Goal: Task Accomplishment & Management: Complete application form

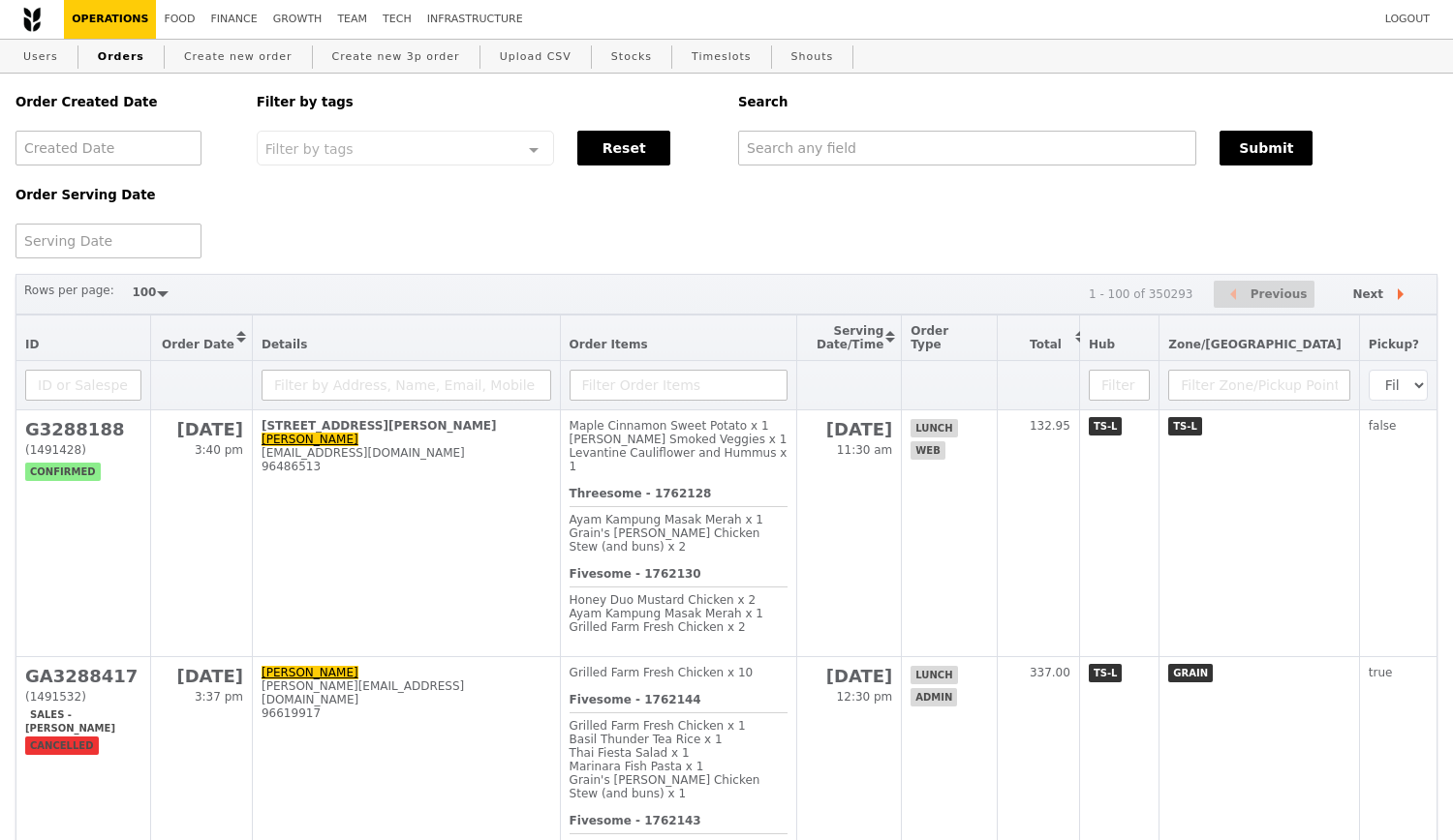
select select "100"
click at [168, 22] on link "Food" at bounding box center [178, 19] width 47 height 39
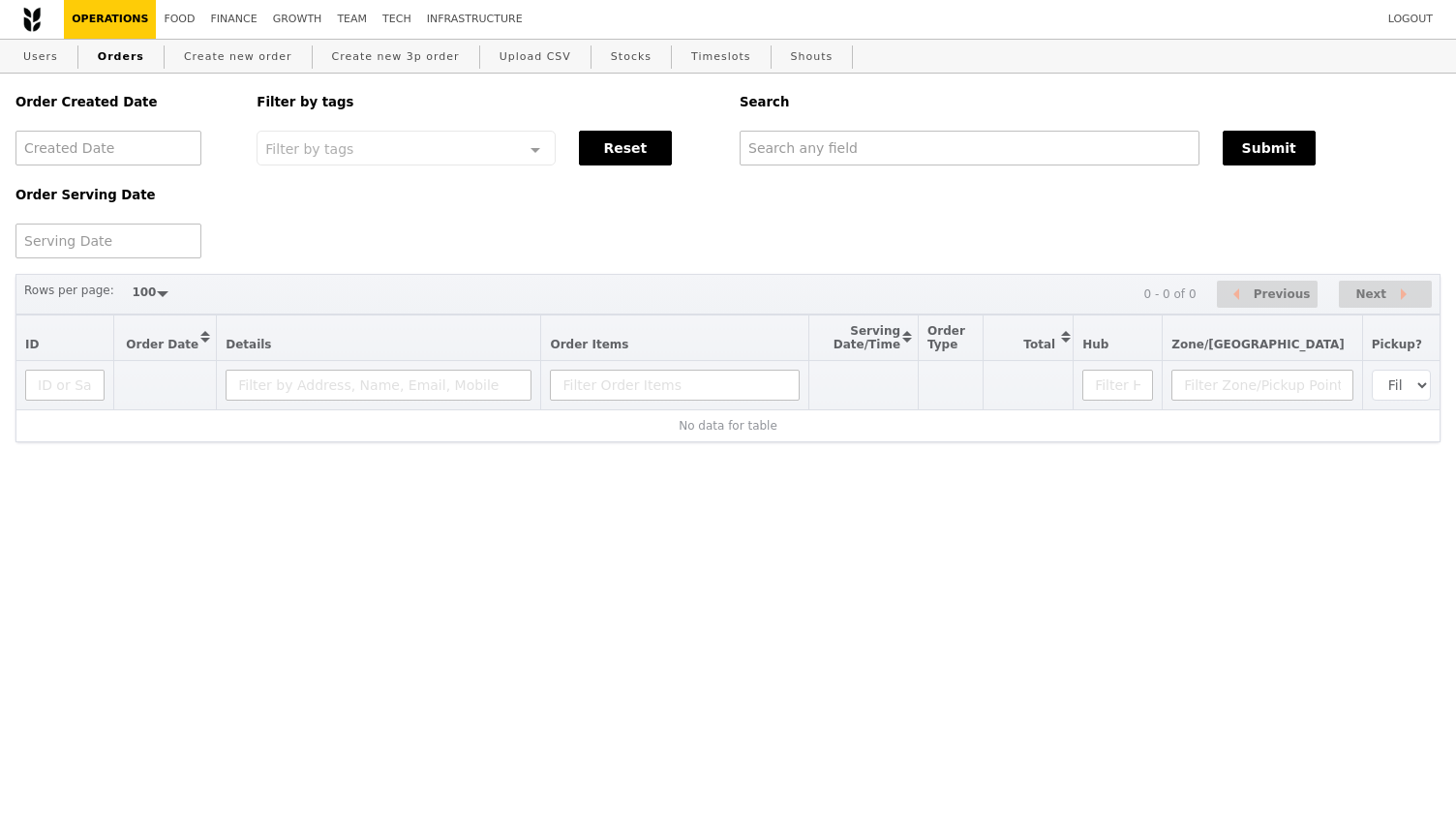
select select "100"
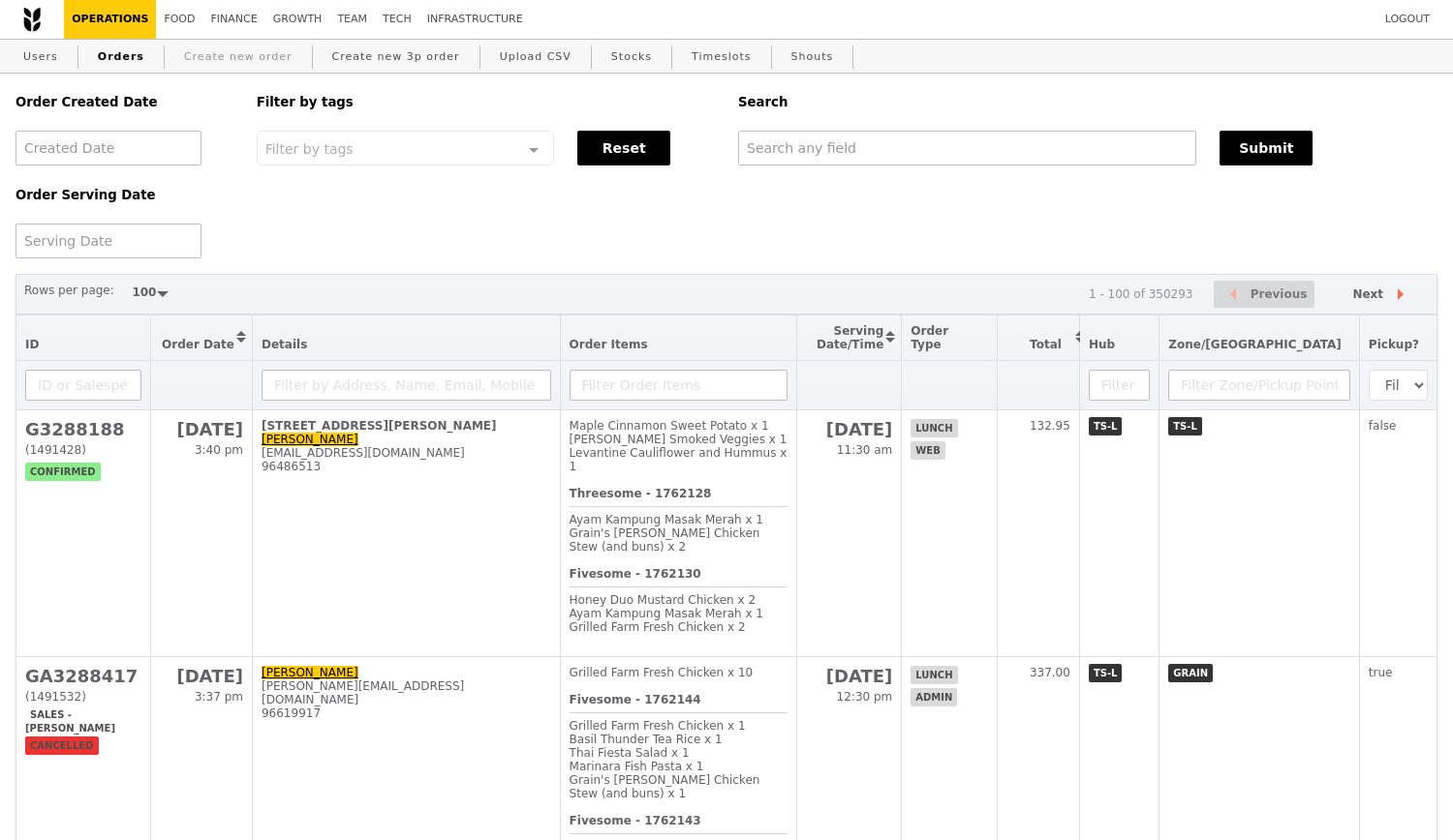
click at [206, 55] on link "Create new order" at bounding box center [238, 56] width 124 height 35
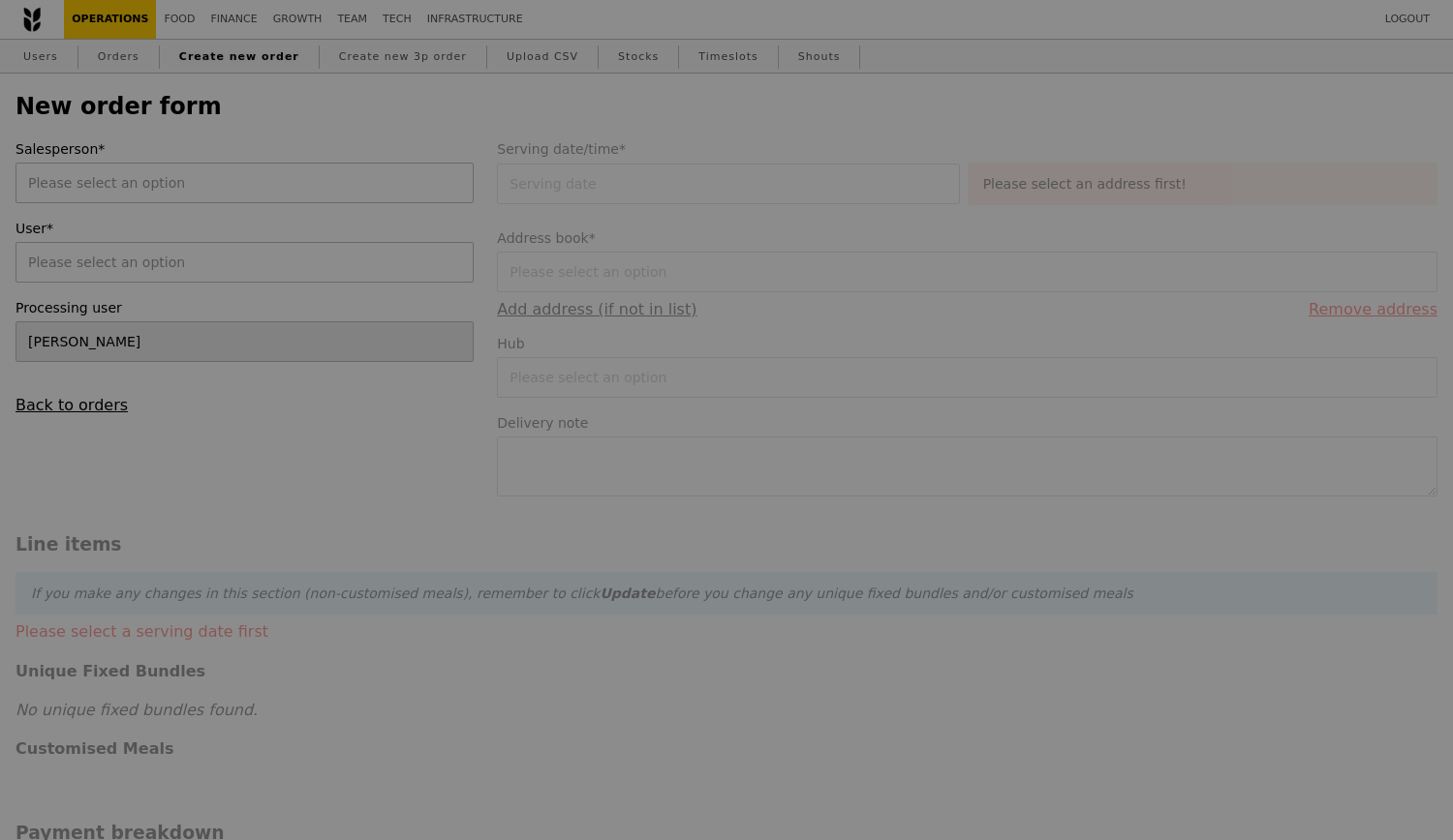
type input "Confirm"
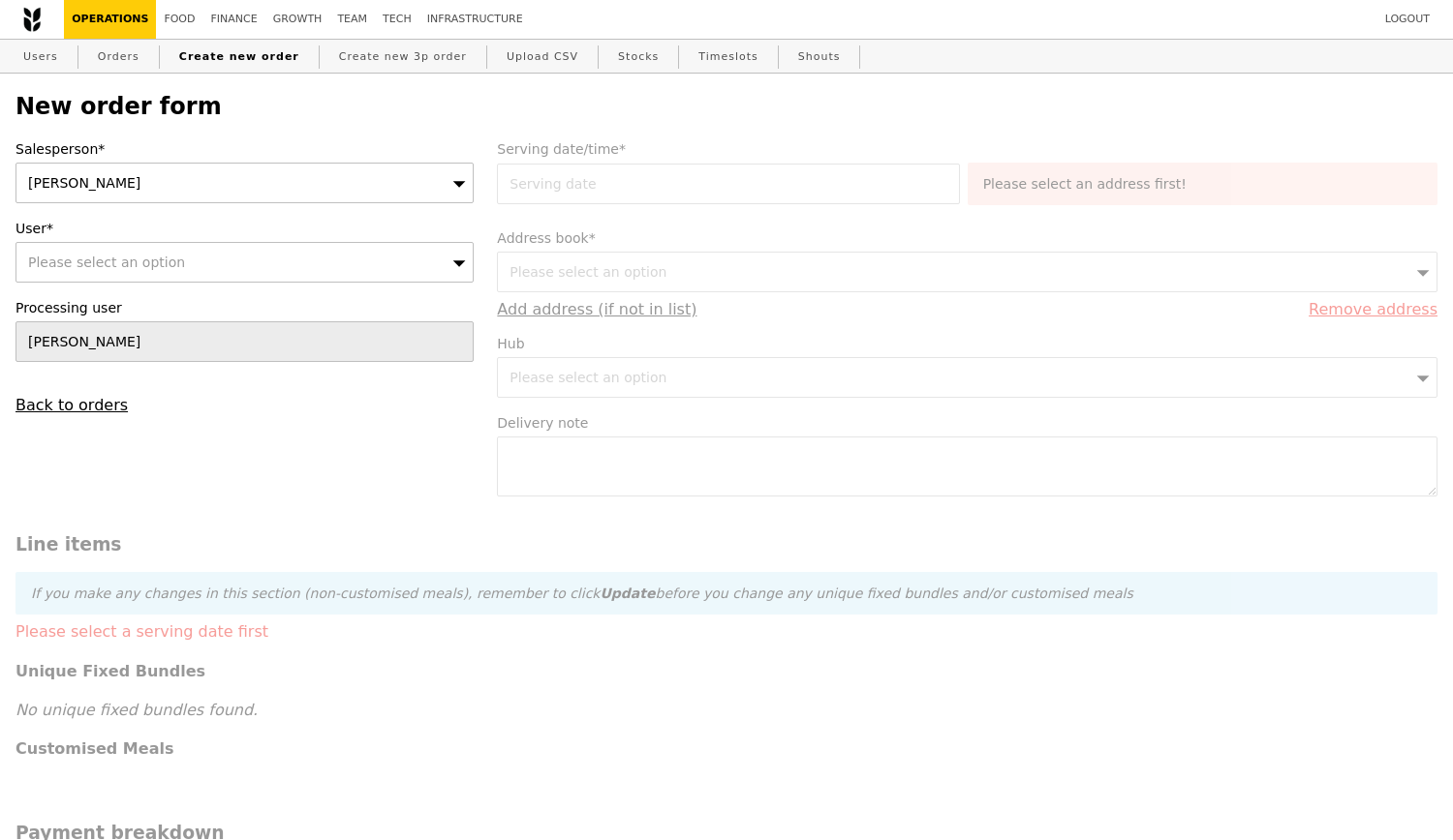
click at [236, 277] on div "Please select an option" at bounding box center [245, 262] width 458 height 41
type input "gwe"
type input "Confirm"
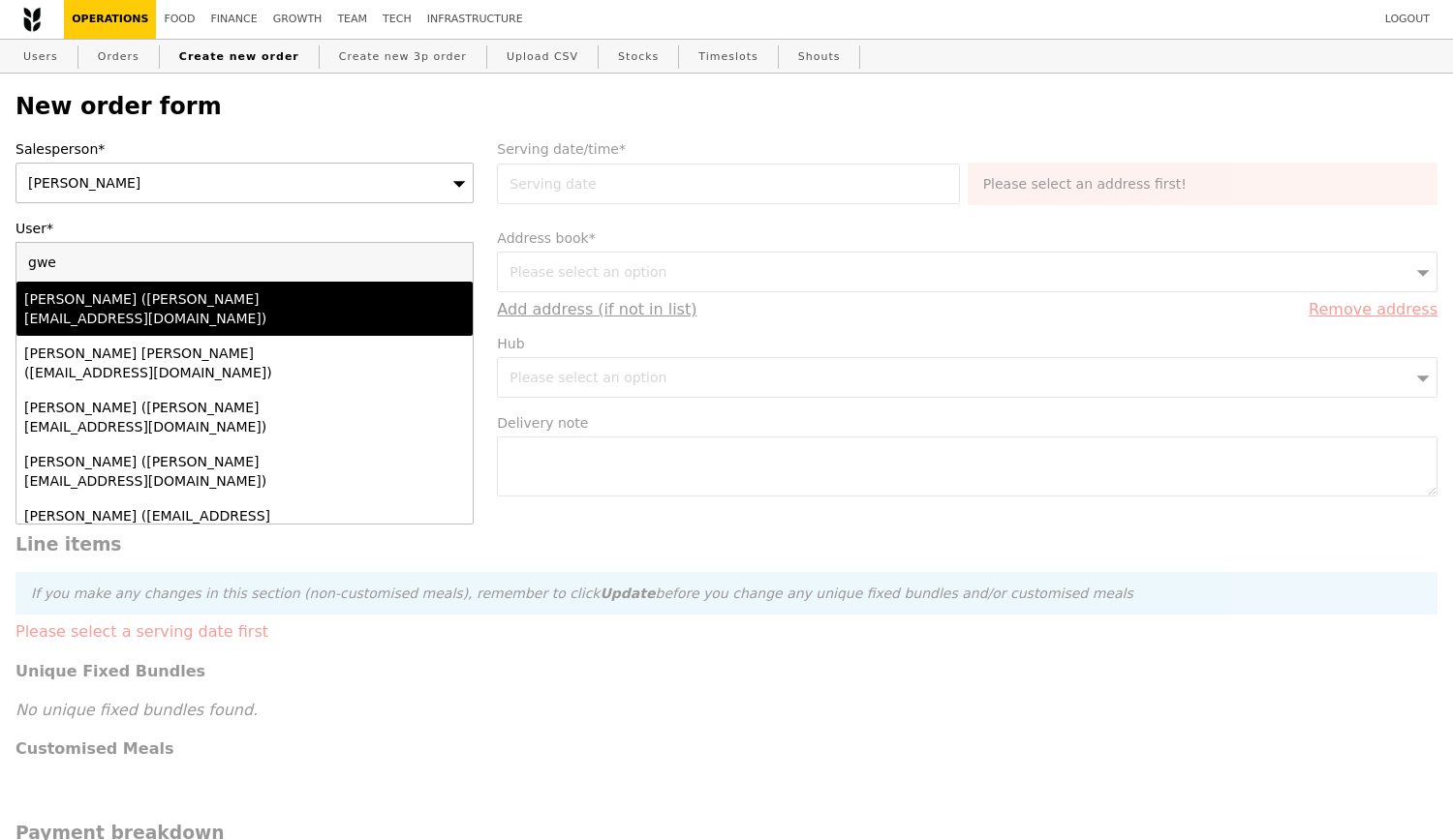
type input "gwe"
click at [238, 309] on div "Gwen (gwen@grain.com.sg)" at bounding box center [188, 308] width 330 height 39
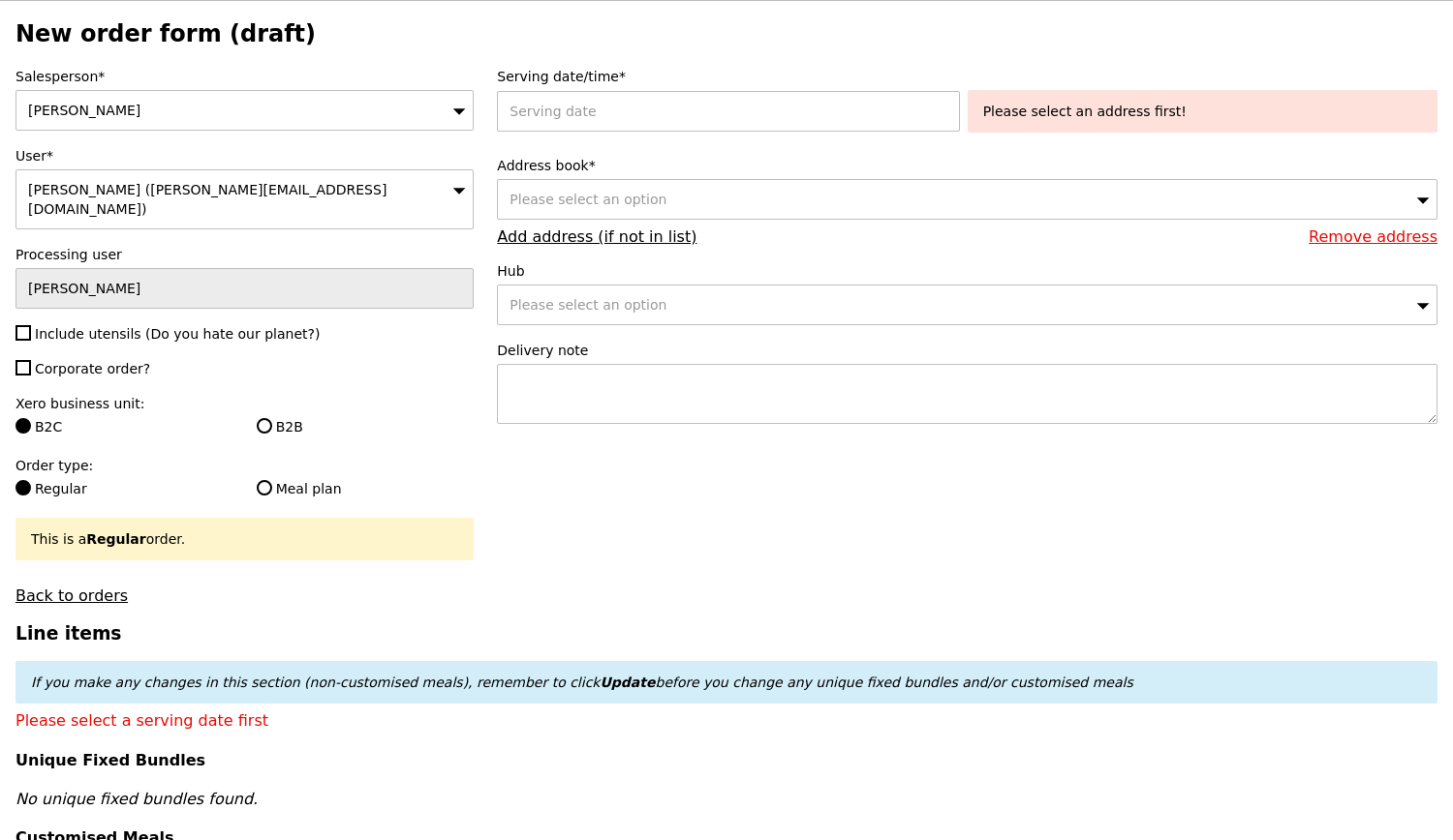
scroll to position [97, 0]
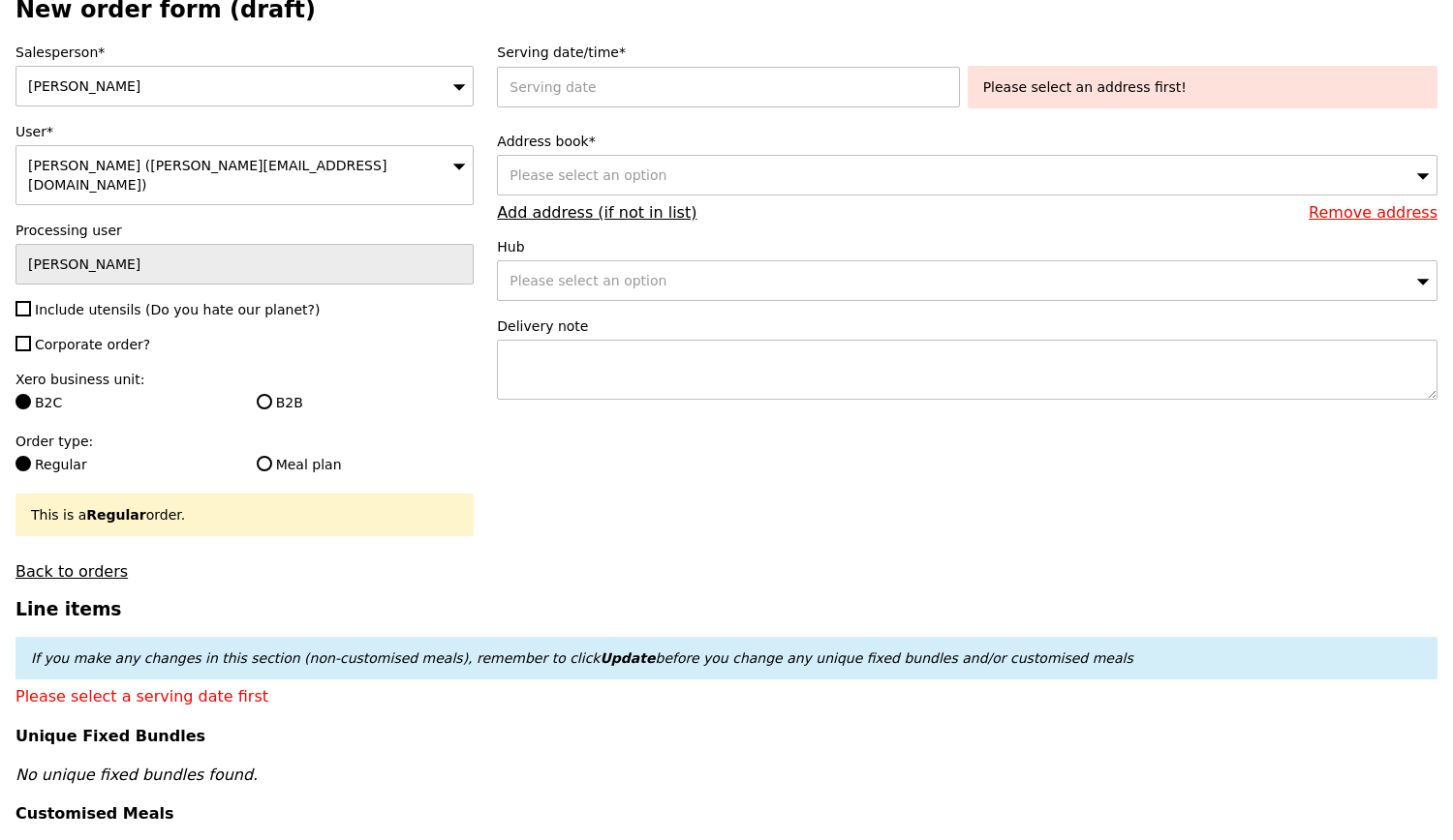
click at [791, 285] on div "Please select an option" at bounding box center [966, 280] width 941 height 41
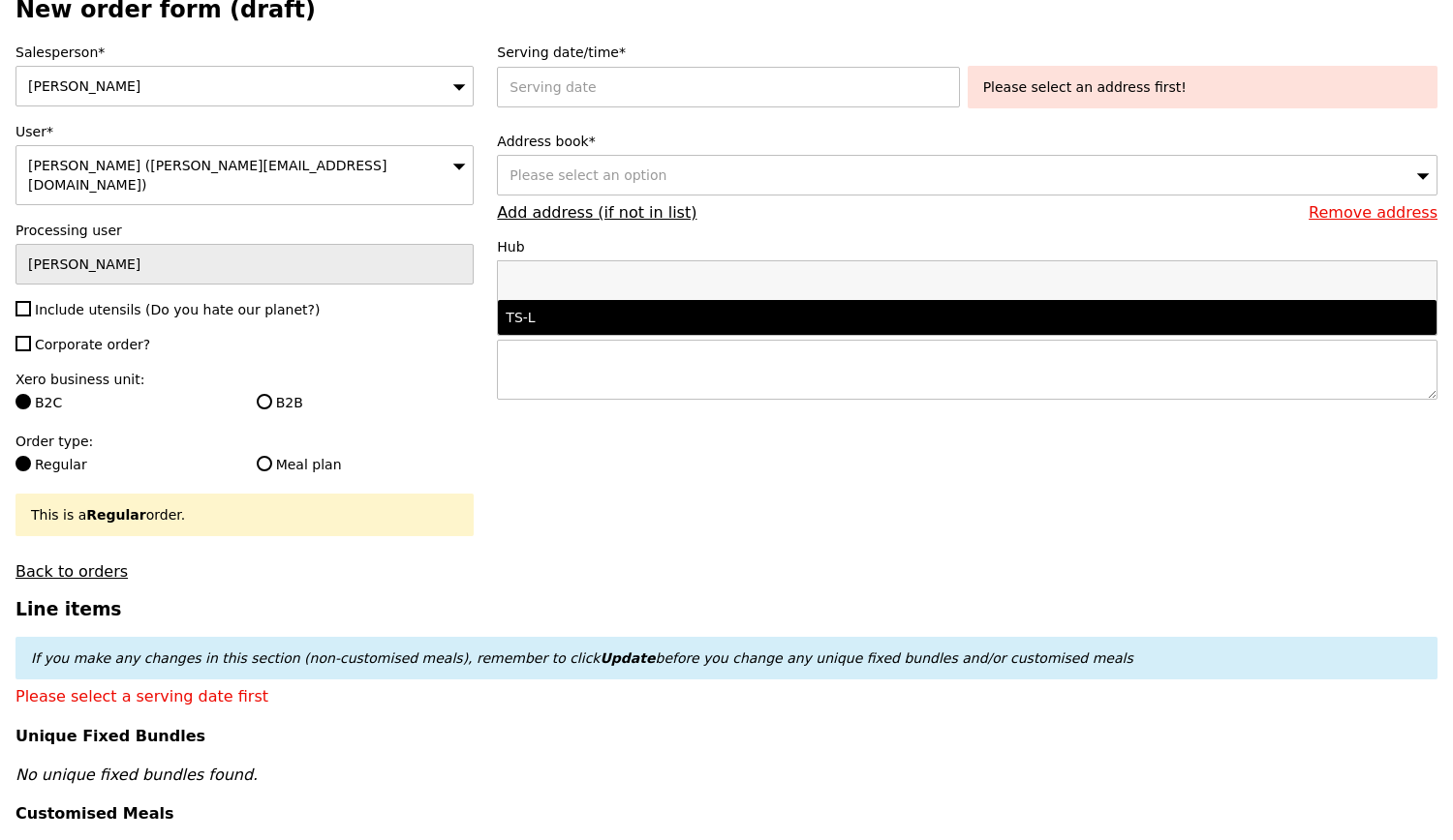
click at [705, 322] on div "TS-L" at bounding box center [851, 318] width 692 height 20
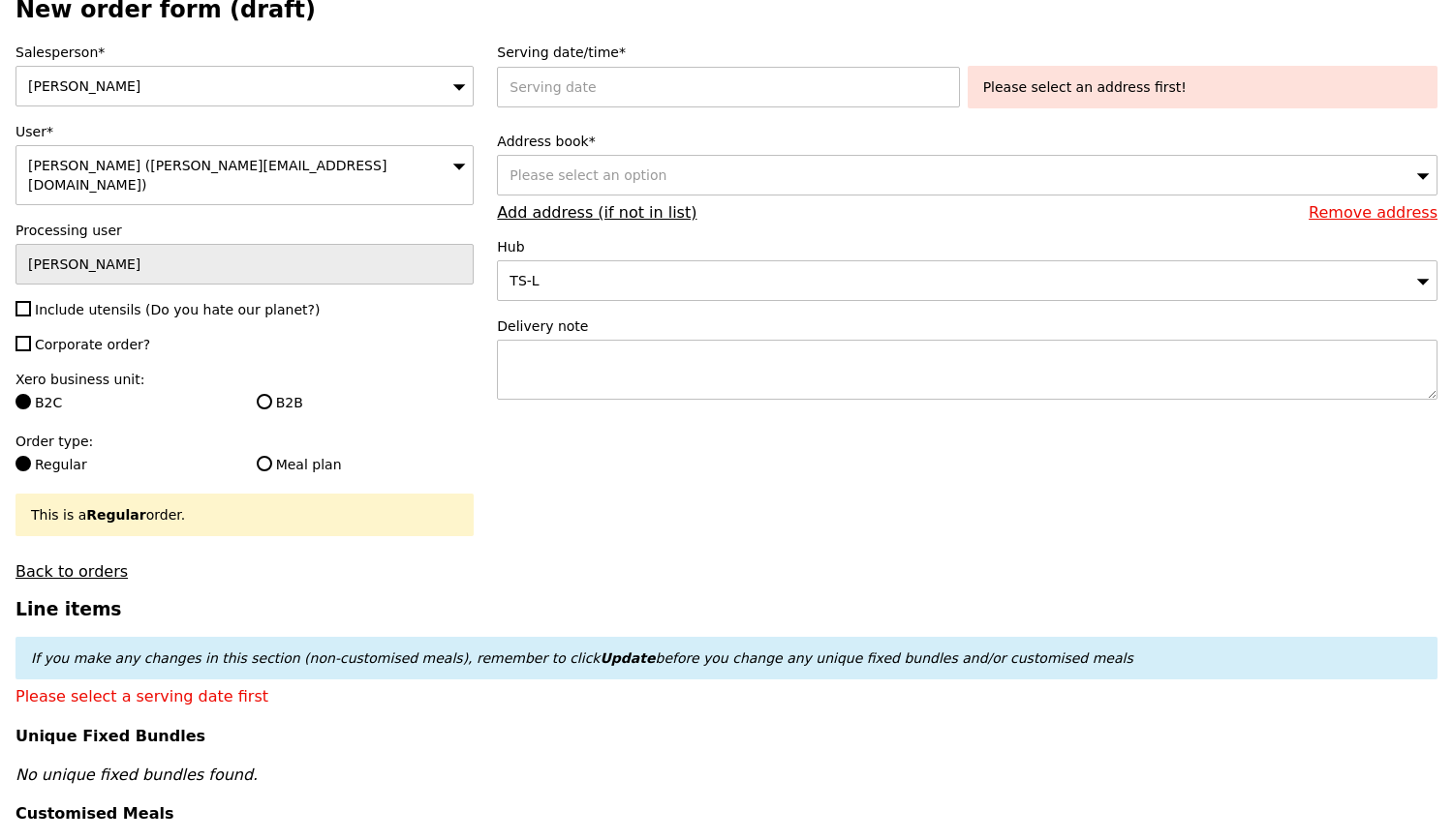
click at [643, 178] on span "Please select an option" at bounding box center [588, 175] width 157 height 16
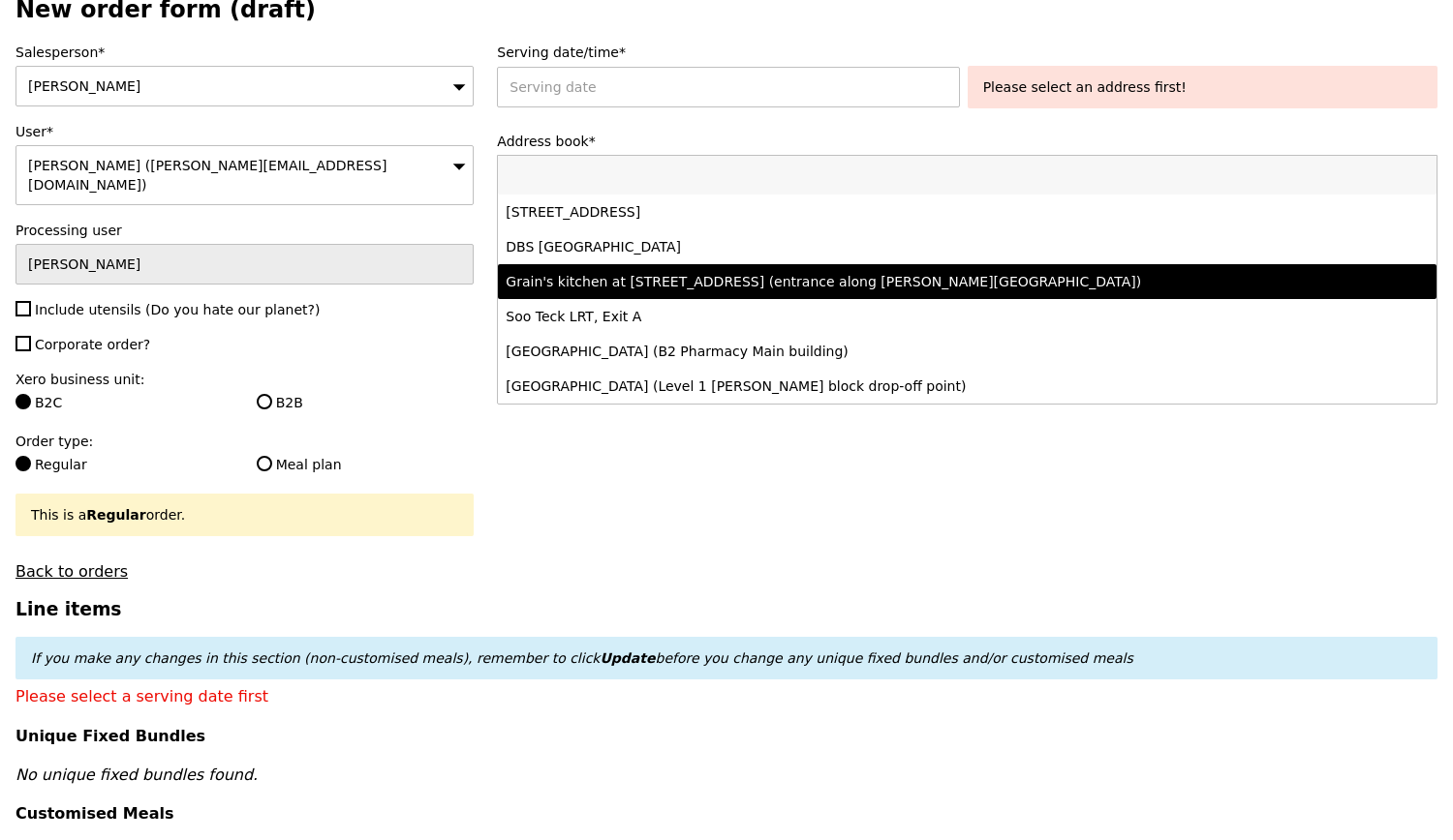
click at [700, 273] on li "Grain's kitchen at 5 Burn Road #05-01 (entrance along Harrison Road)" at bounding box center [966, 281] width 939 height 35
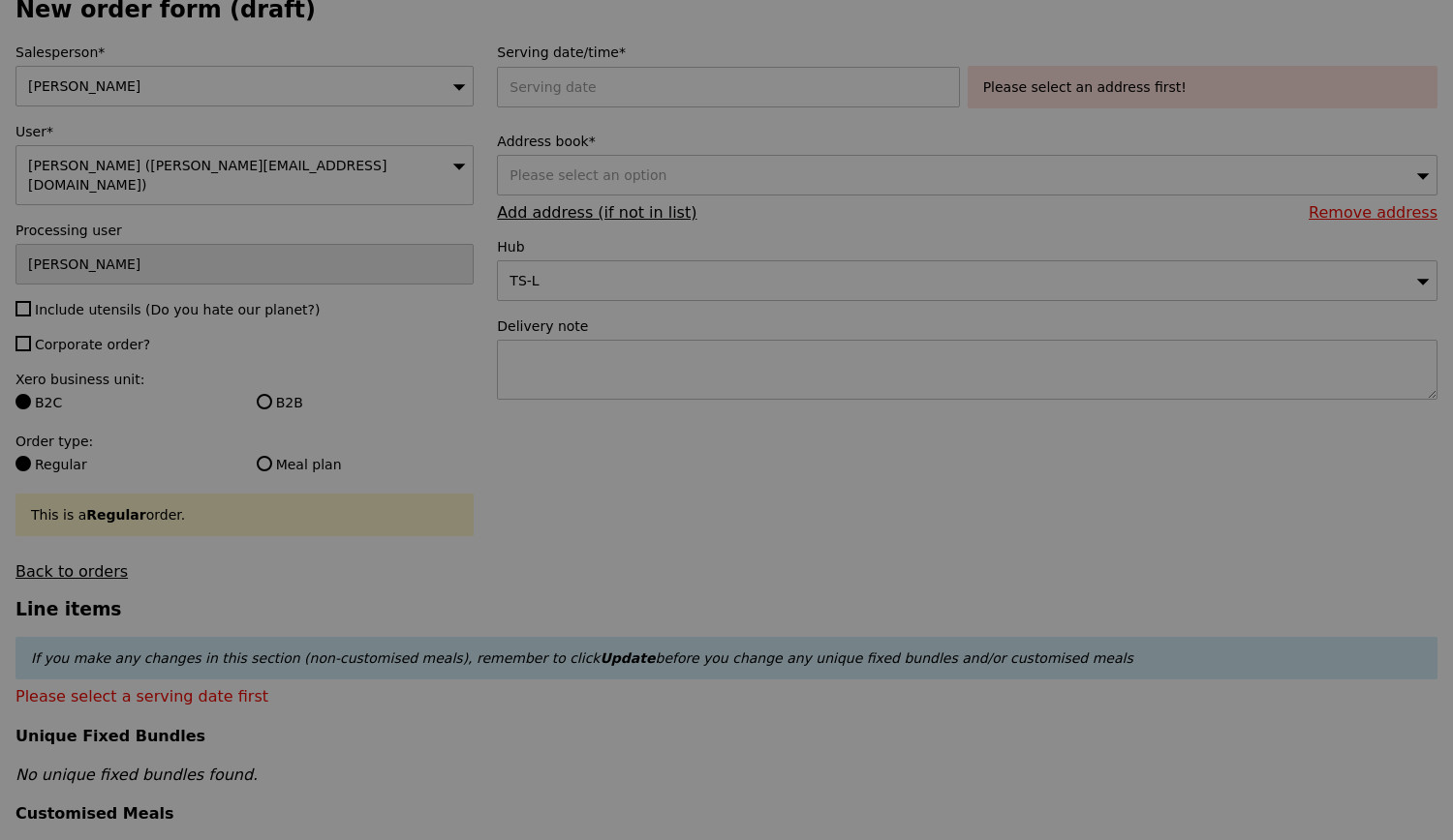
type input "Confirm"
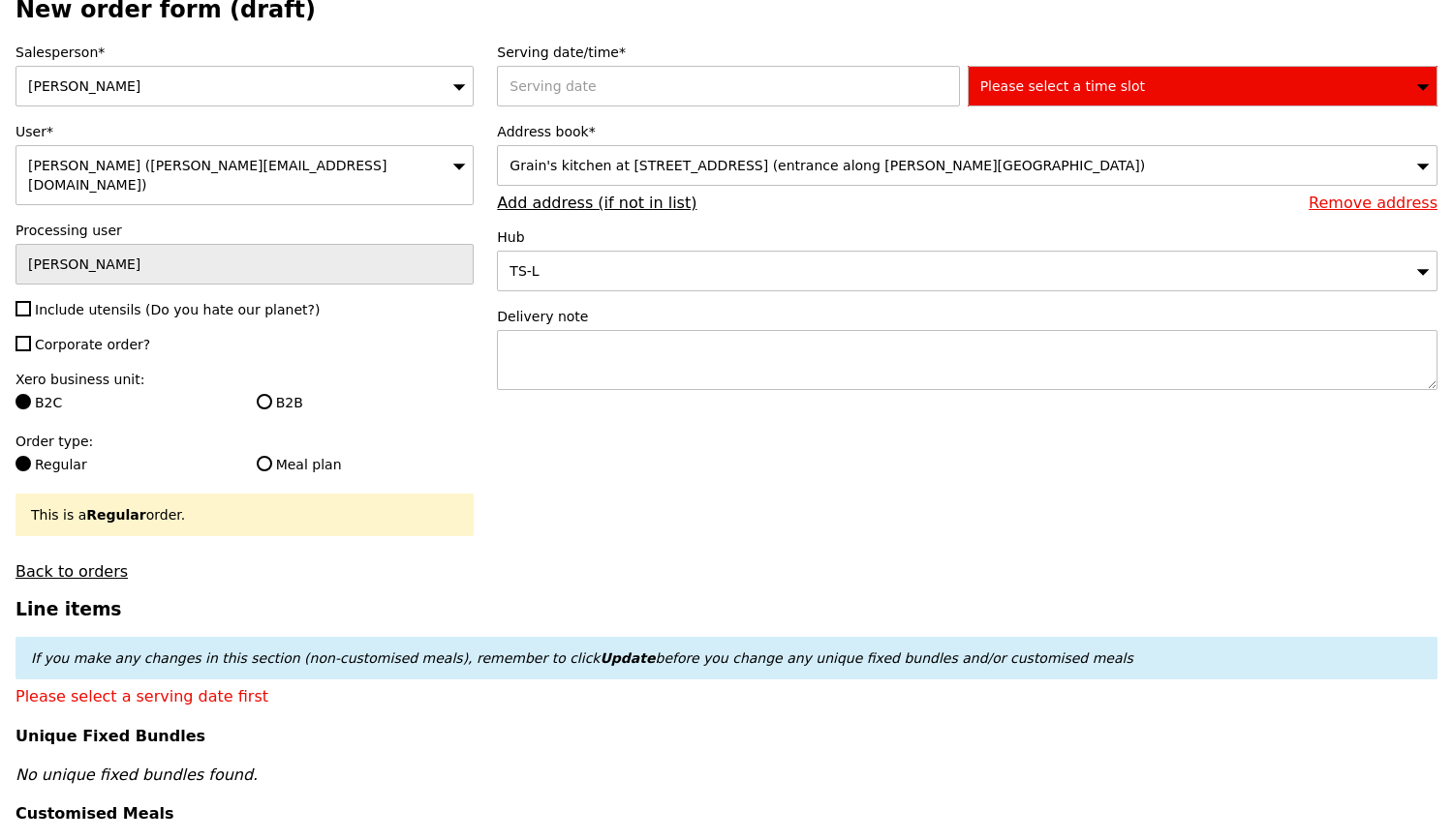
click at [988, 100] on div "Please select a time slot" at bounding box center [1202, 85] width 470 height 41
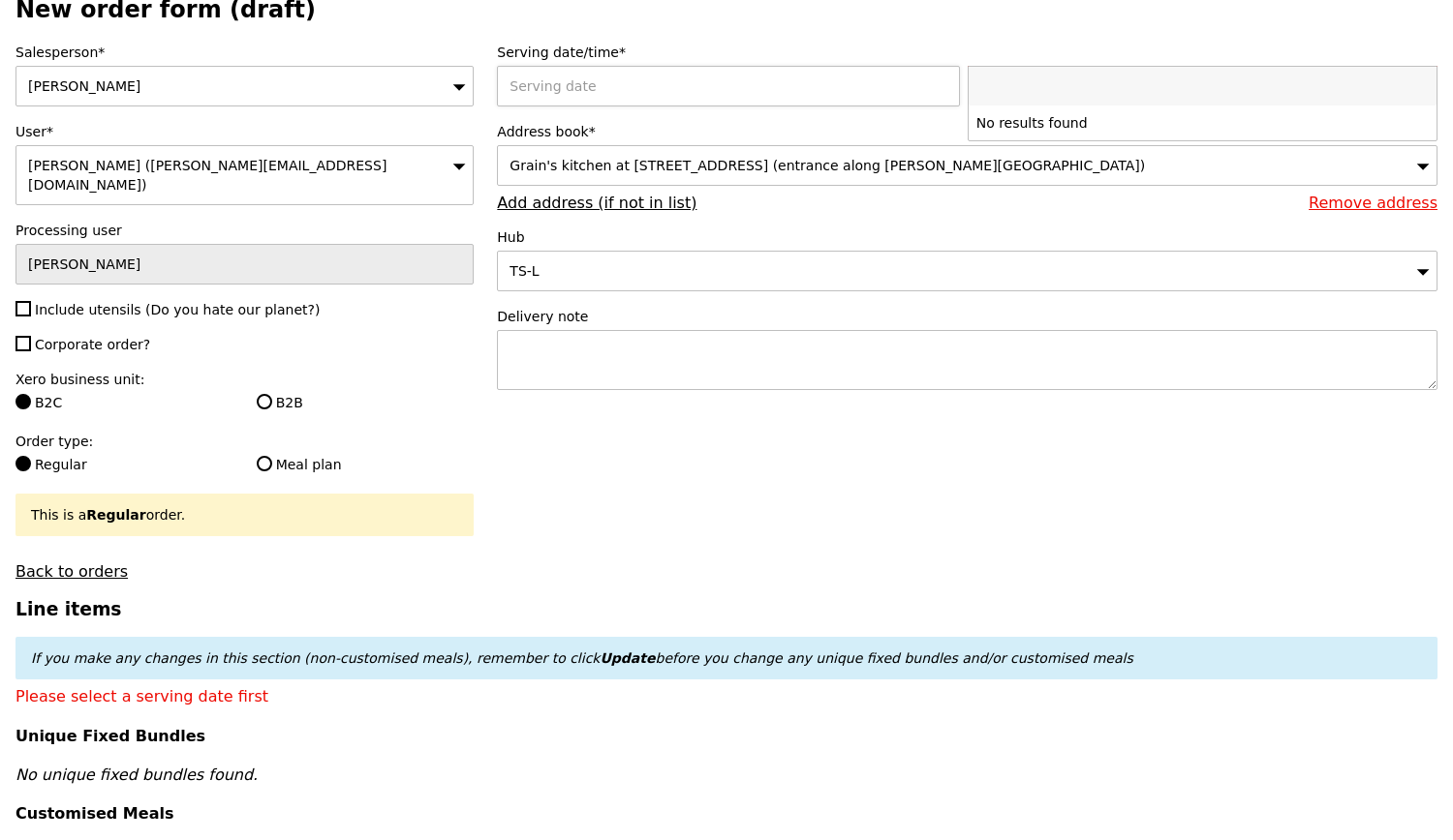
click at [780, 86] on div at bounding box center [731, 85] width 470 height 41
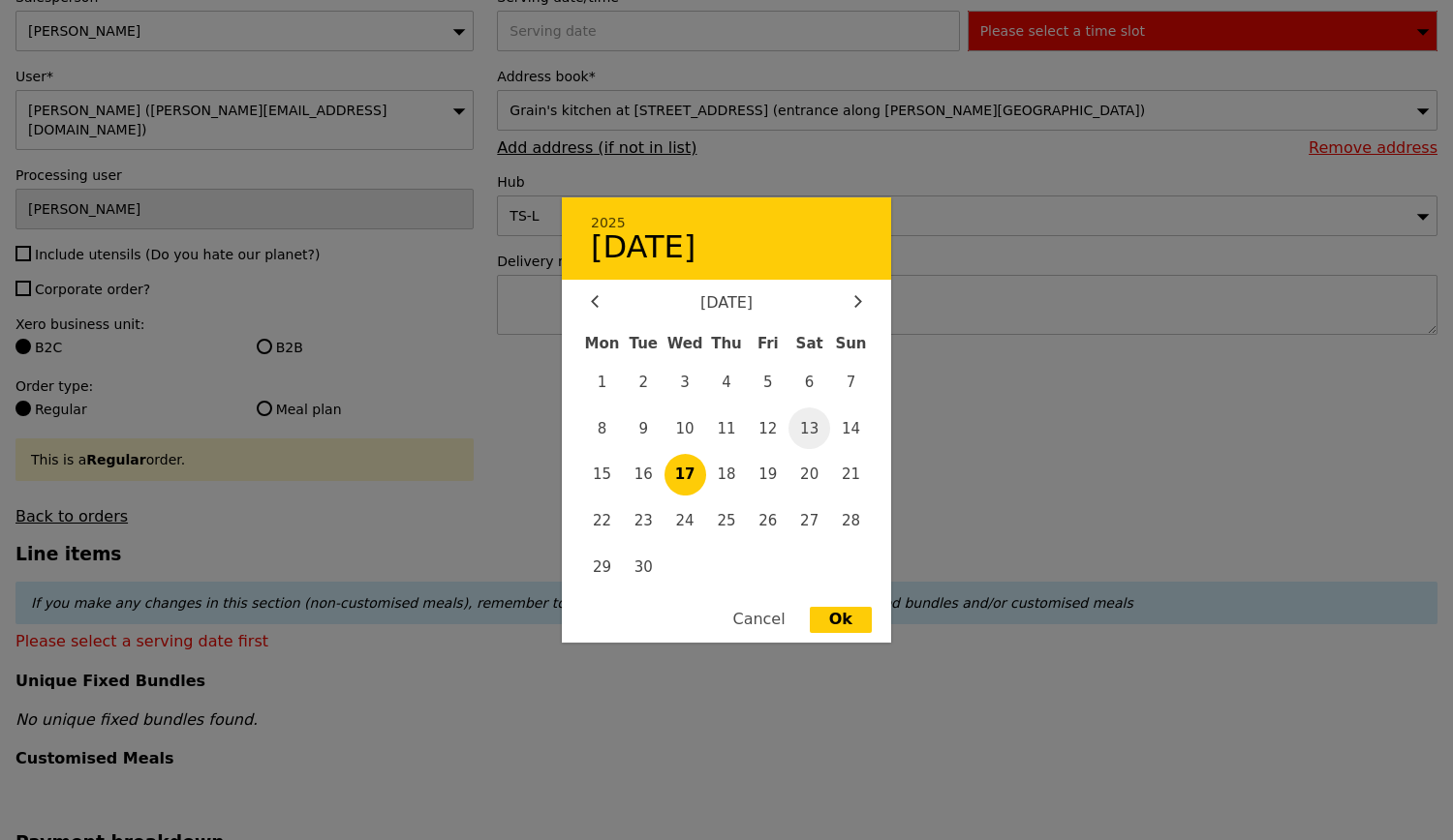
scroll to position [193, 0]
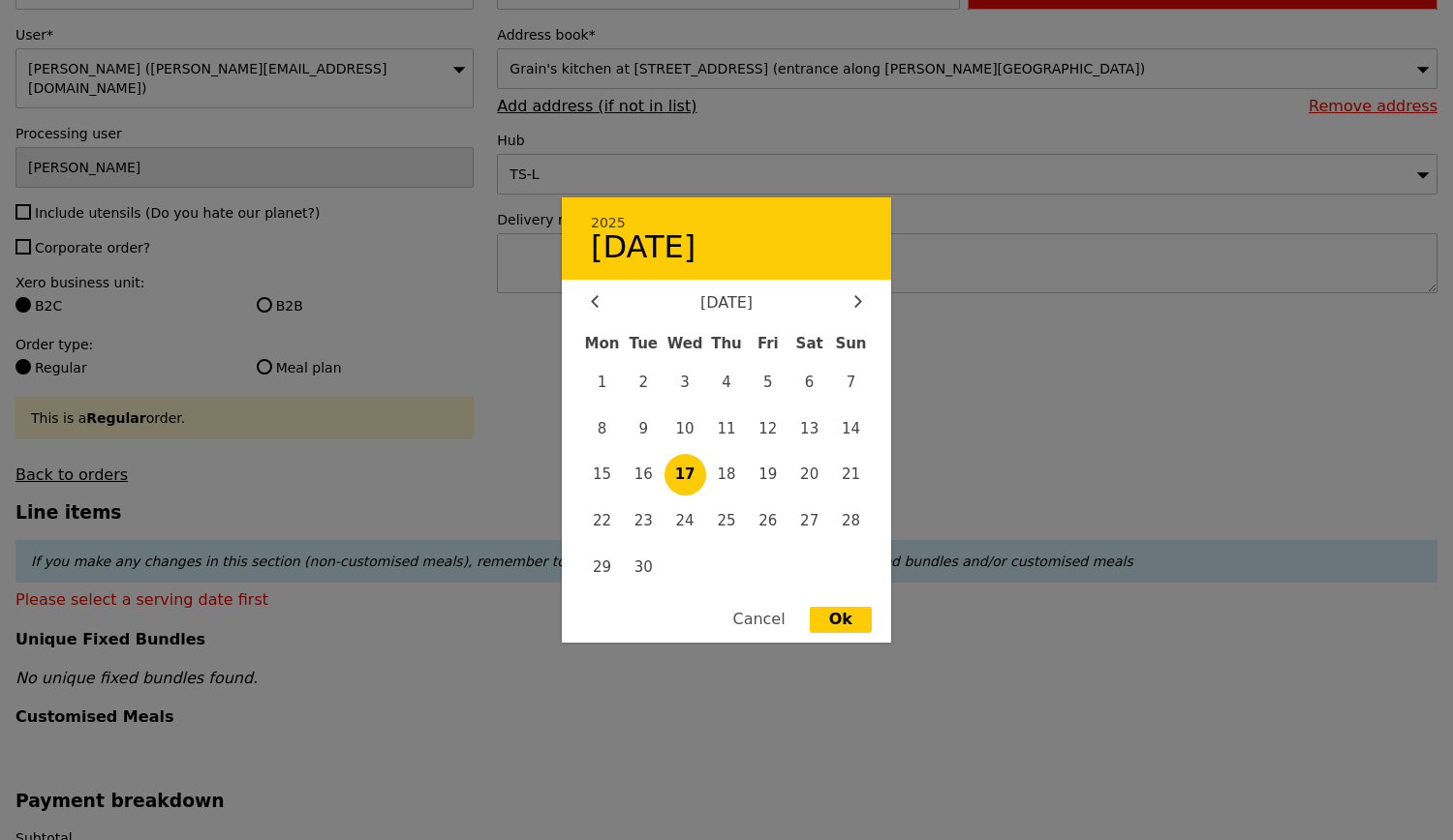
click at [859, 317] on div "September 2025 Mon Tue Wed Thu Fri Sat Sun 1 2 3 4 5 6 7 8 9 10 11 12 13 14 15 …" at bounding box center [726, 443] width 329 height 298
click at [854, 304] on icon at bounding box center [858, 301] width 8 height 13
click at [780, 386] on span "3" at bounding box center [767, 381] width 42 height 42
type input "03 Oct 2025"
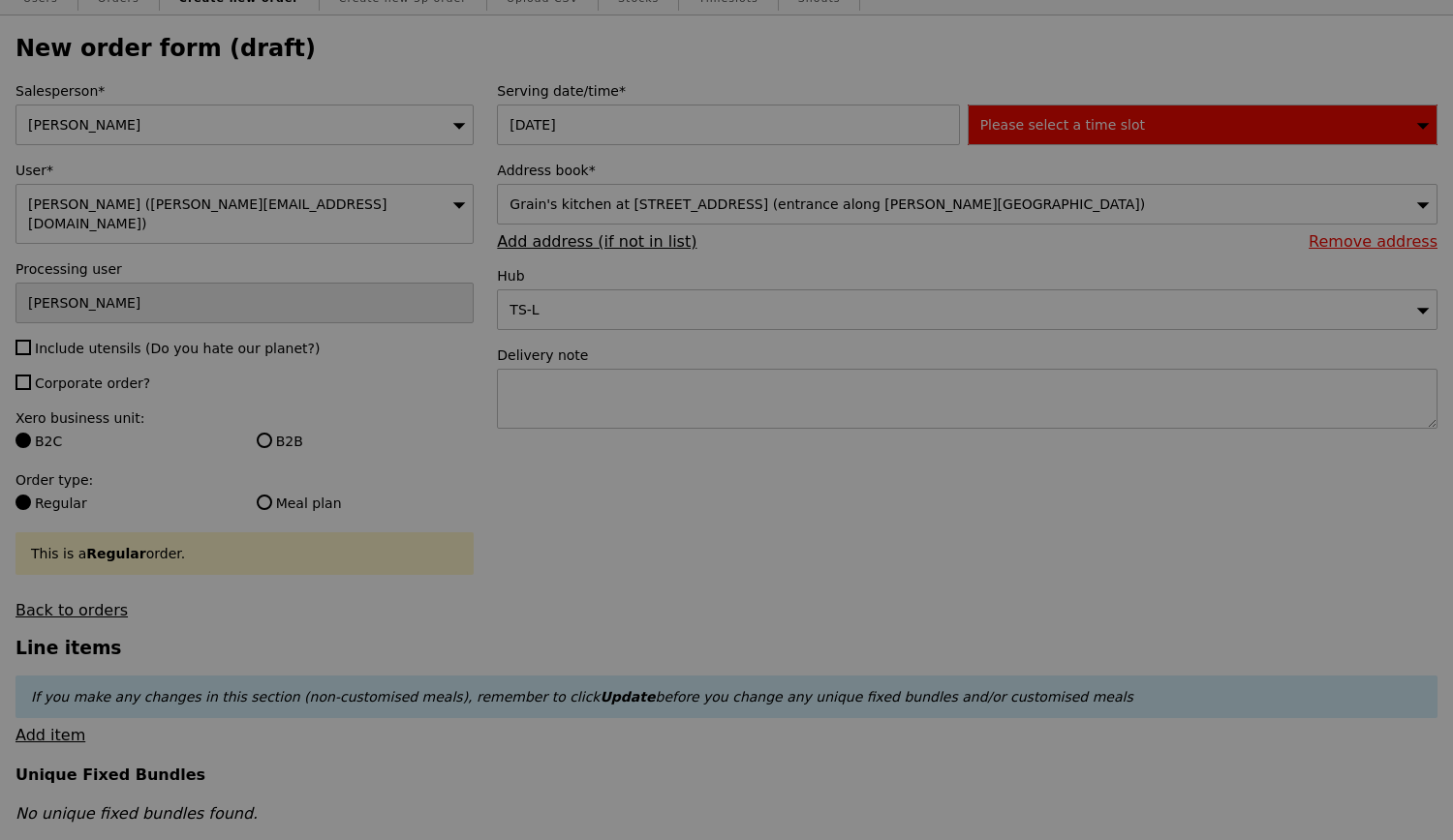
scroll to position [0, 0]
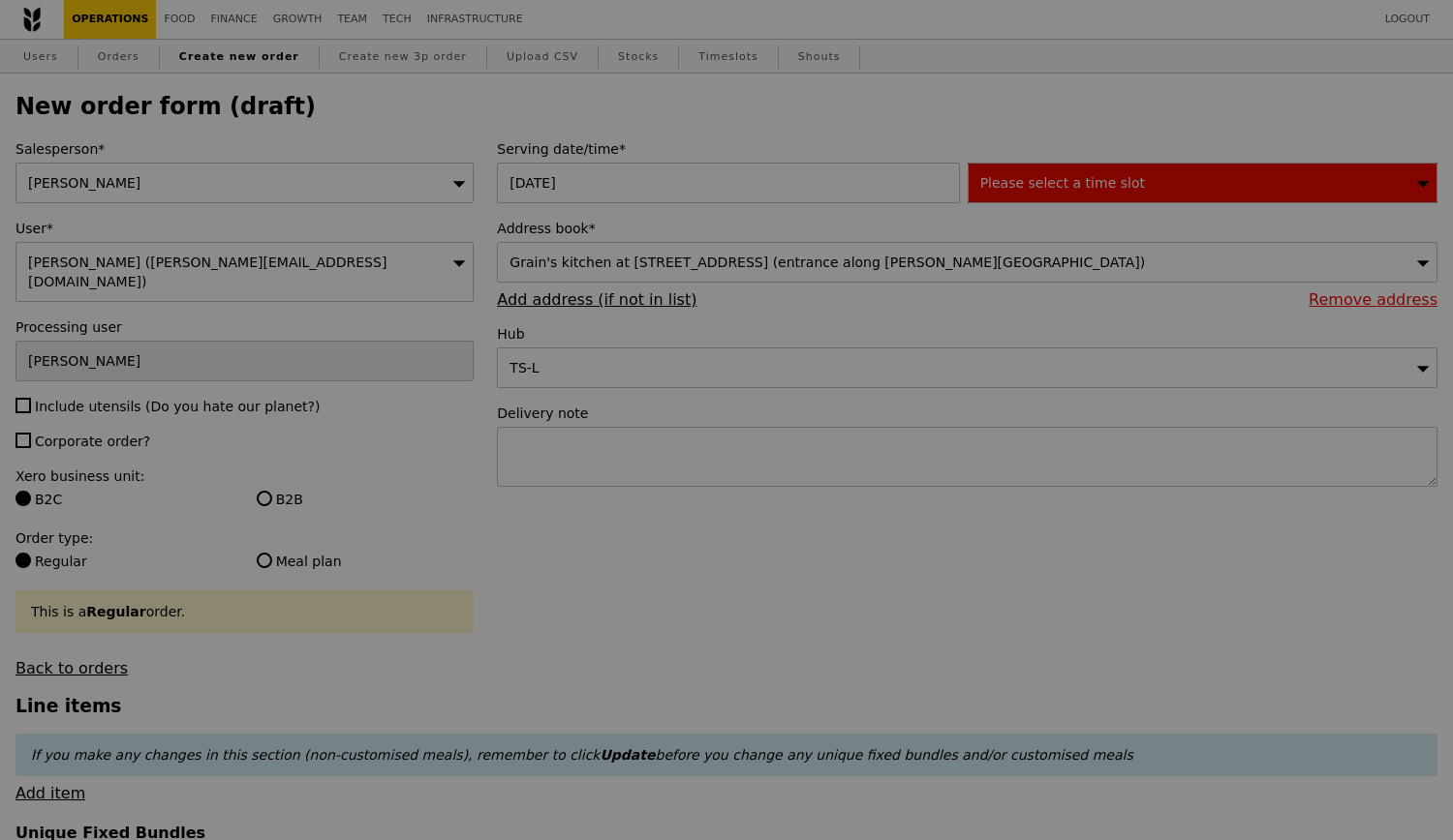
type input "Confirm"
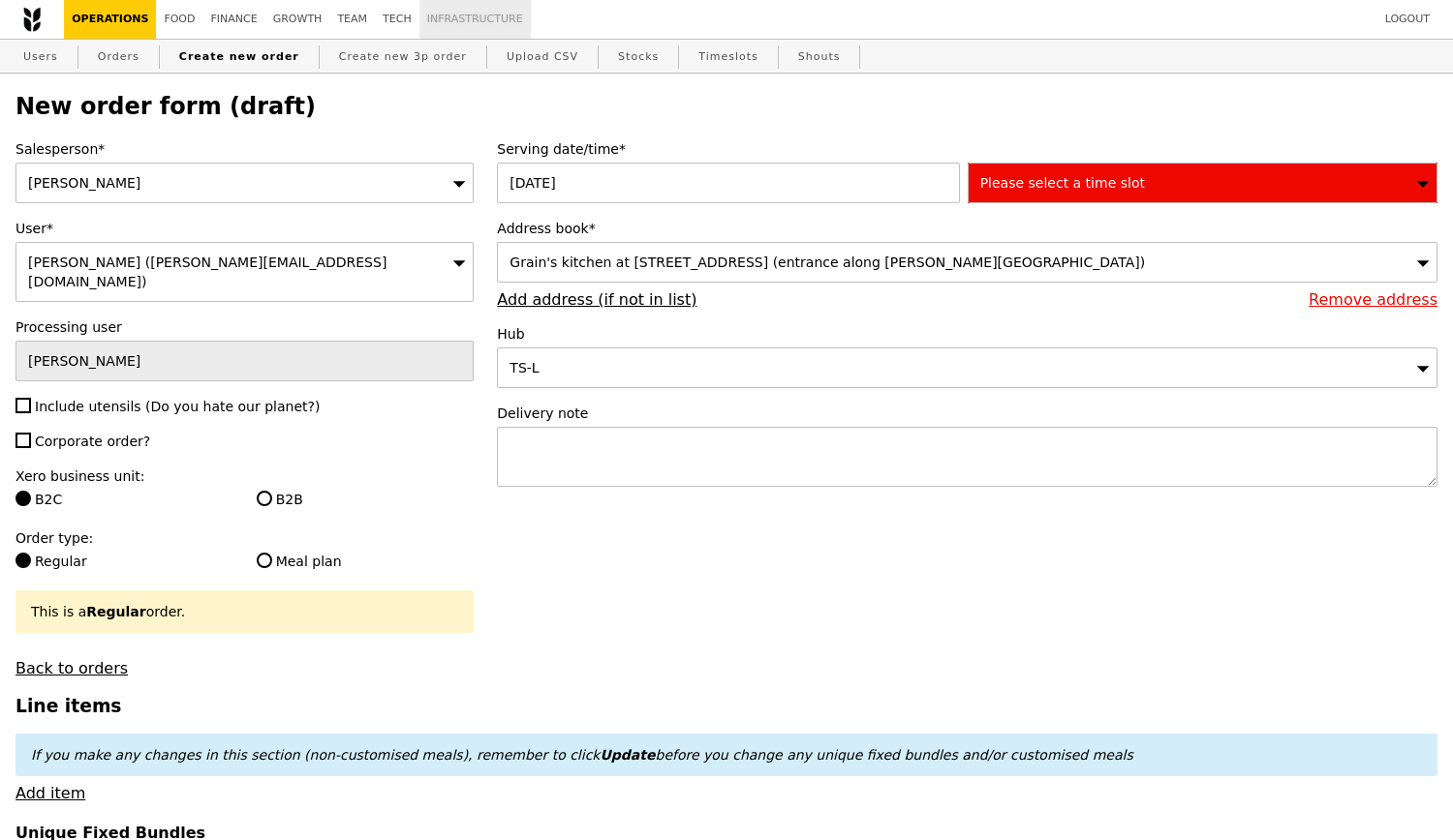
click at [419, 9] on link "Infrastructure" at bounding box center [475, 19] width 111 height 39
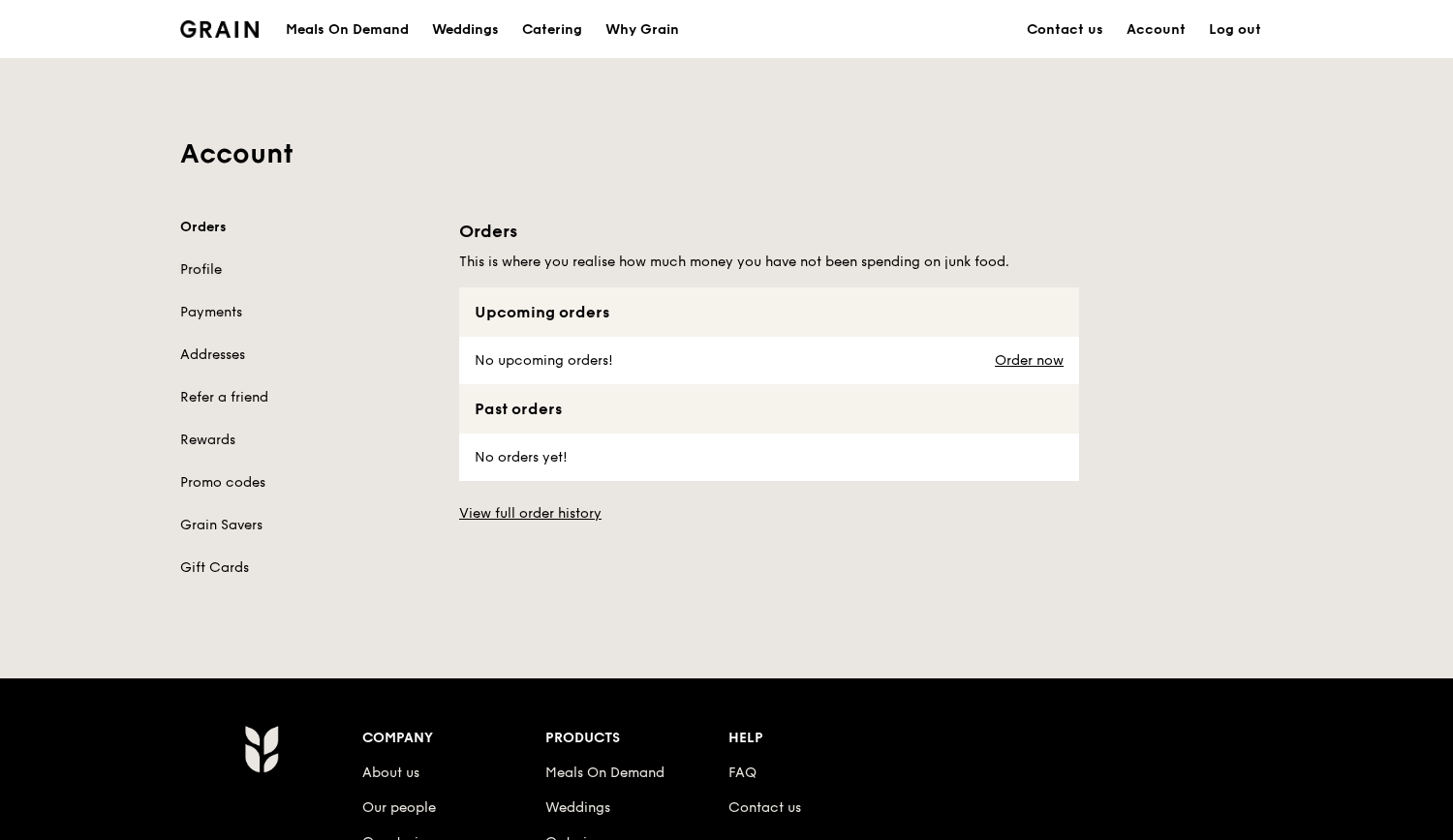
click at [190, 274] on link "Profile" at bounding box center [308, 270] width 256 height 20
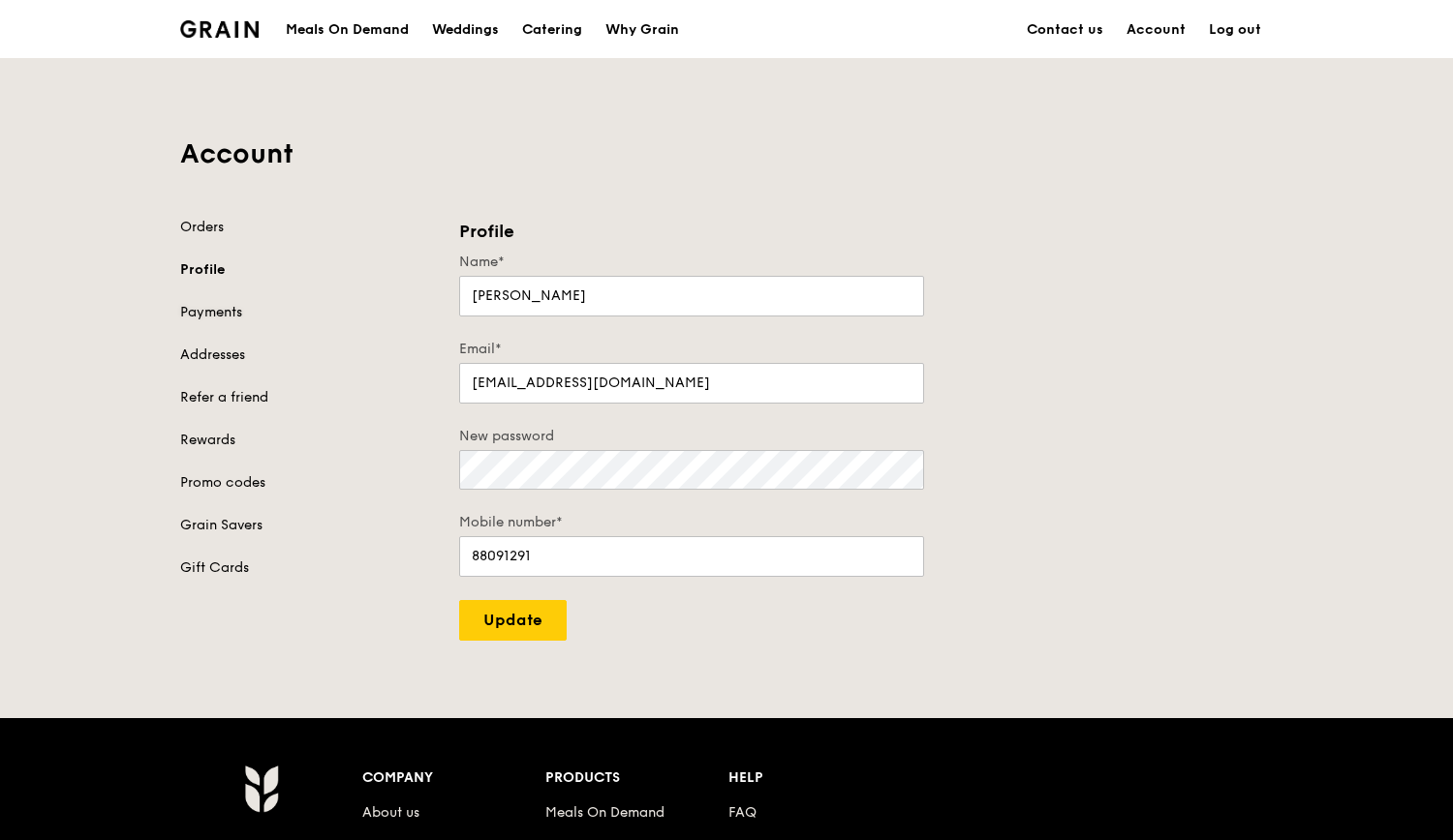
click at [229, 313] on link "Payments" at bounding box center [308, 313] width 256 height 20
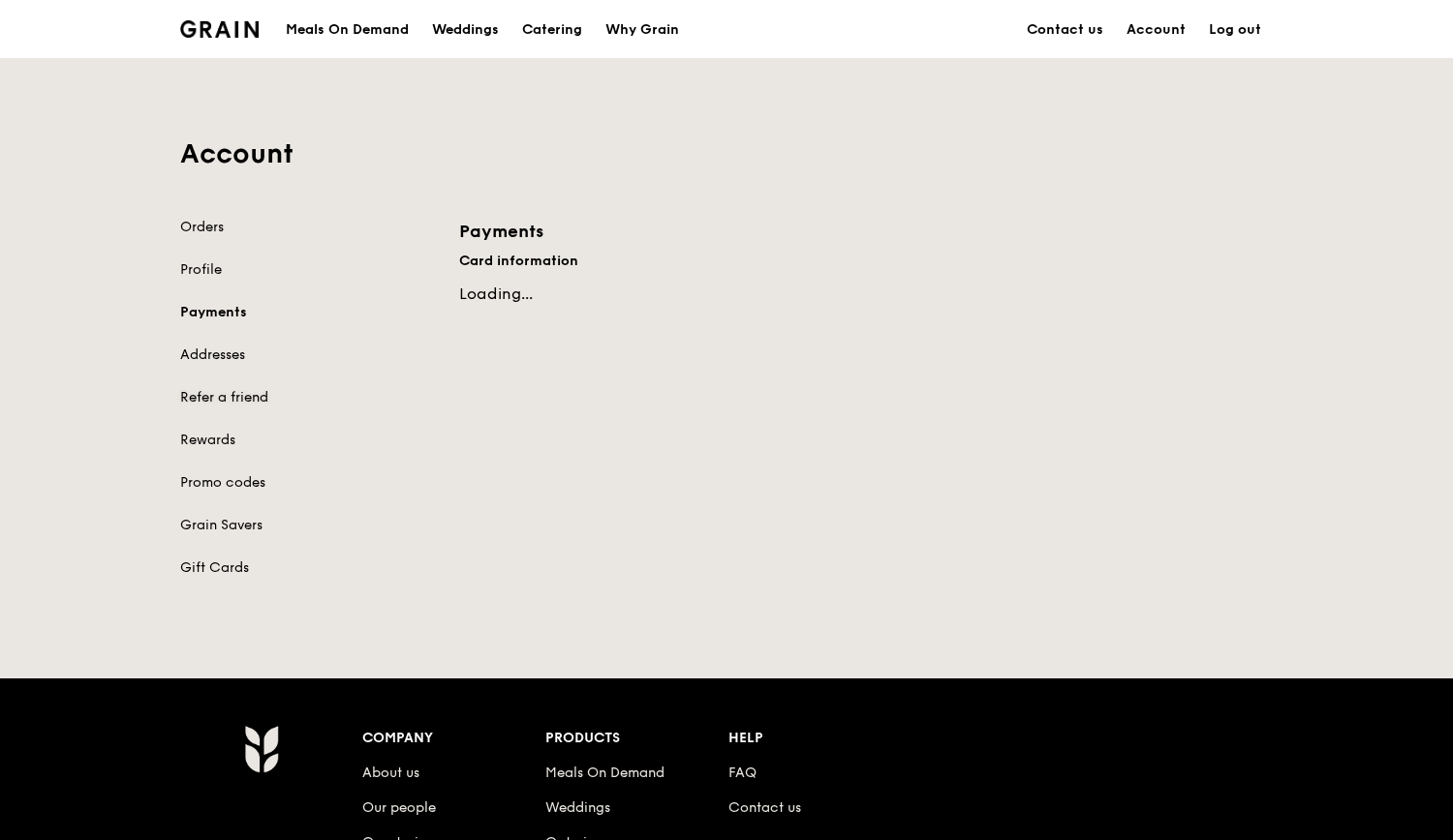
click at [238, 405] on link "Refer a friend" at bounding box center [308, 398] width 256 height 20
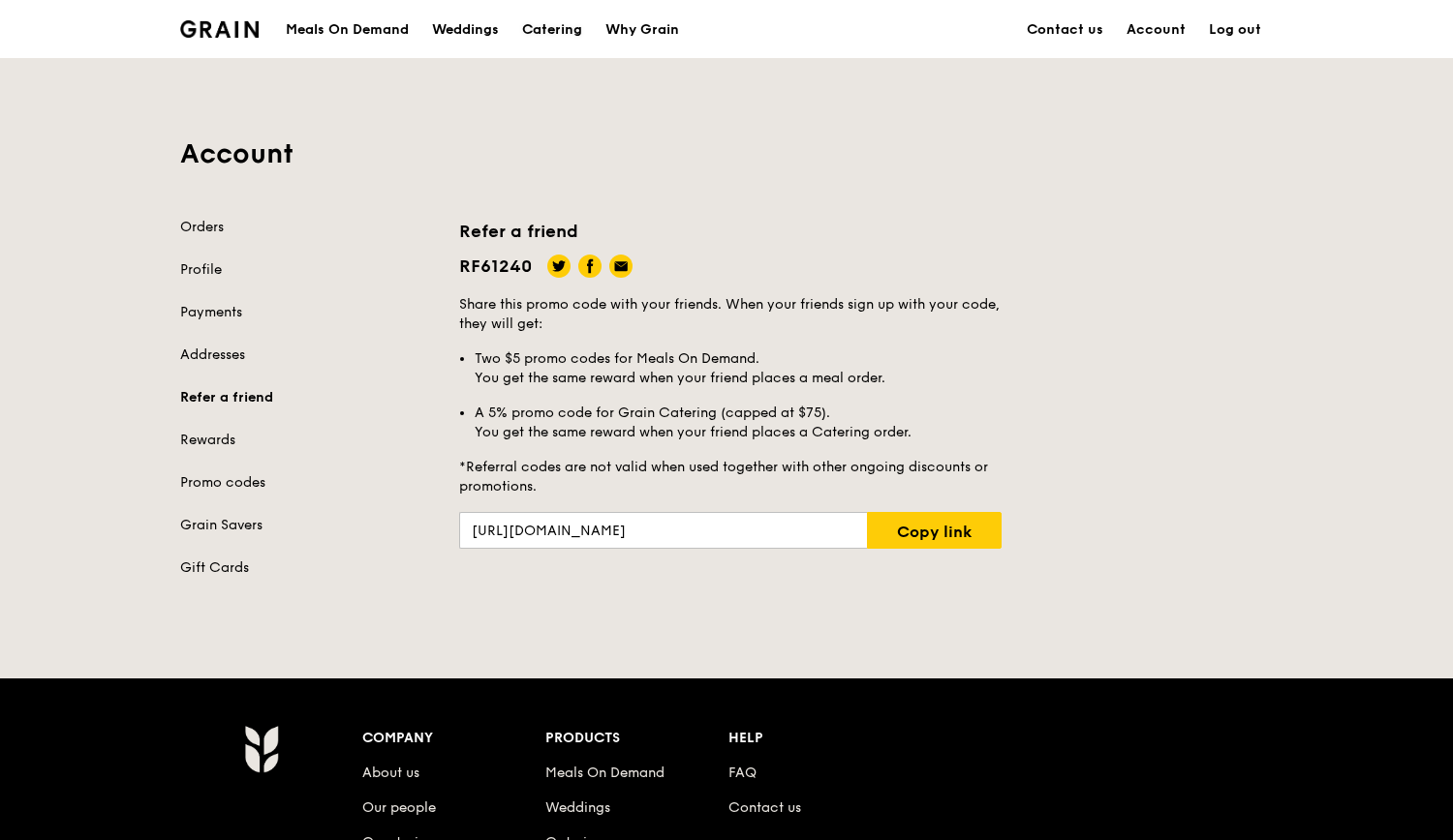
click at [523, 27] on div "Catering" at bounding box center [552, 30] width 60 height 58
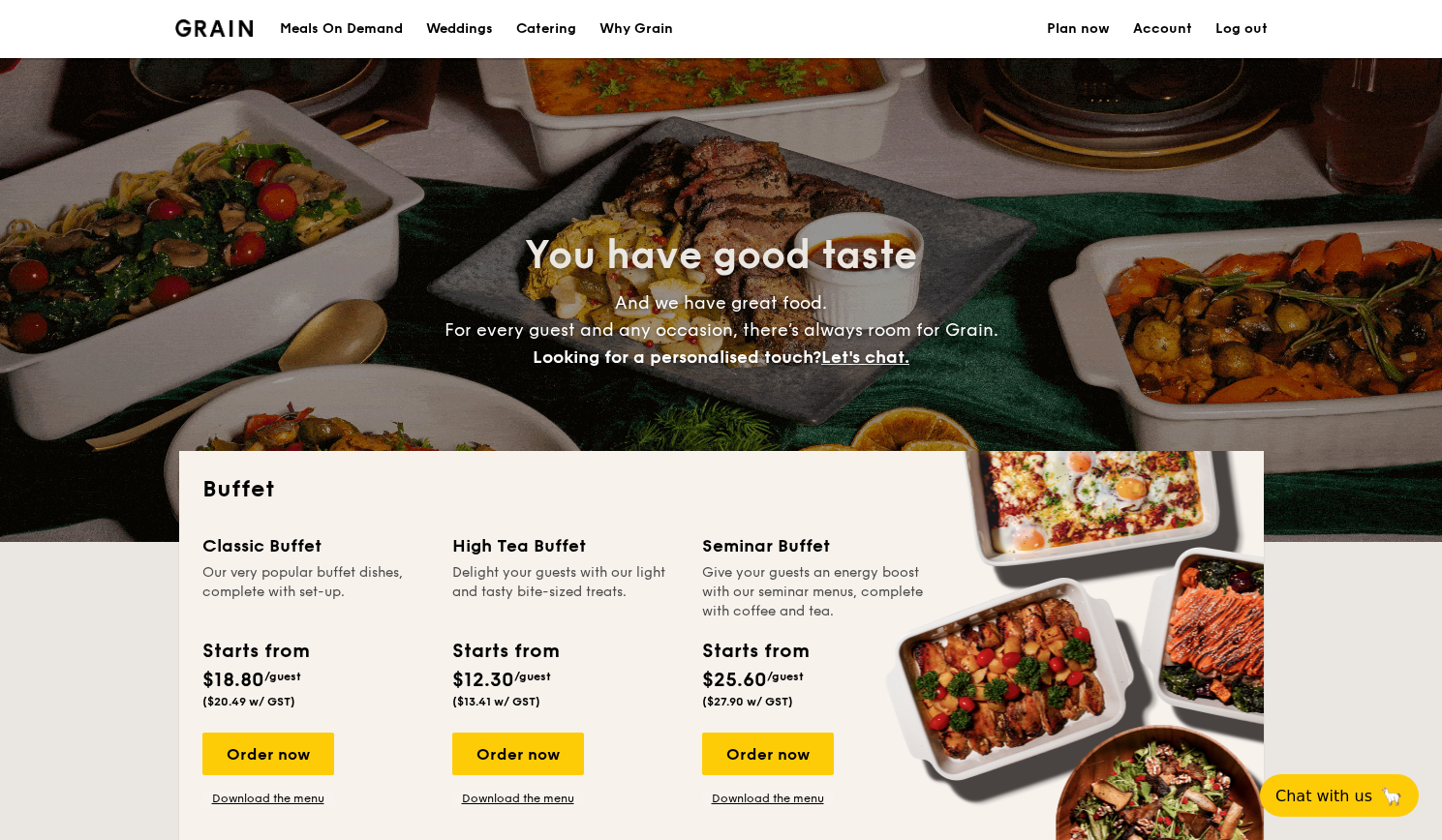
select select
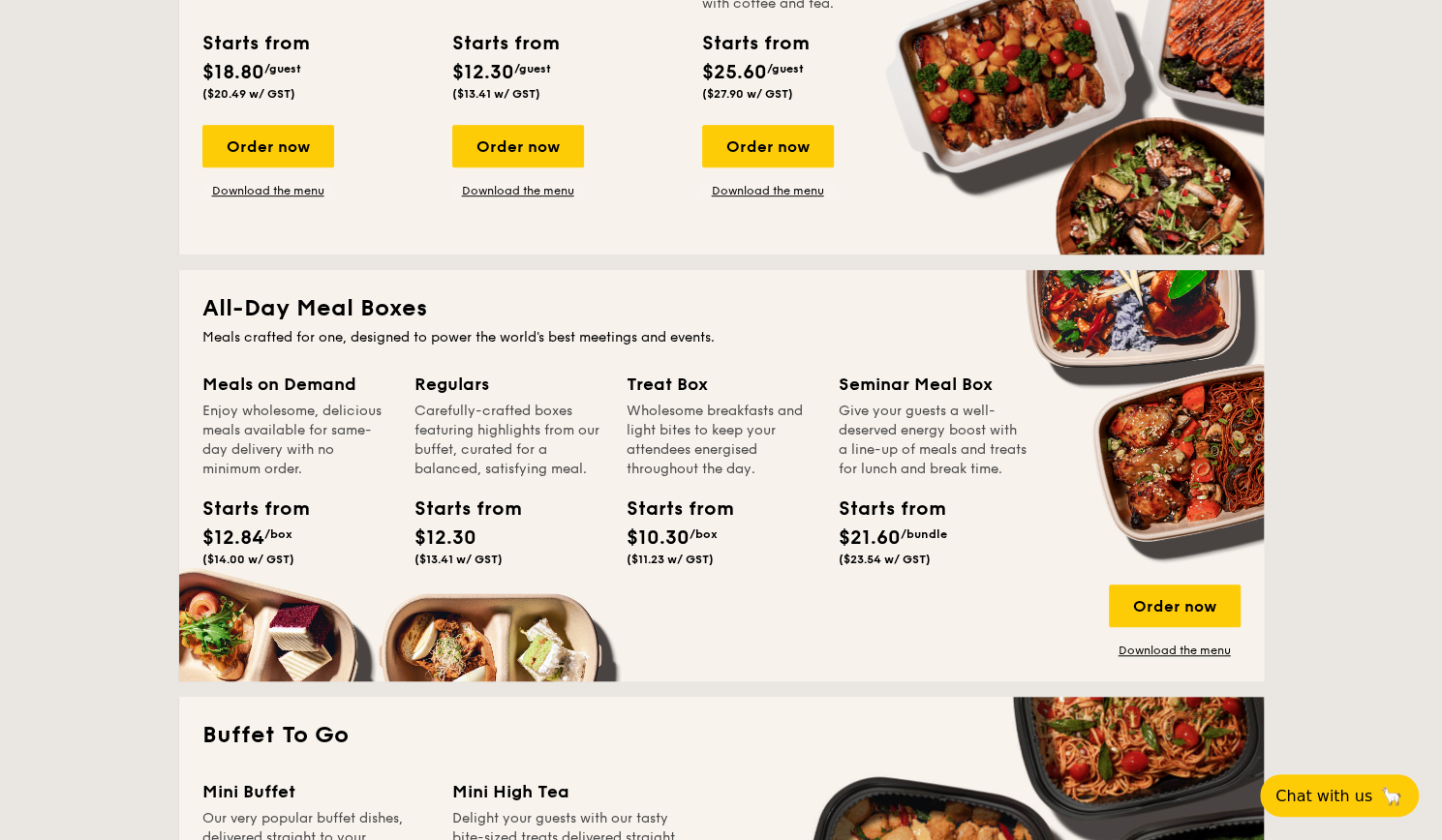
scroll to position [871, 0]
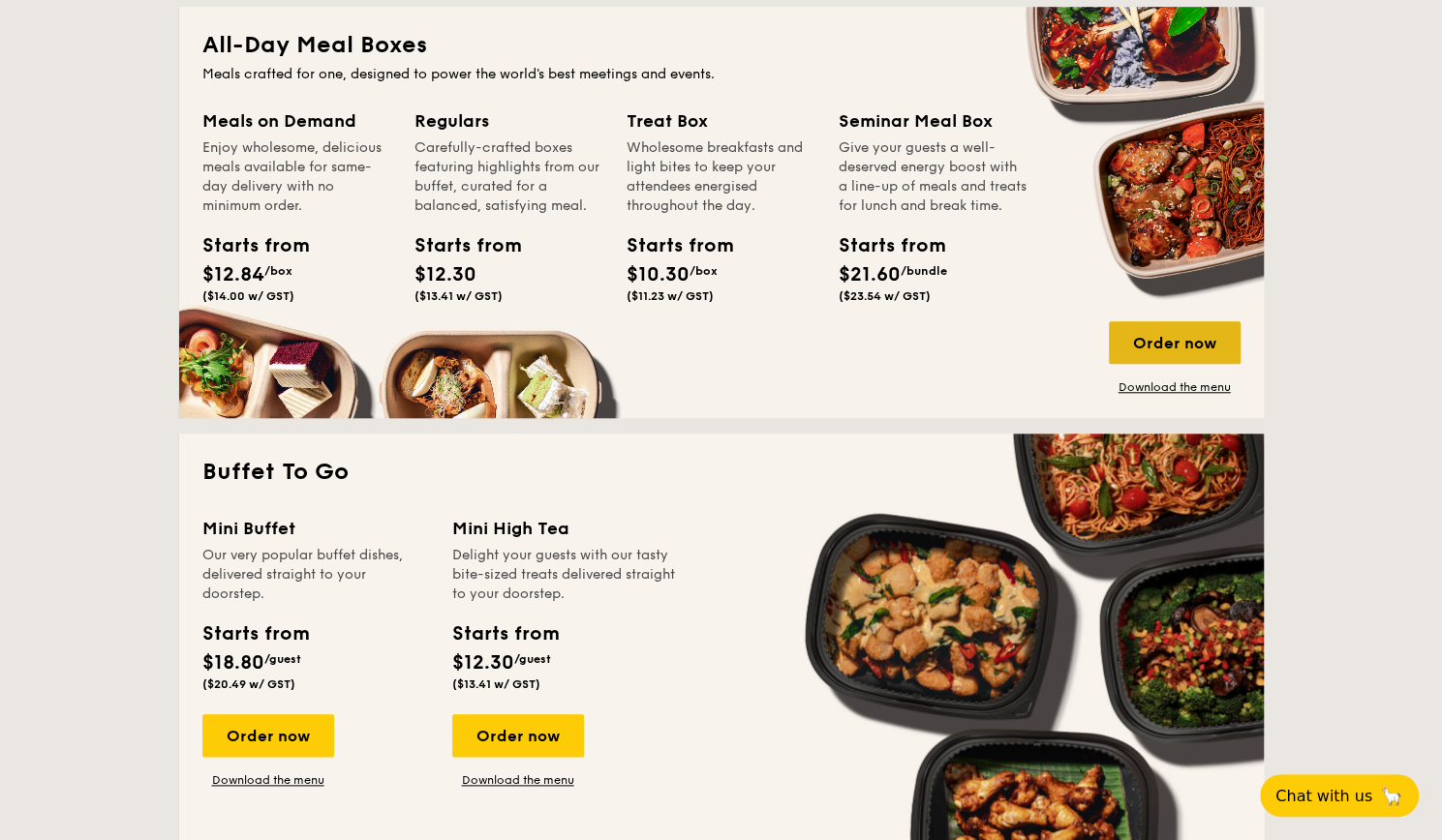
click at [1199, 345] on div "Order now" at bounding box center [1174, 342] width 132 height 43
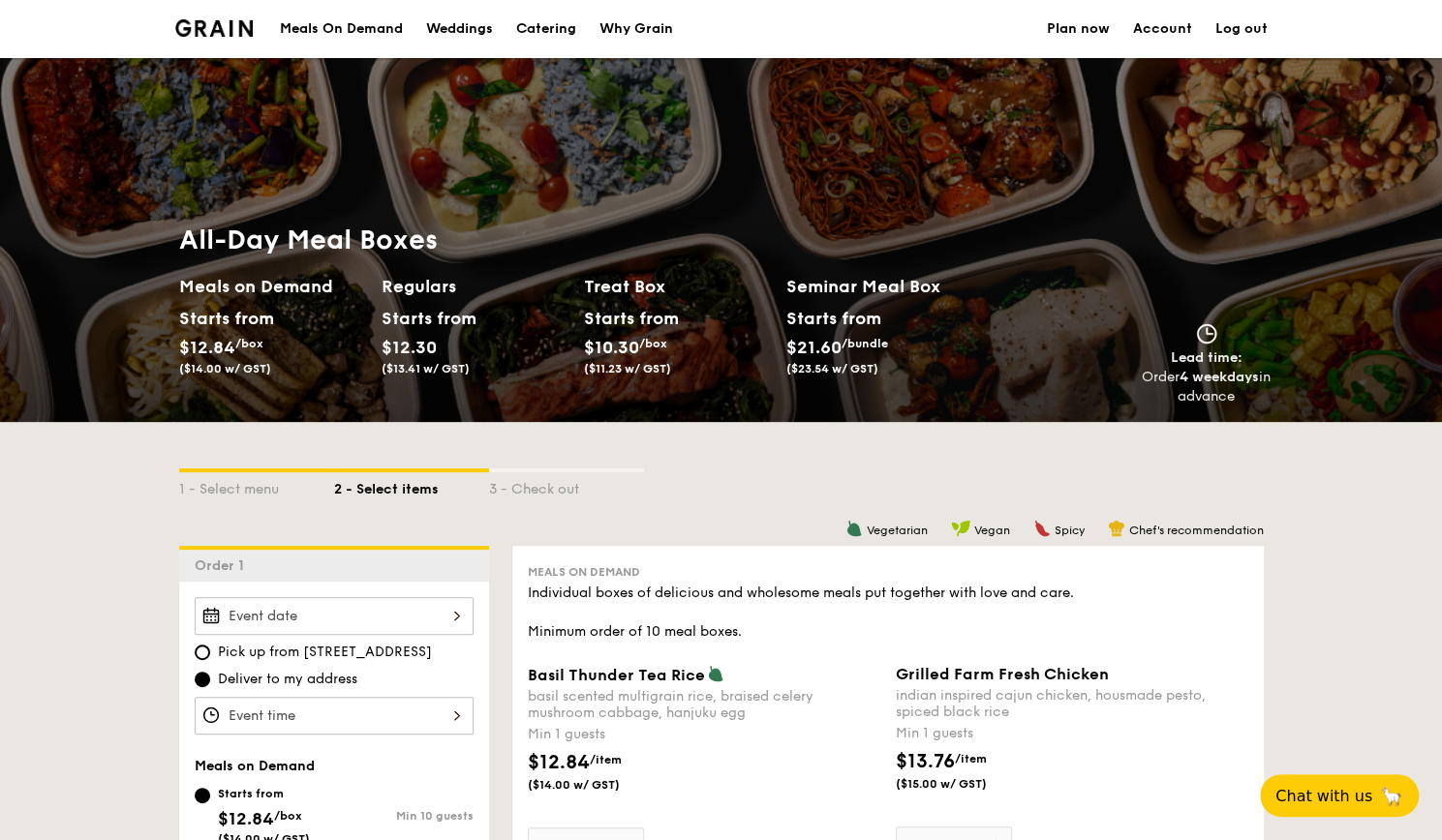
click at [363, 19] on div "Meals On Demand" at bounding box center [341, 29] width 123 height 58
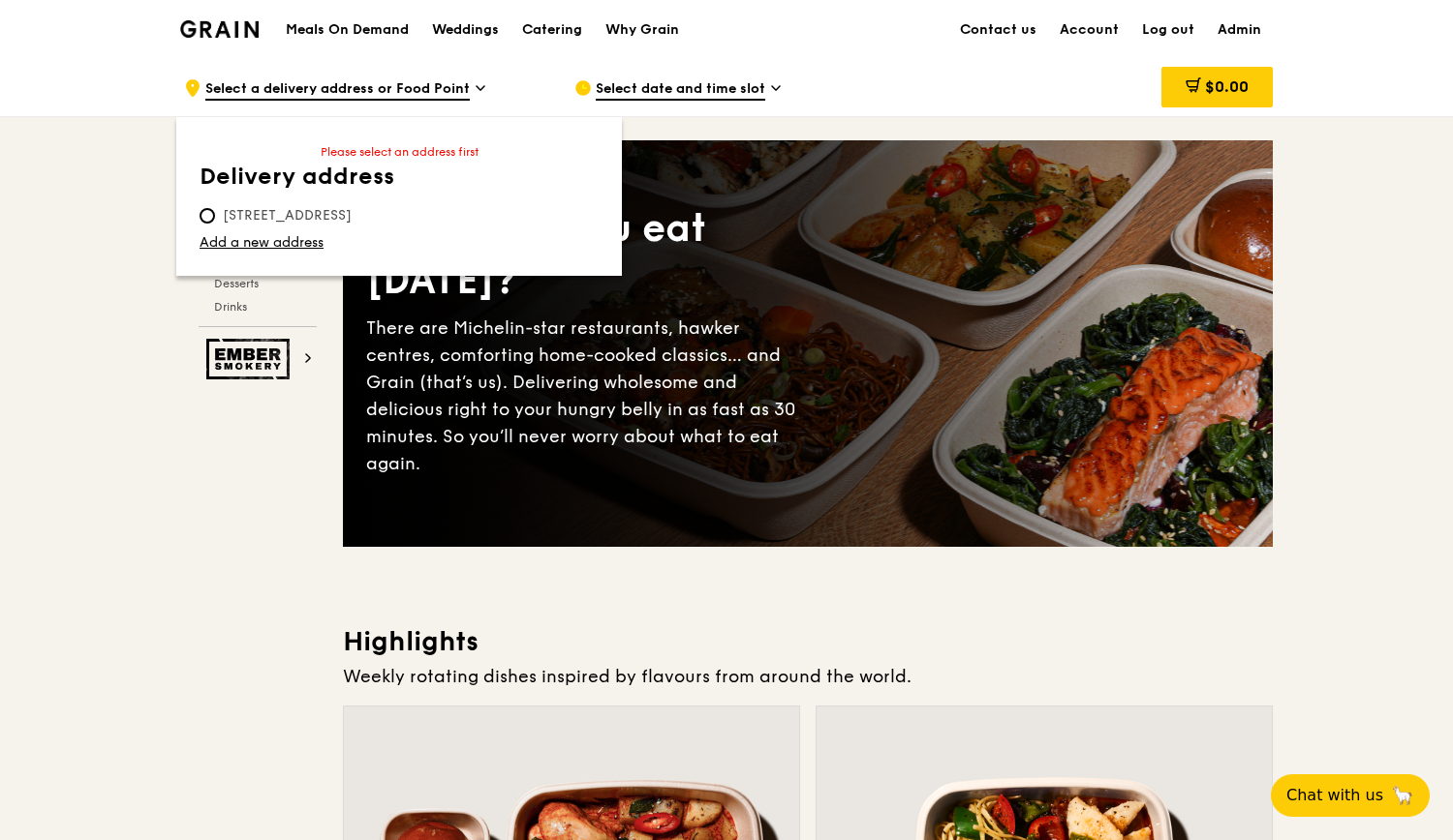
click at [297, 215] on span "5 Burn Road, 369972" at bounding box center [286, 216] width 175 height 20
click at [215, 215] on input "5 Burn Road, 369972" at bounding box center [207, 216] width 16 height 16
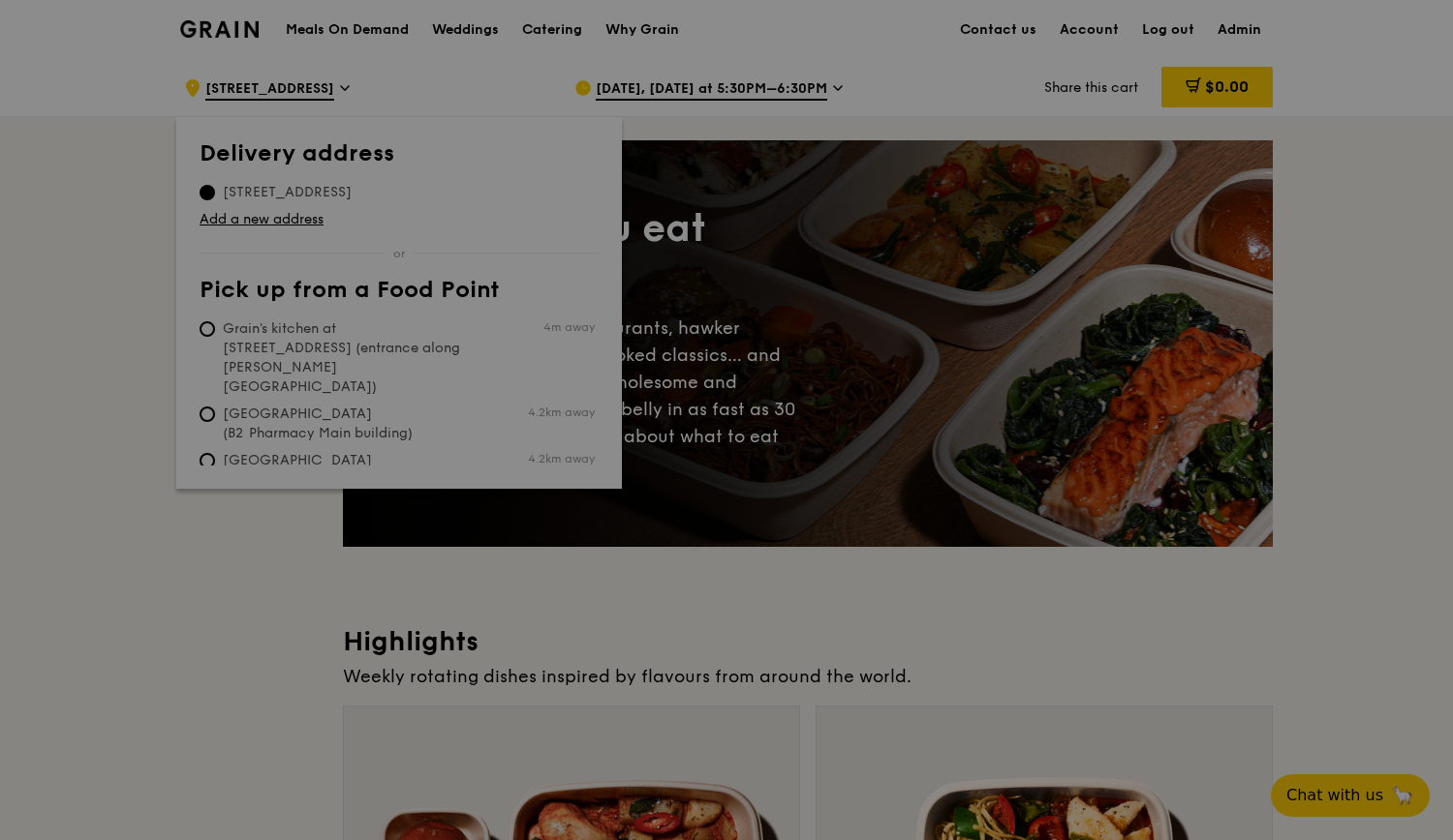
click at [665, 94] on div at bounding box center [726, 420] width 1453 height 840
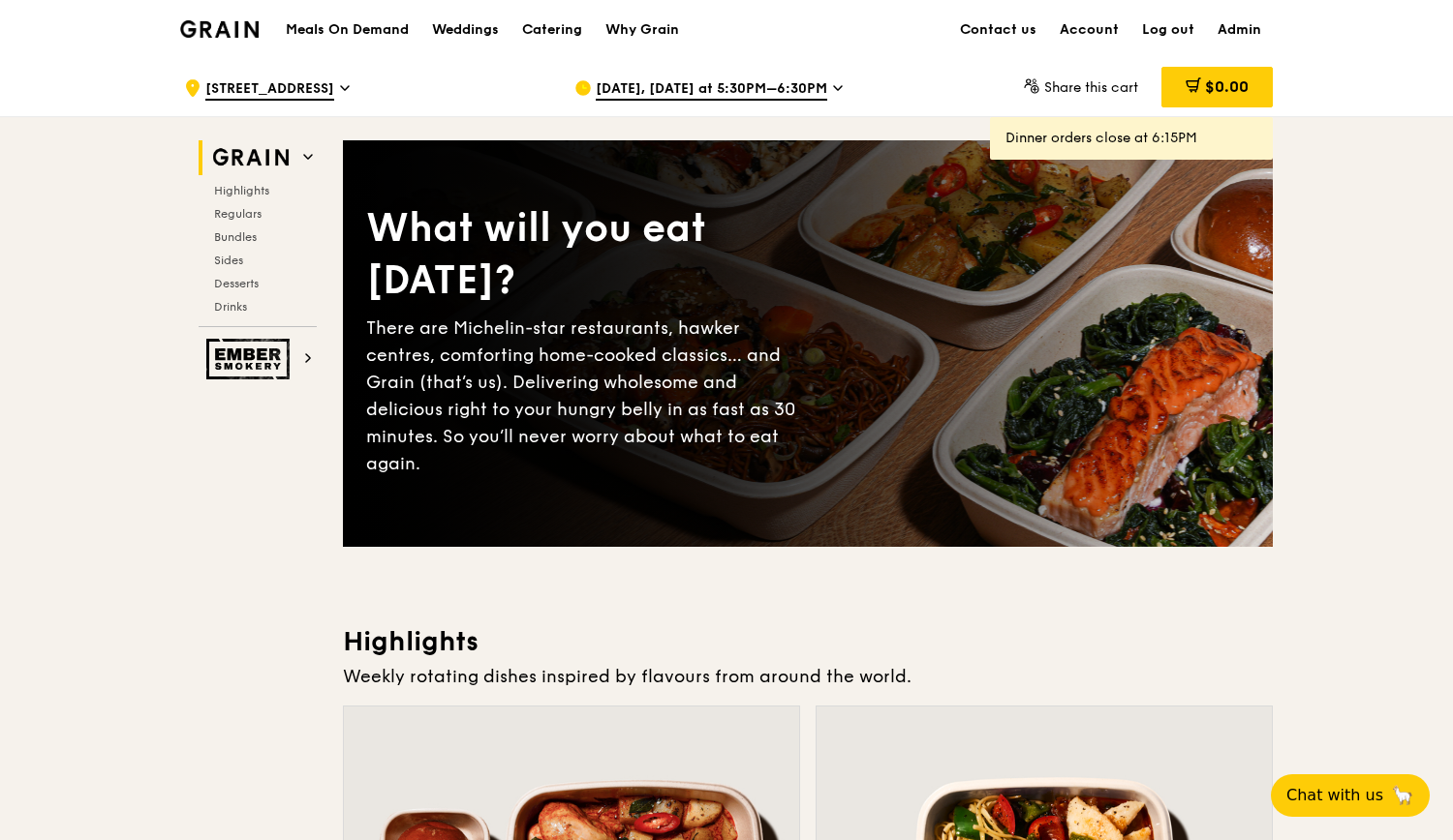
click at [641, 99] on span "Sep 17, Today at 5:30PM–6:30PM" at bounding box center [712, 89] width 232 height 21
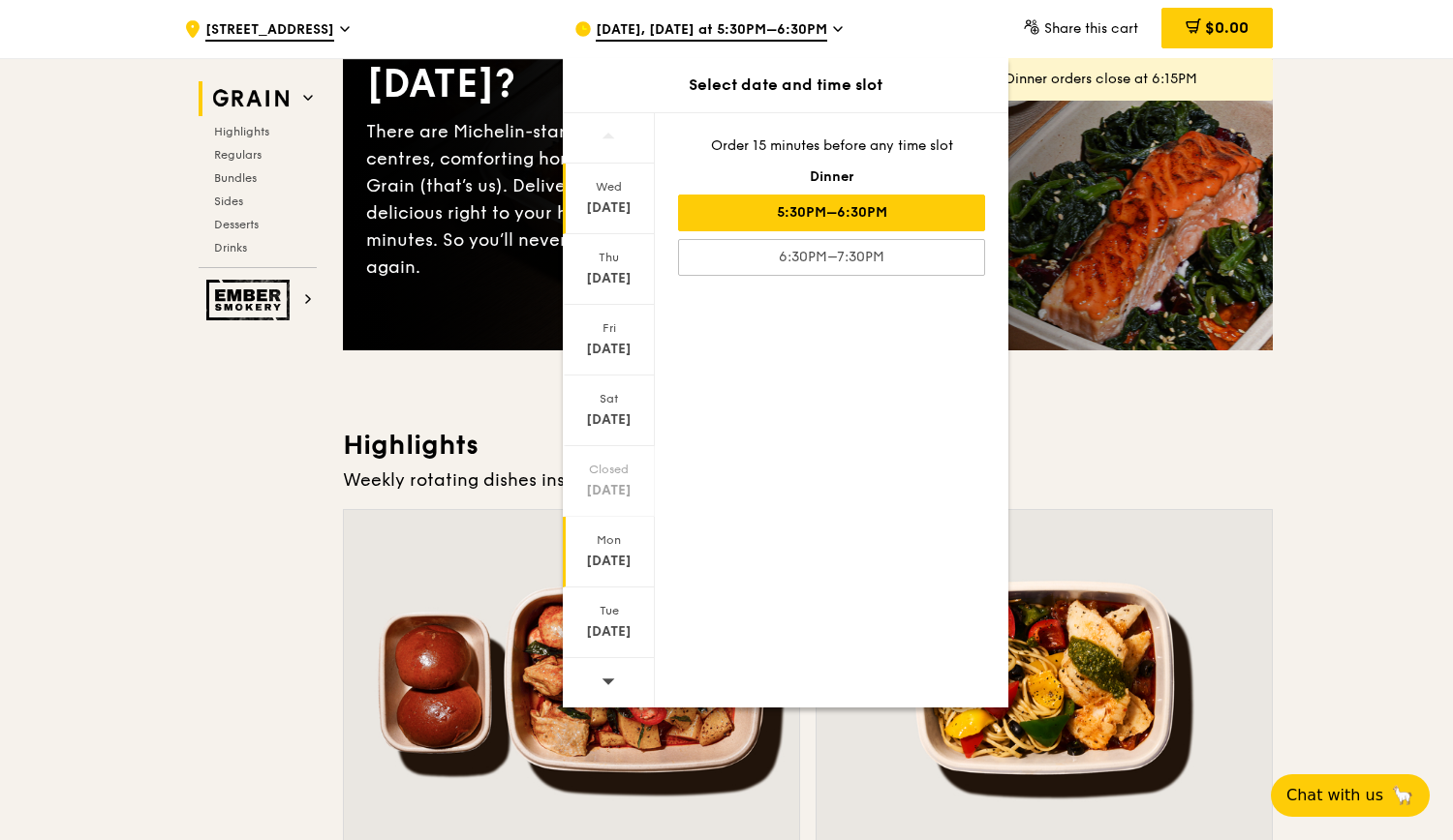
scroll to position [484, 0]
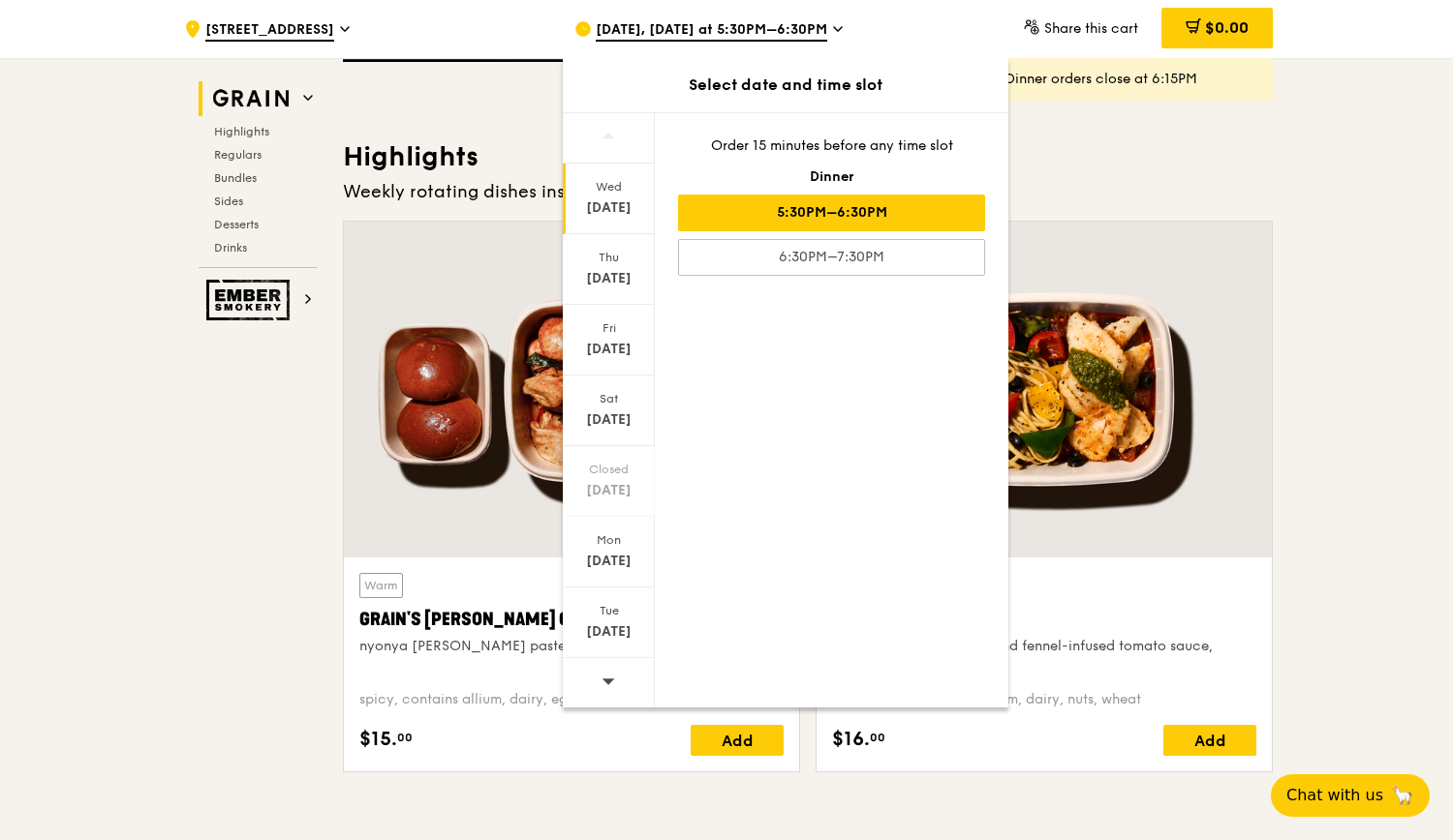
click at [612, 683] on icon at bounding box center [609, 681] width 14 height 15
click at [617, 633] on div "Sep 30" at bounding box center [609, 632] width 86 height 20
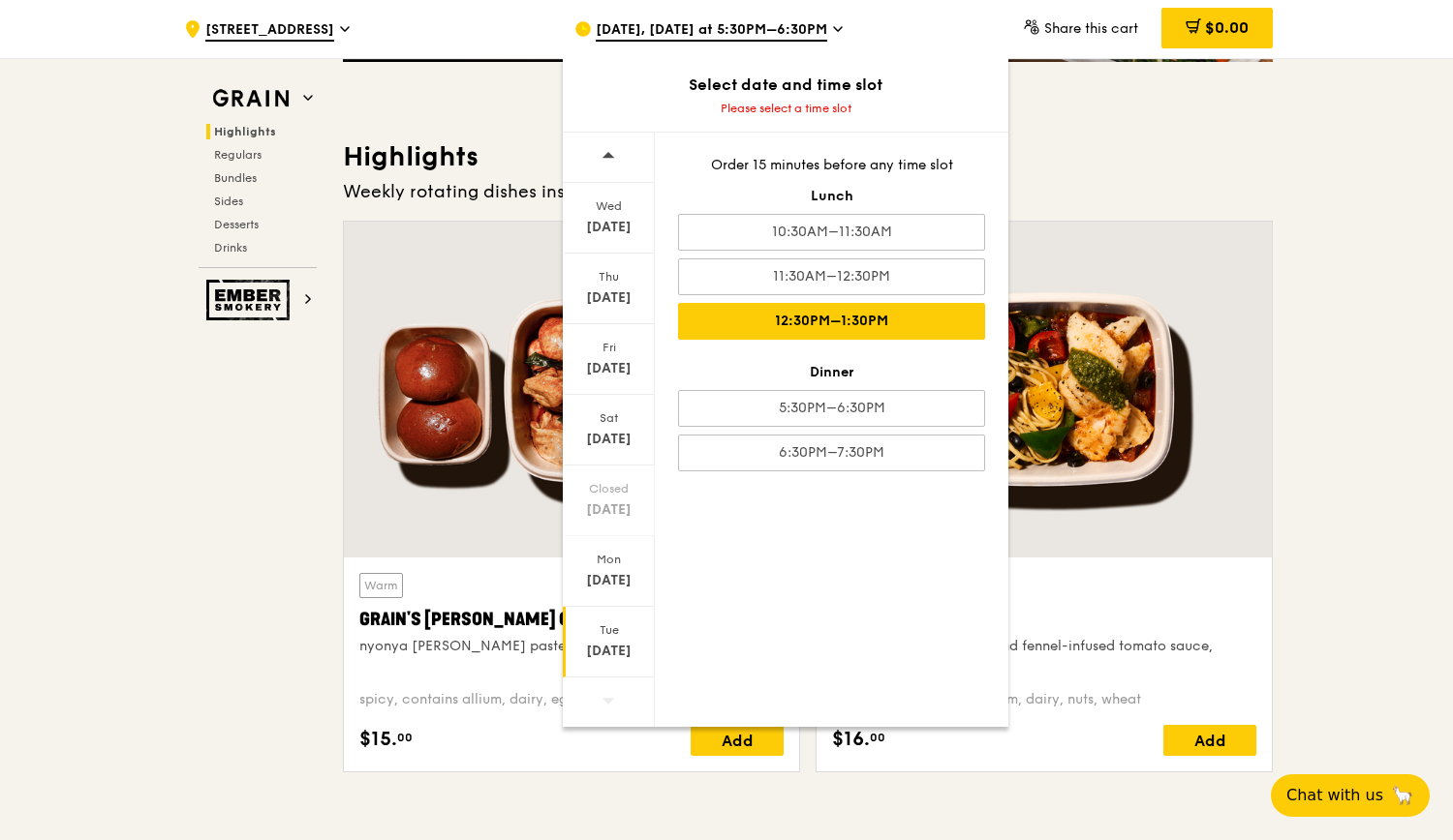
click at [822, 303] on div "12:30PM–1:30PM" at bounding box center [832, 321] width 307 height 37
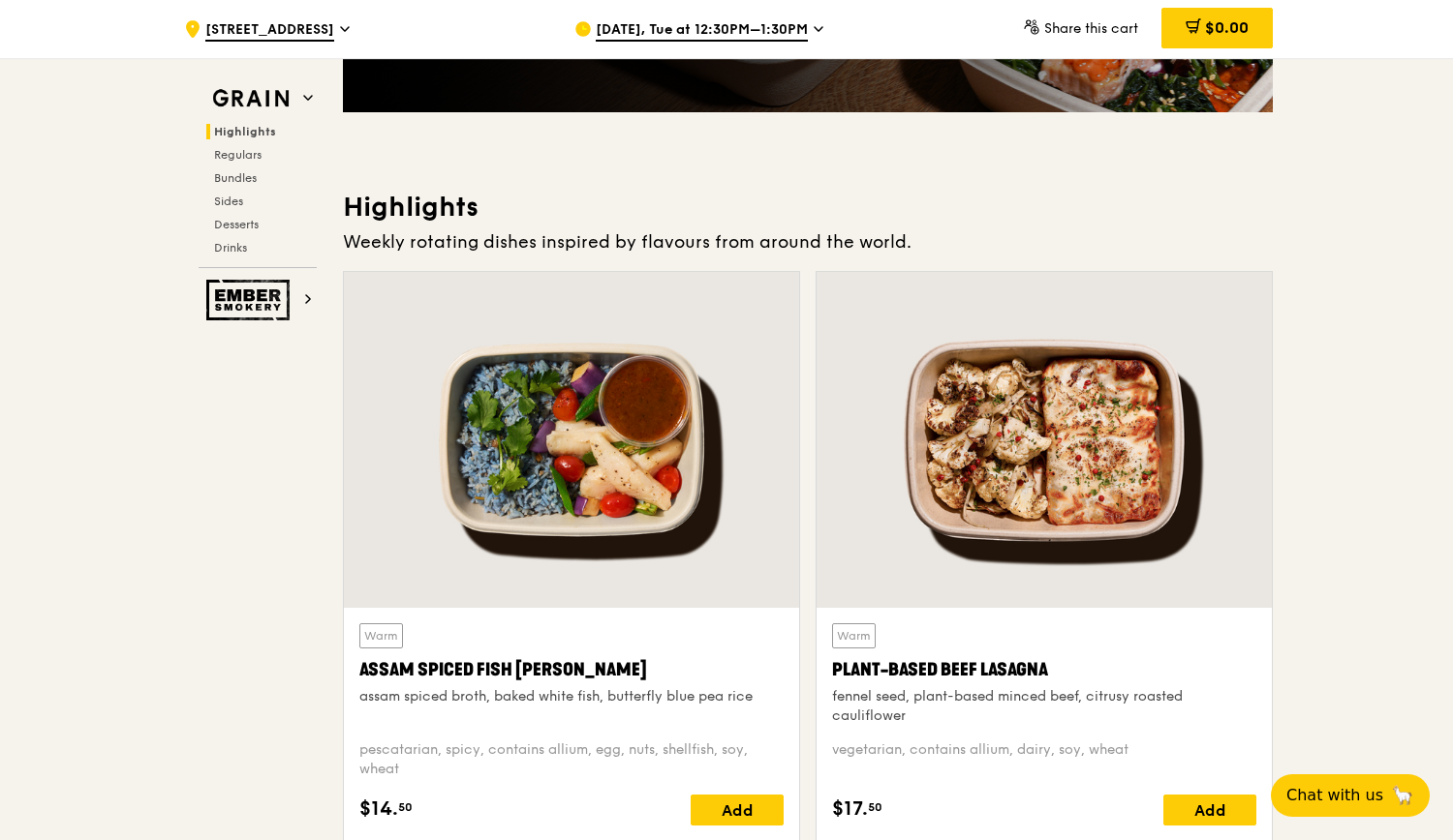
scroll to position [387, 0]
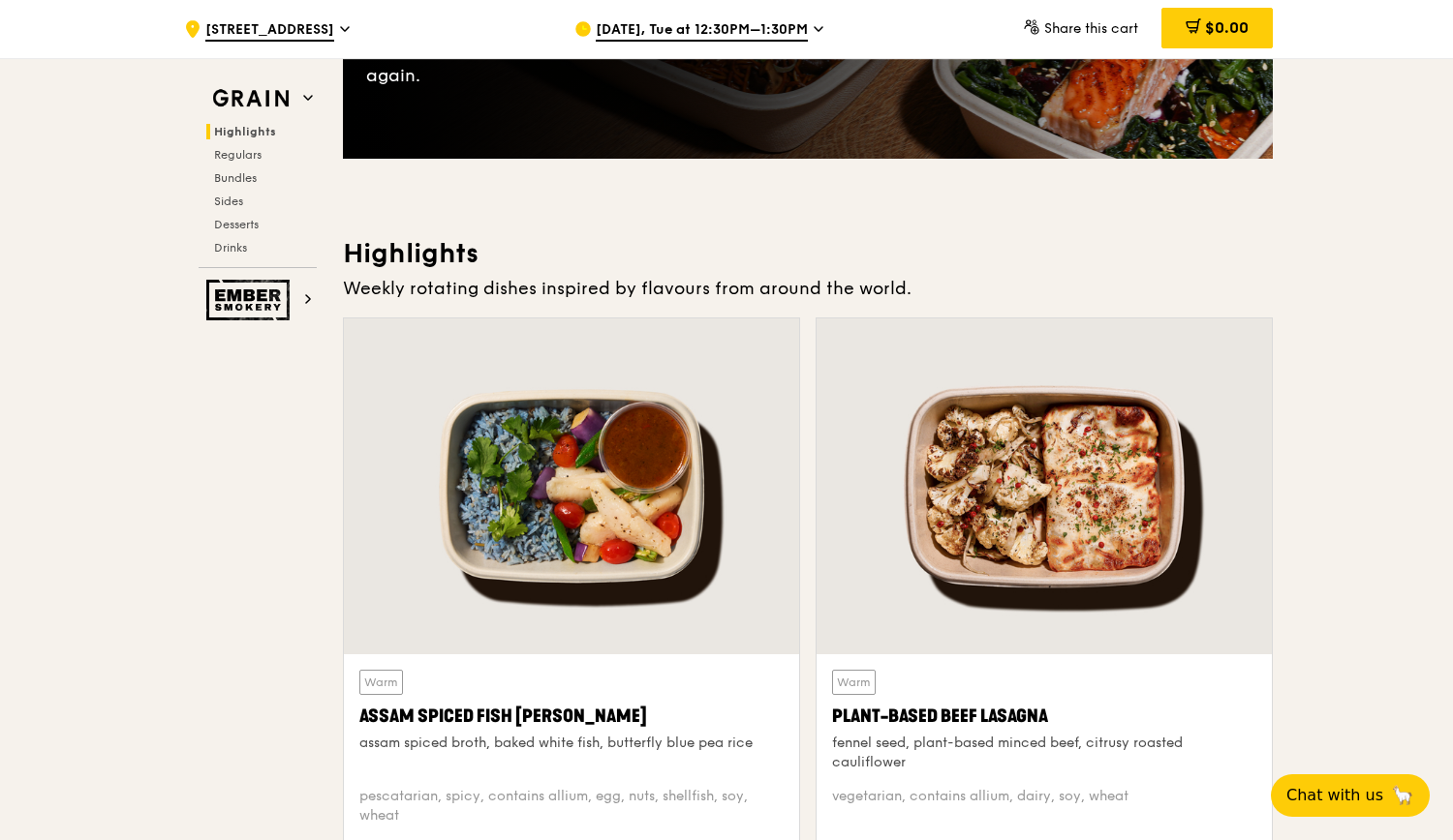
click at [729, 32] on span "Sep 30, Tue at 12:30PM–1:30PM" at bounding box center [702, 31] width 212 height 21
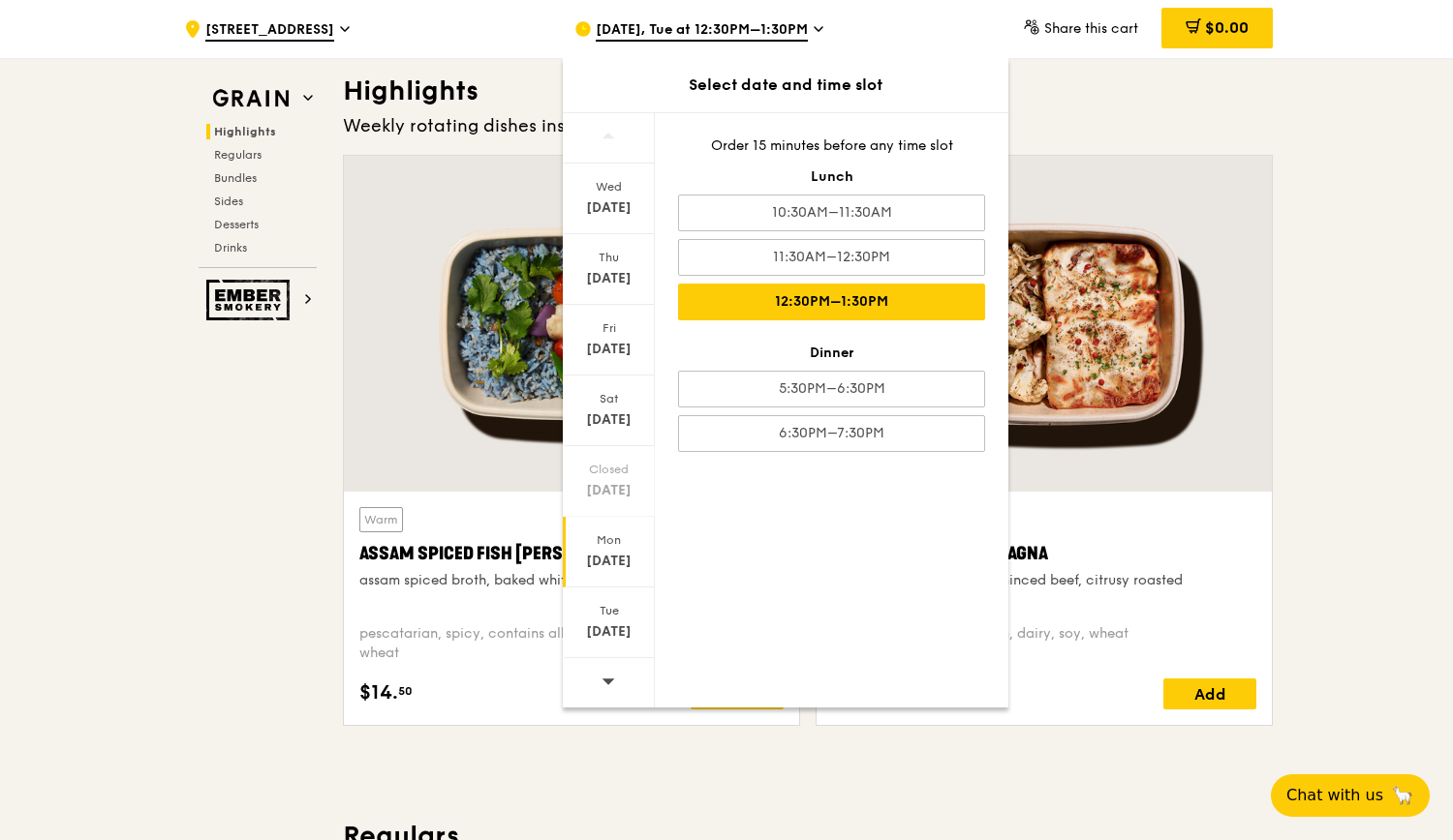
scroll to position [580, 0]
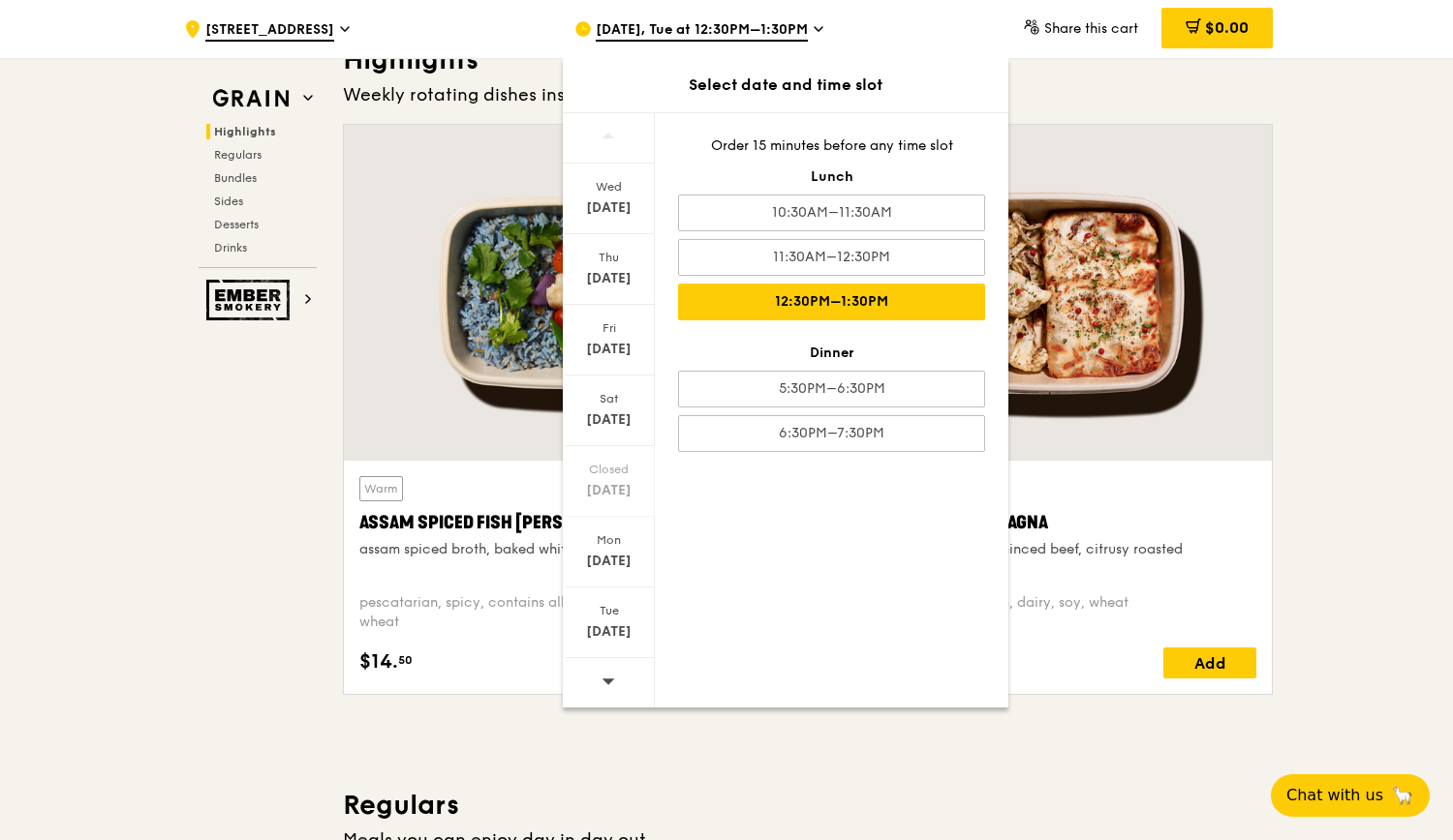
click at [613, 674] on icon at bounding box center [609, 681] width 14 height 15
click at [609, 532] on div "Mon" at bounding box center [609, 540] width 86 height 16
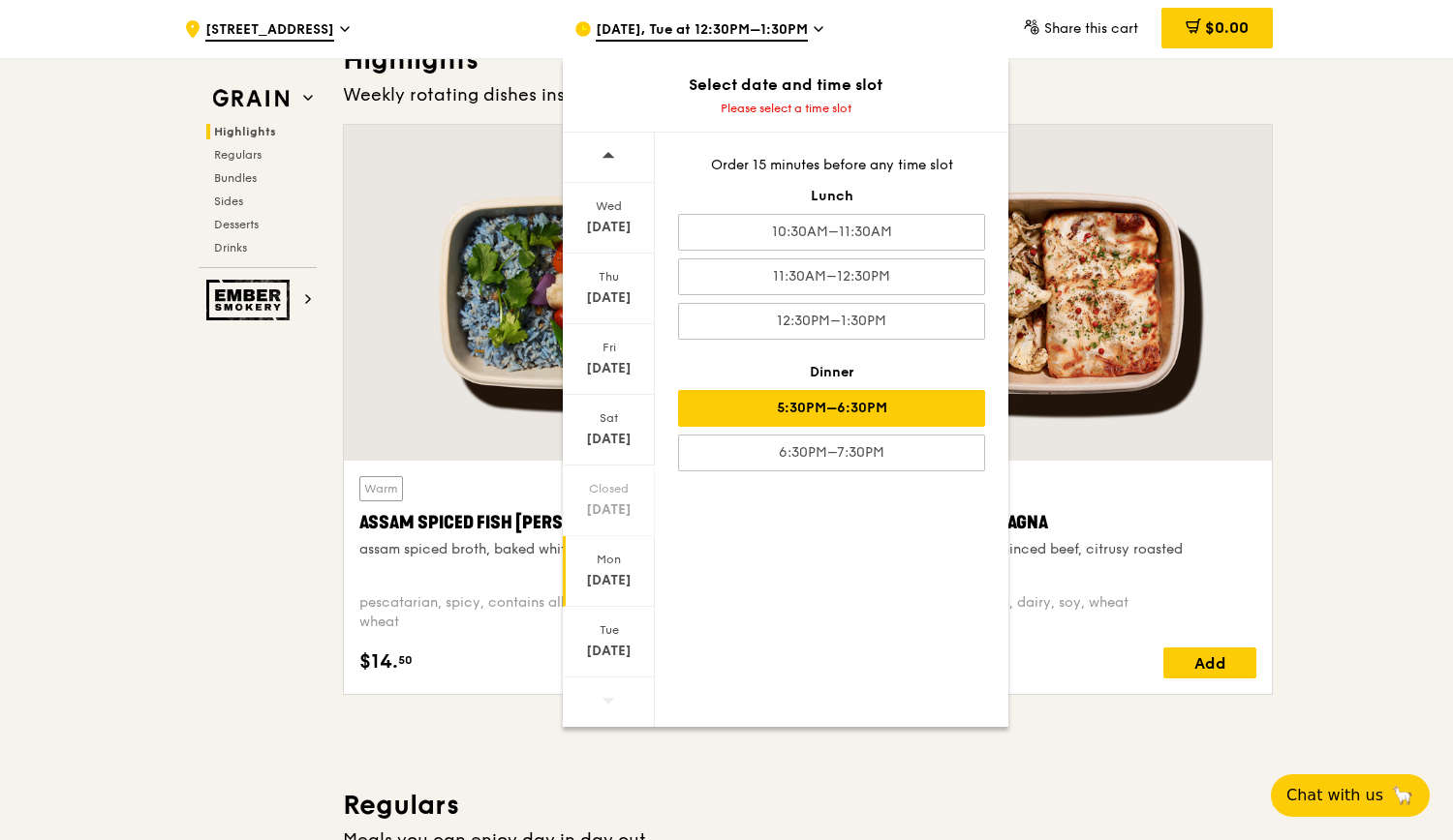
click at [863, 417] on div "5:30PM–6:30PM" at bounding box center [832, 408] width 307 height 37
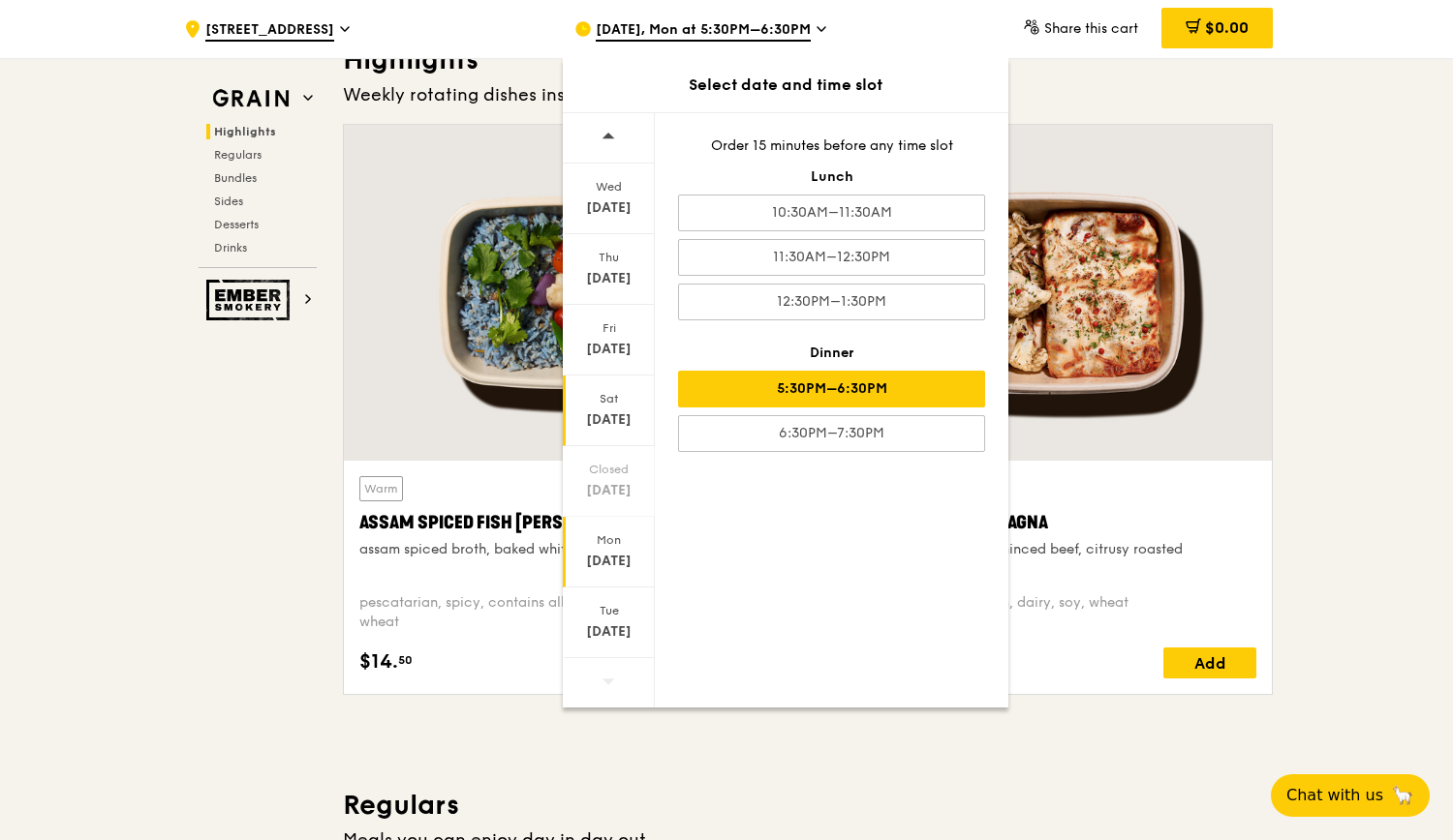
click at [613, 406] on div "Sat Sep 27" at bounding box center [609, 410] width 92 height 70
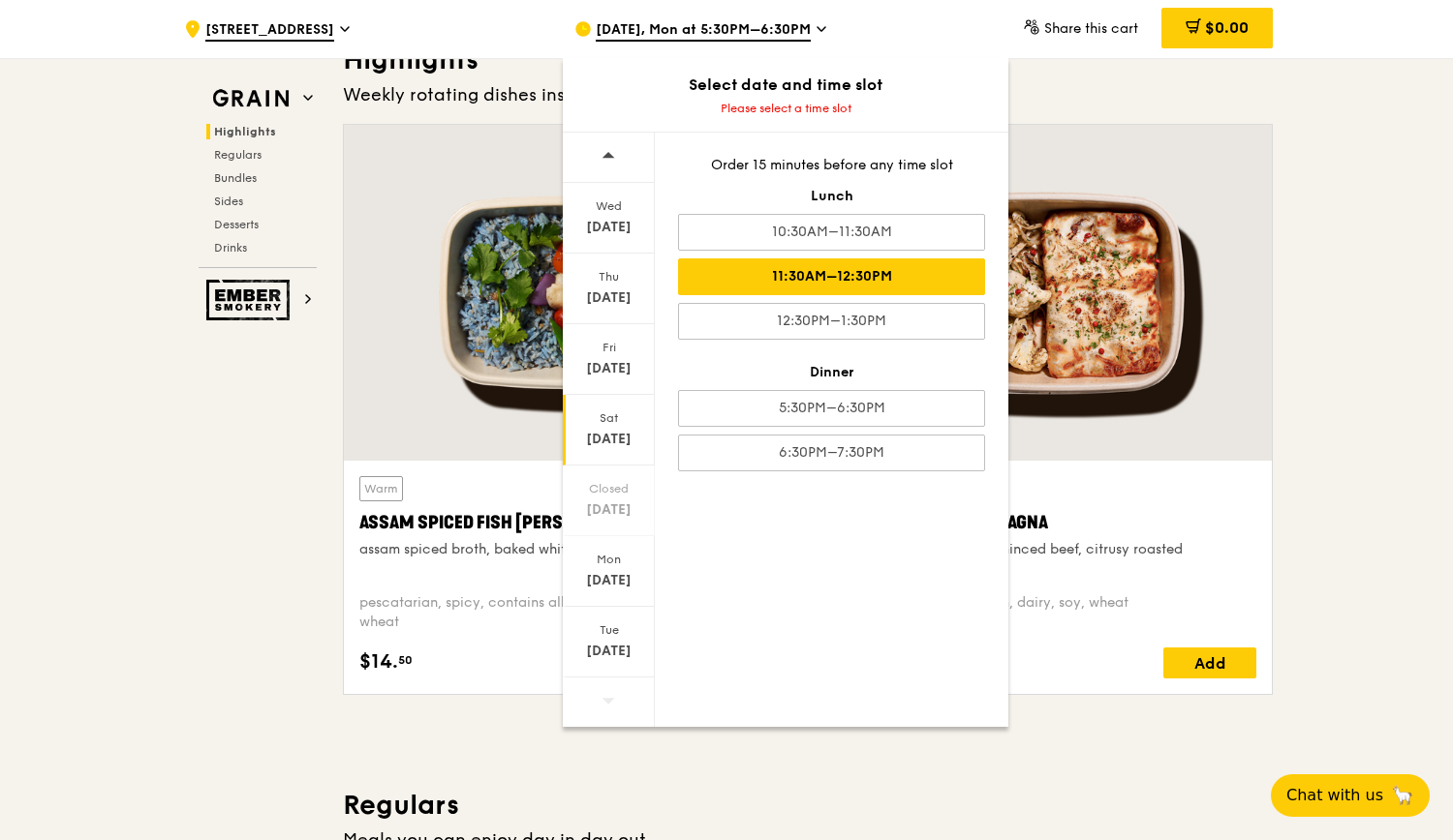
click at [813, 259] on div "11:30AM–12:30PM" at bounding box center [832, 276] width 307 height 37
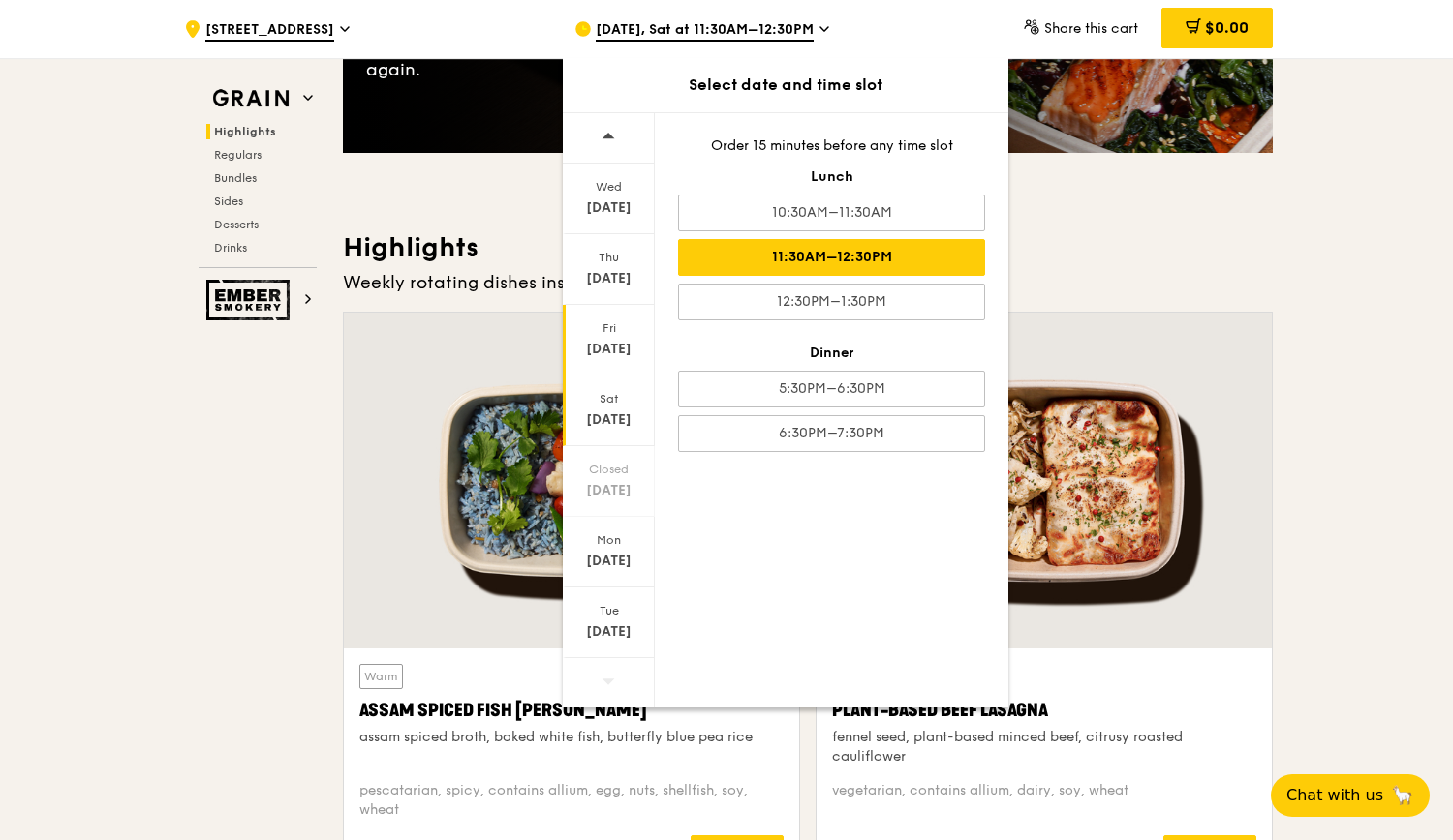
scroll to position [387, 0]
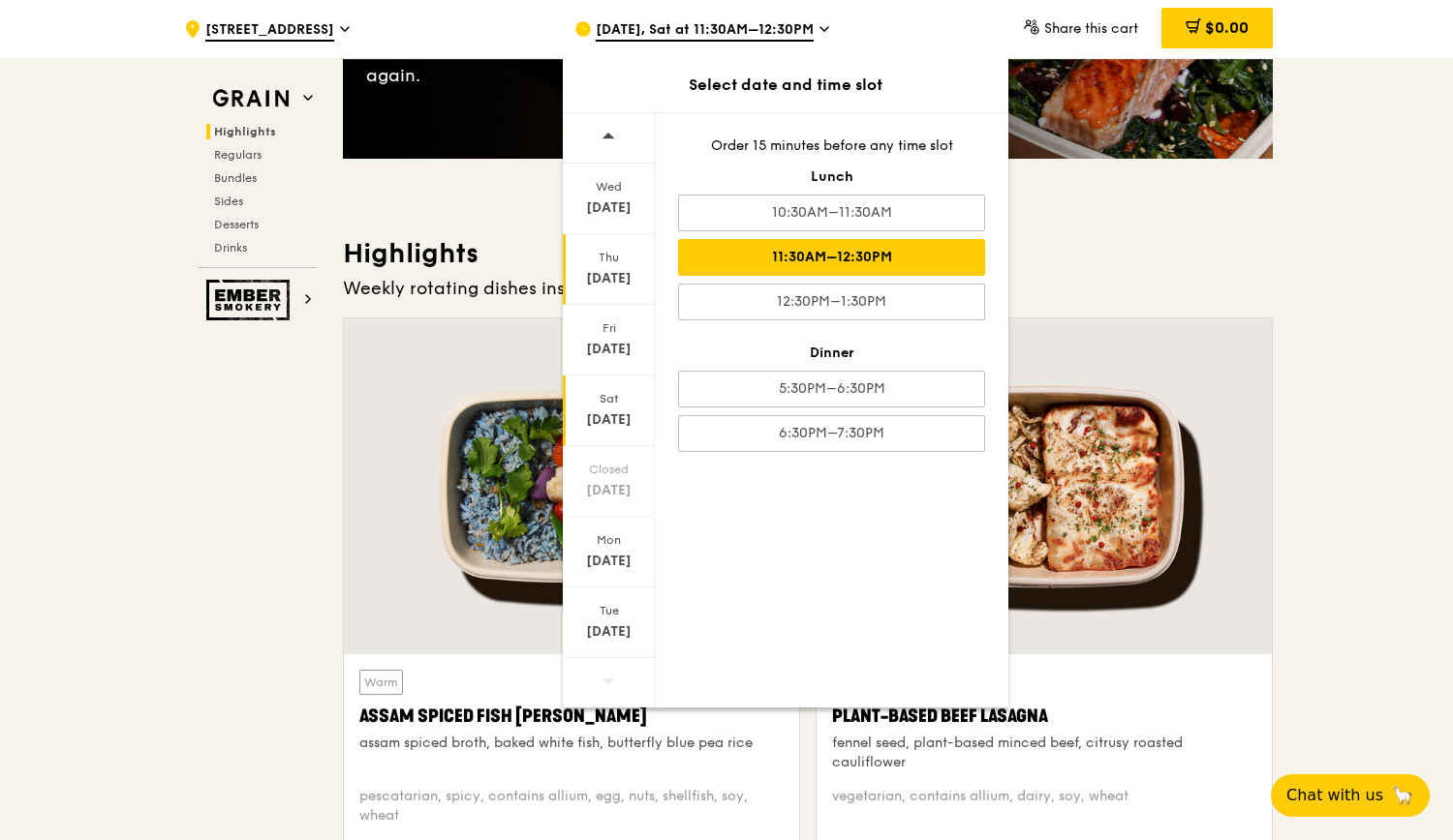
click at [616, 287] on div "Thu Sep 25" at bounding box center [609, 268] width 92 height 70
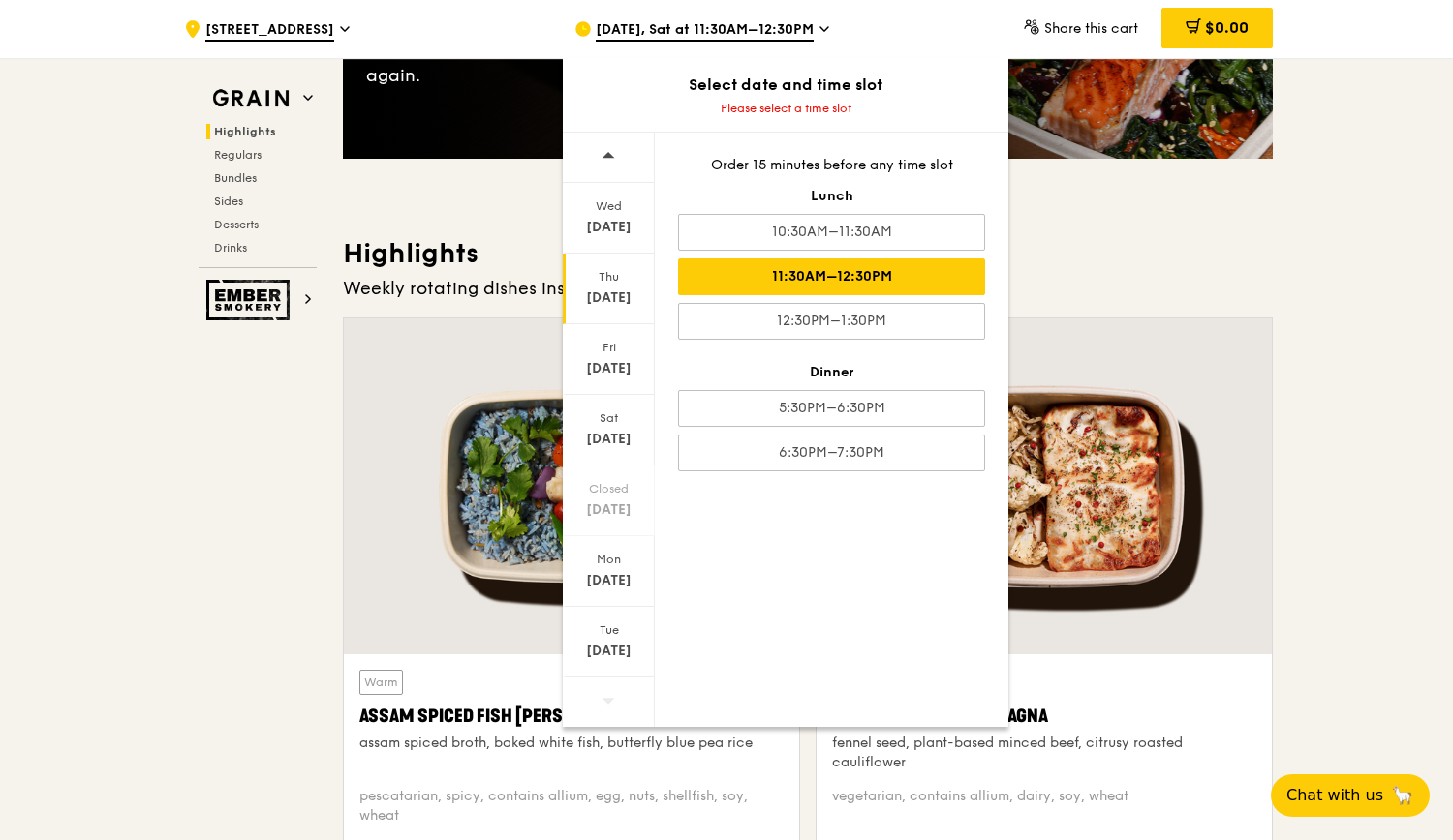
click at [877, 291] on div "11:30AM–12:30PM" at bounding box center [832, 276] width 307 height 37
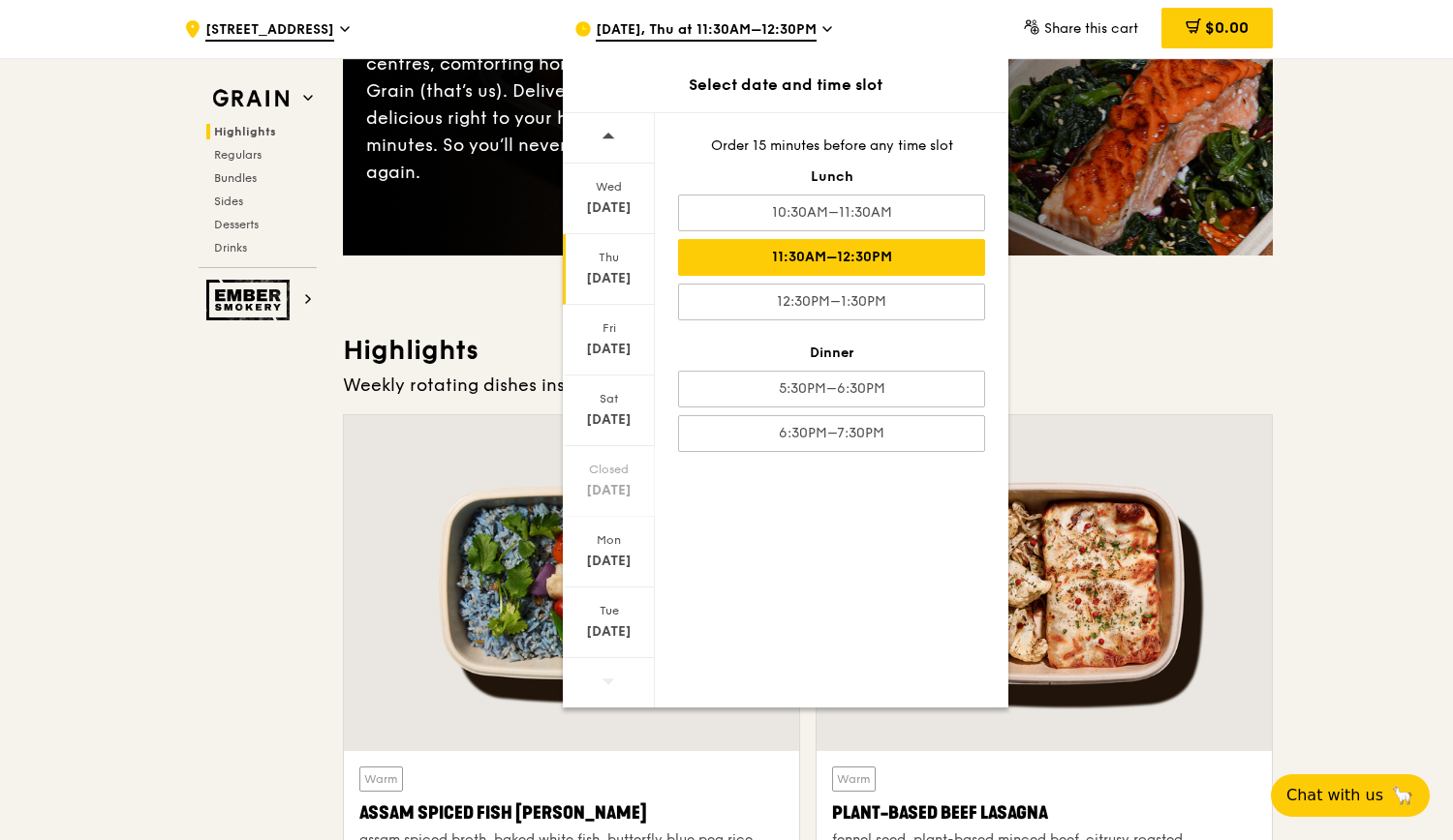
scroll to position [678, 0]
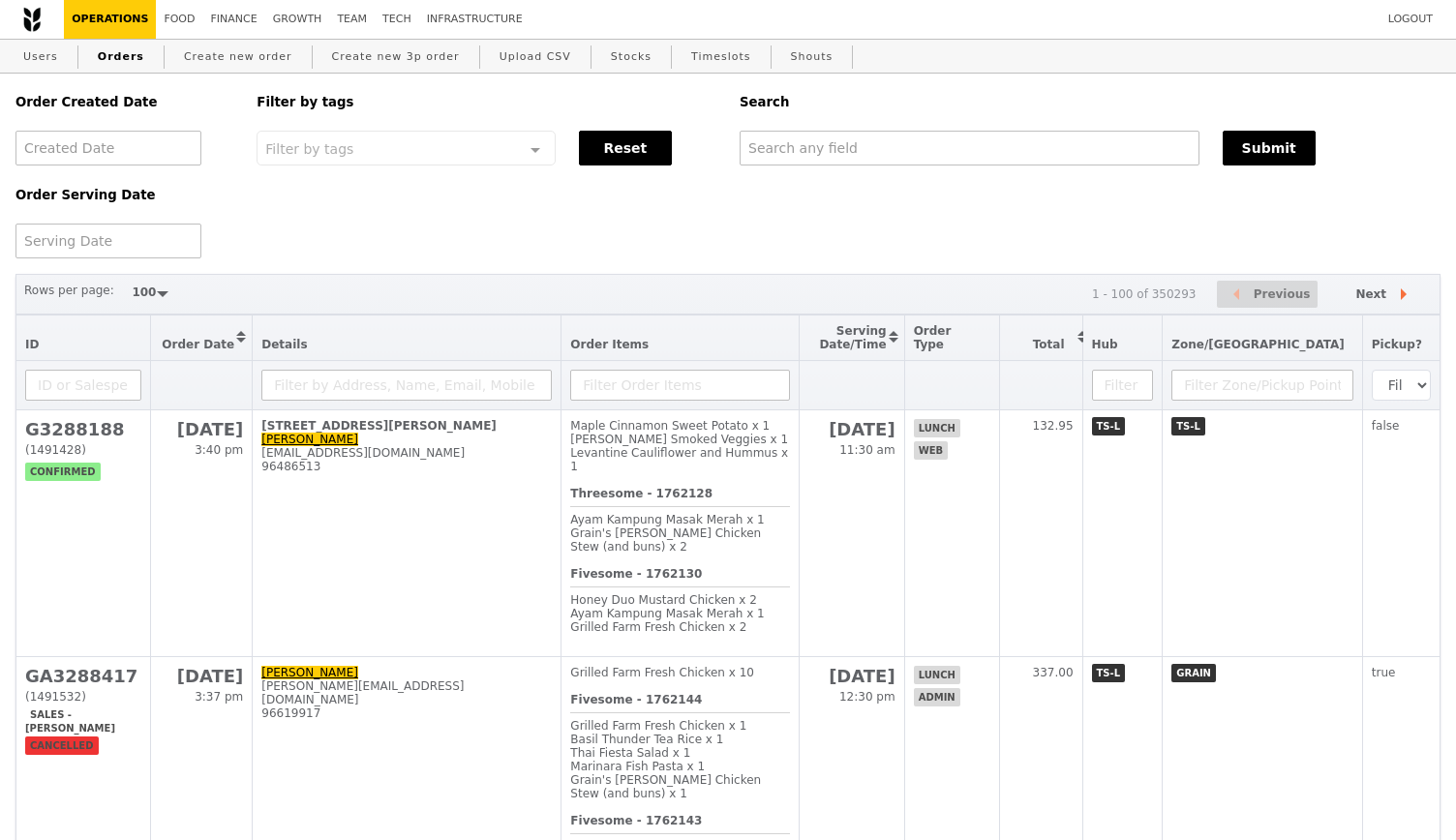
select select "100"
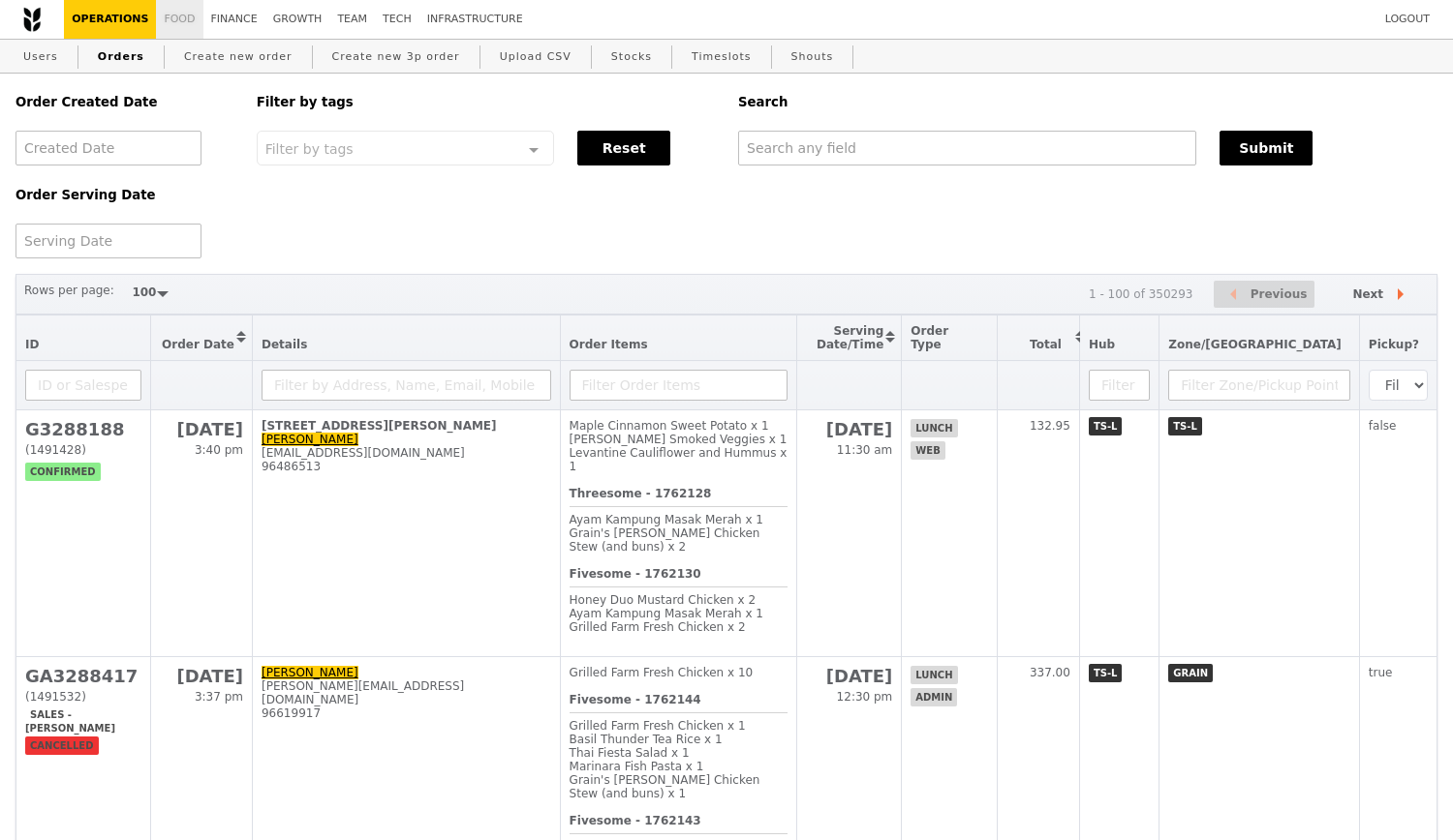
click at [175, 12] on link "Food" at bounding box center [178, 19] width 47 height 39
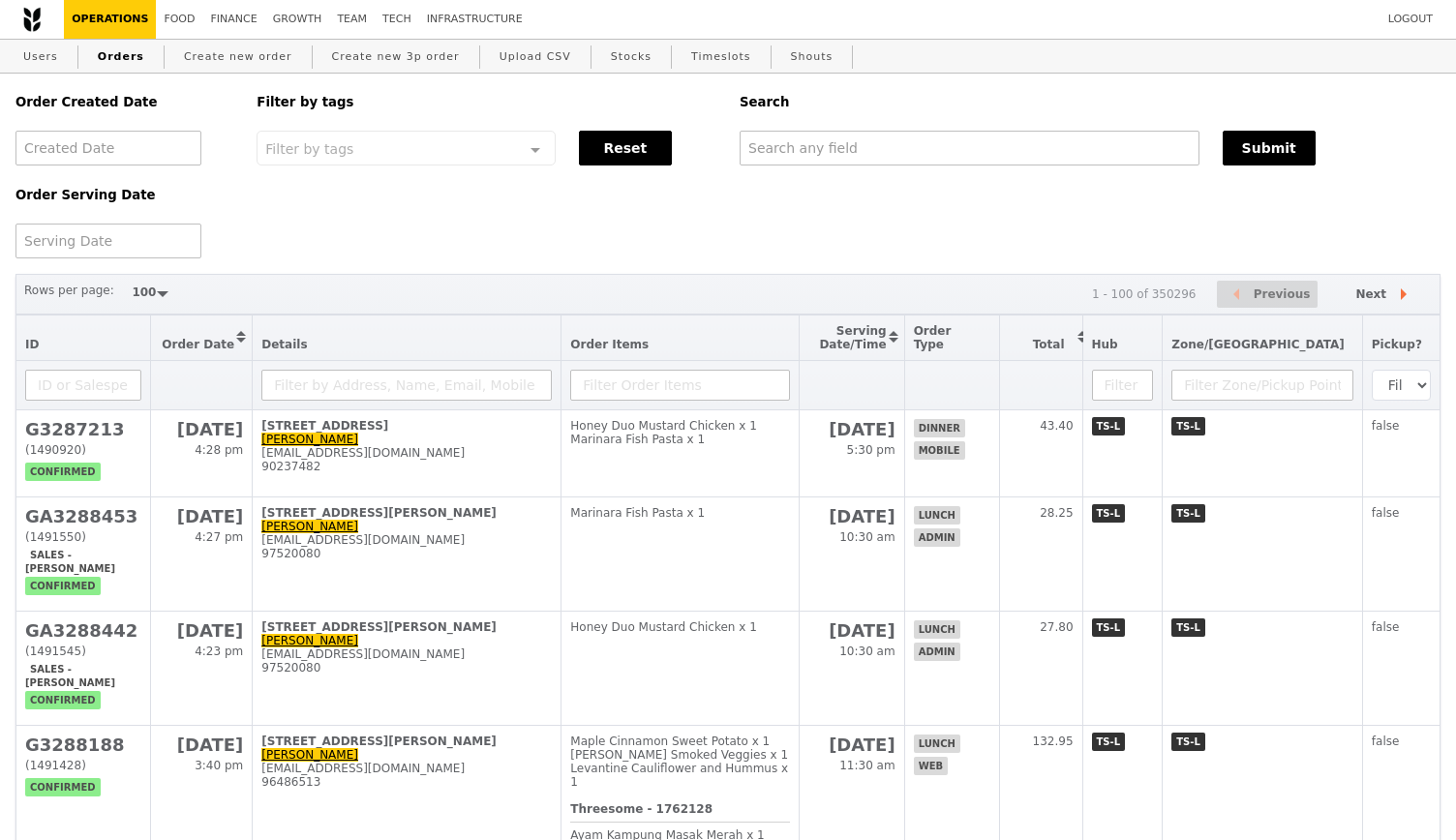
select select "100"
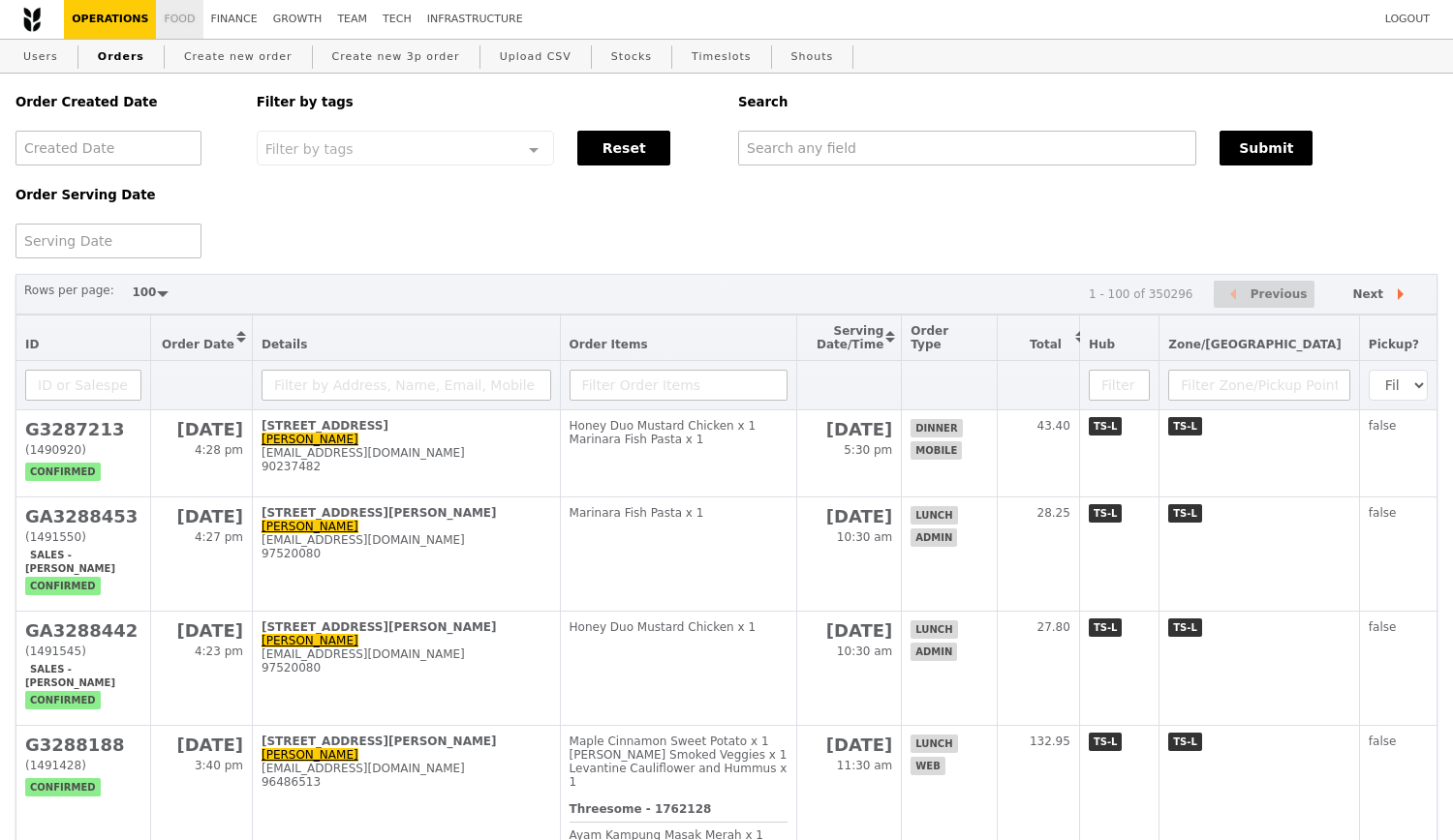
click at [157, 21] on link "Food" at bounding box center [178, 19] width 47 height 39
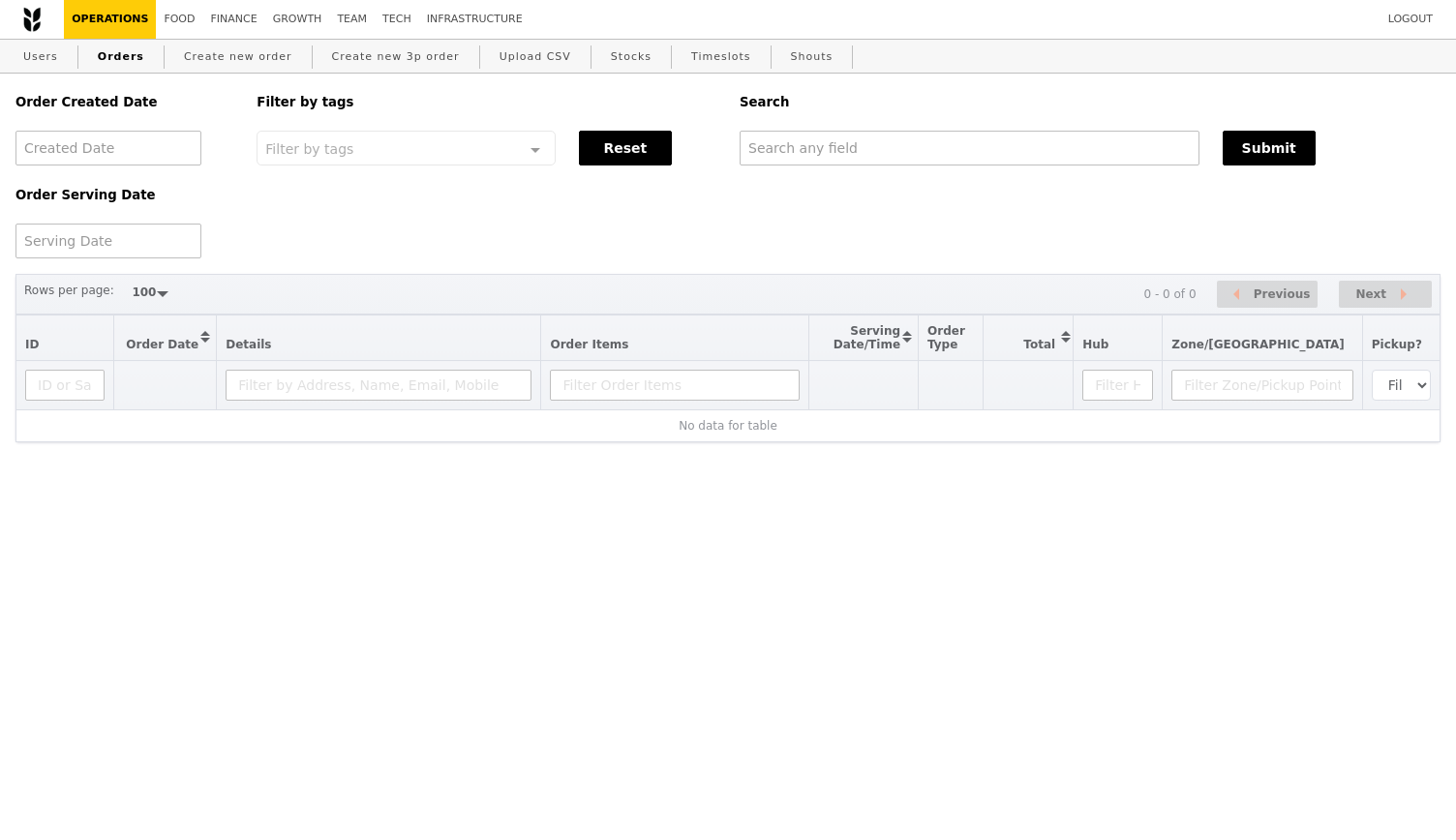
select select "100"
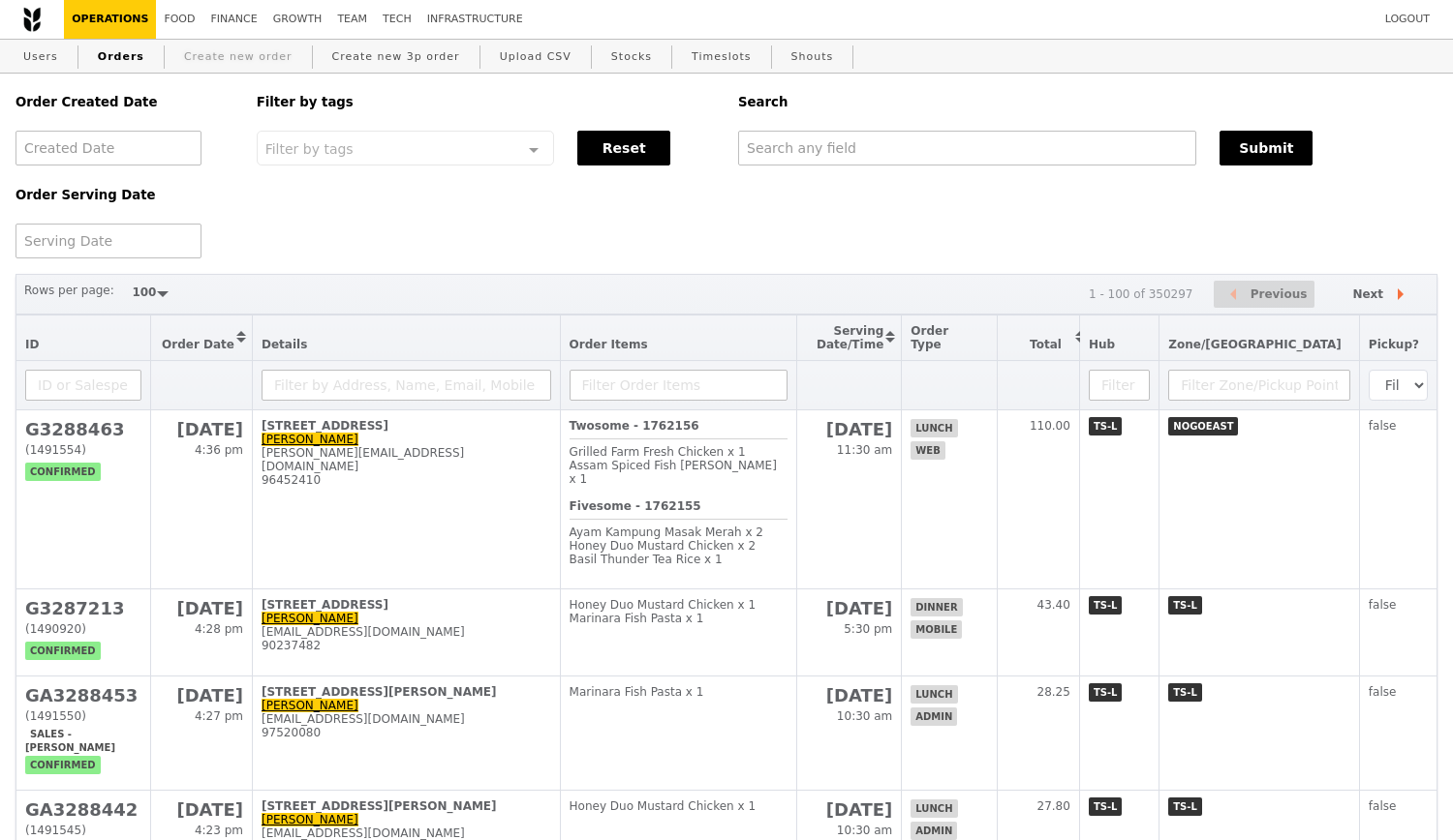
click at [246, 59] on link "Create new order" at bounding box center [238, 56] width 124 height 35
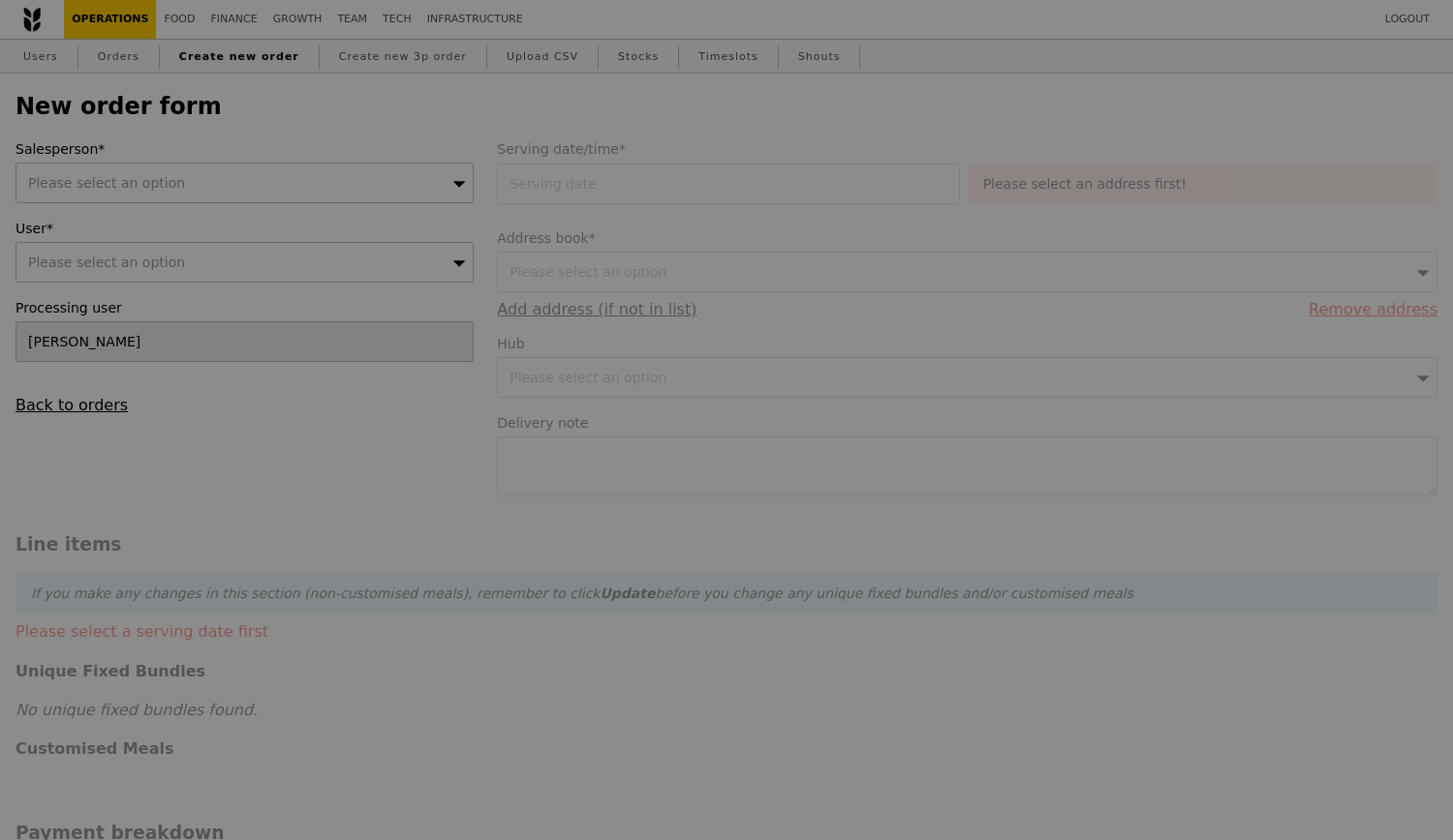
type input "Confirm"
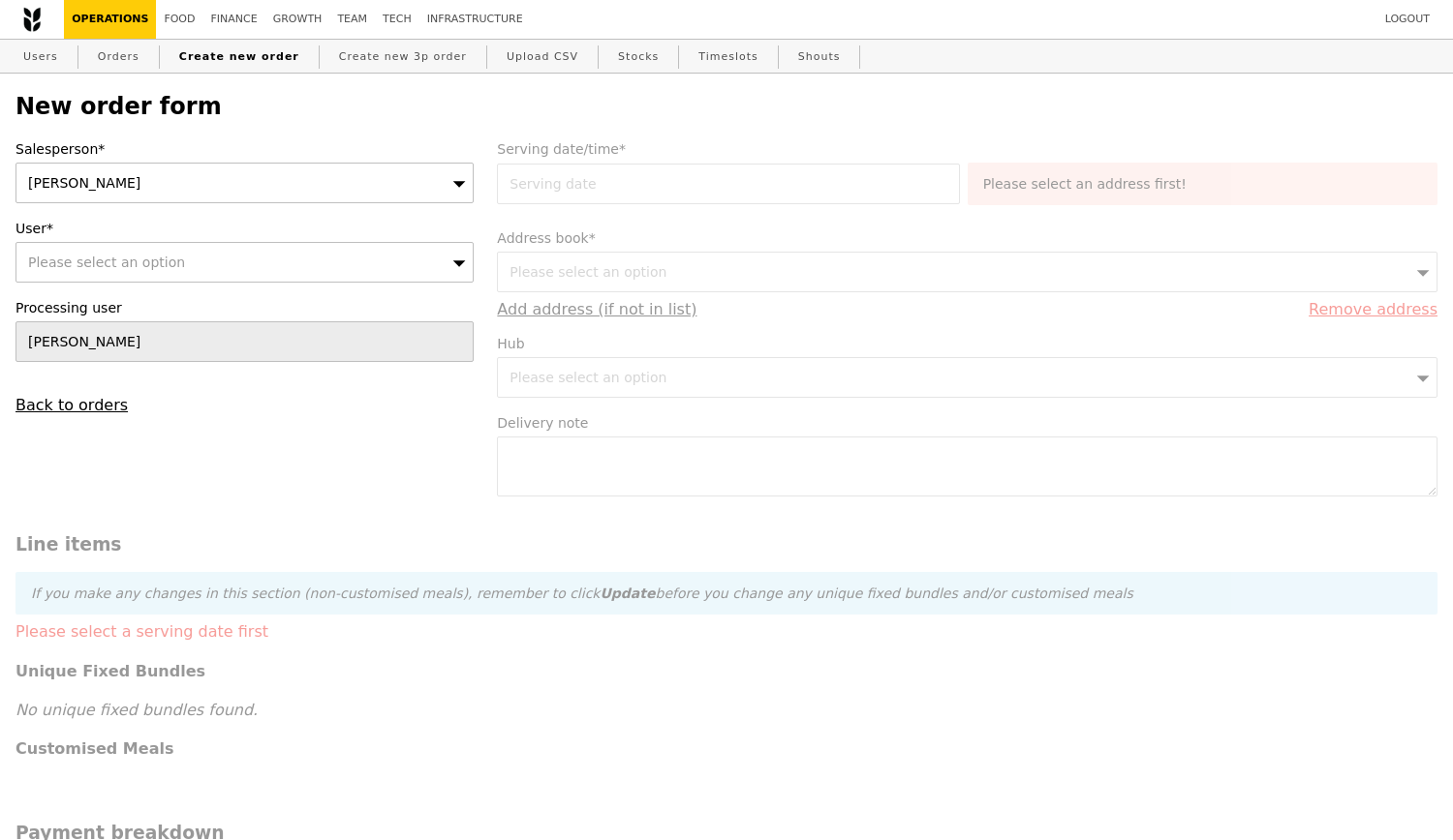
click at [326, 191] on div "[PERSON_NAME]" at bounding box center [245, 182] width 458 height 41
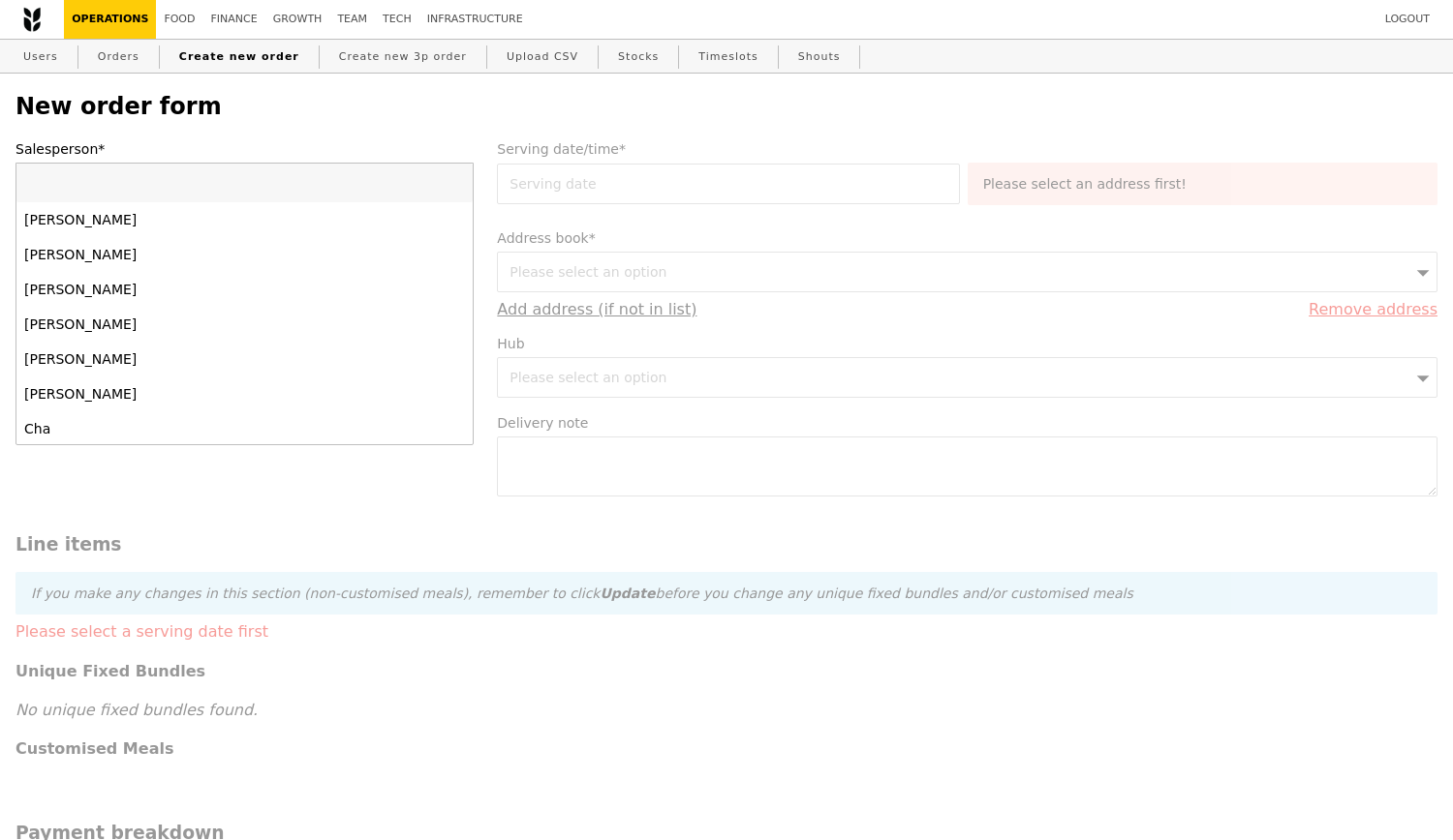
click at [326, 142] on div "New order form Salesperson* [PERSON_NAME] [PERSON_NAME] [PERSON_NAME] [PERSON_N…" at bounding box center [726, 830] width 1421 height 1475
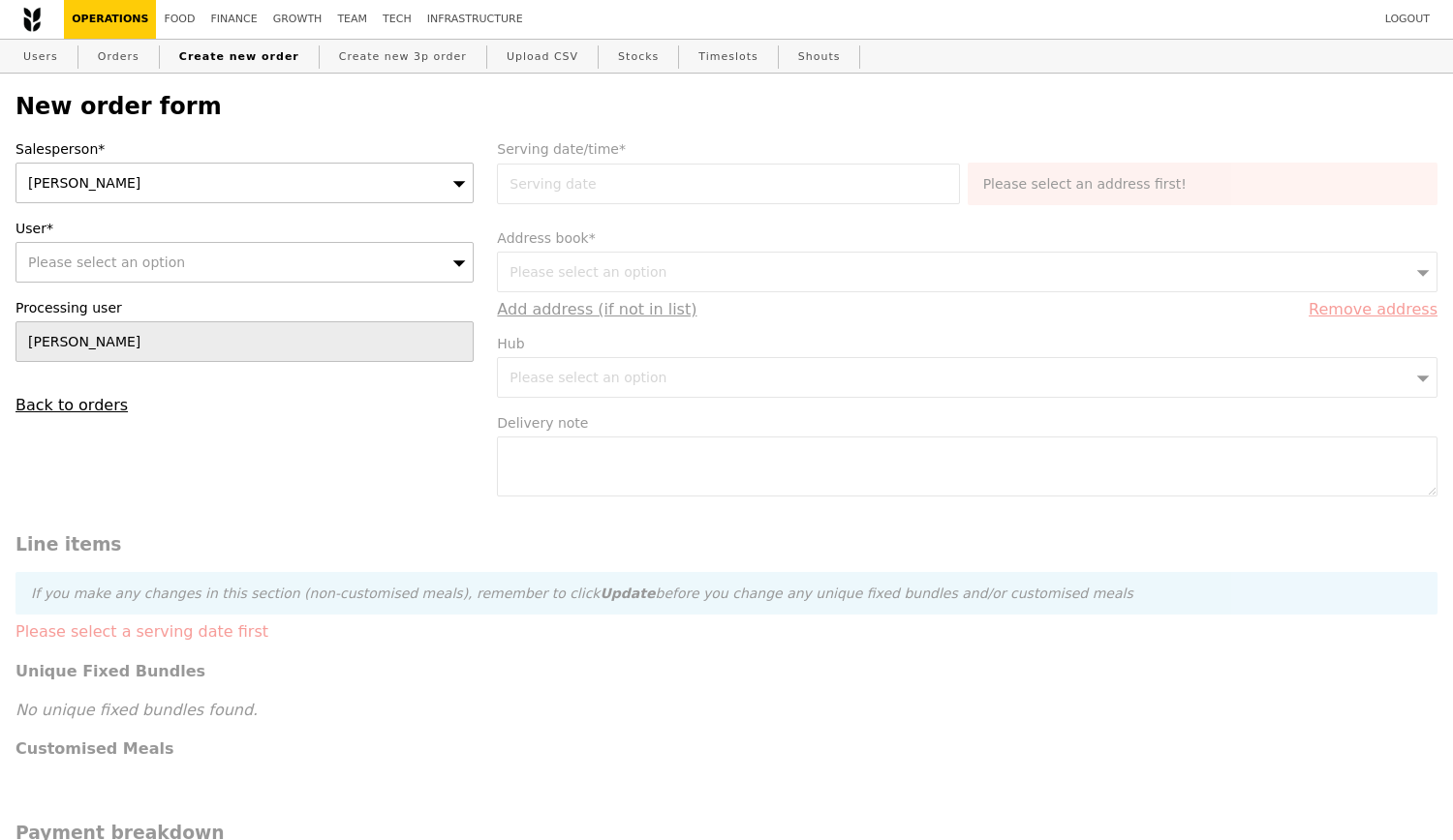
click at [260, 270] on div "Please select an option" at bounding box center [245, 262] width 458 height 41
type input "gwe"
type input "Confirm"
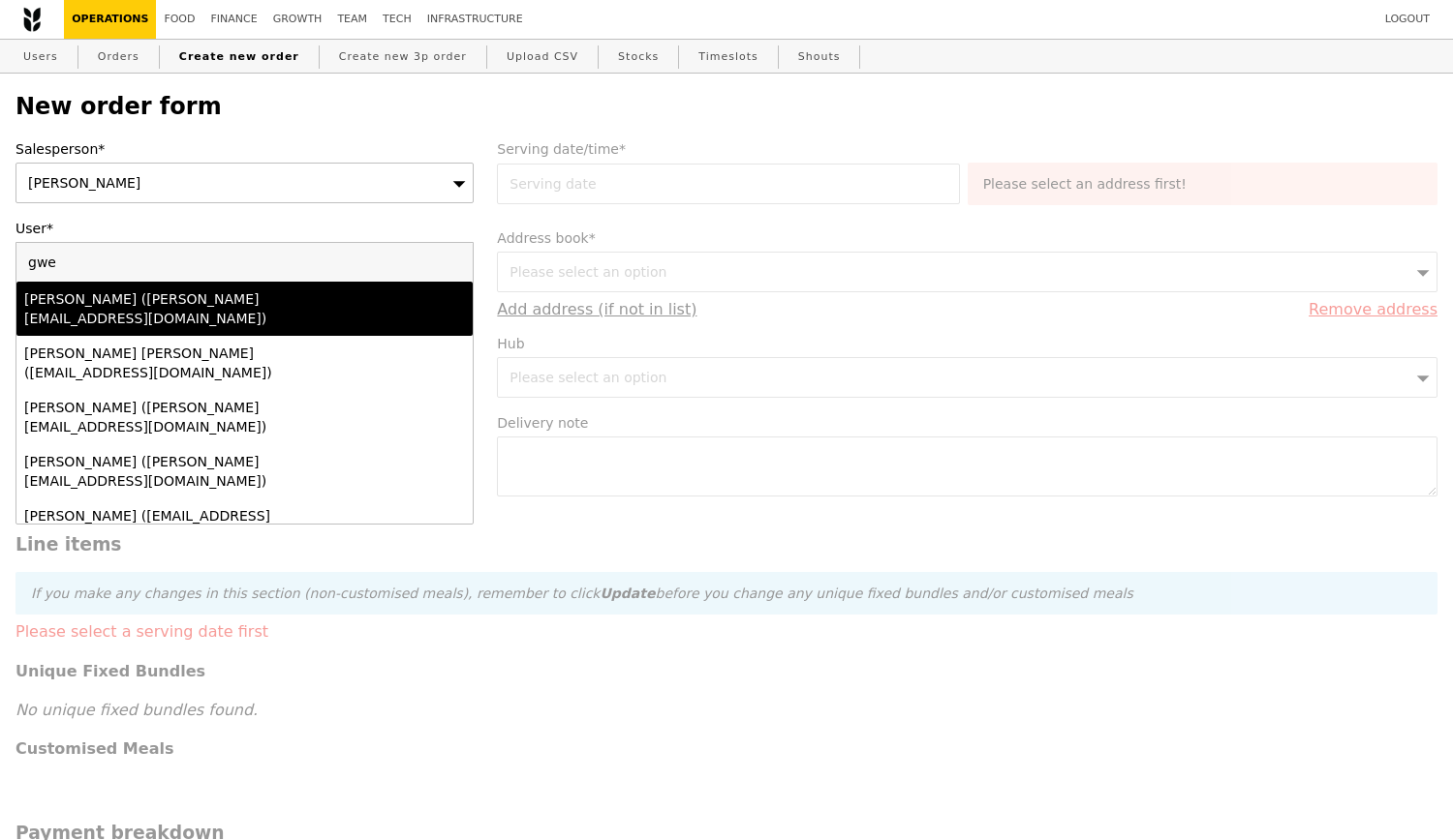
type input "gwe"
click at [258, 309] on div "Gwen (gwen@grain.com.sg)" at bounding box center [188, 308] width 330 height 39
type input "Loading..."
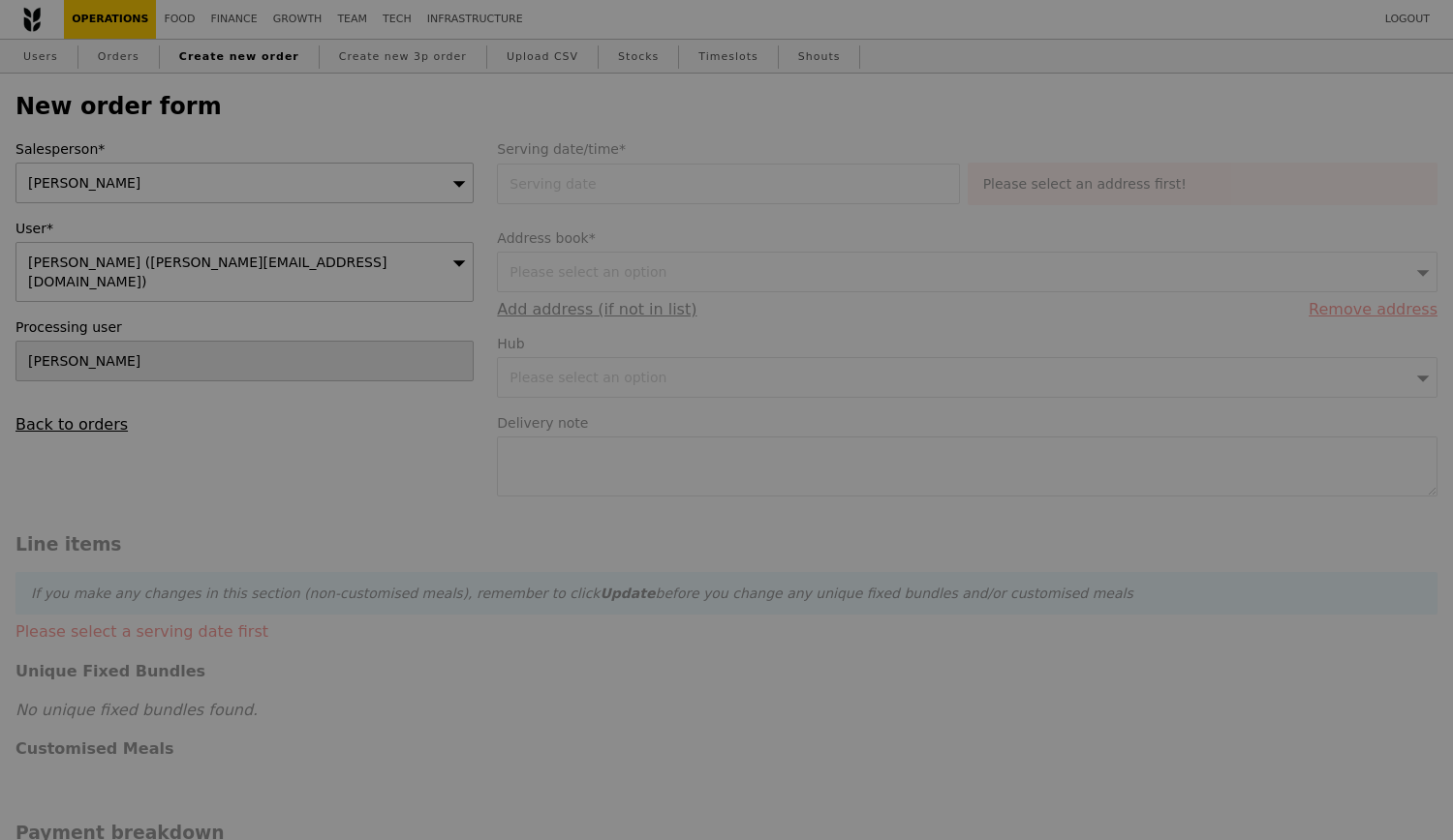
type input "9.08"
type input "9.90"
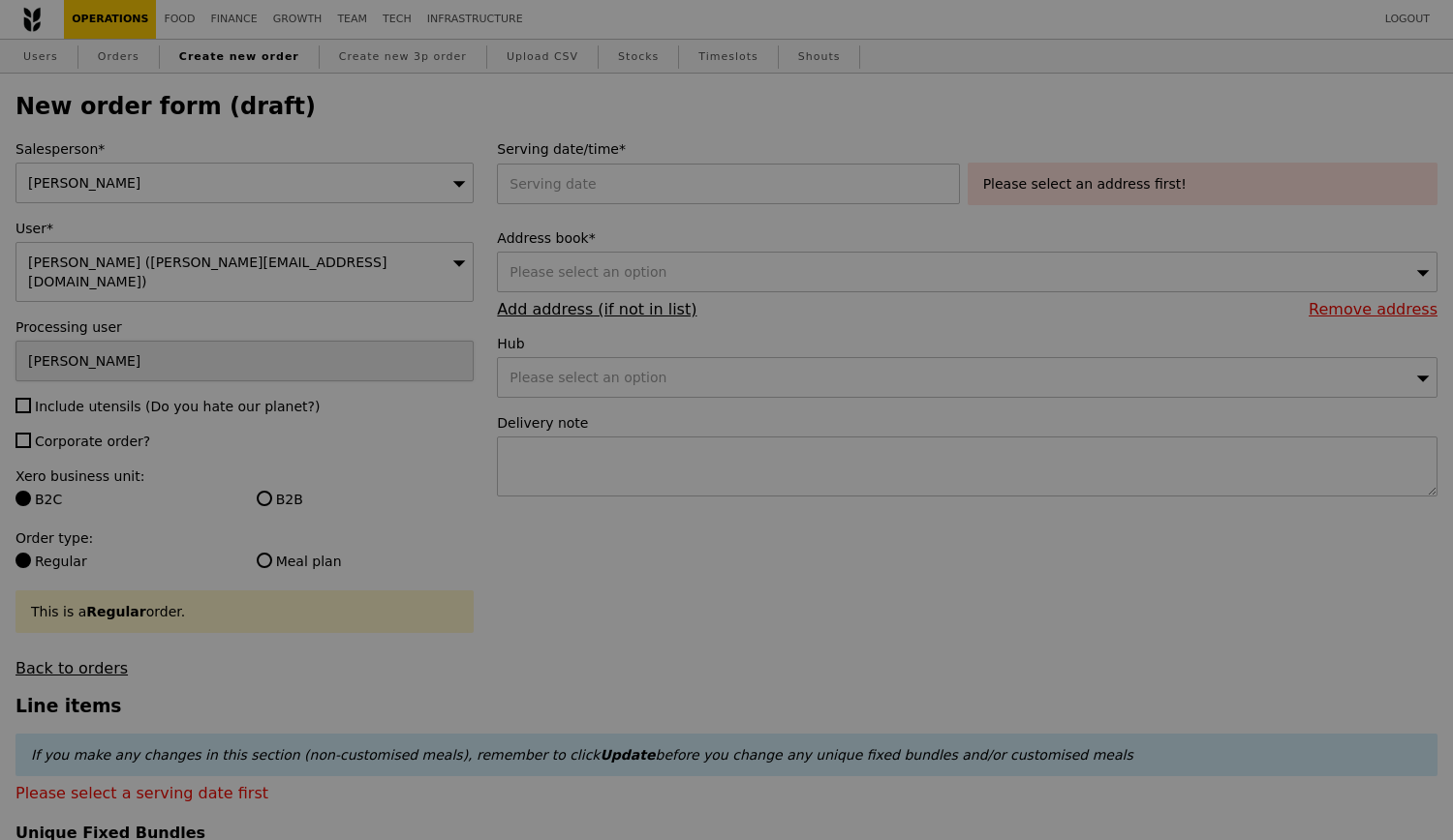
type input "Confirm"
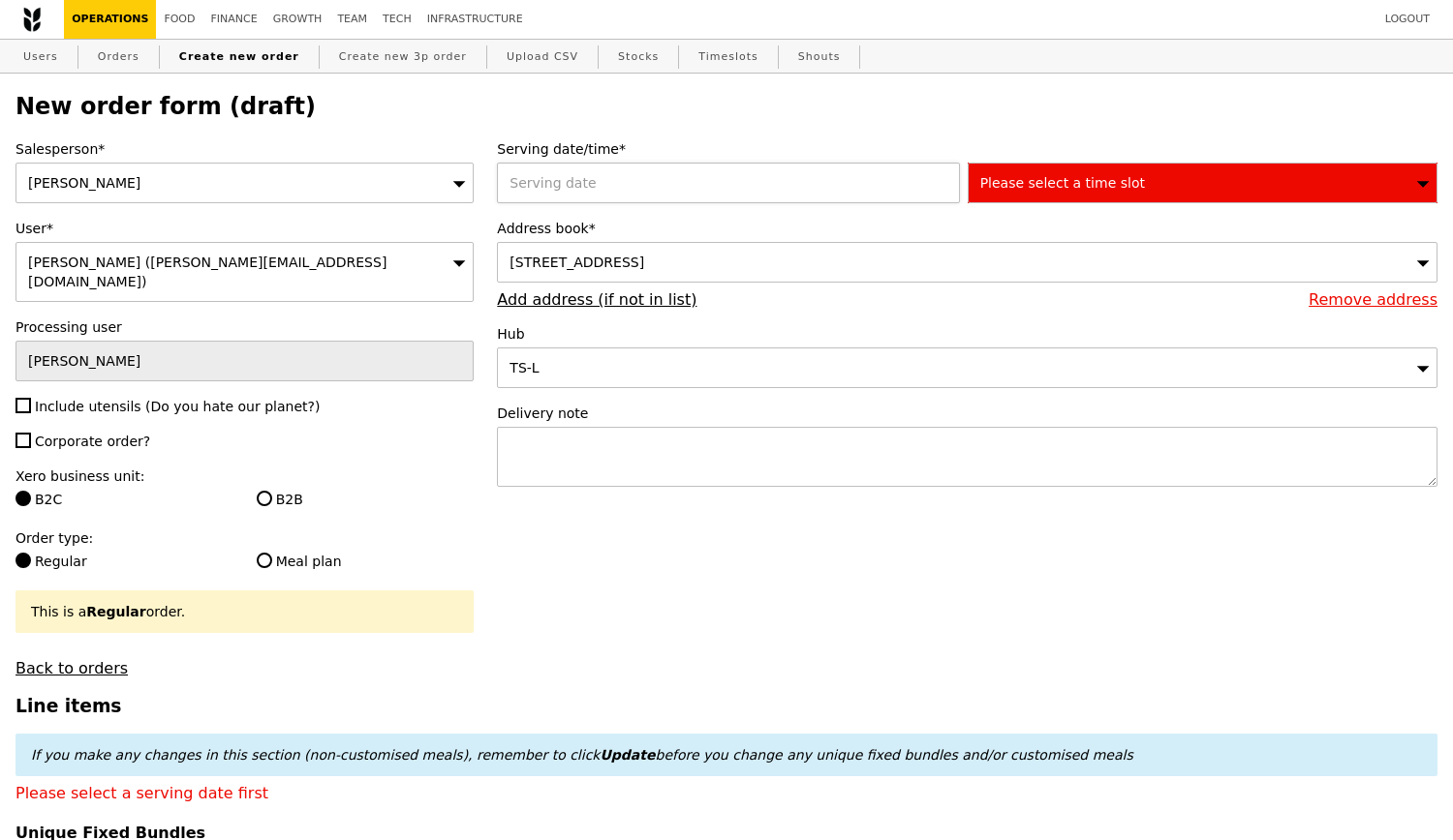
click at [677, 195] on div at bounding box center [731, 182] width 470 height 41
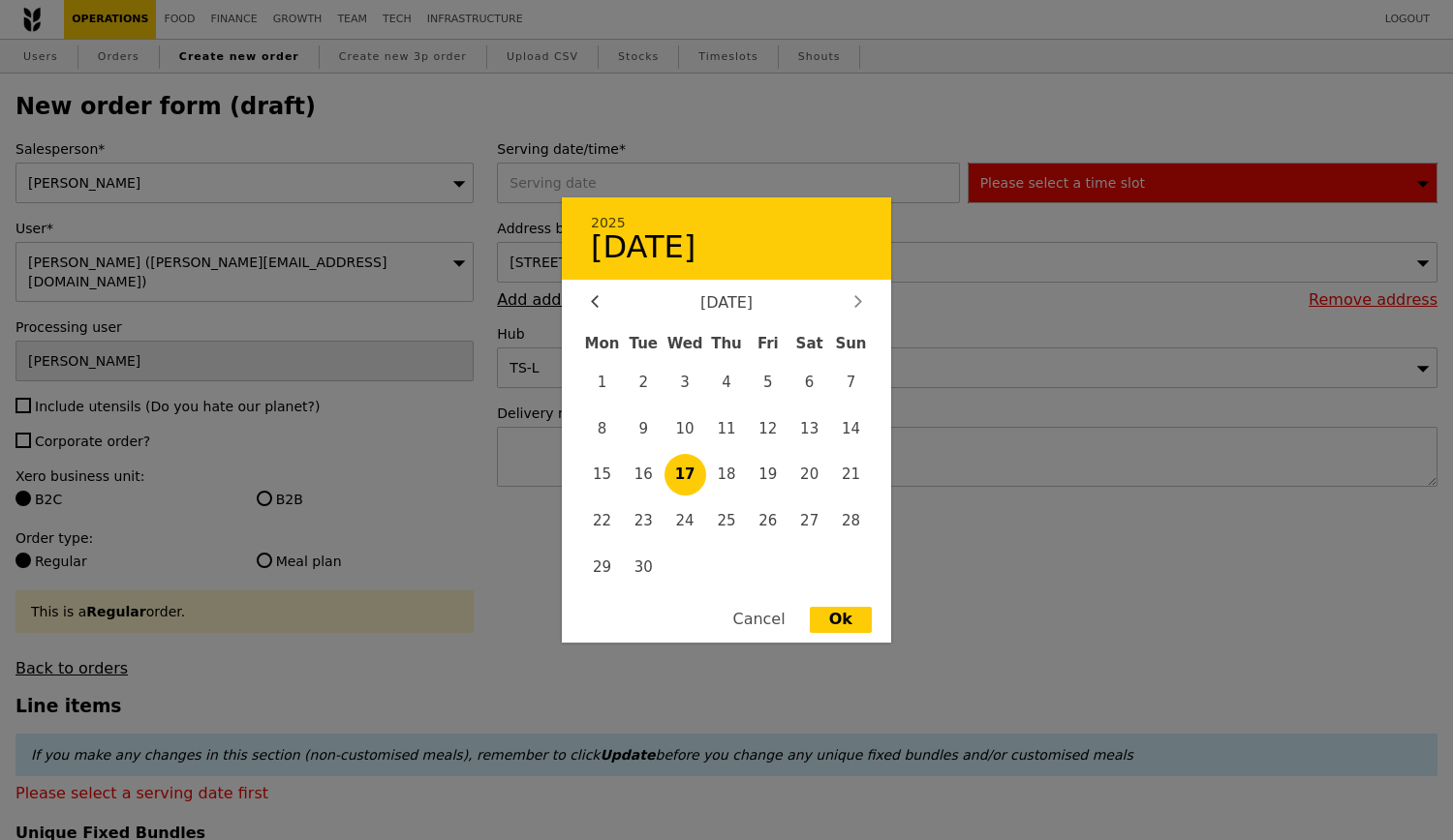
click at [855, 303] on icon at bounding box center [858, 301] width 6 height 12
click at [760, 564] on span "31" at bounding box center [767, 567] width 42 height 42
type input "31 Oct 2025"
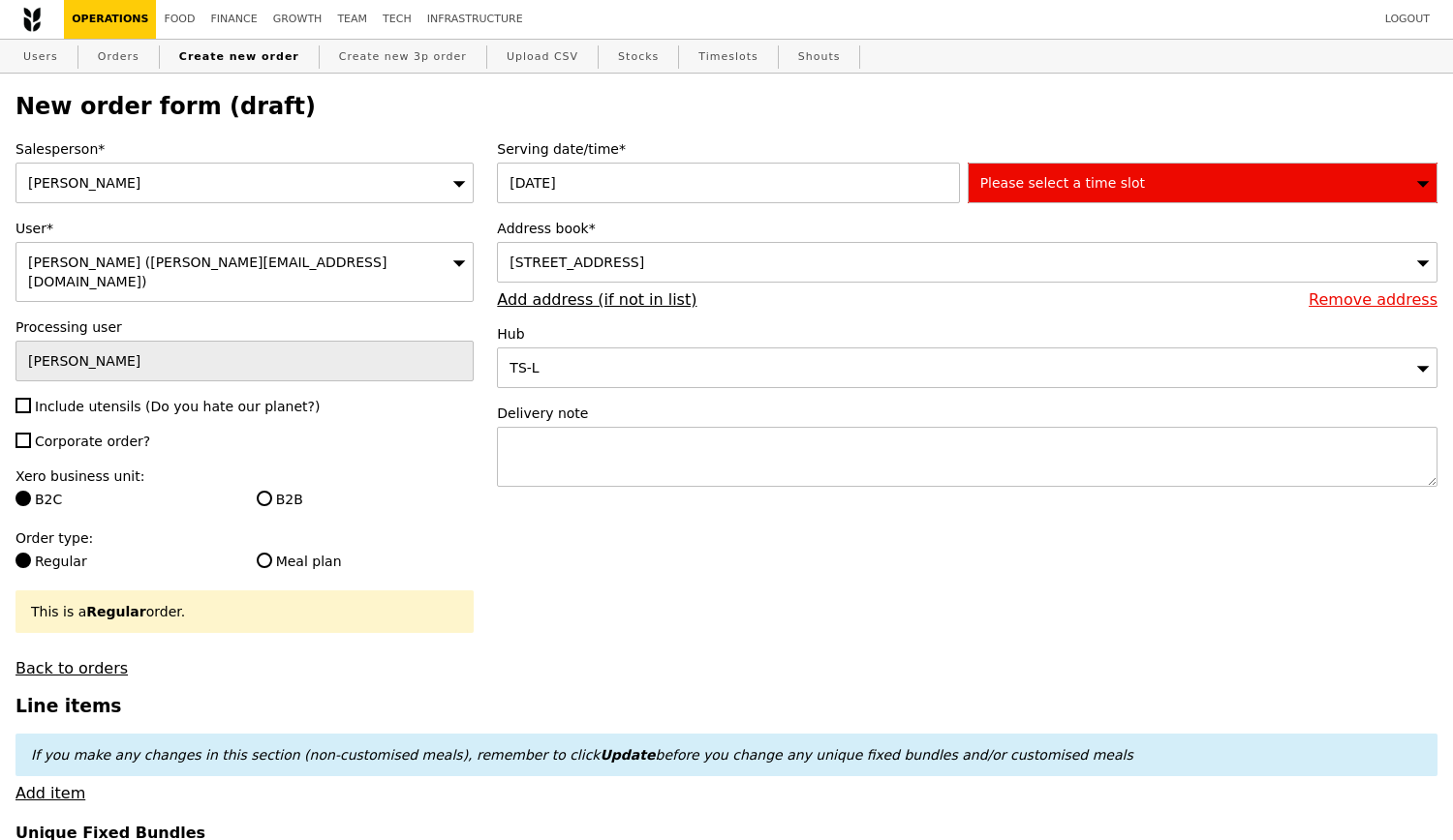
click at [1031, 185] on span "Please select a time slot" at bounding box center [1062, 183] width 165 height 16
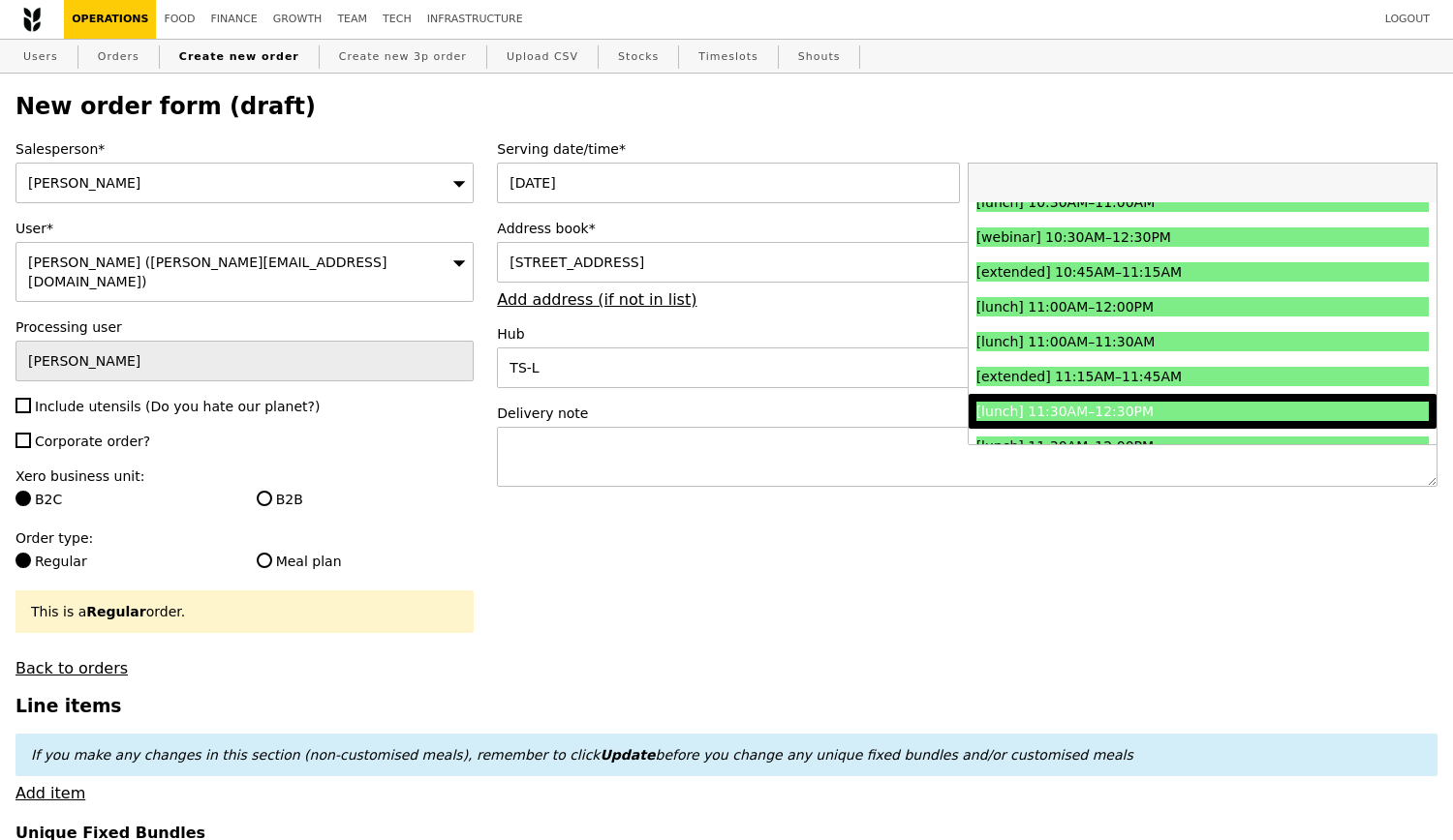
scroll to position [580, 0]
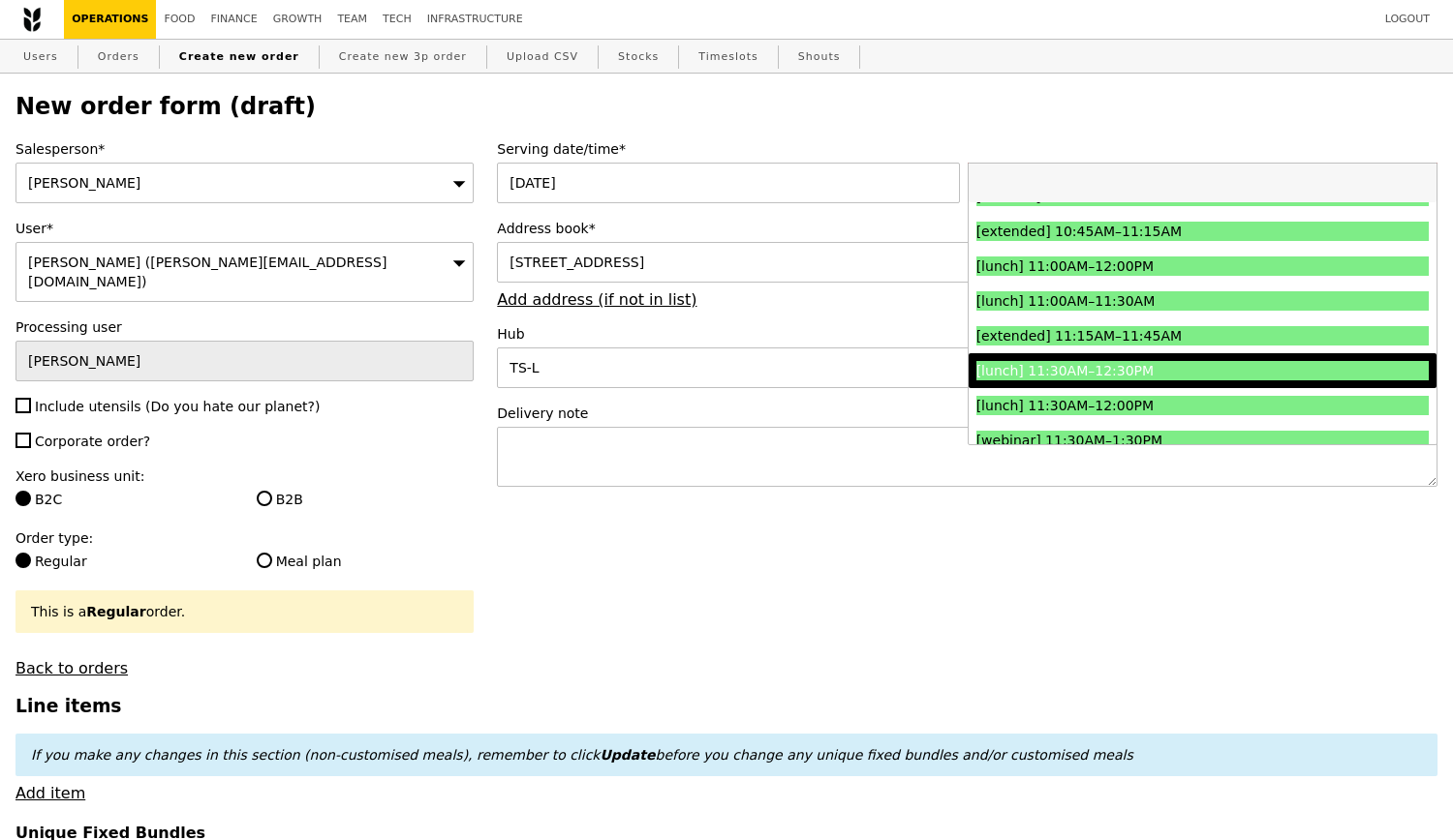
click at [1167, 370] on div "[lunch] 11:30AM–12:30PM" at bounding box center [1146, 370] width 339 height 20
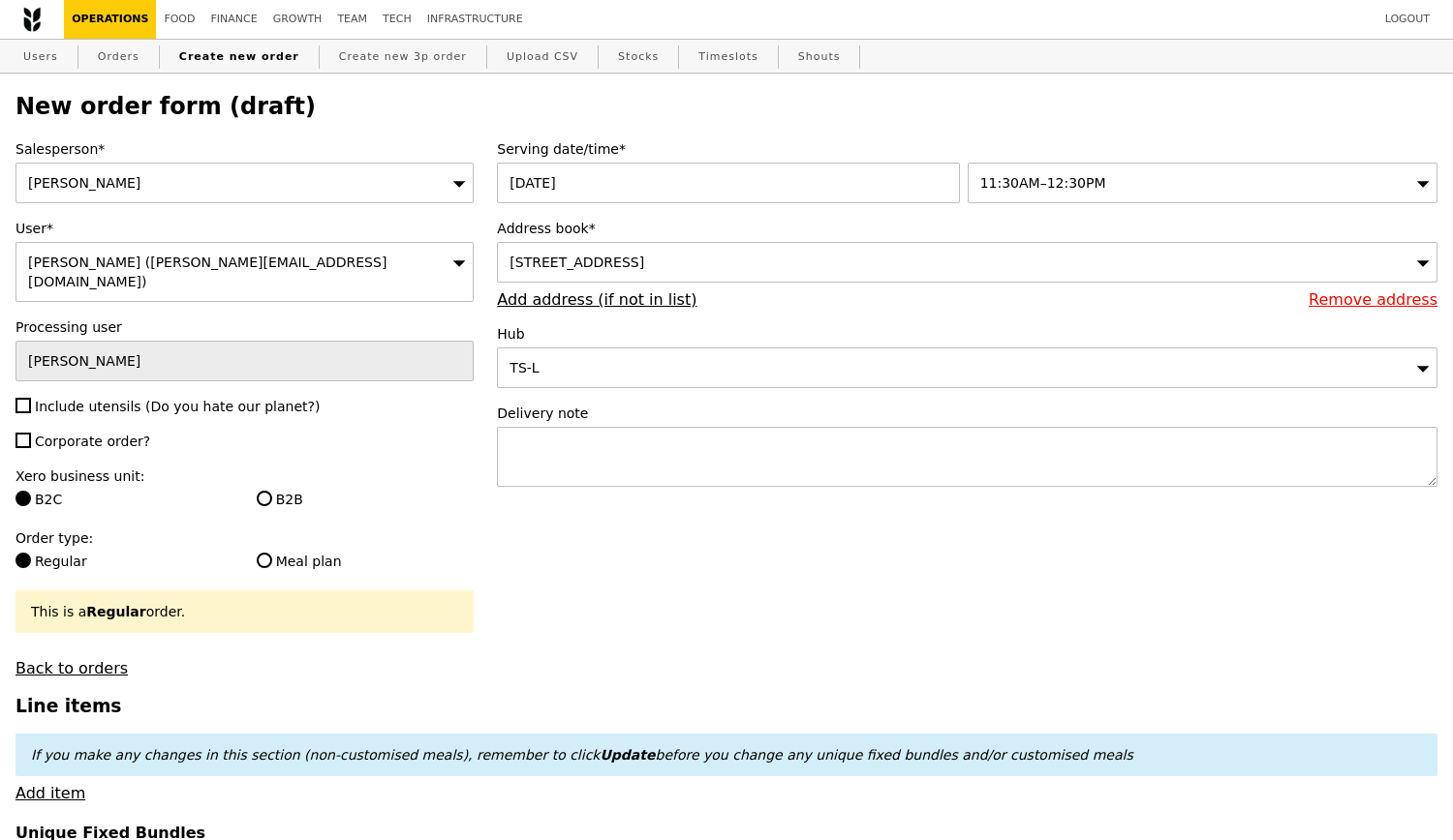
click at [627, 270] on span "[STREET_ADDRESS]" at bounding box center [577, 262] width 135 height 16
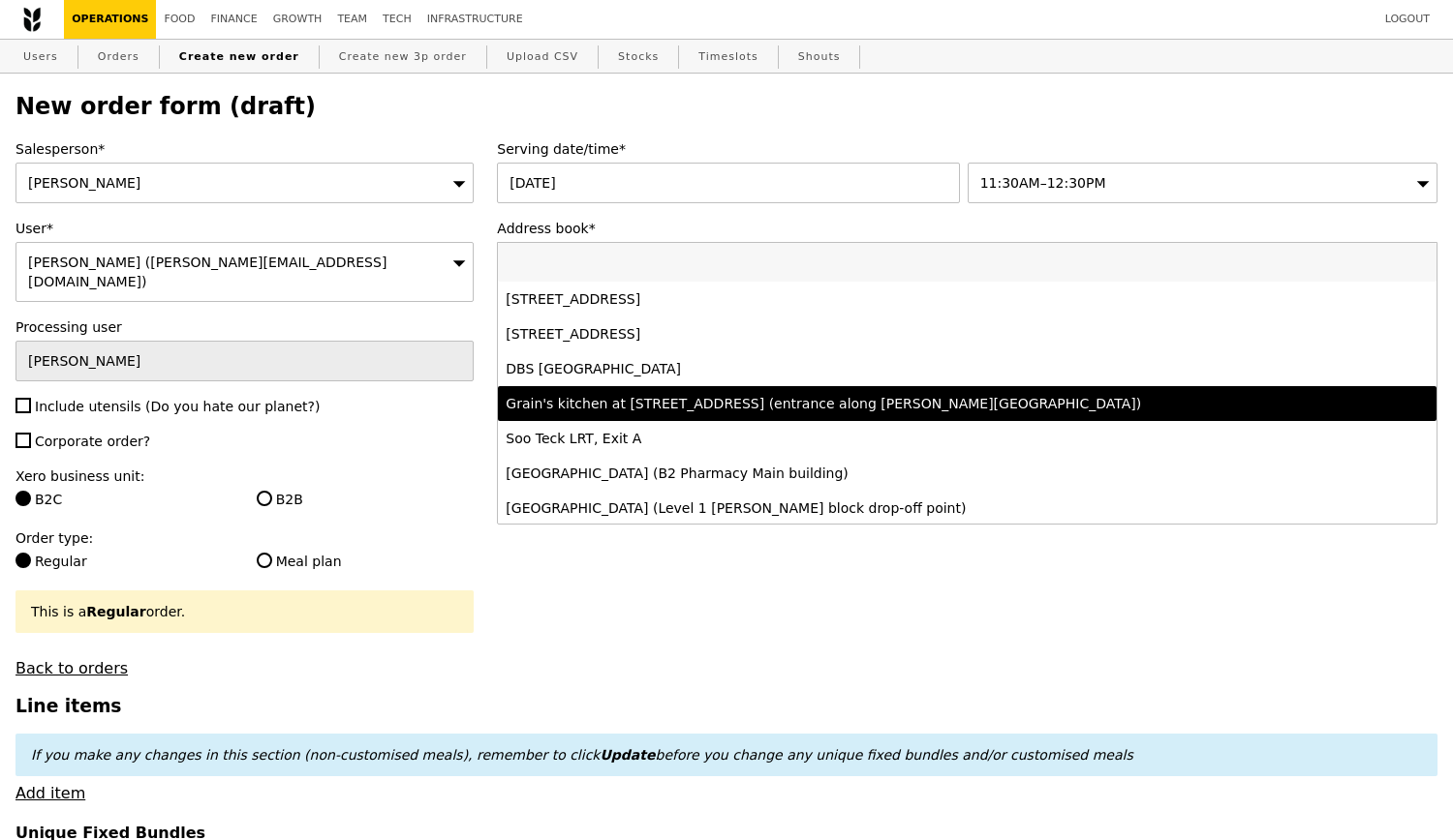
click at [668, 412] on div "Grain's kitchen at [STREET_ADDRESS] (entrance along [PERSON_NAME][GEOGRAPHIC_DA…" at bounding box center [851, 404] width 692 height 20
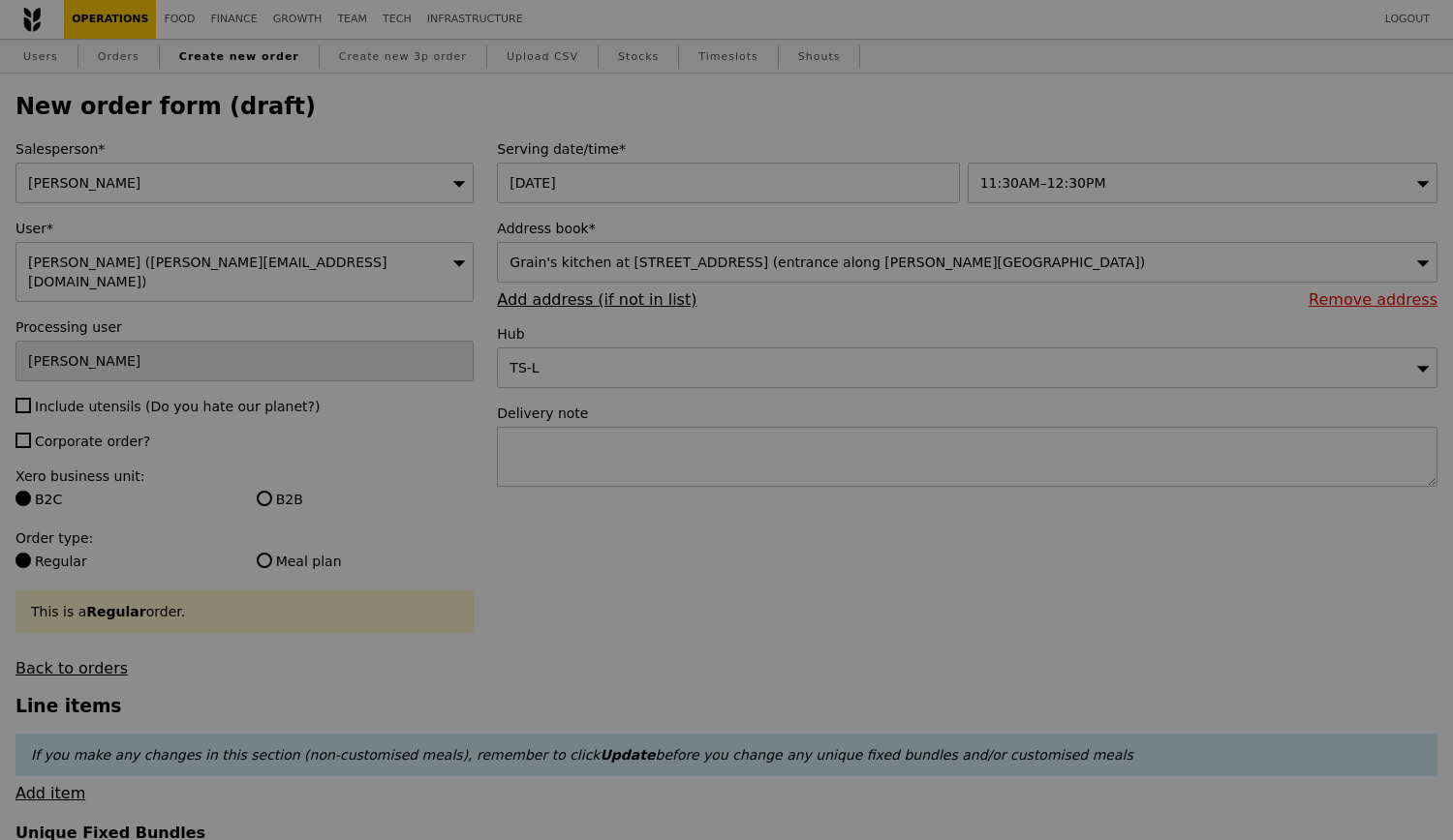
type input "Confirm"
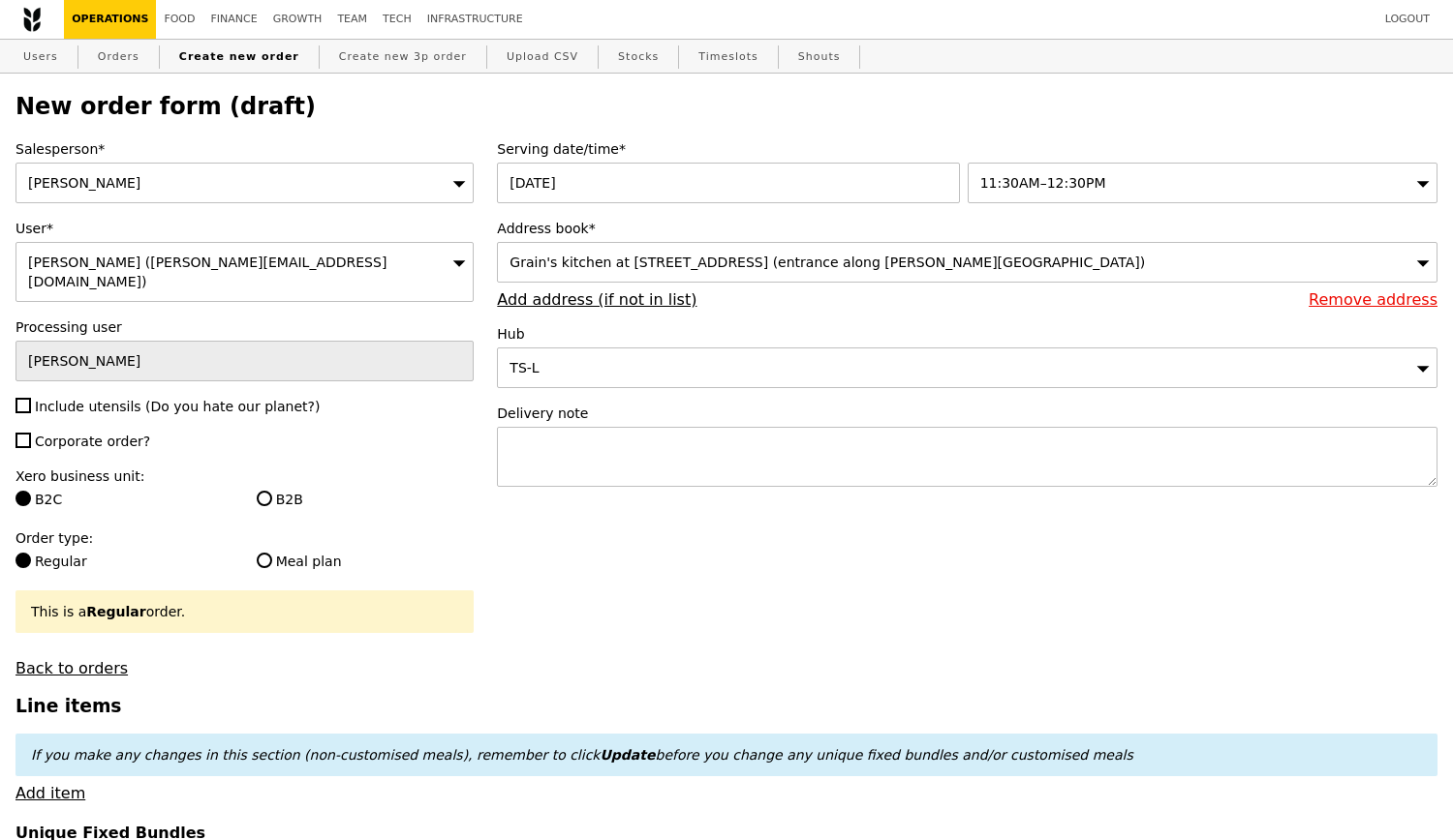
click at [144, 399] on span "Include utensils (Do you hate our planet?)" at bounding box center [176, 407] width 284 height 16
click at [31, 398] on input "Include utensils (Do you hate our planet?)" at bounding box center [24, 406] width 16 height 16
checkbox input "true"
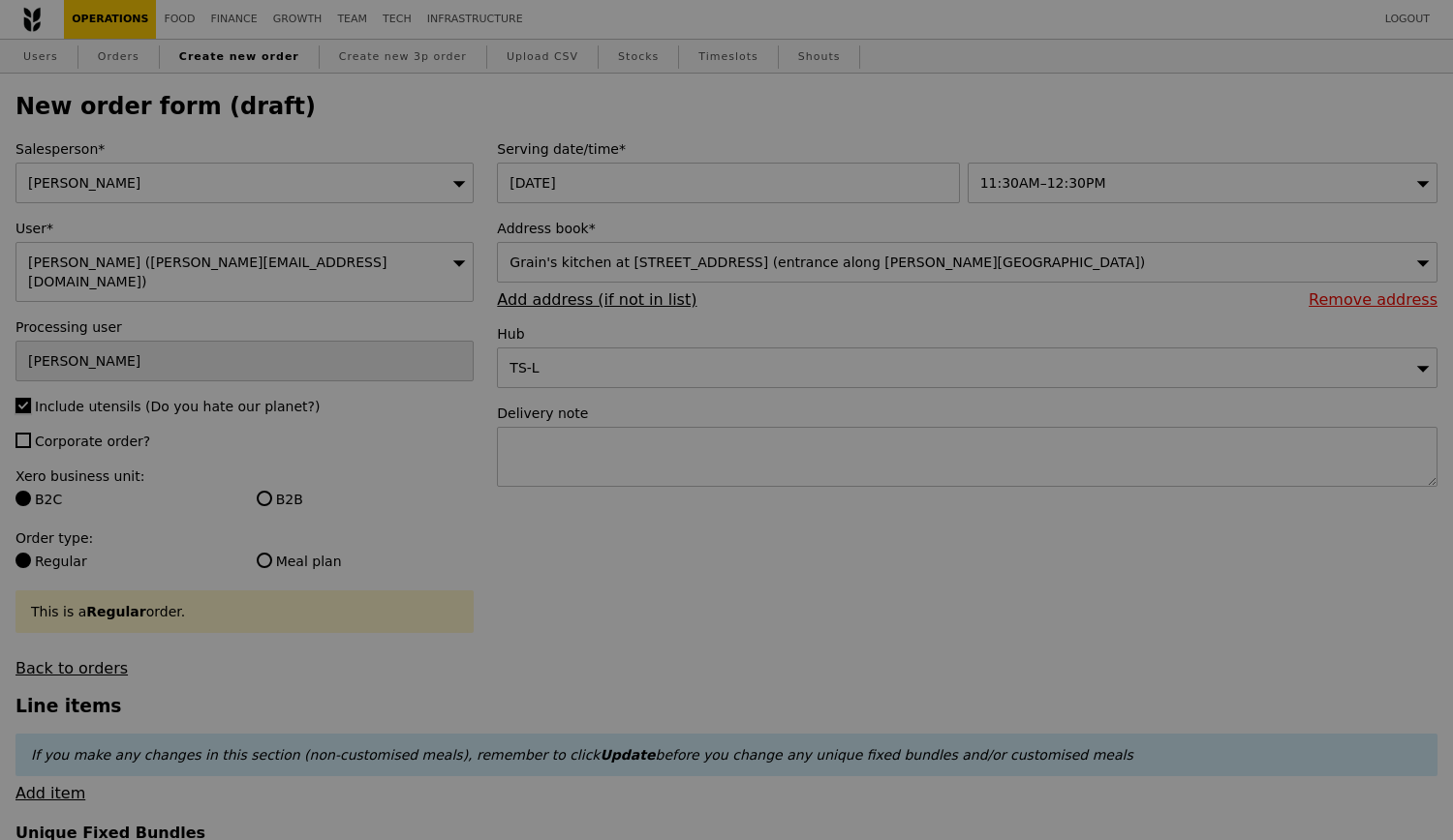
type input "Confirm"
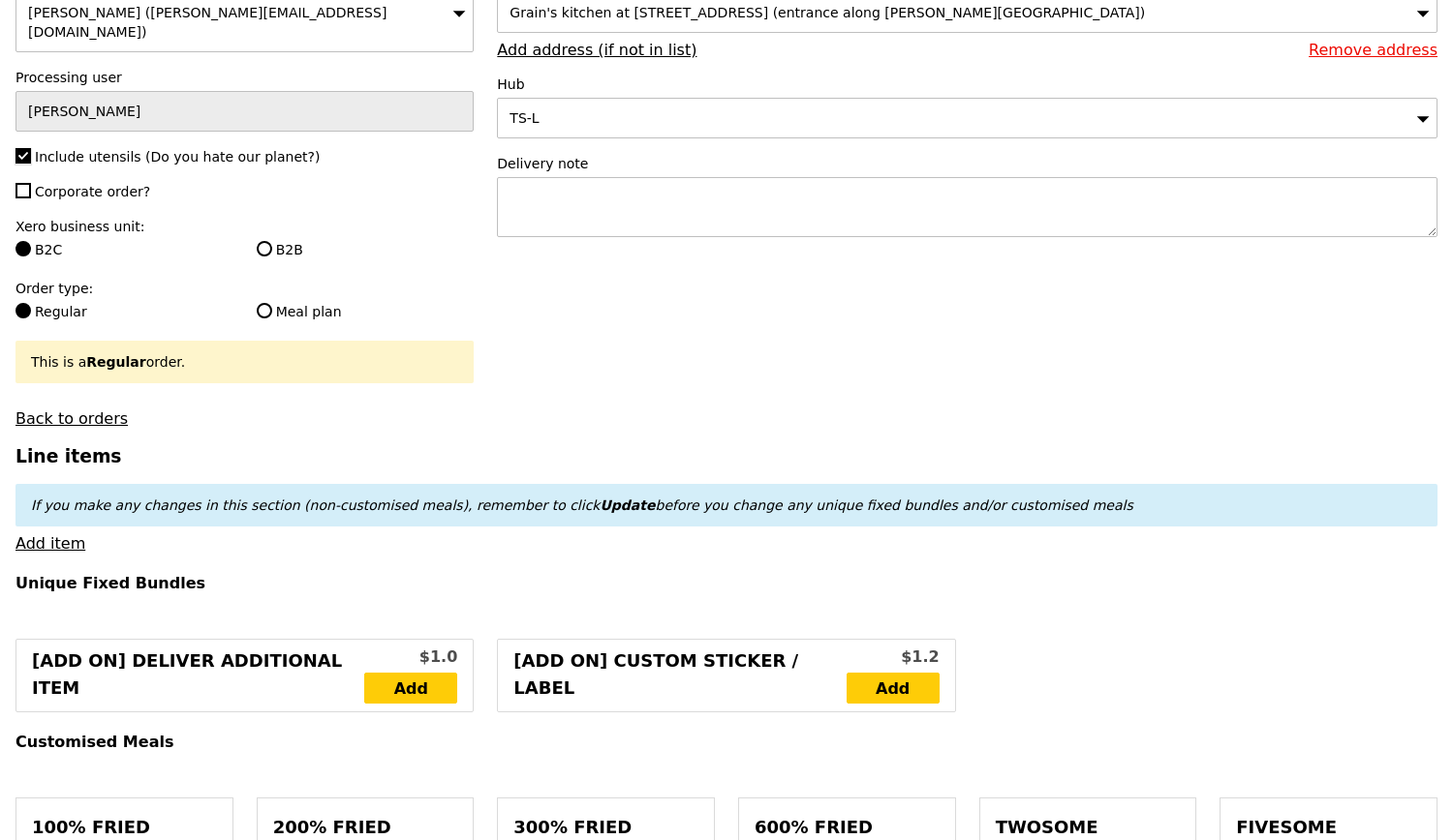
scroll to position [290, 0]
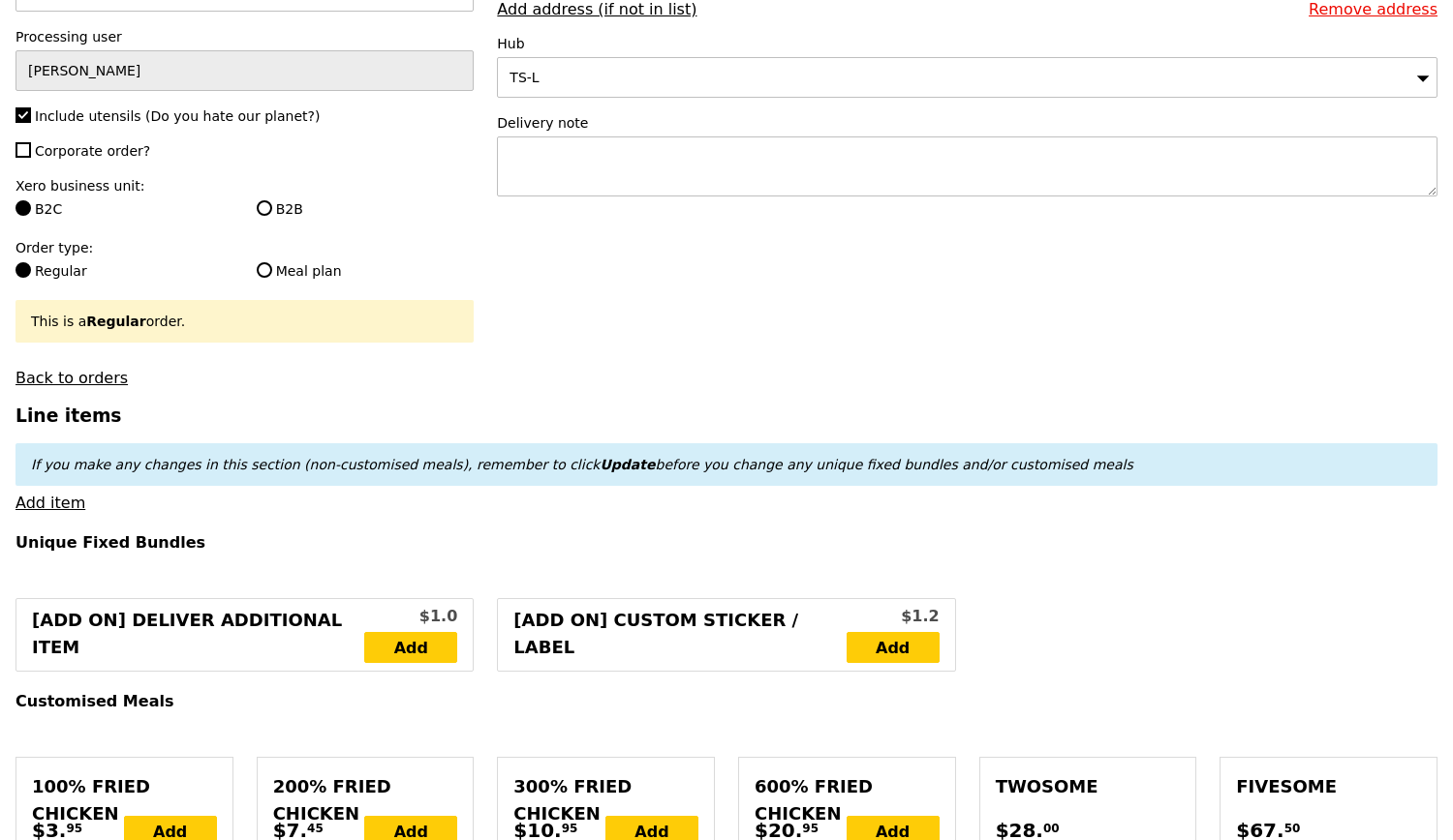
click at [299, 199] on label "B2B" at bounding box center [366, 209] width 218 height 20
click at [273, 200] on input "B2B" at bounding box center [265, 208] width 16 height 16
radio input "true"
type input "Loading..."
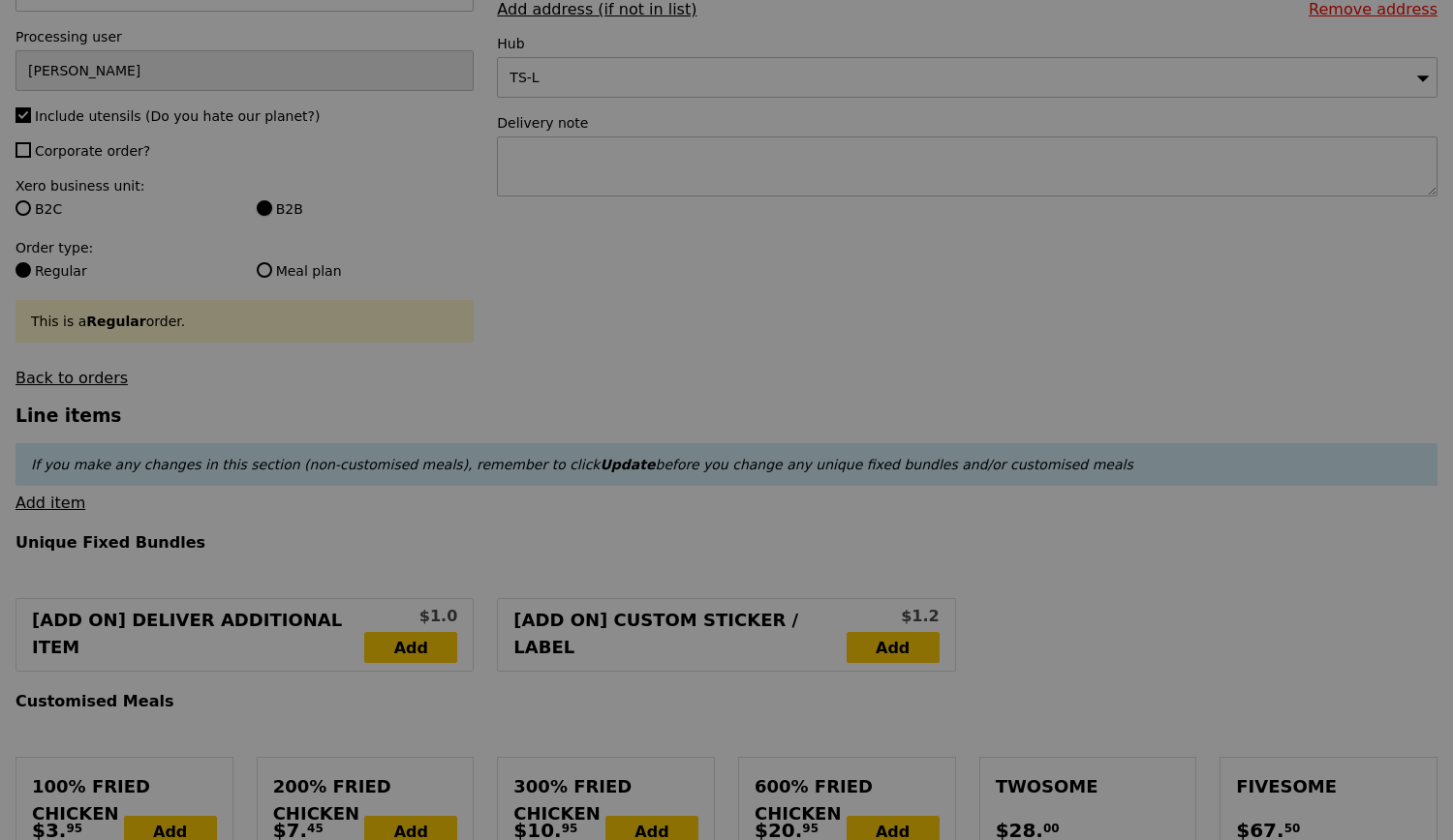
type input "0.00"
type input "Confirm"
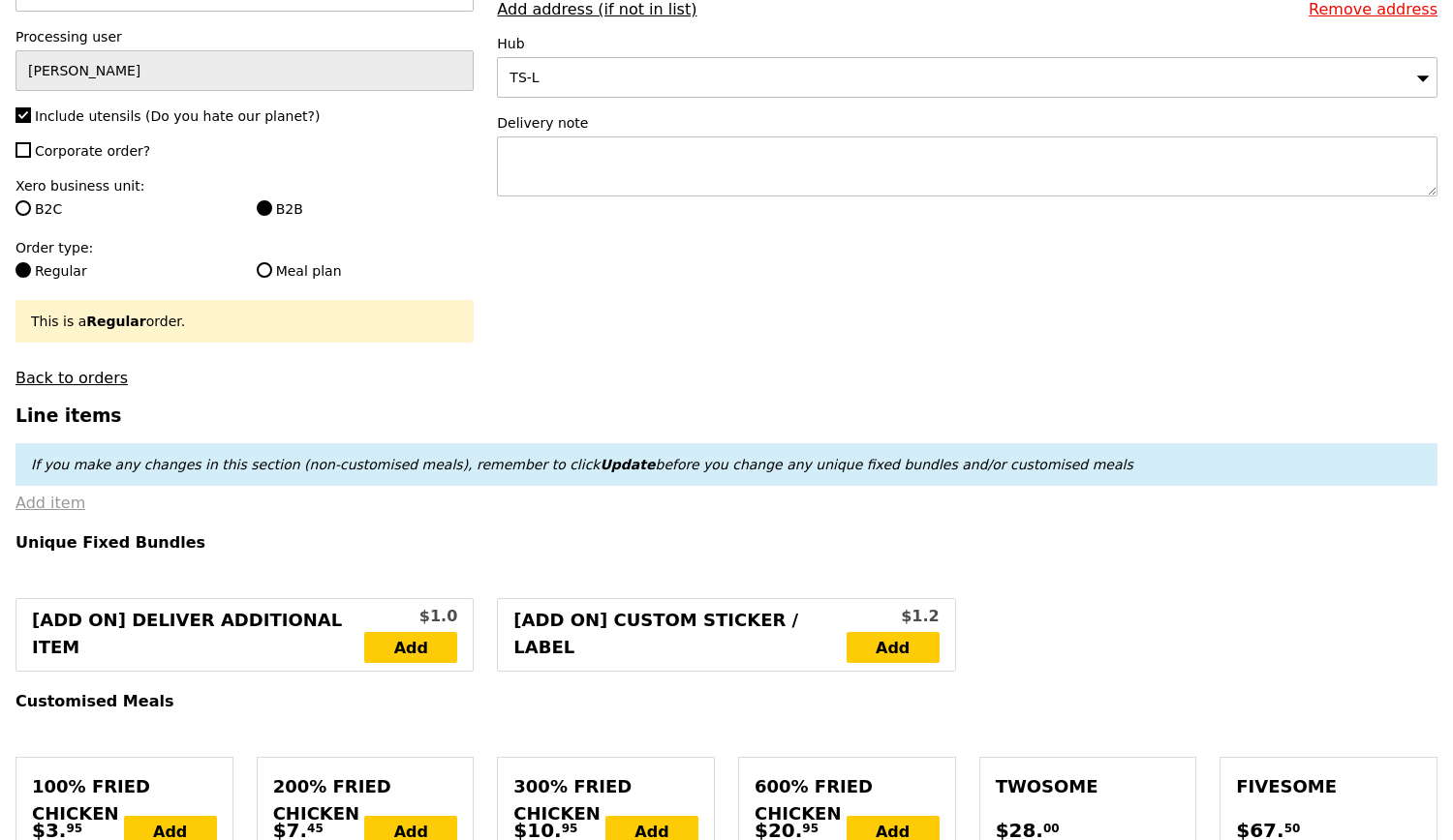
click at [39, 502] on link "Add item" at bounding box center [51, 502] width 69 height 19
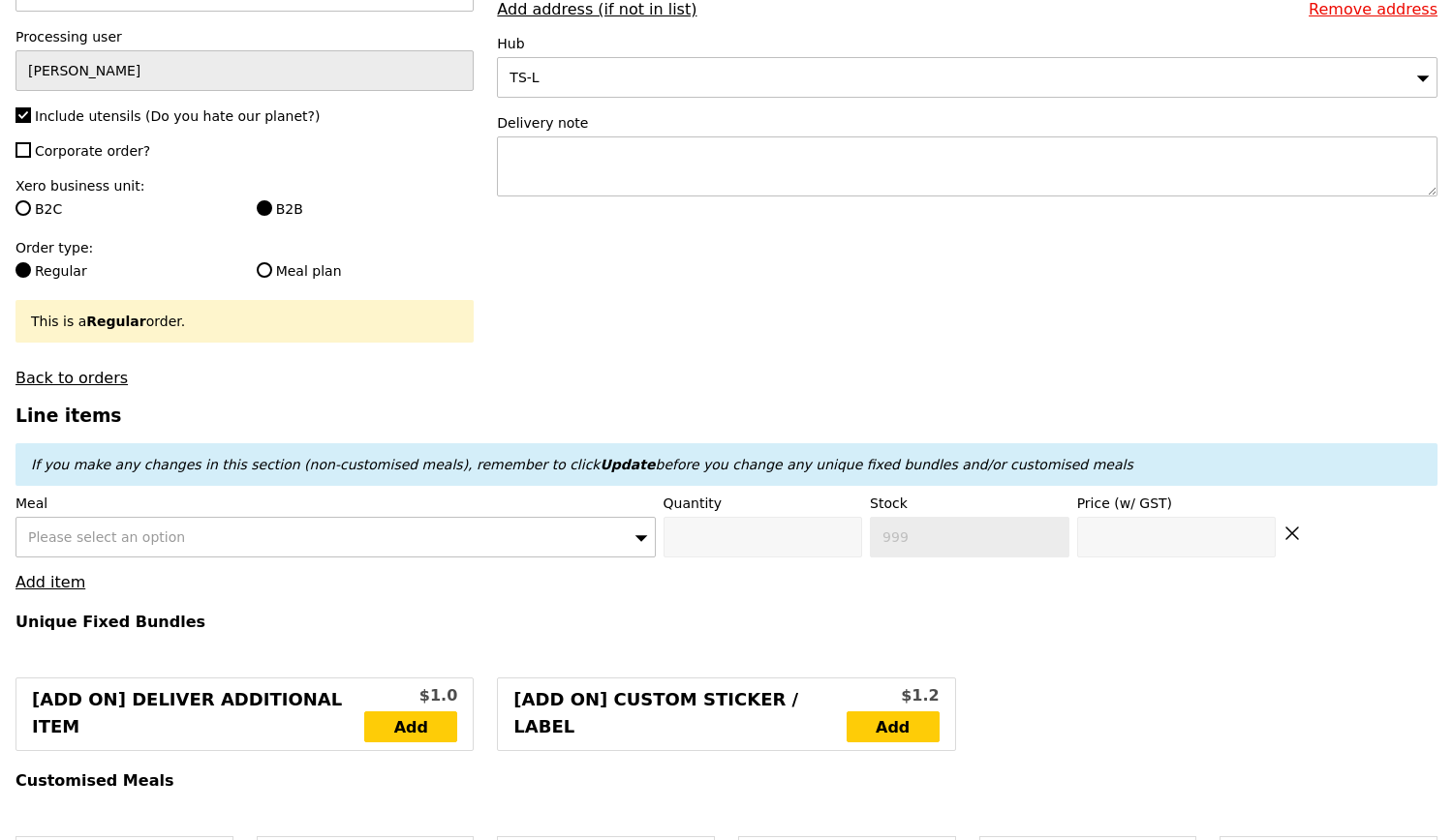
click at [438, 518] on div "Please select an option" at bounding box center [336, 537] width 640 height 41
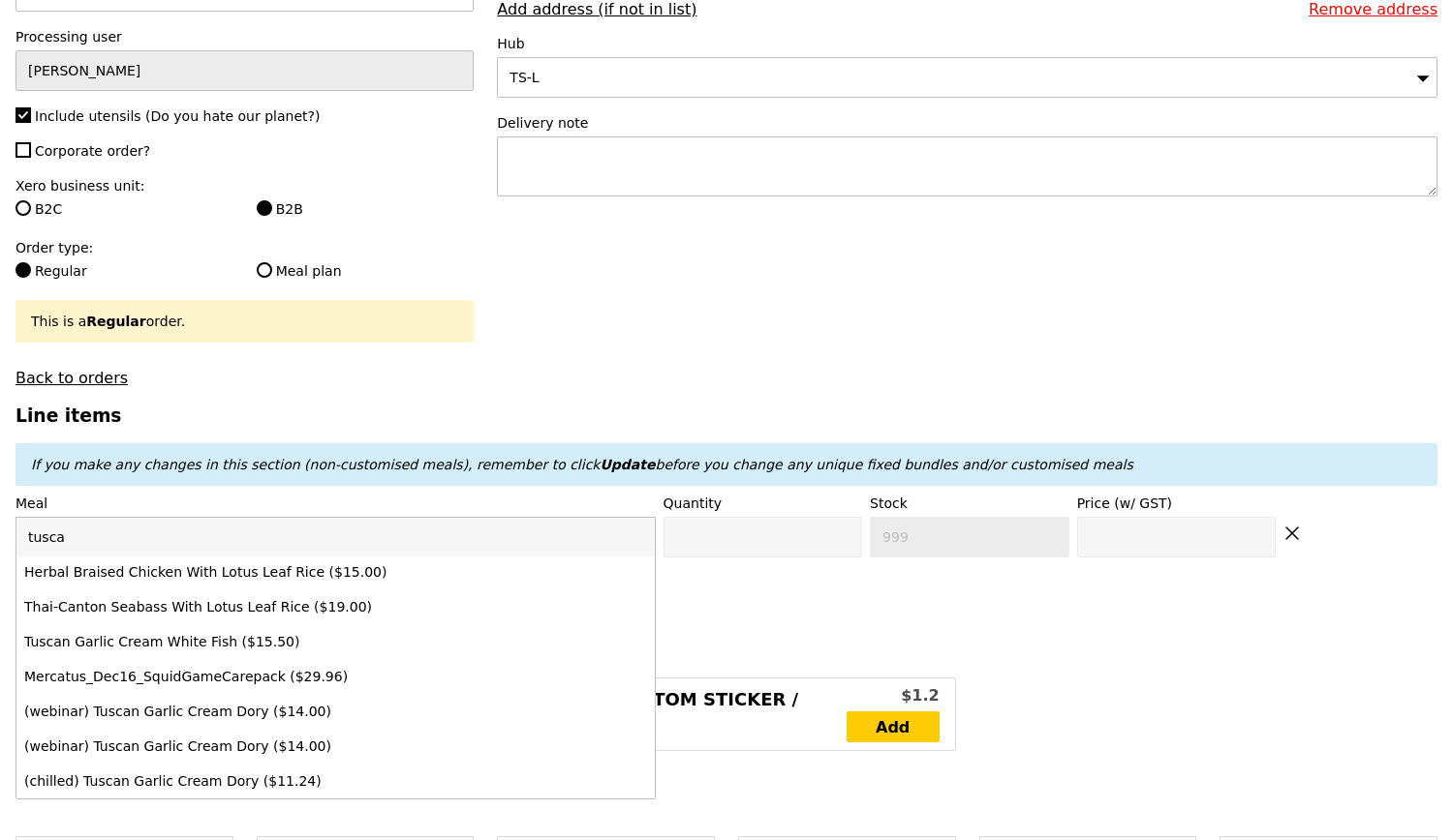
scroll to position [0, 0]
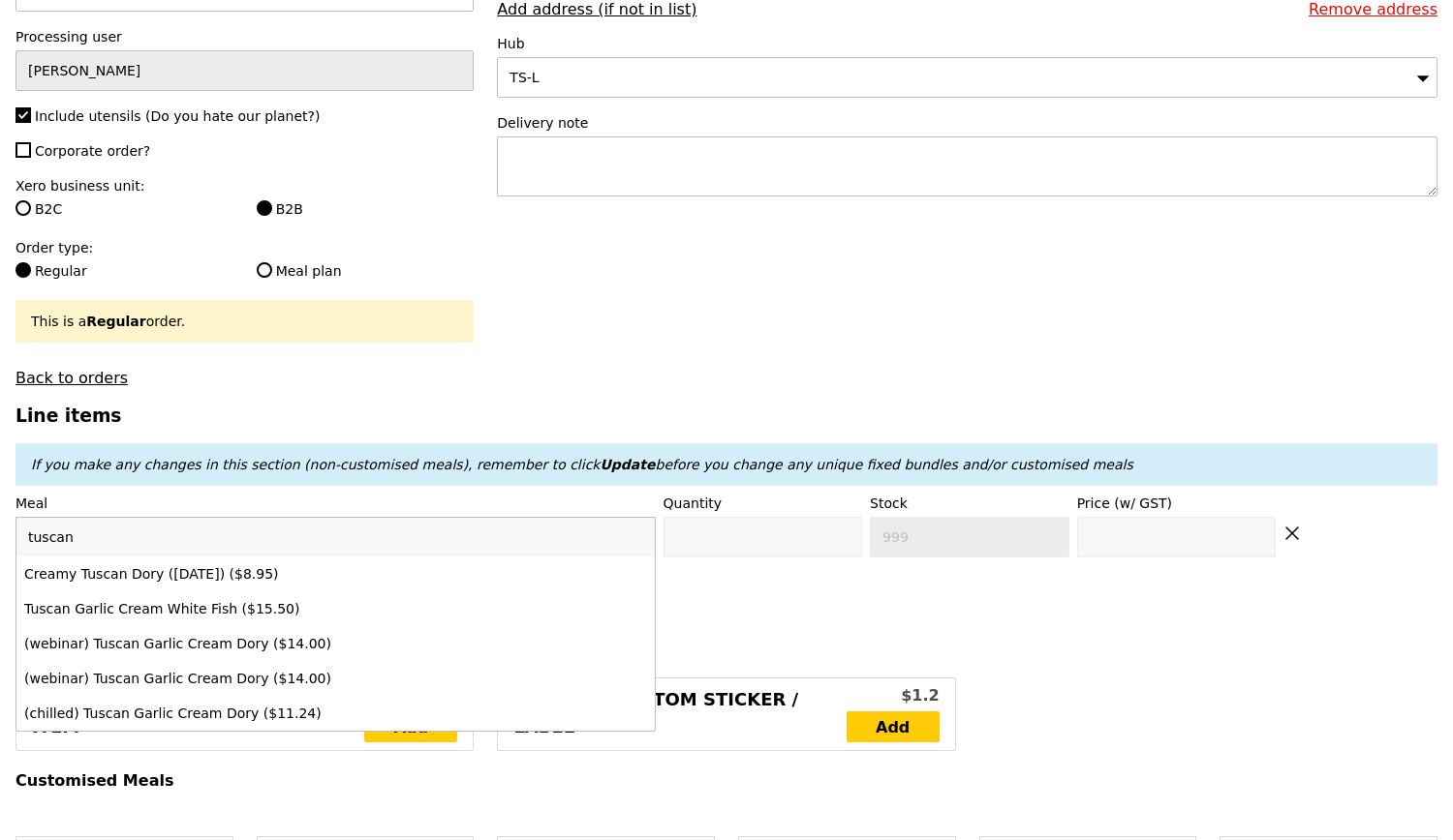
type input "tuscan"
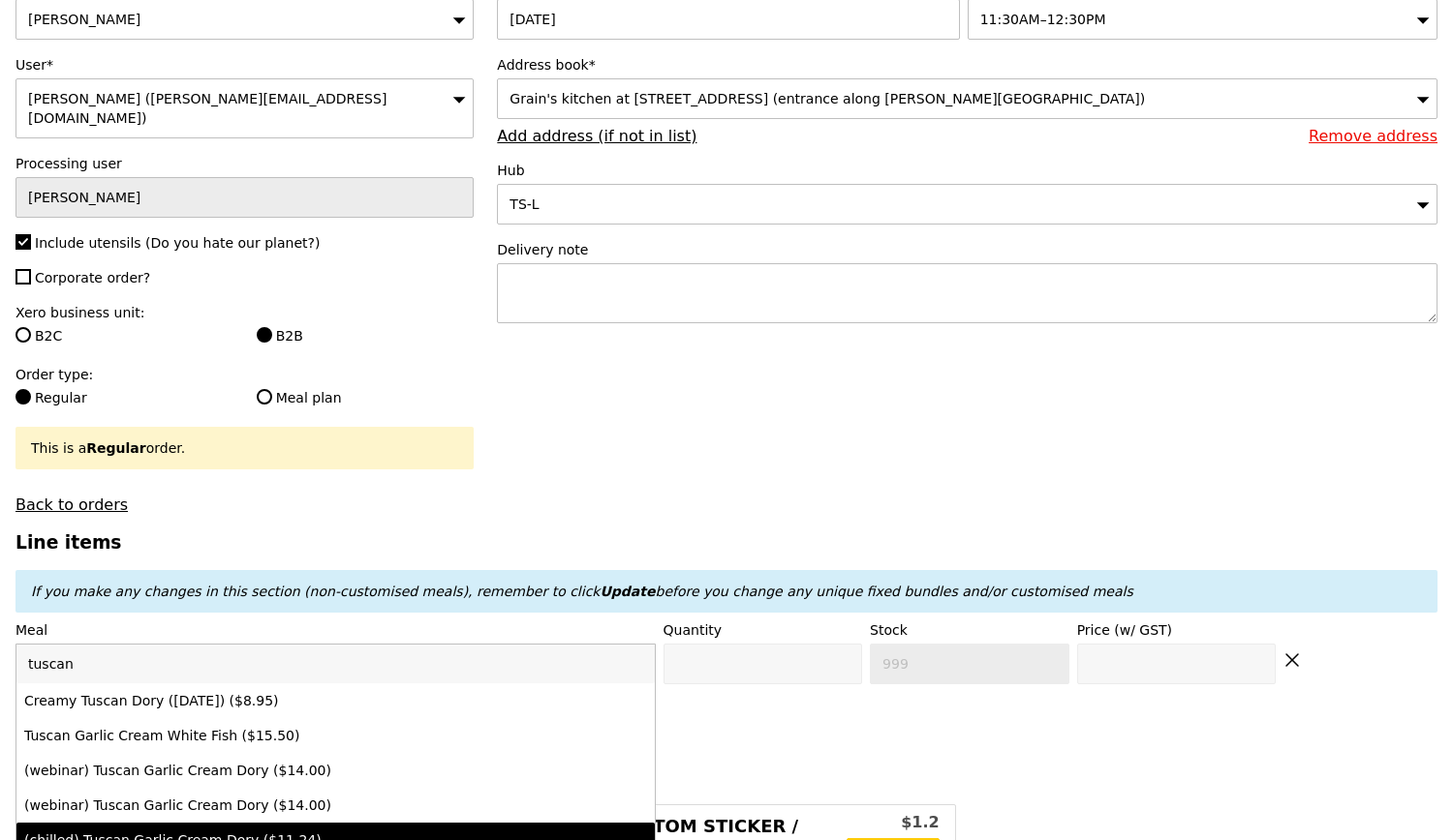
scroll to position [193, 0]
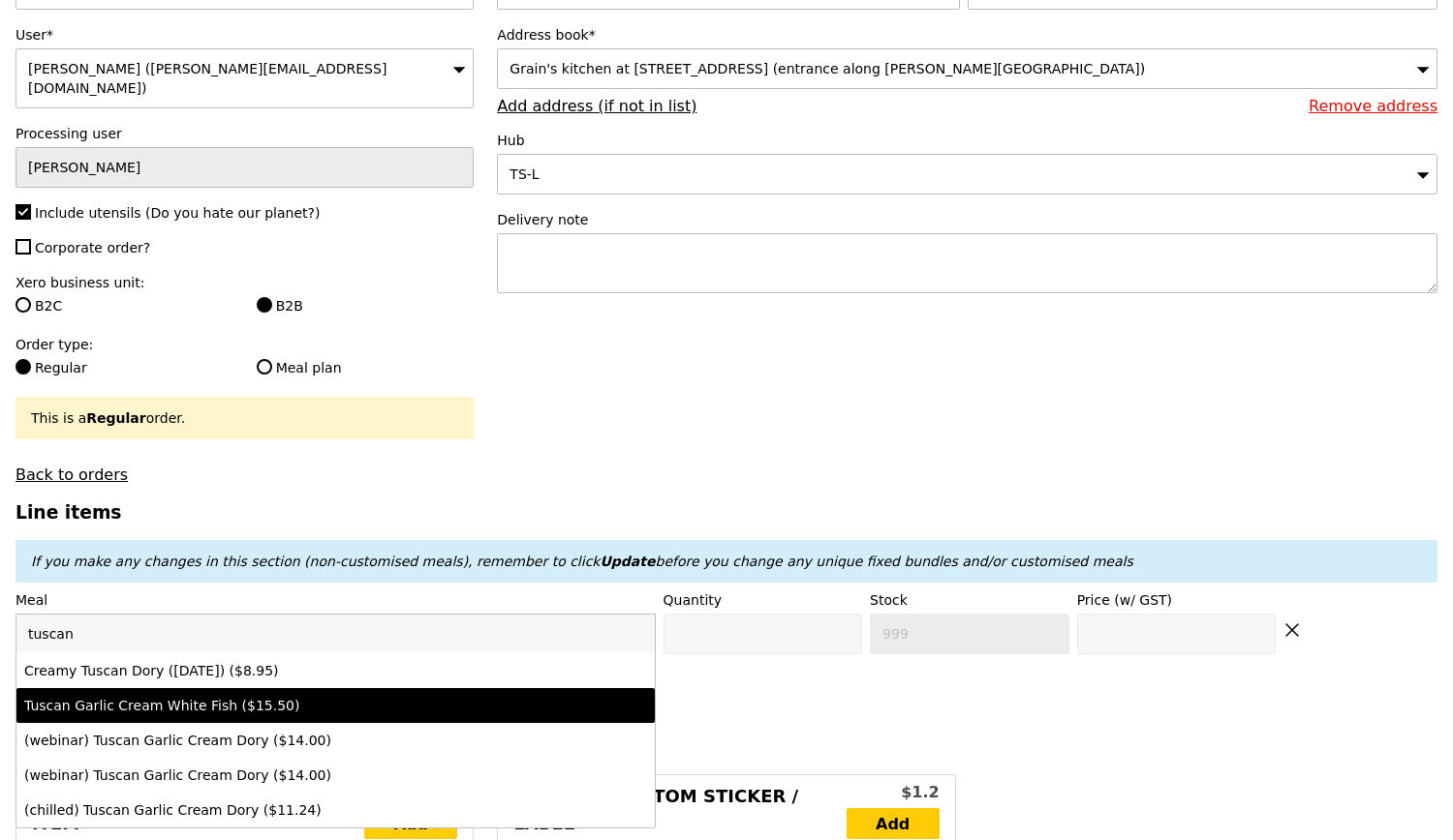
click at [431, 707] on li "Tuscan Garlic Cream White Fish ($15.50)" at bounding box center [336, 705] width 638 height 35
type input "Confirm anyway"
type input "0"
type input "15.5"
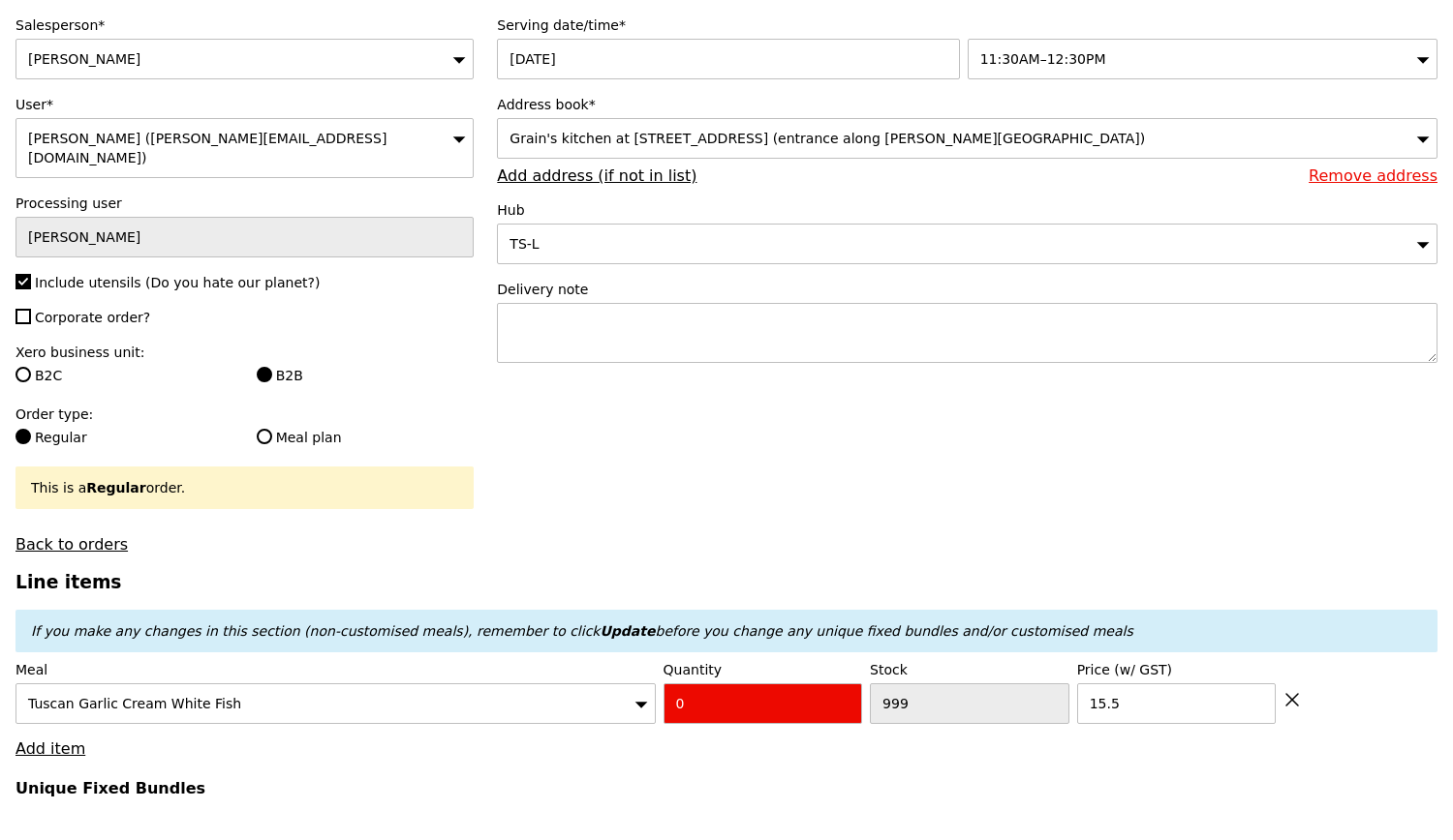
scroll to position [97, 0]
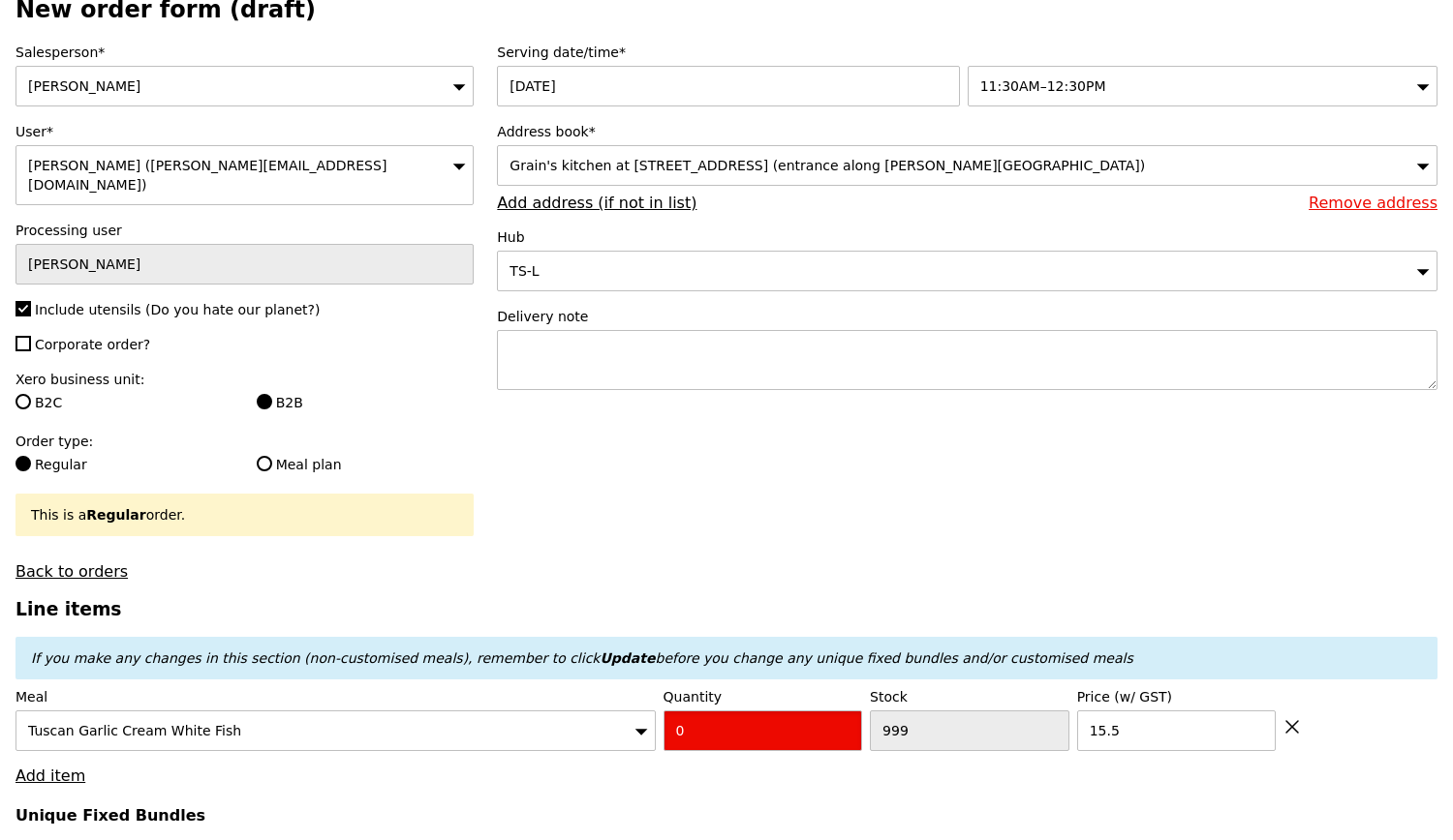
type input "Confirm"
type input "1"
click at [846, 717] on input "1" at bounding box center [762, 730] width 199 height 41
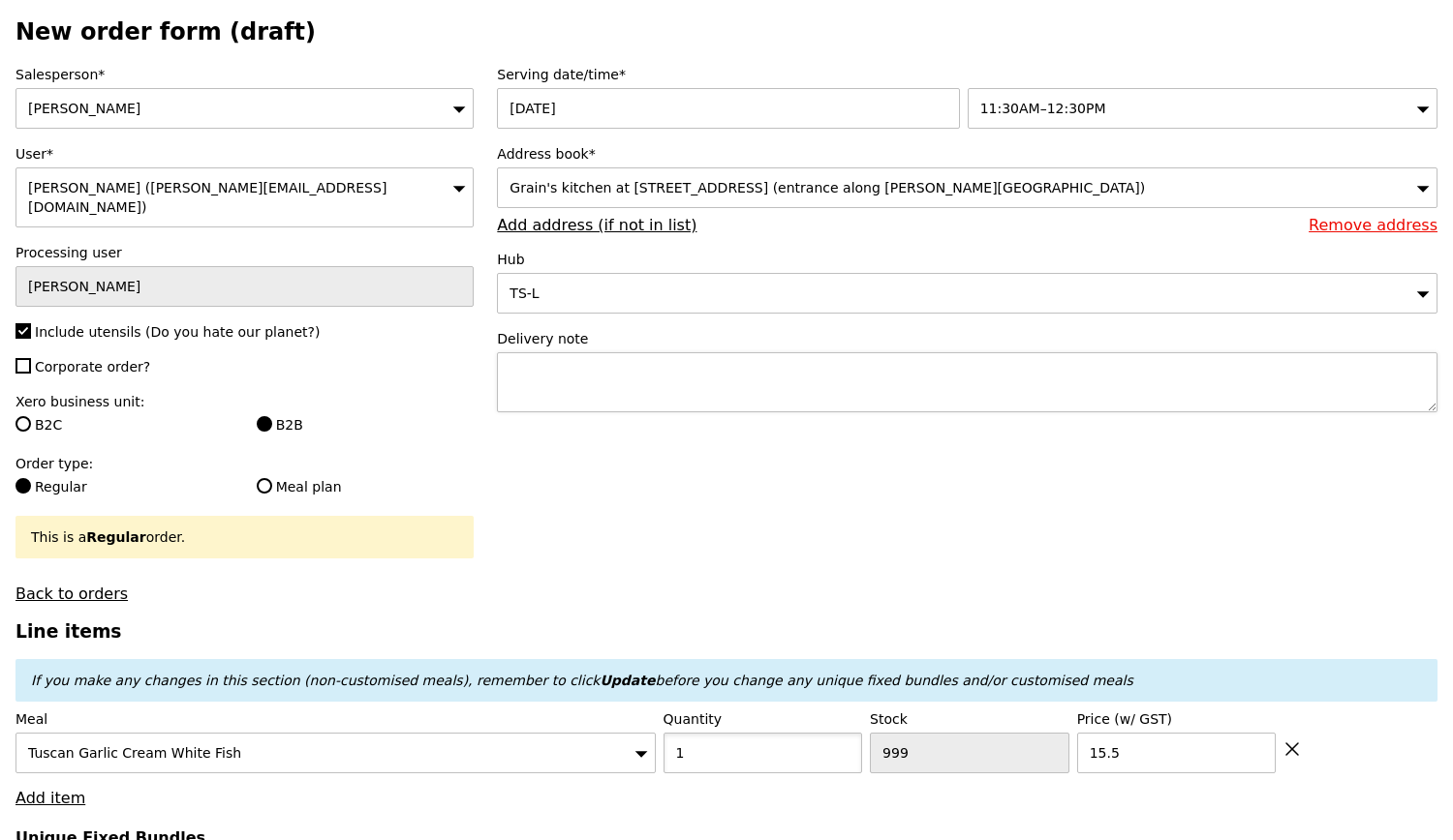
scroll to position [105, 0]
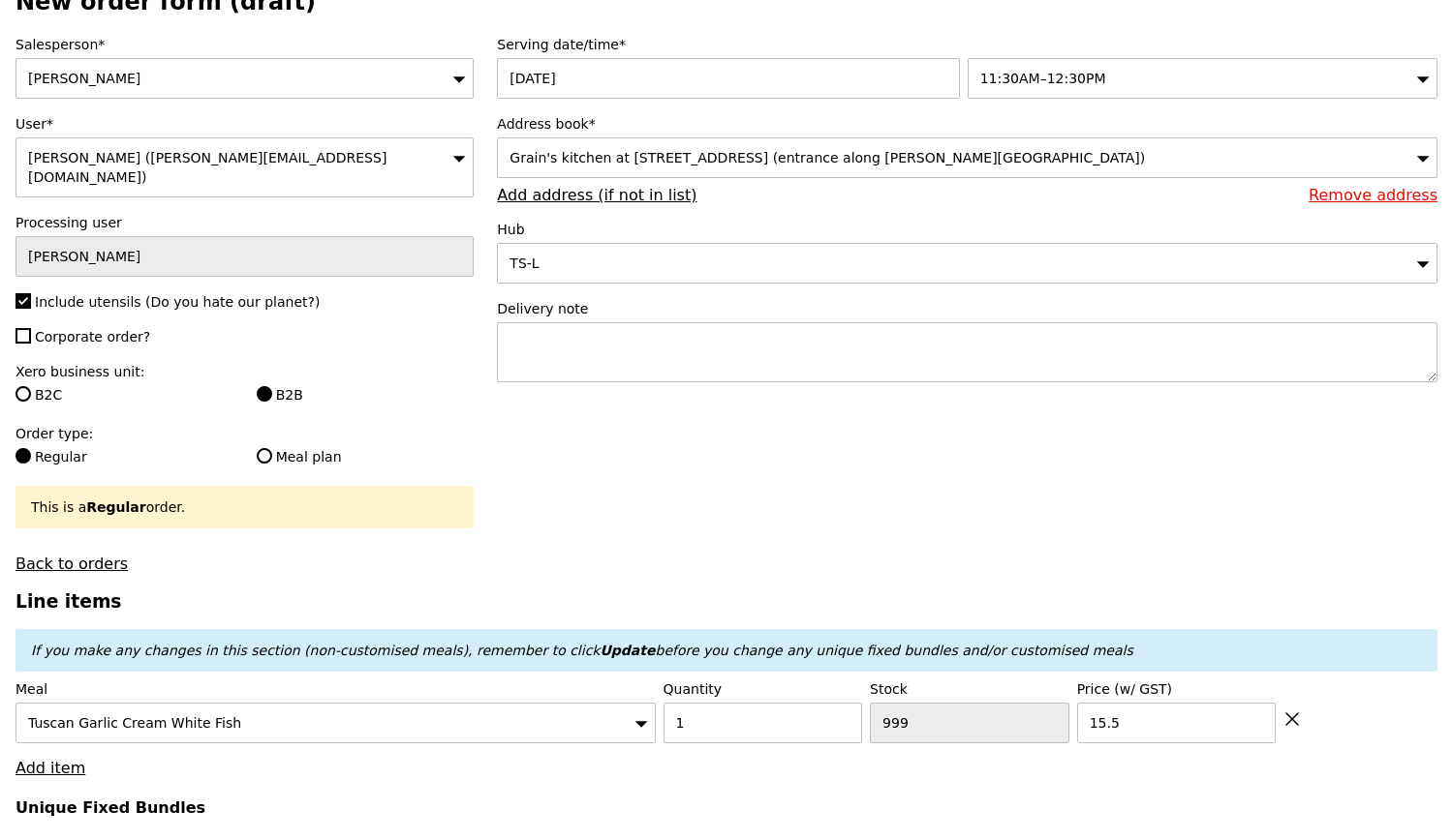
type input "Loading..."
type input "15.50"
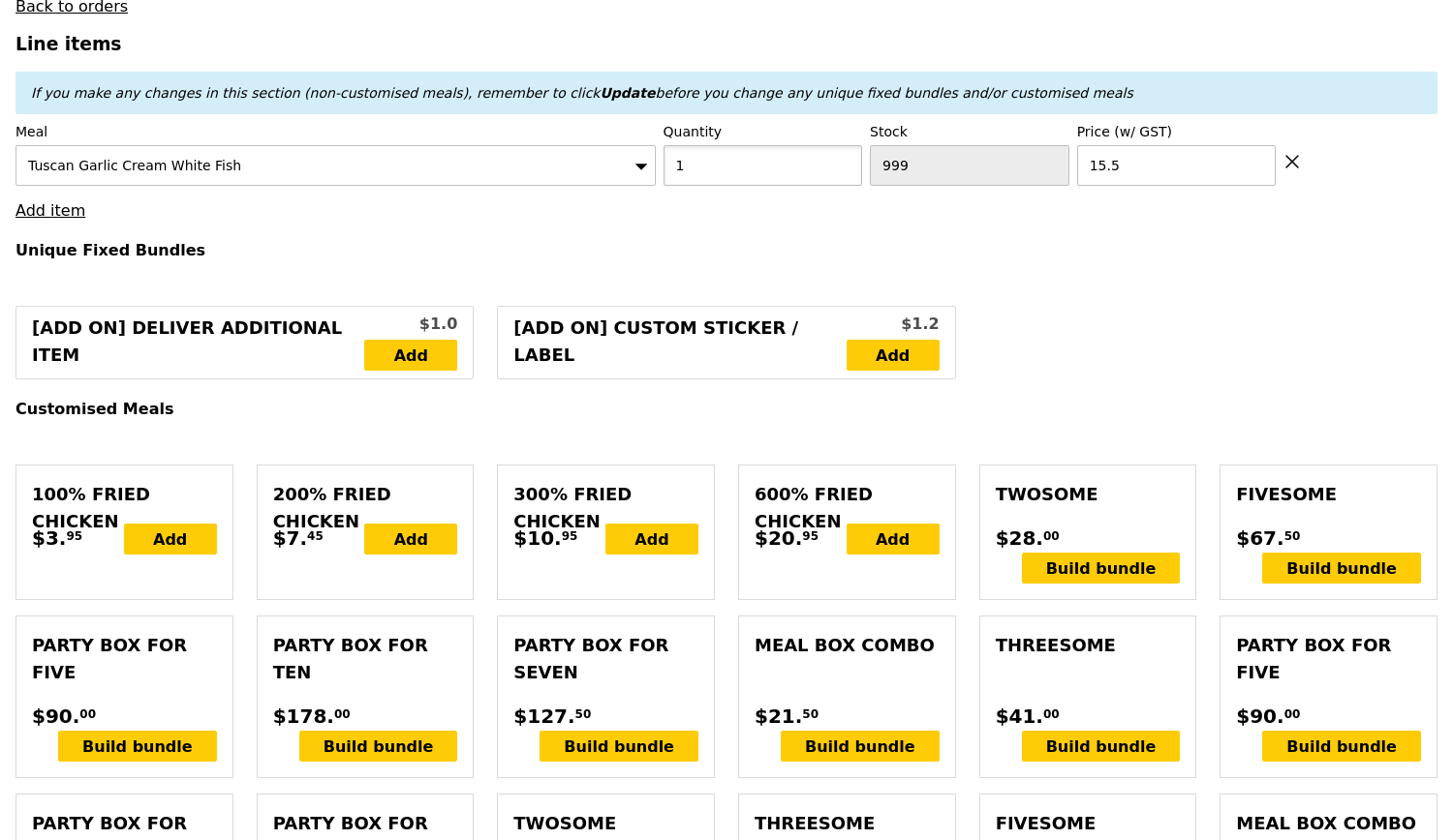
scroll to position [685, 0]
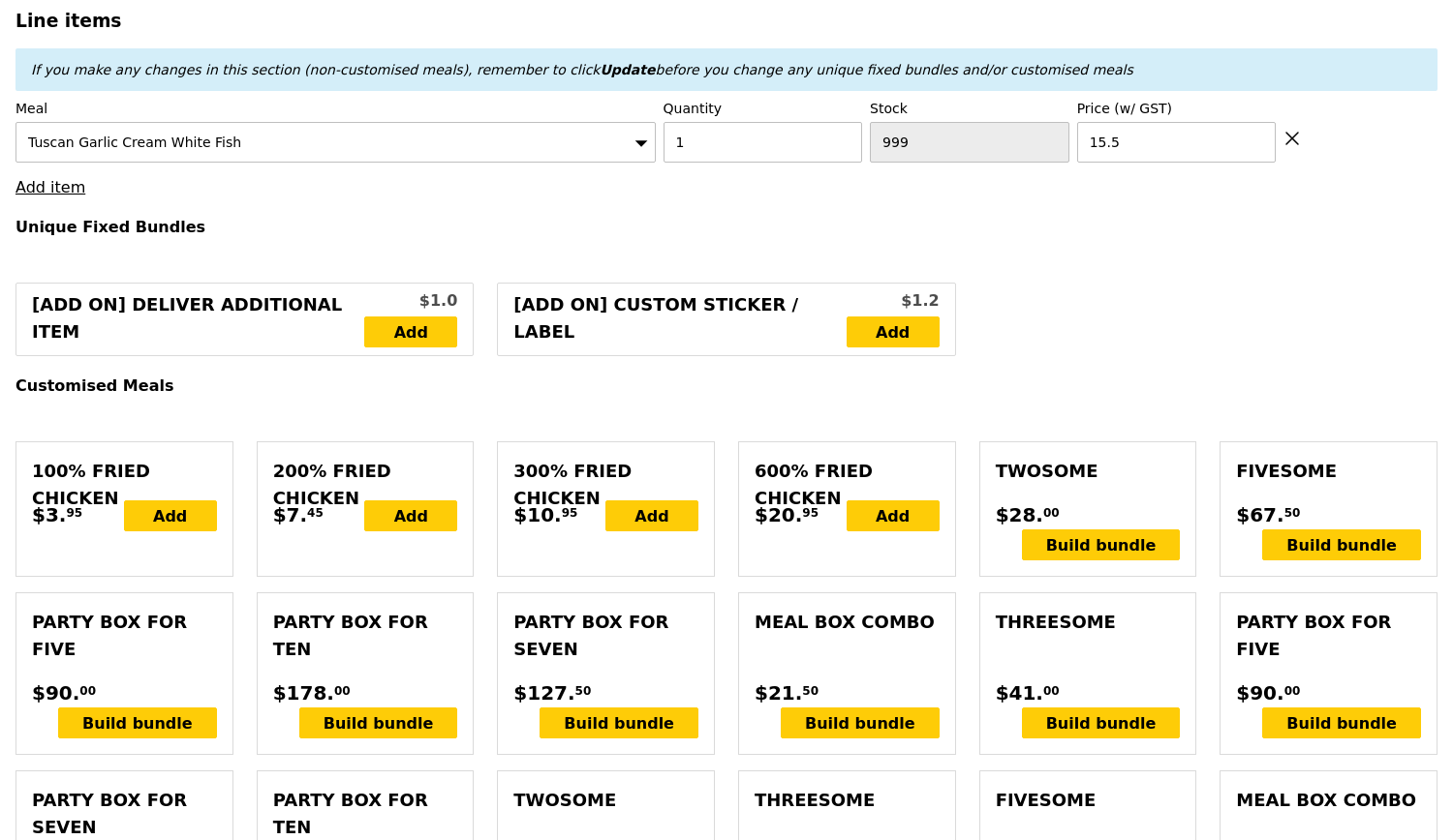
click at [1088, 227] on h4 "Unique Fixed Bundles" at bounding box center [726, 227] width 1421 height 19
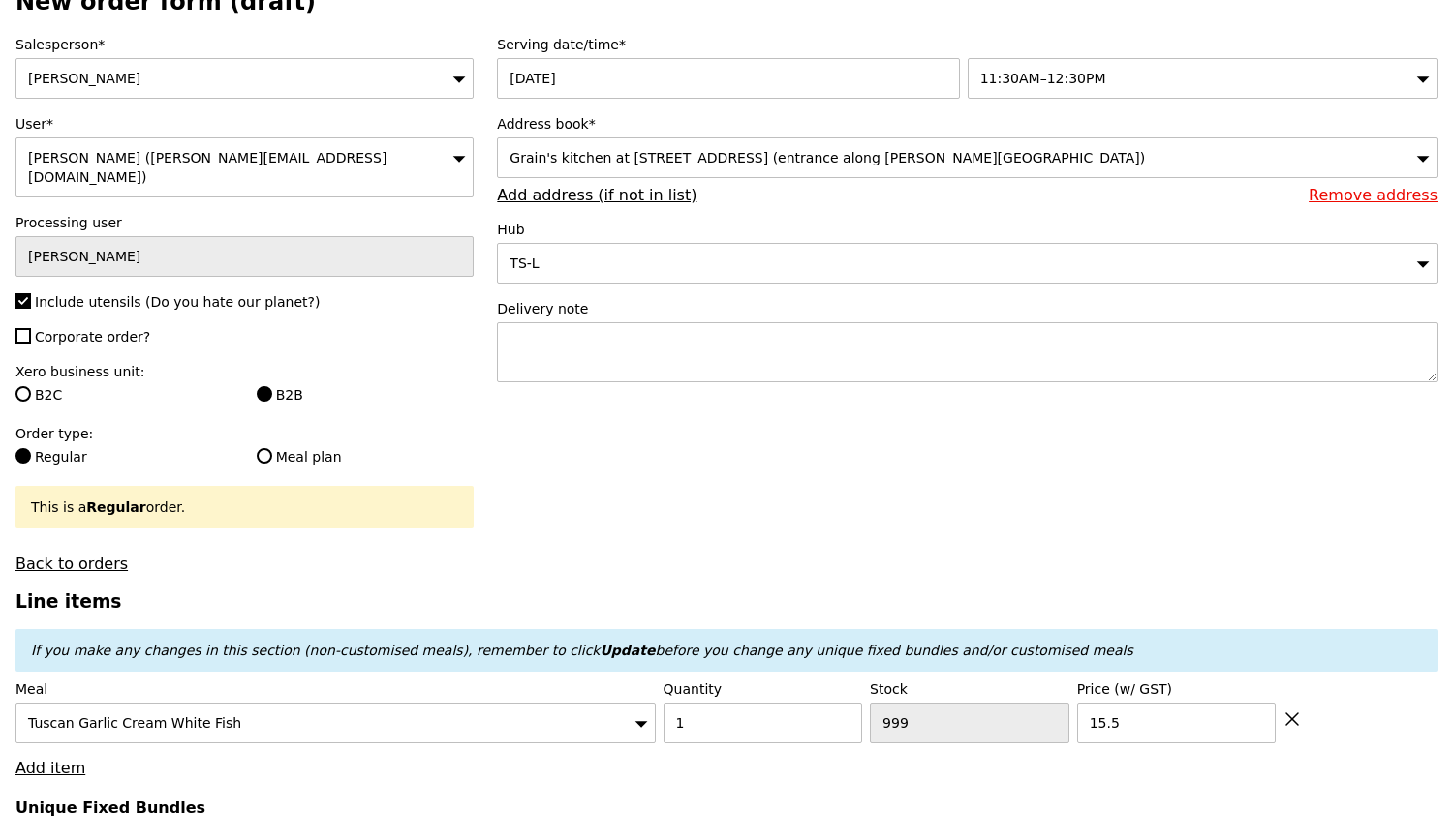
type input "Confirm"
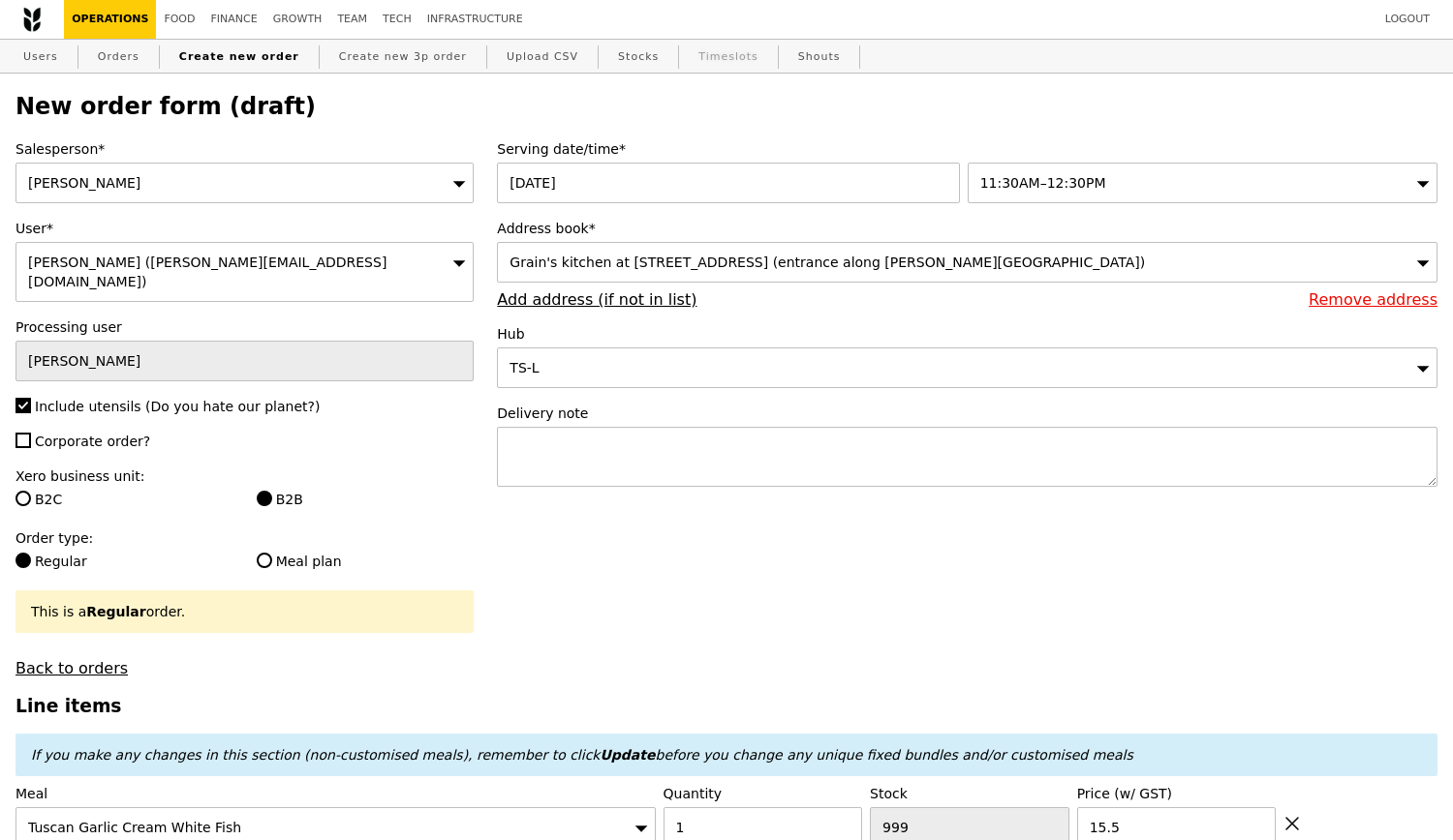
click at [691, 50] on link "Timeslots" at bounding box center [727, 56] width 74 height 35
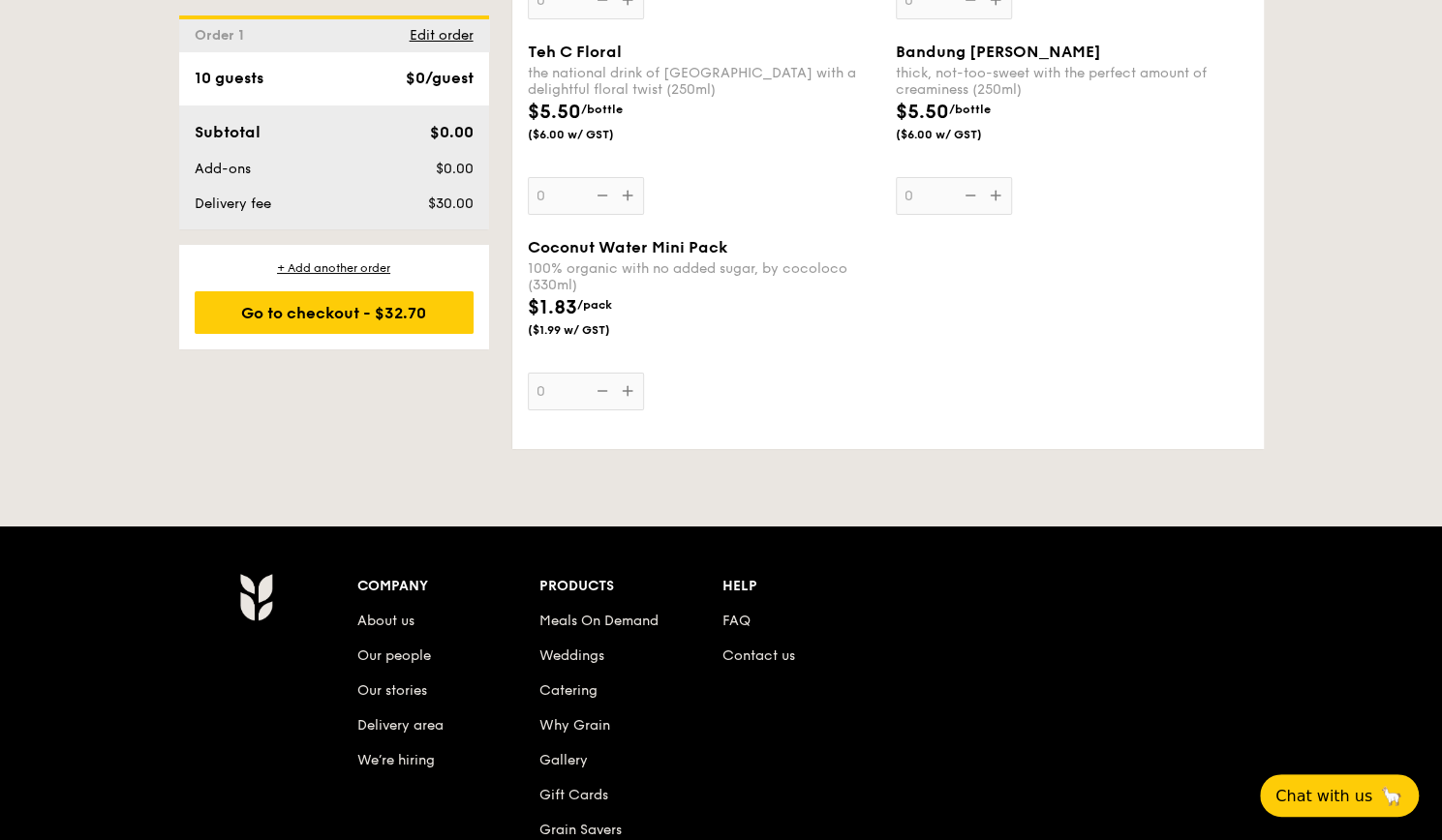
scroll to position [3871, 0]
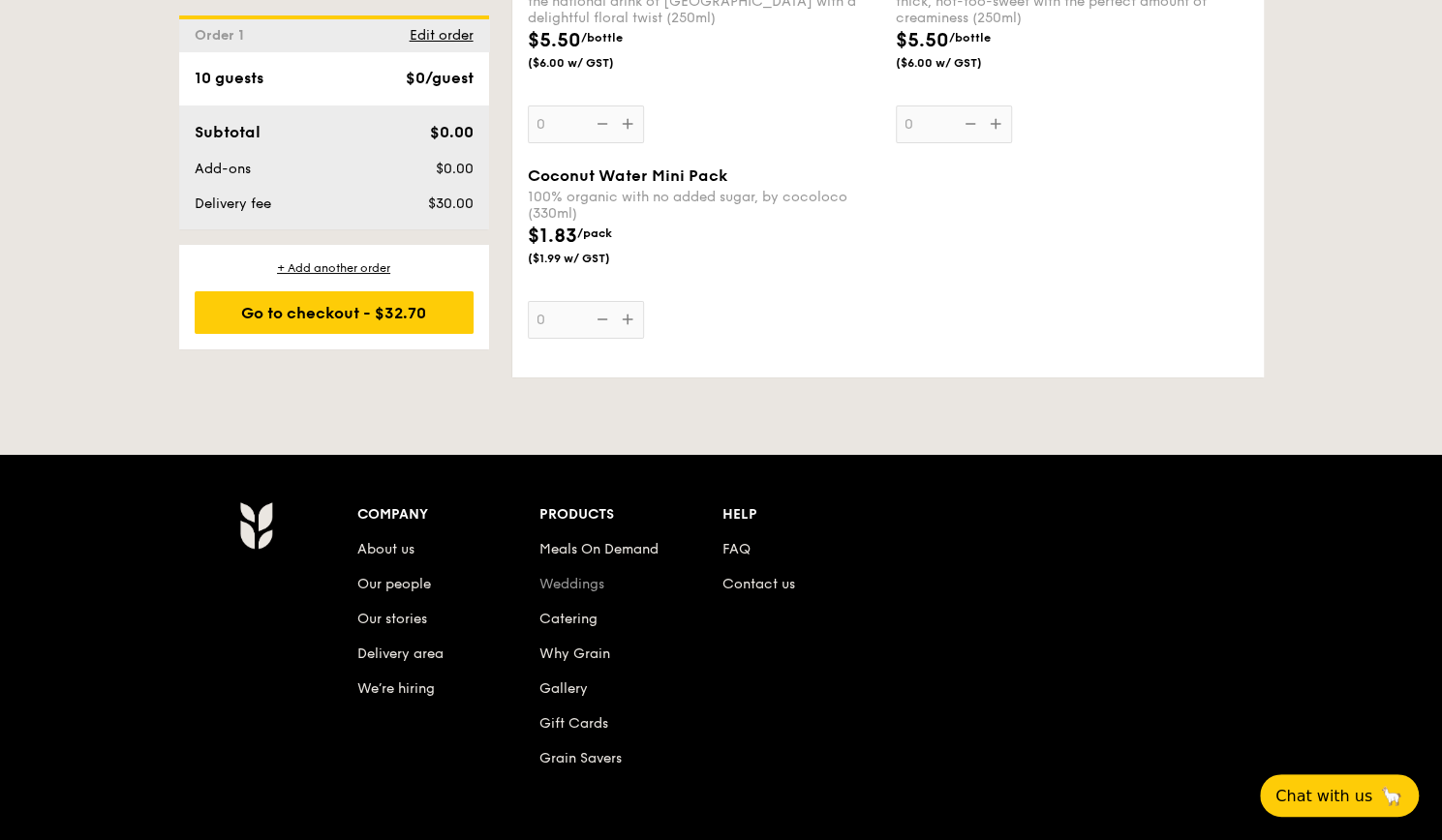
click at [586, 576] on link "Weddings" at bounding box center [571, 583] width 64 height 17
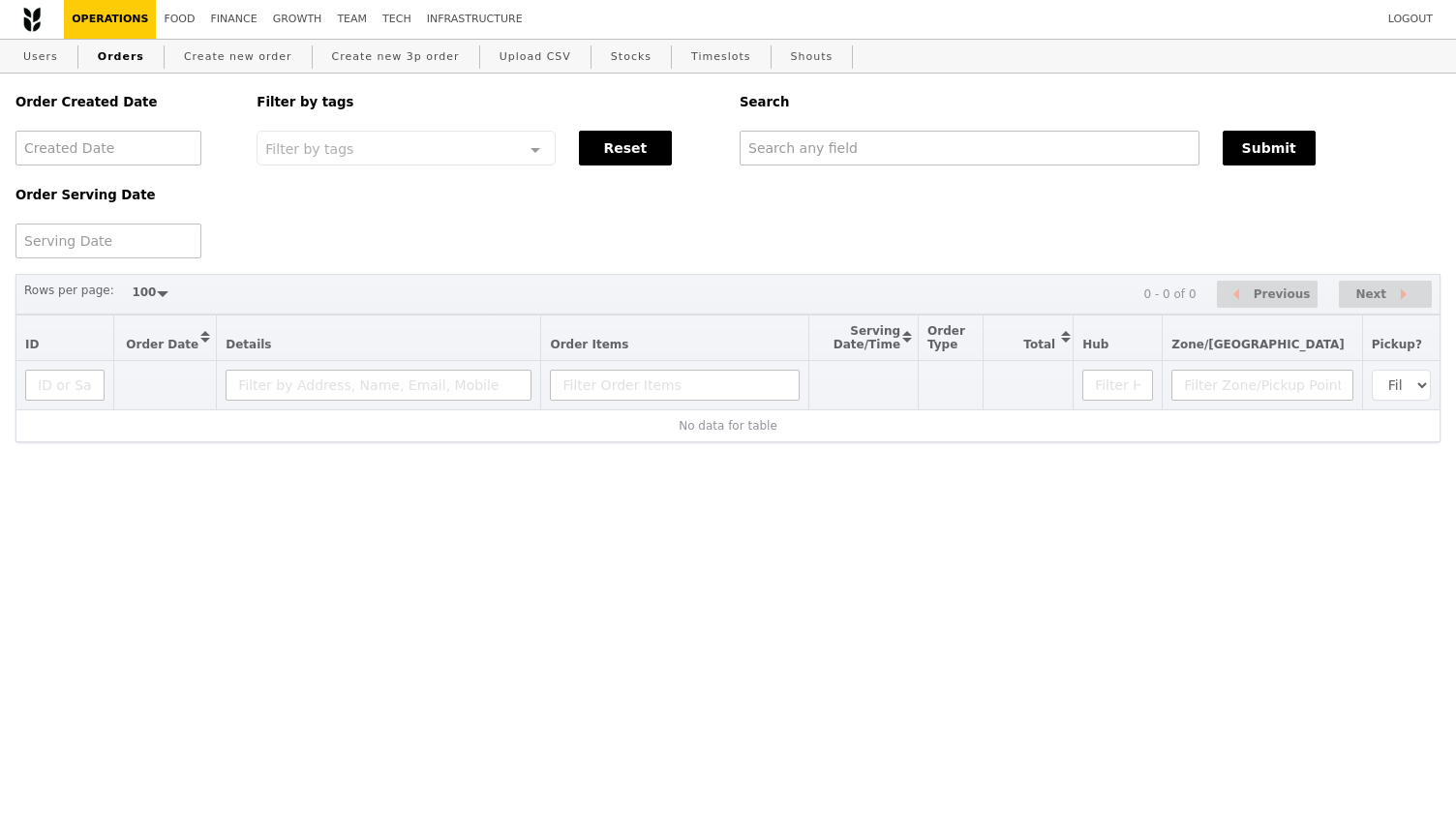
select select "100"
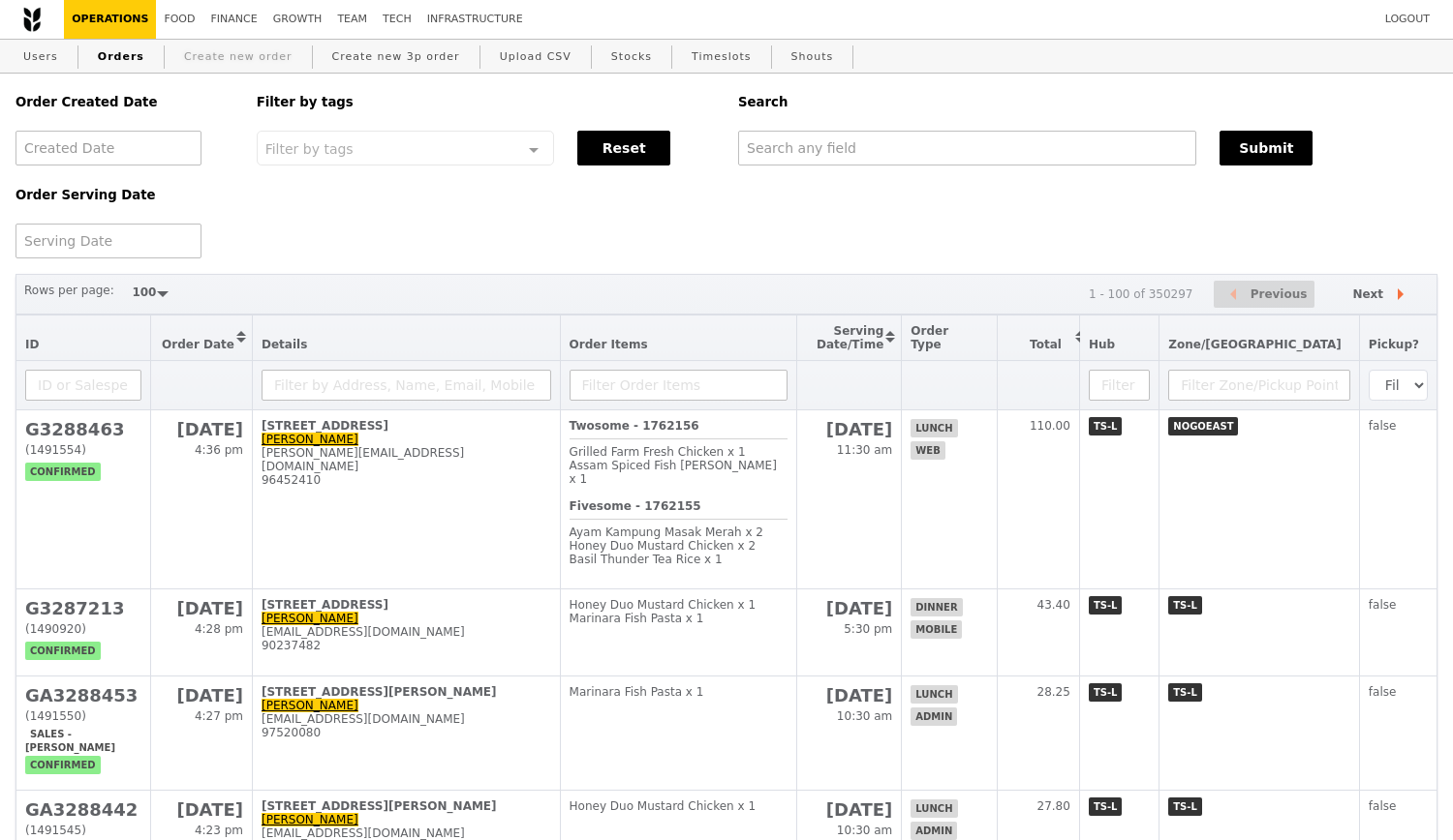
click at [213, 62] on link "Create new order" at bounding box center [238, 56] width 124 height 35
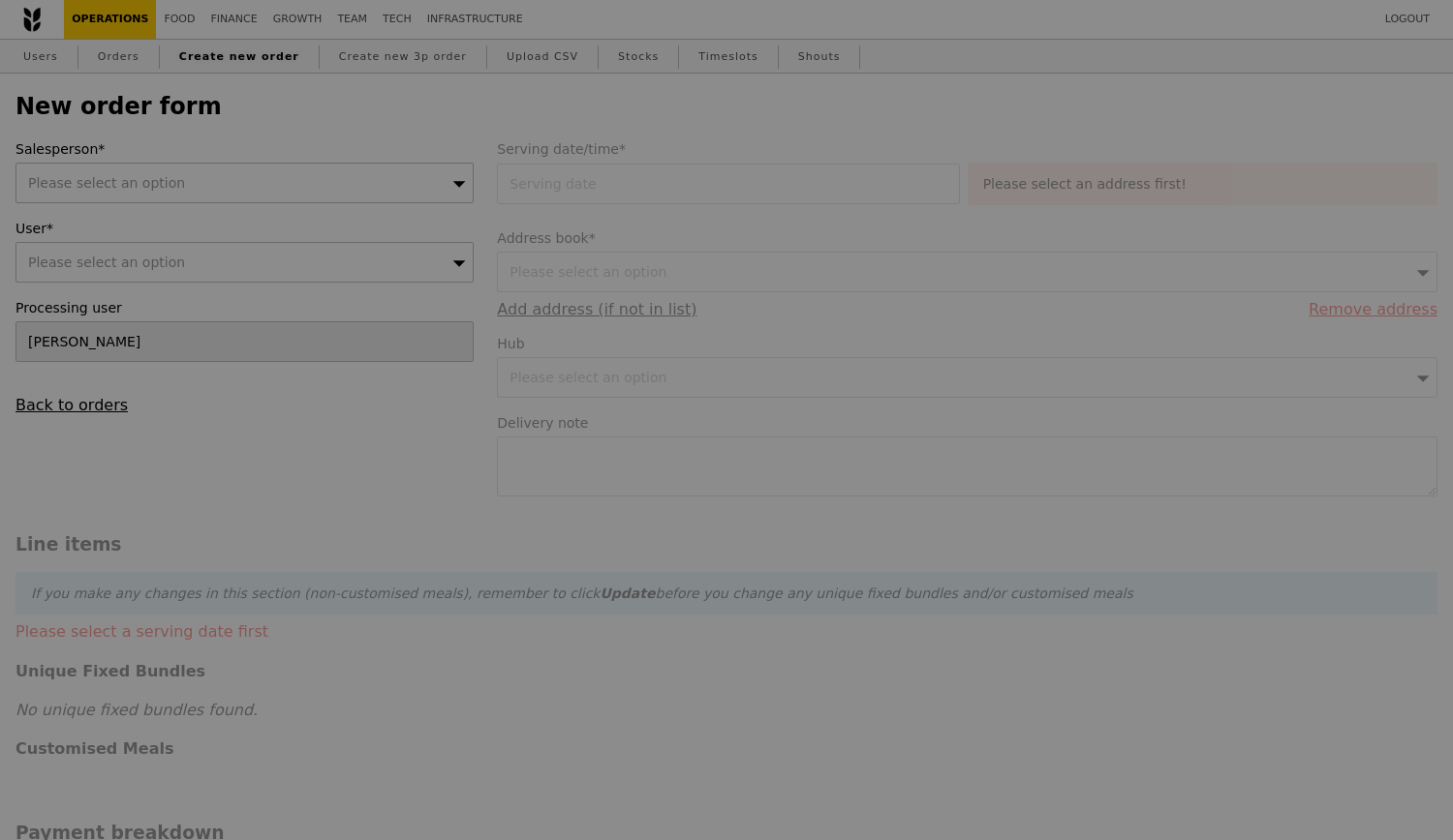
type input "Confirm"
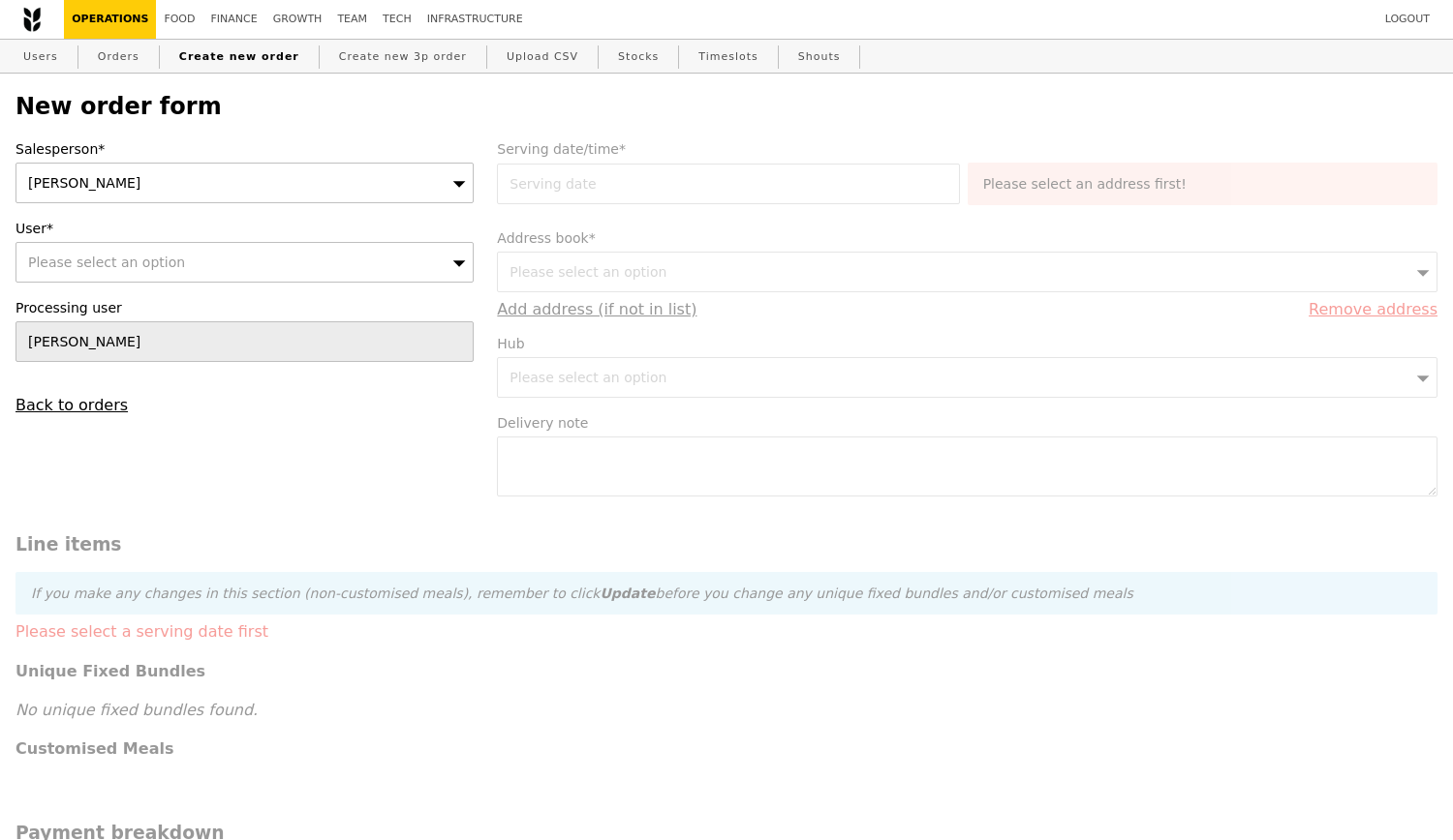
click at [319, 267] on div "Please select an option" at bounding box center [245, 262] width 458 height 41
type input "[PERSON_NAME]@"
type input "Confirm"
click at [456, 269] on input "[PERSON_NAME]@" at bounding box center [245, 262] width 456 height 39
click at [209, 190] on div "[PERSON_NAME]" at bounding box center [245, 182] width 458 height 41
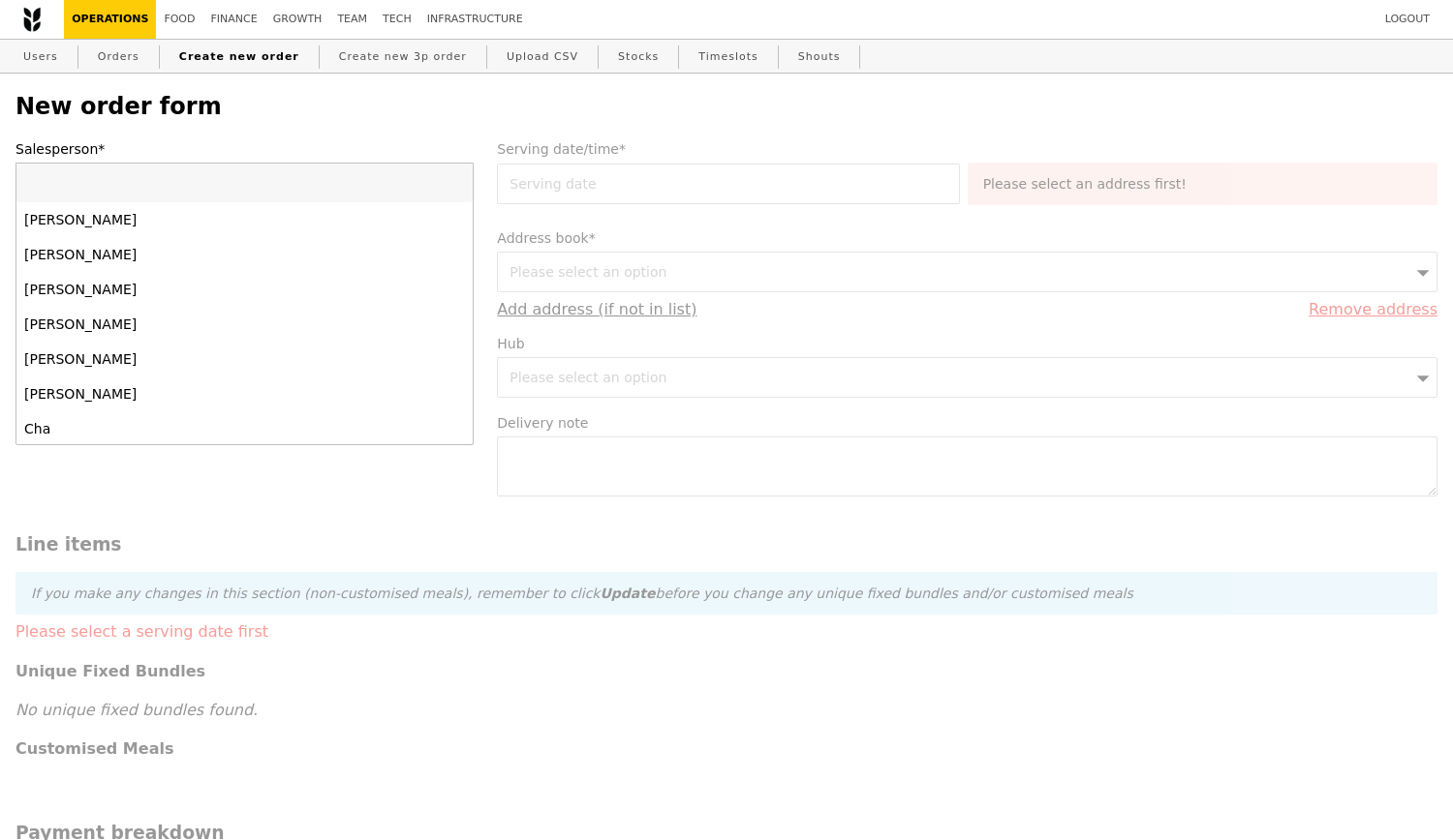
click at [219, 150] on label "Salesperson*" at bounding box center [245, 150] width 458 height 20
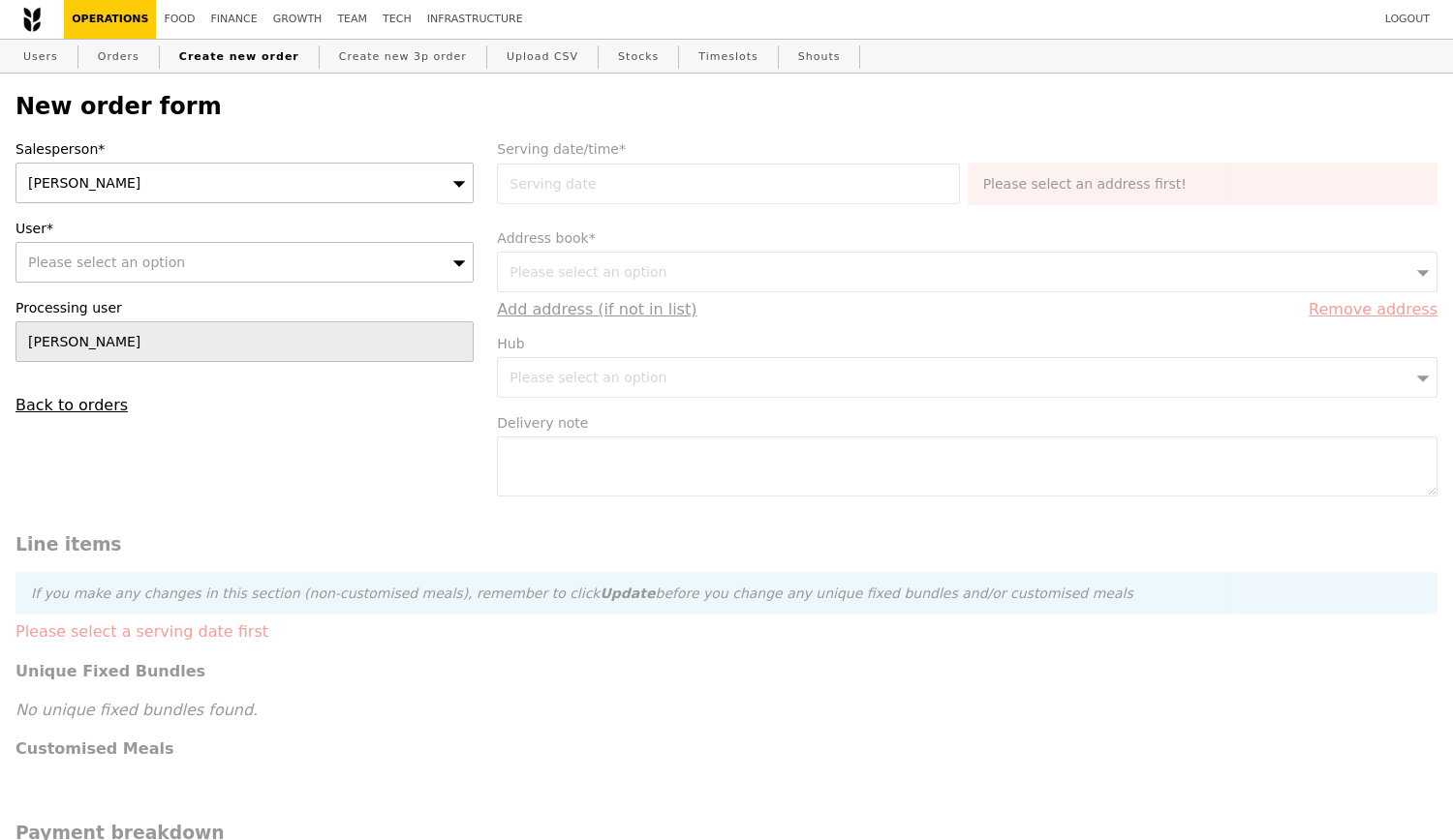
click at [180, 267] on div "Please select an option" at bounding box center [245, 262] width 458 height 41
type input "gwe"
type input "Confirm"
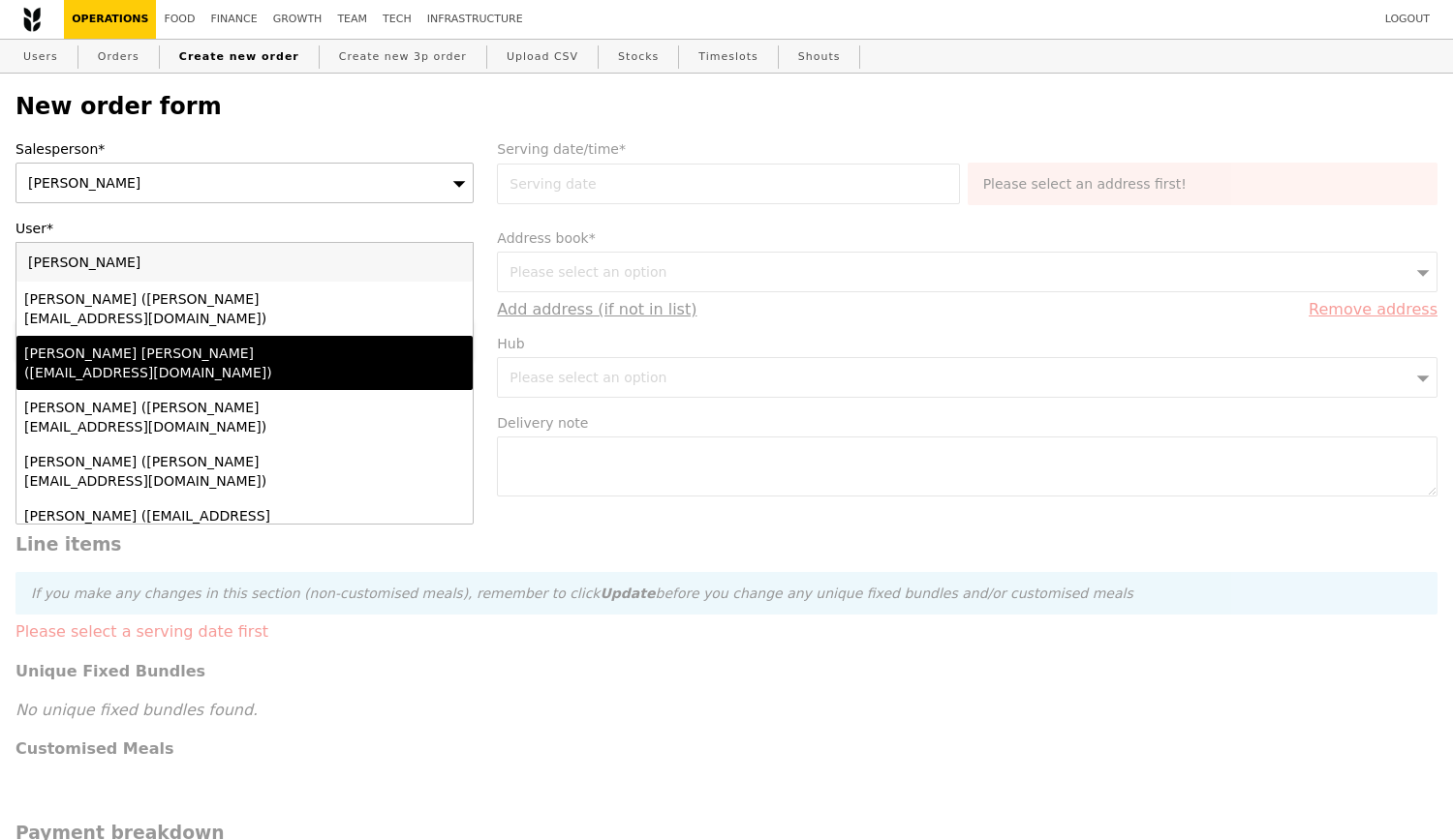
type input "[PERSON_NAME]@grain"
type input "Confirm"
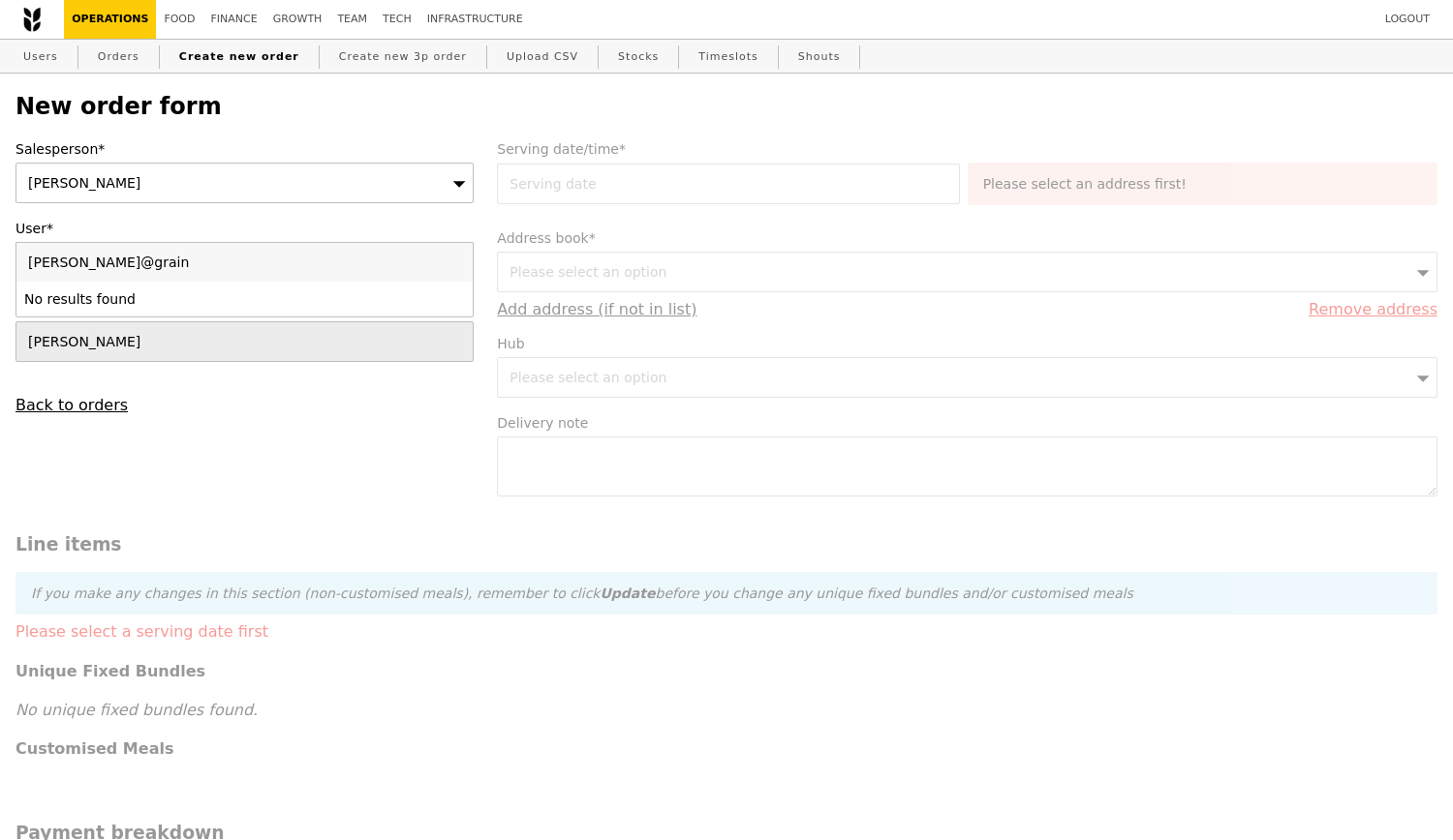
click at [154, 267] on input "[PERSON_NAME]@grain" at bounding box center [245, 262] width 456 height 39
click at [445, 266] on input "[PERSON_NAME]@grain" at bounding box center [245, 262] width 456 height 39
click at [448, 266] on input "[PERSON_NAME]@grain" at bounding box center [245, 262] width 456 height 39
click at [456, 267] on input "[PERSON_NAME]@grain" at bounding box center [245, 262] width 456 height 39
click at [403, 262] on input "User*" at bounding box center [245, 262] width 456 height 39
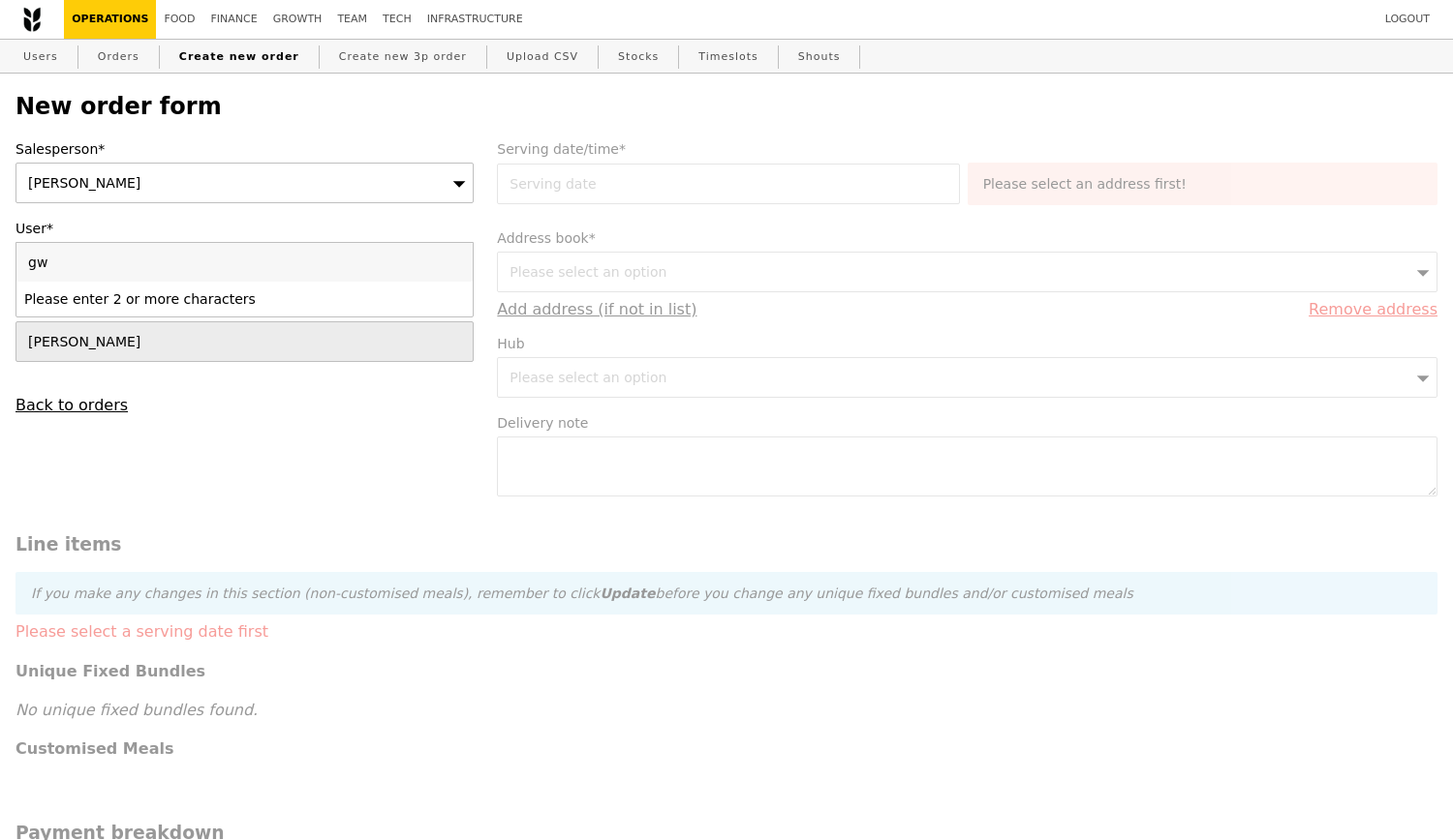
type input "gwe"
type input "Confirm"
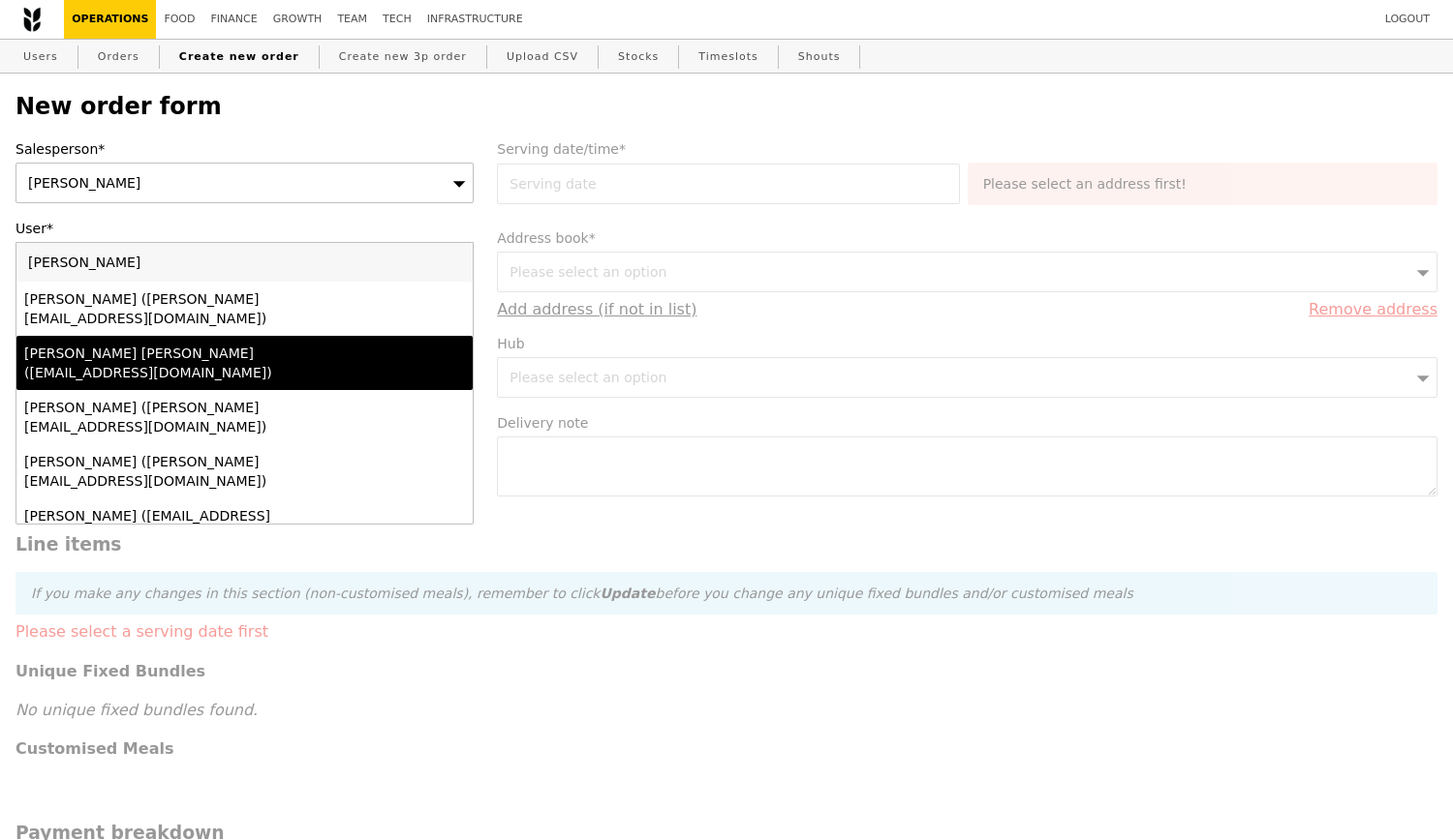
type input "[PERSON_NAME]@"
type input "Confirm"
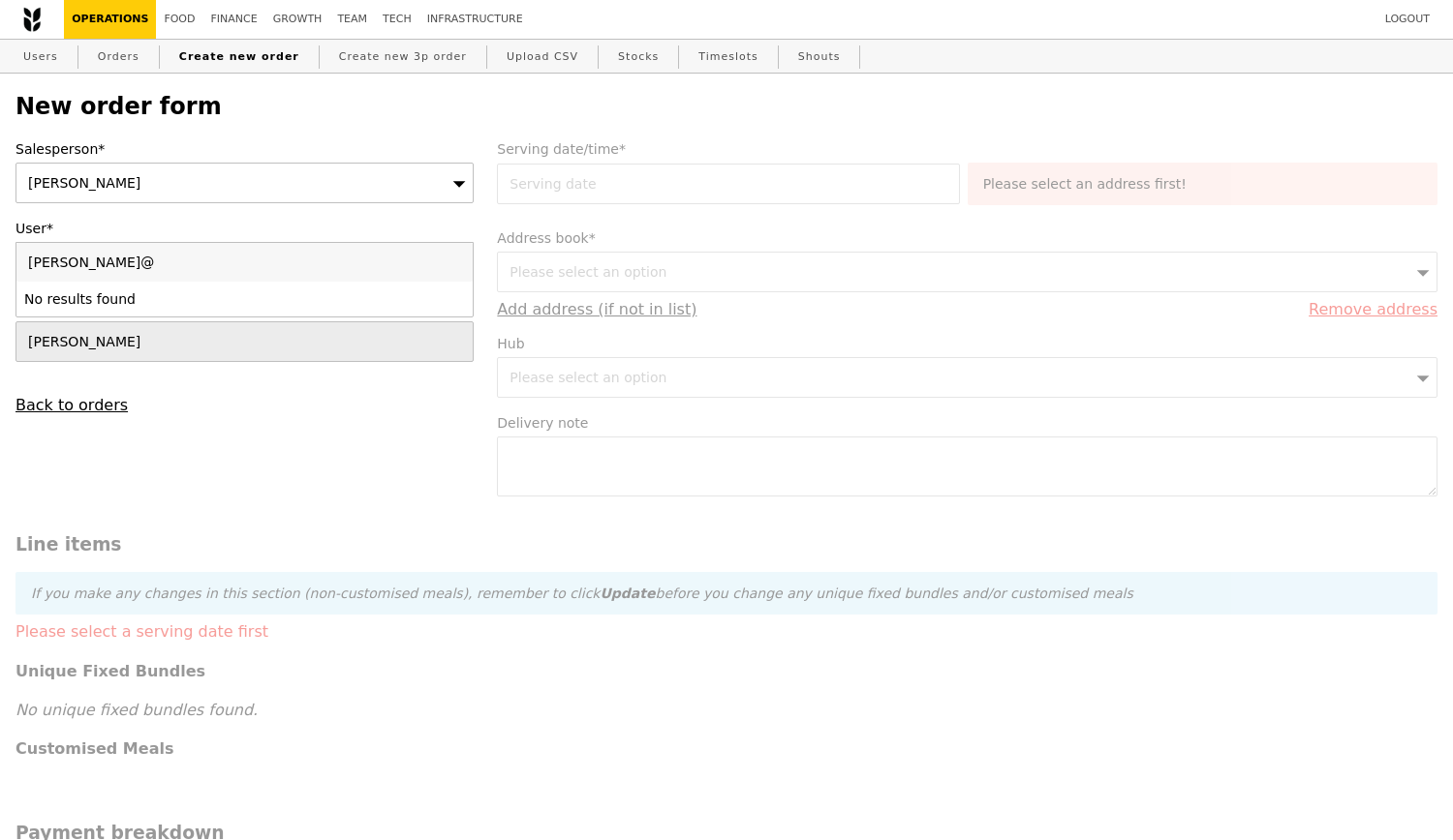
click at [459, 261] on input "[PERSON_NAME]@" at bounding box center [245, 262] width 456 height 39
click at [450, 261] on input "[PERSON_NAME]@" at bounding box center [245, 262] width 456 height 39
click at [418, 275] on input "User*" at bounding box center [245, 262] width 456 height 39
type input "gwe"
type input "Loading..."
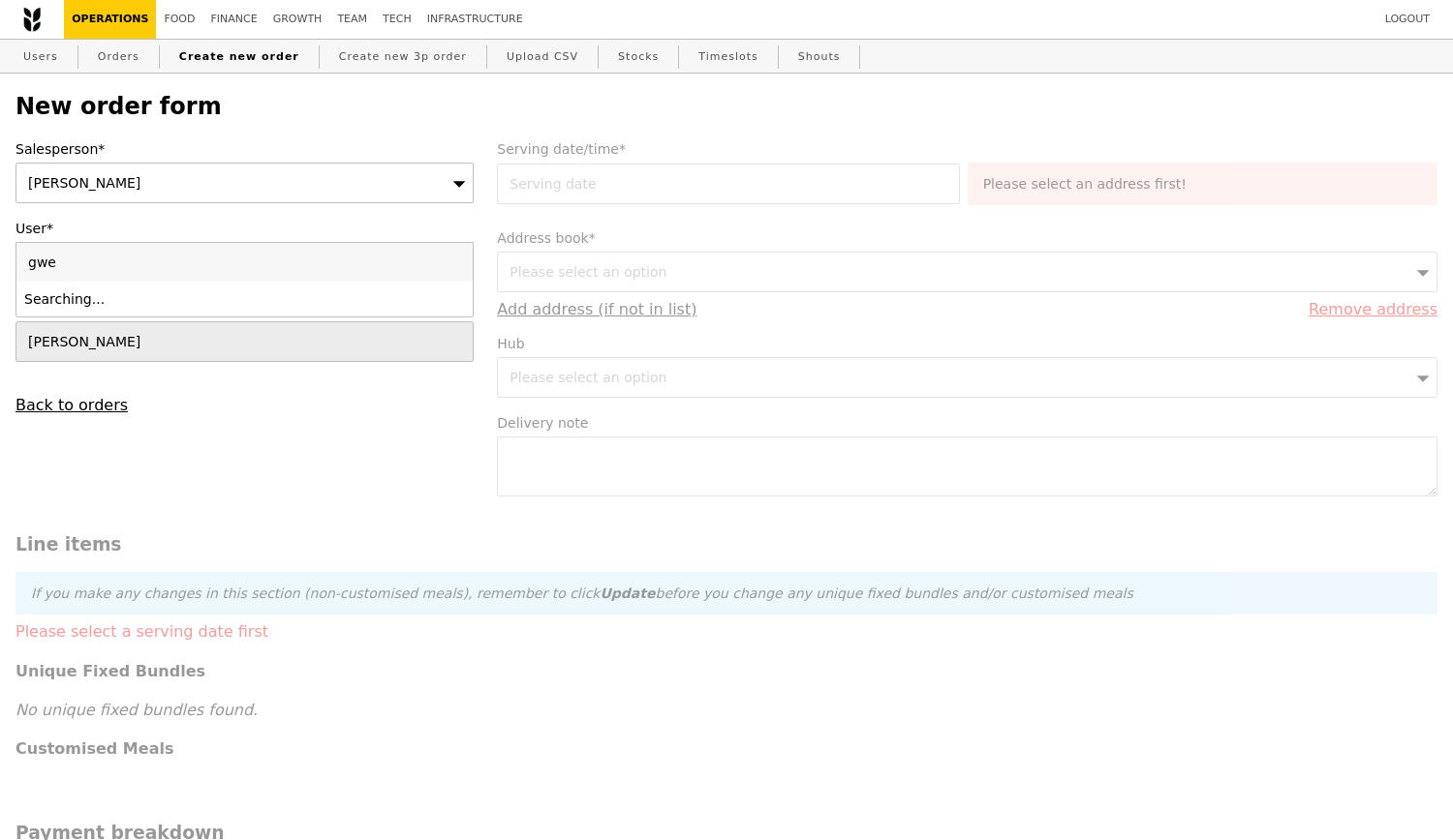
type input "[PERSON_NAME]"
type input "Confirm"
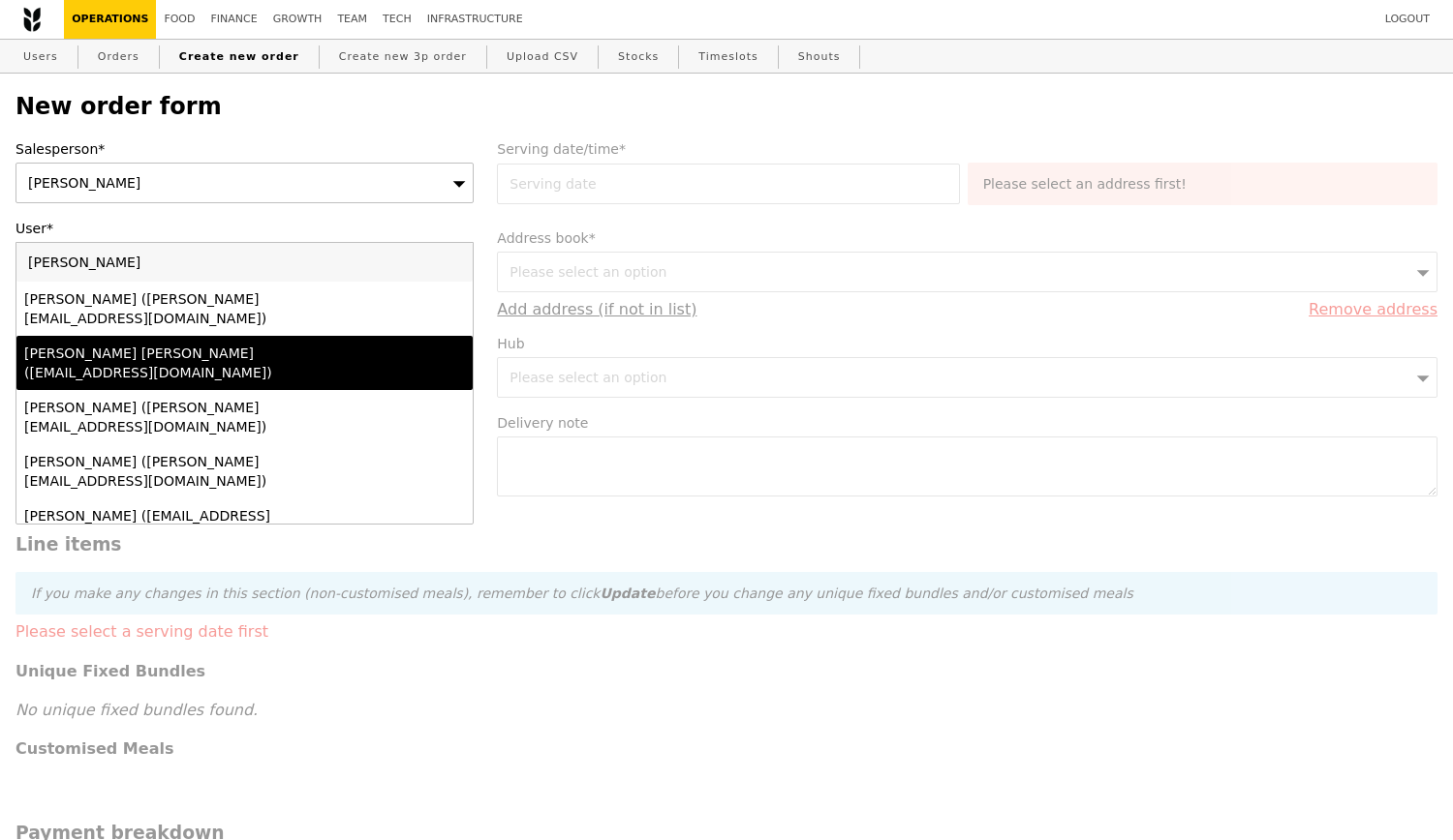
type input "[PERSON_NAME]@grain"
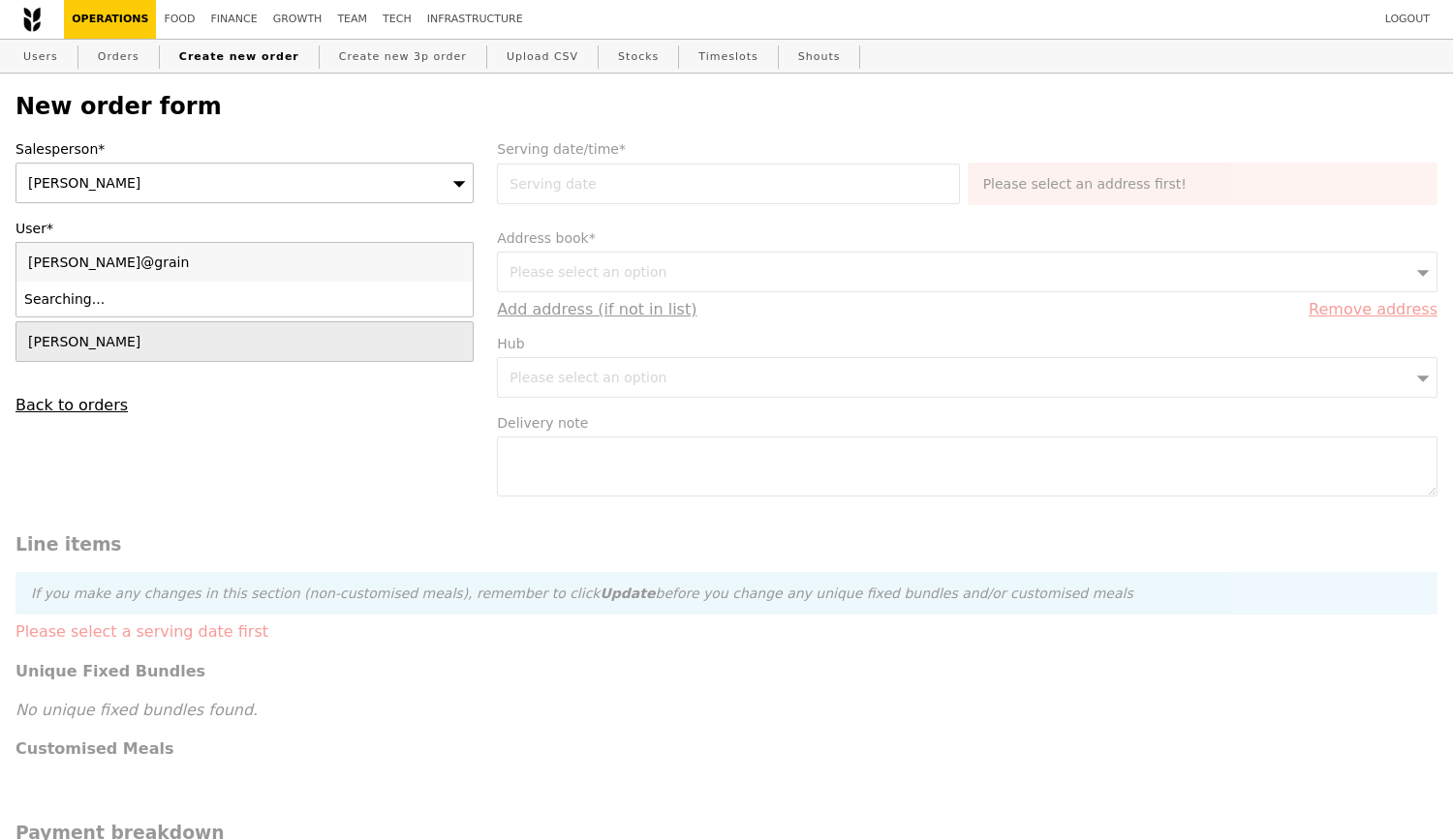
type input "Confirm"
click at [442, 264] on input "[PERSON_NAME]@grain" at bounding box center [245, 262] width 456 height 39
click at [455, 262] on input "[PERSON_NAME]@grain" at bounding box center [245, 262] width 456 height 39
click at [399, 262] on input "User*" at bounding box center [245, 262] width 456 height 39
type input "[PERSON_NAME]"
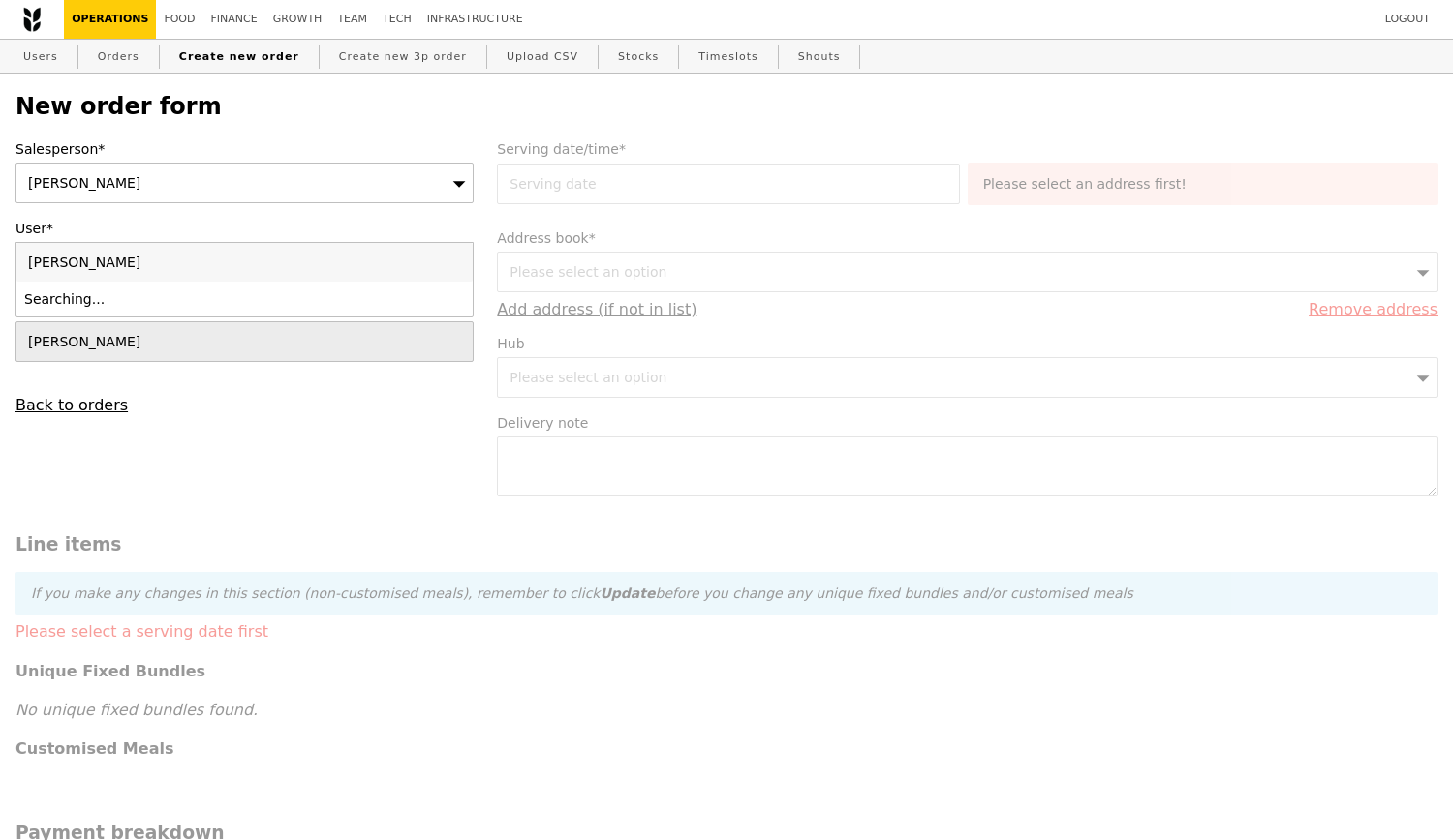
type input "Confirm"
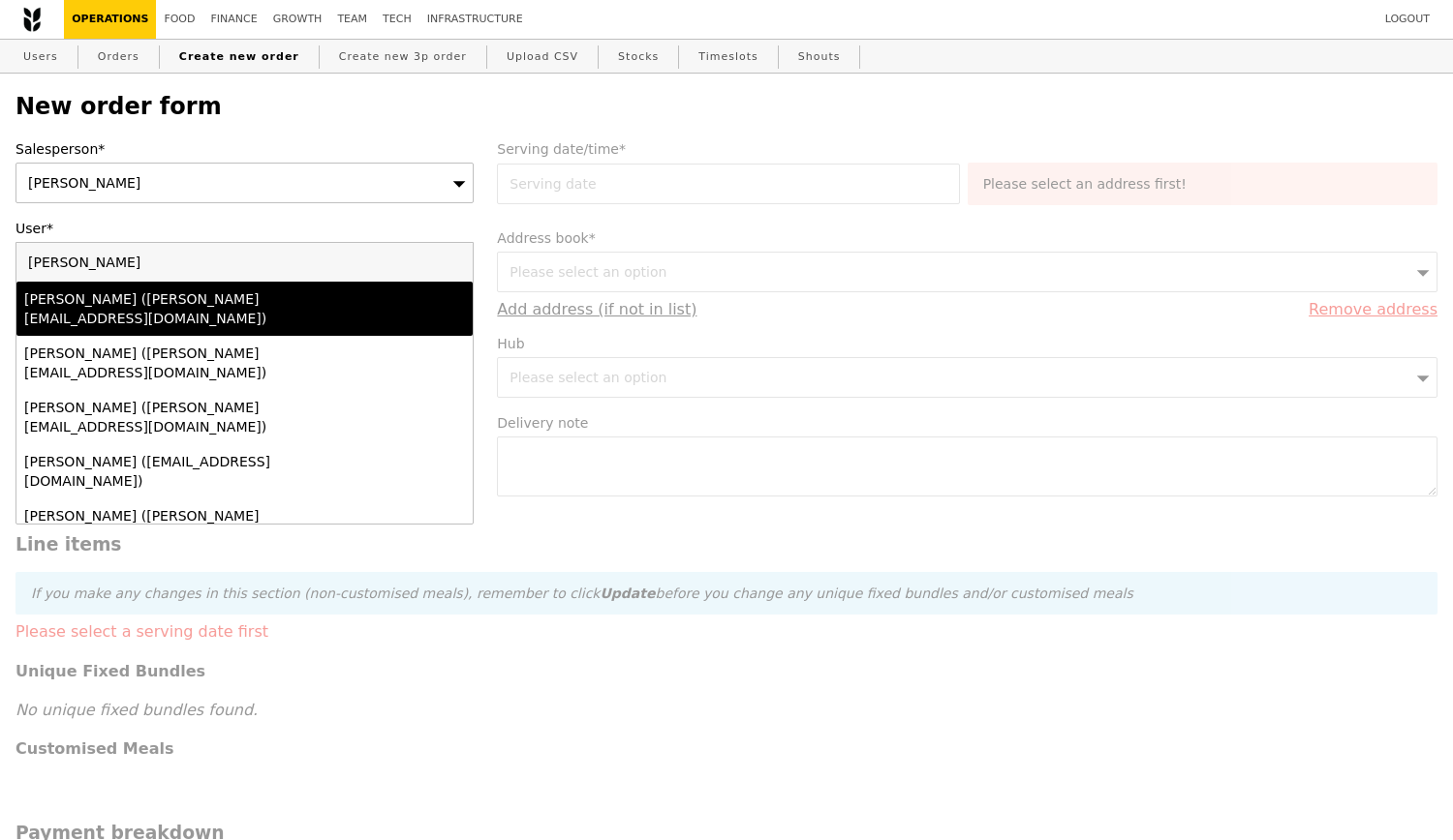
type input "[PERSON_NAME]"
click at [258, 300] on div "[PERSON_NAME] ([PERSON_NAME][EMAIL_ADDRESS][DOMAIN_NAME])" at bounding box center [188, 308] width 330 height 39
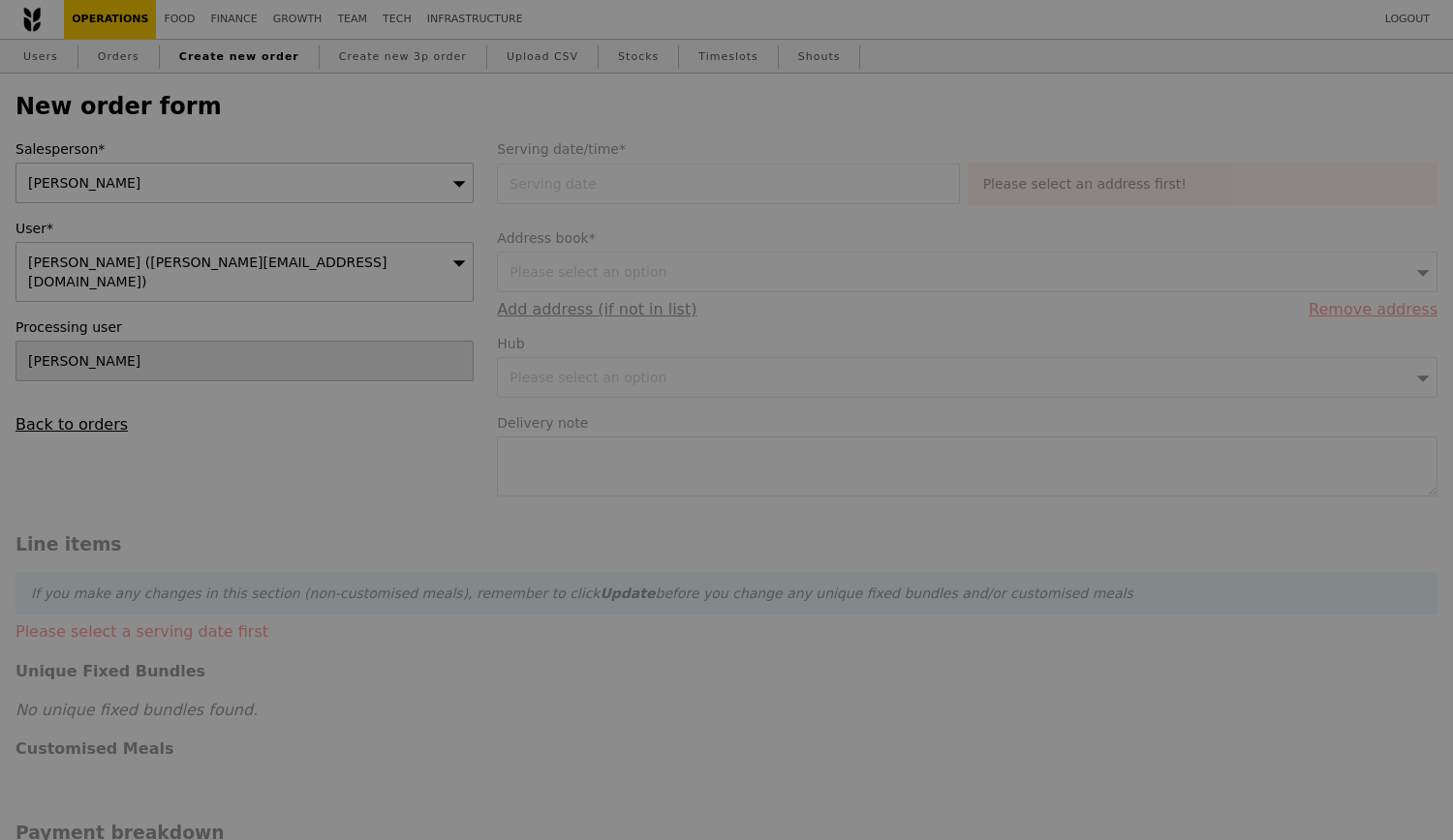
type input "Loading..."
type input "9.08"
type input "9.90"
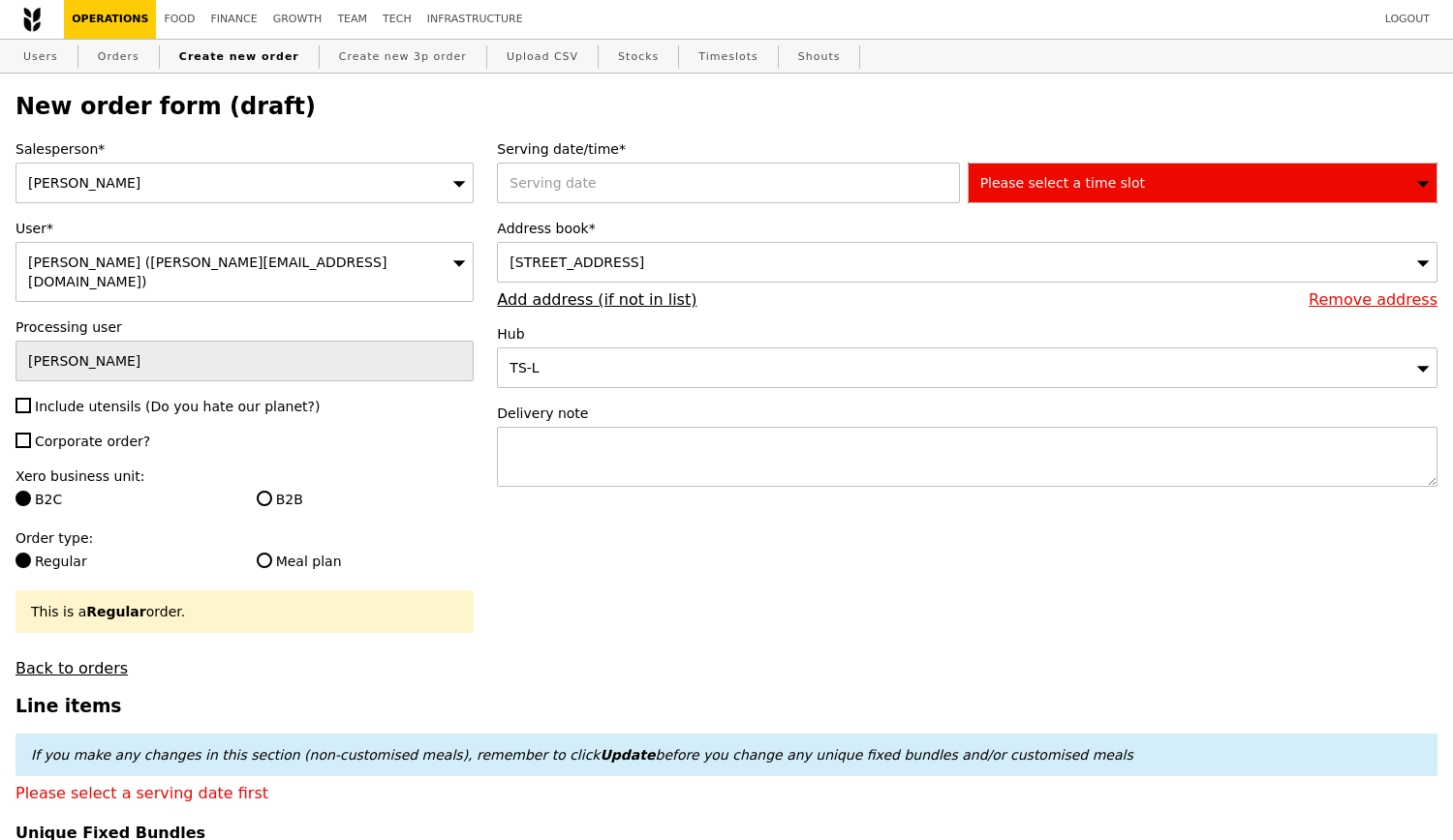
click at [777, 266] on div "[STREET_ADDRESS]" at bounding box center [966, 262] width 941 height 41
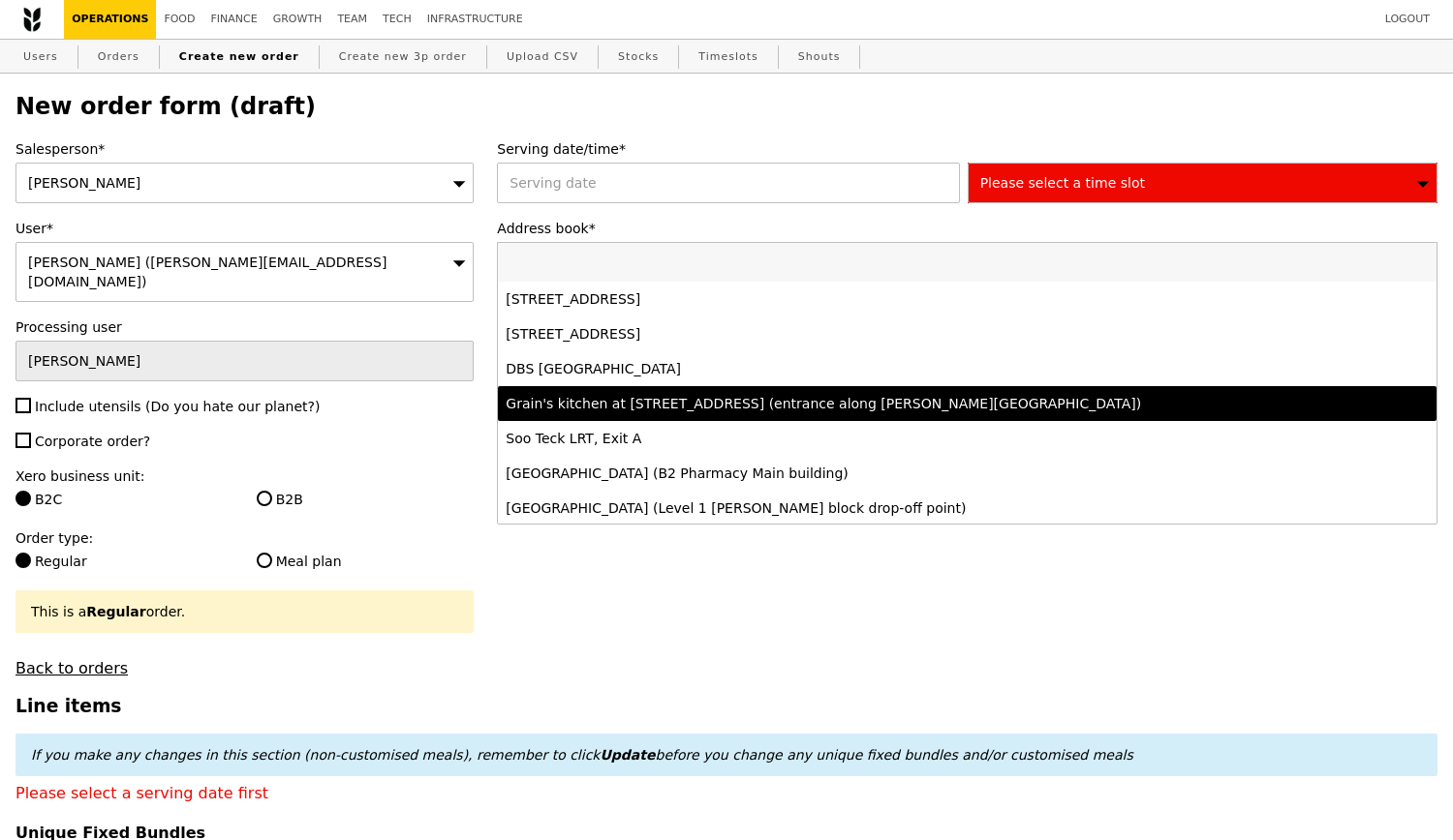
click at [699, 401] on div "Grain's kitchen at [STREET_ADDRESS] (entrance along [PERSON_NAME][GEOGRAPHIC_DA…" at bounding box center [851, 404] width 692 height 20
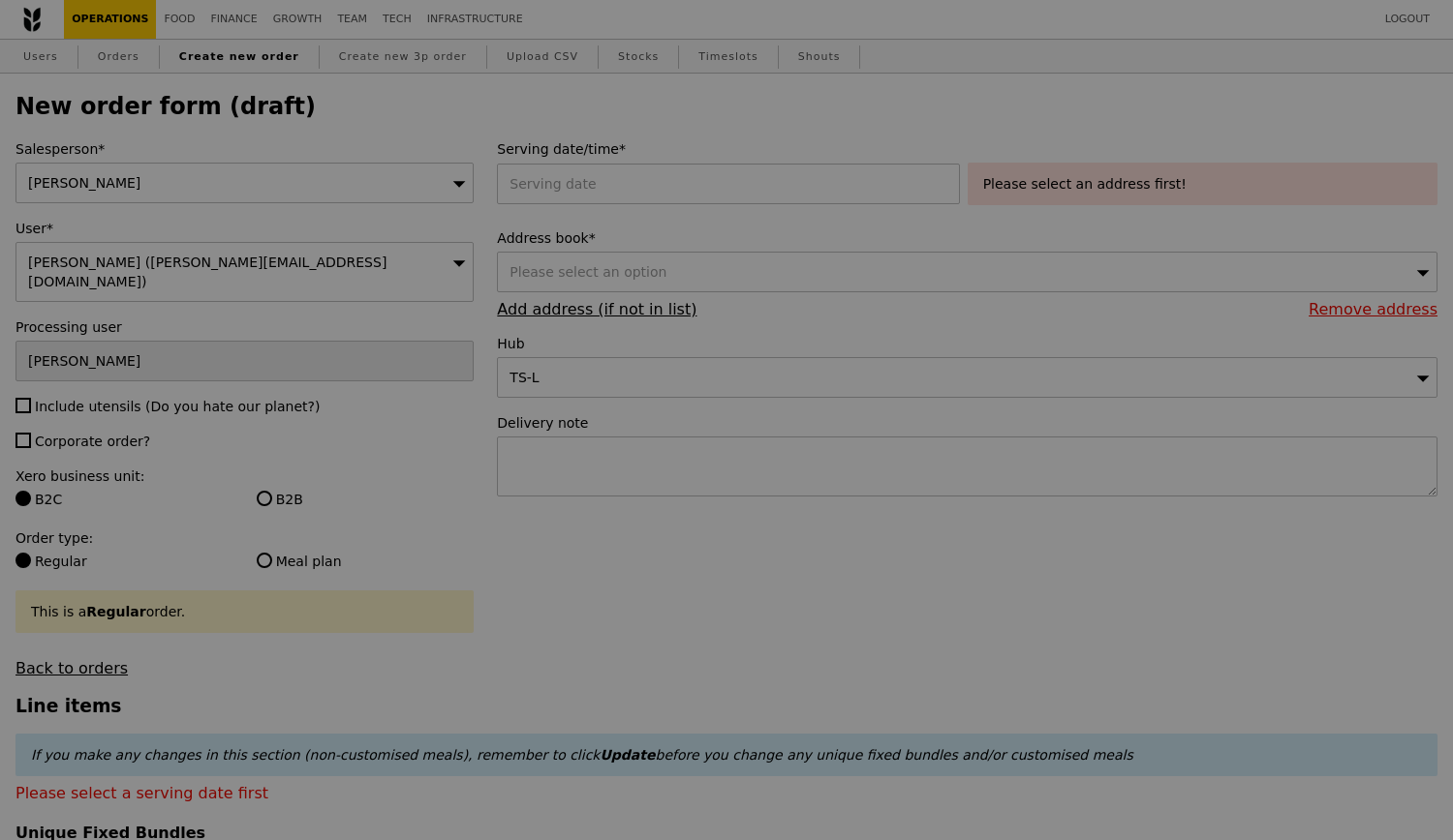
type input "Confirm"
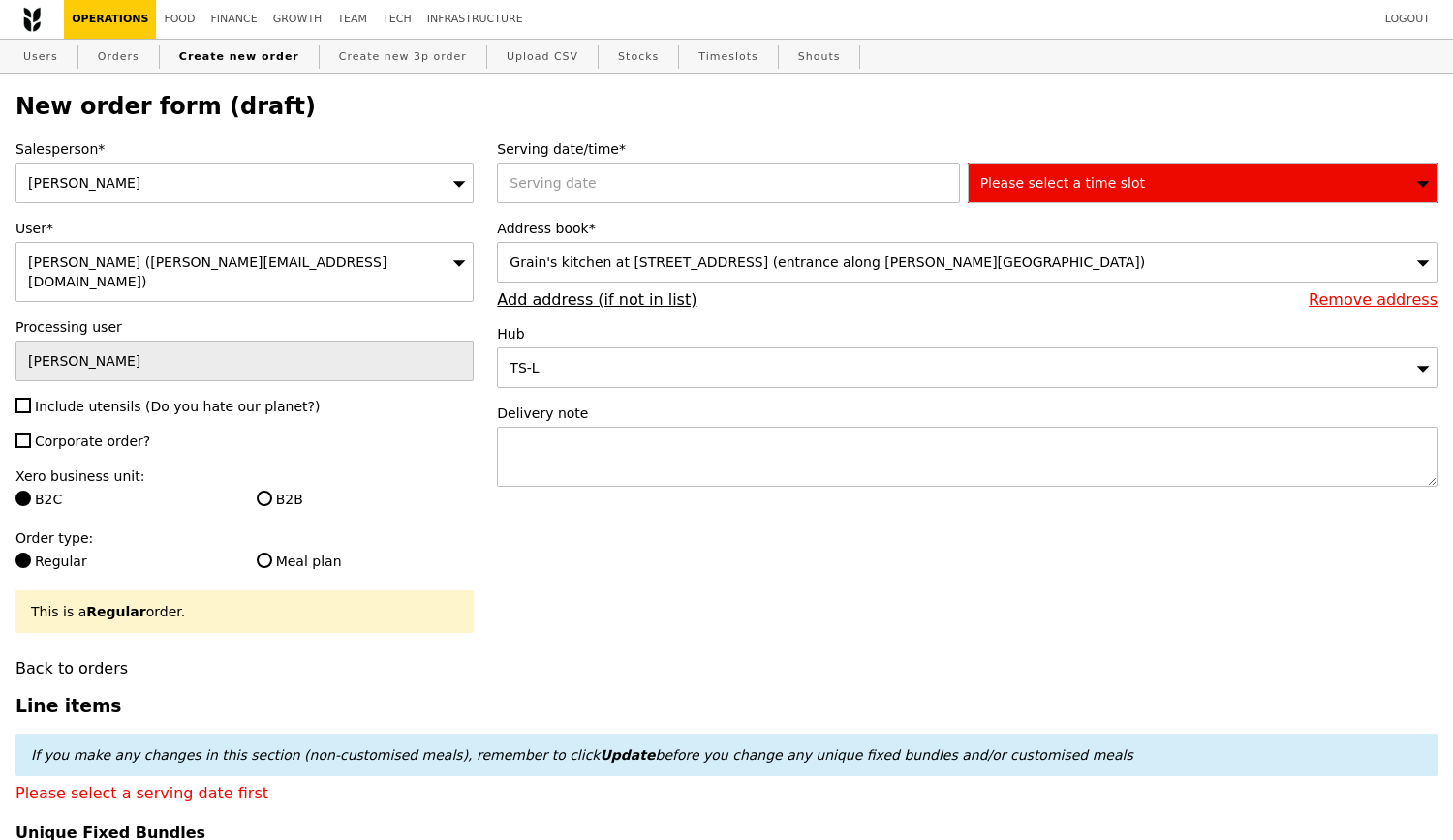
click at [1017, 182] on span "Please select a time slot" at bounding box center [1062, 183] width 165 height 16
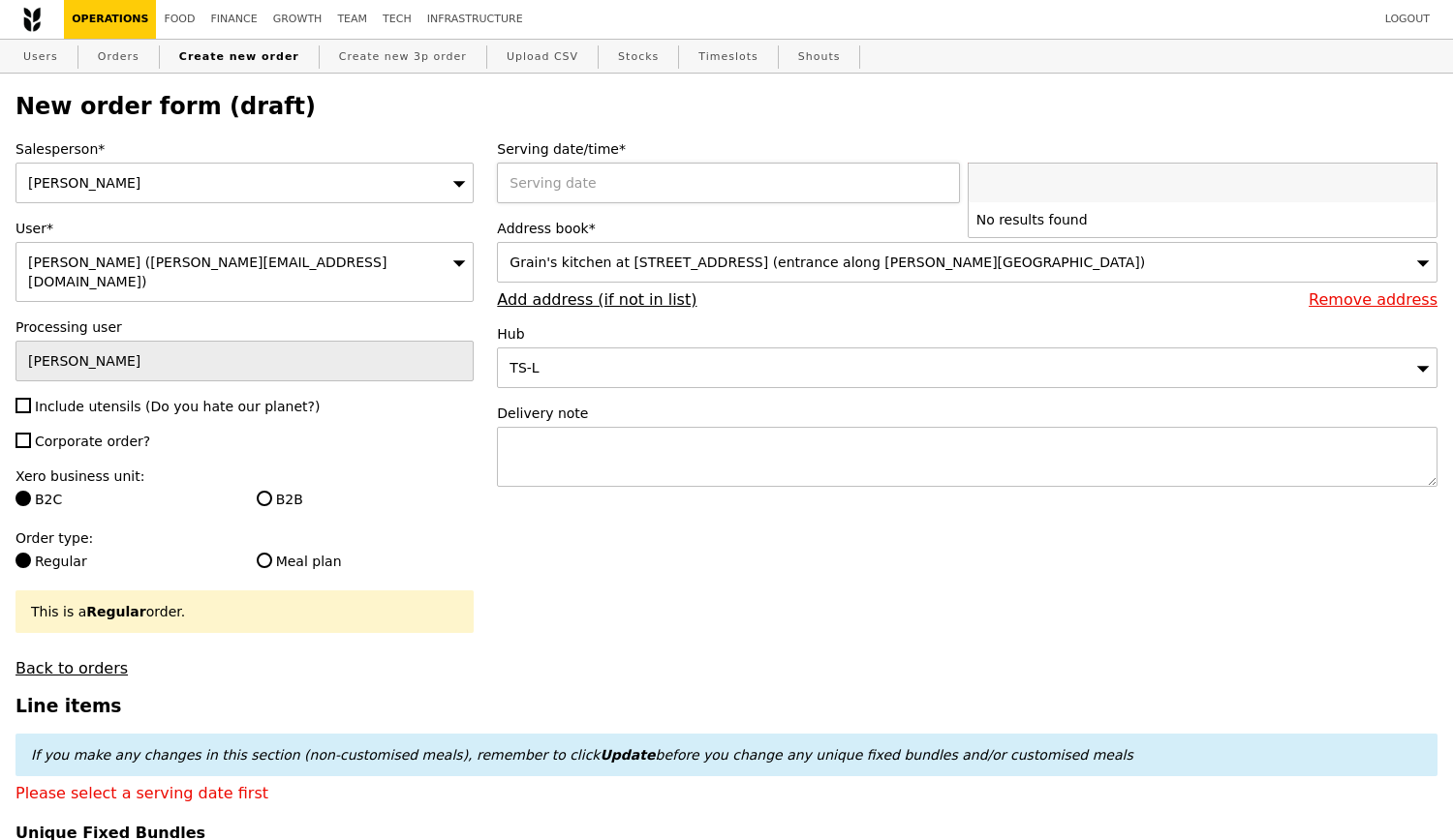
click at [747, 173] on div at bounding box center [731, 182] width 470 height 41
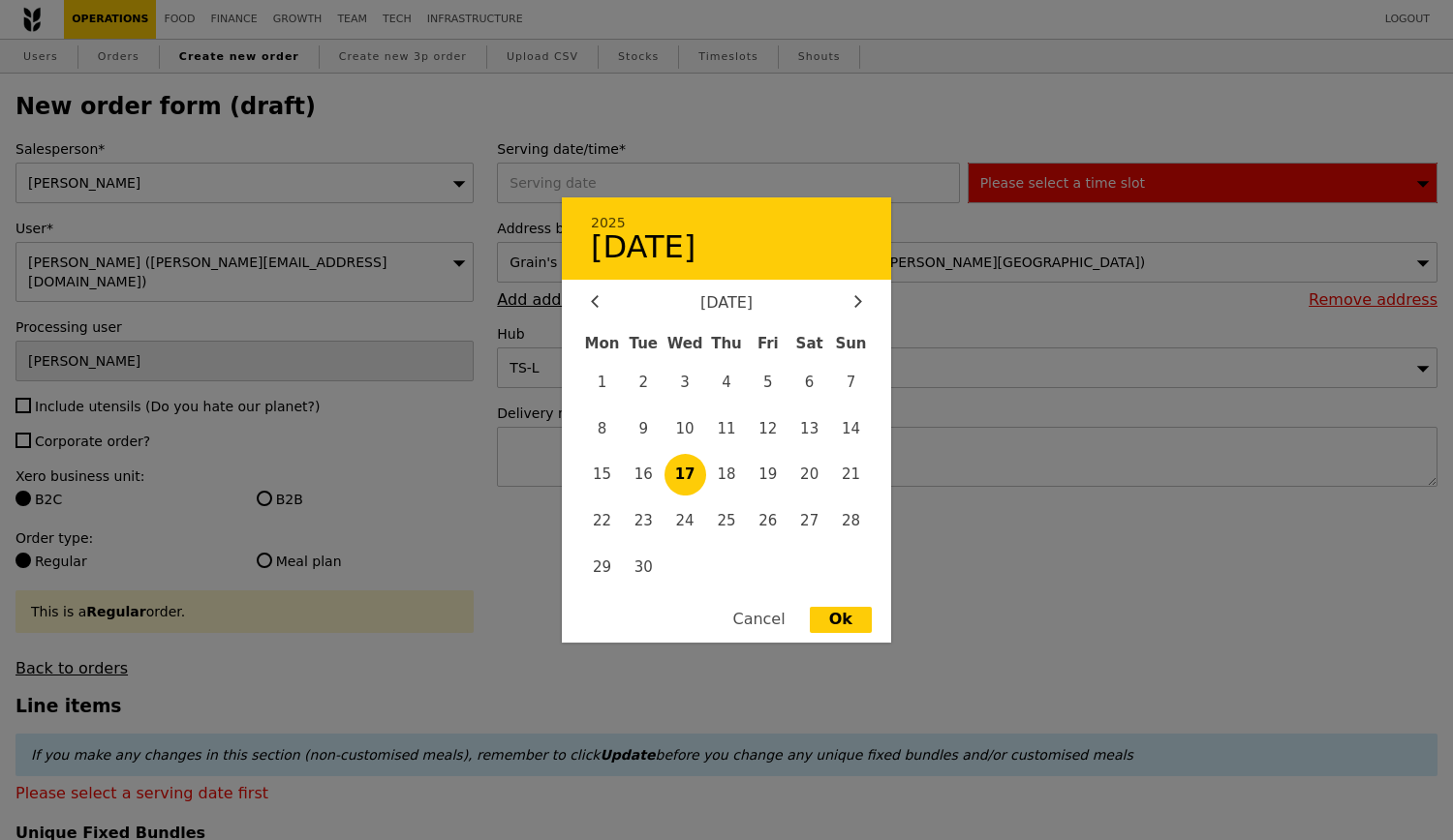
click at [848, 303] on div "[DATE]" at bounding box center [726, 303] width 272 height 19
click at [856, 307] on icon at bounding box center [858, 301] width 8 height 13
click at [773, 486] on span "17" at bounding box center [767, 474] width 42 height 42
type input "[DATE]"
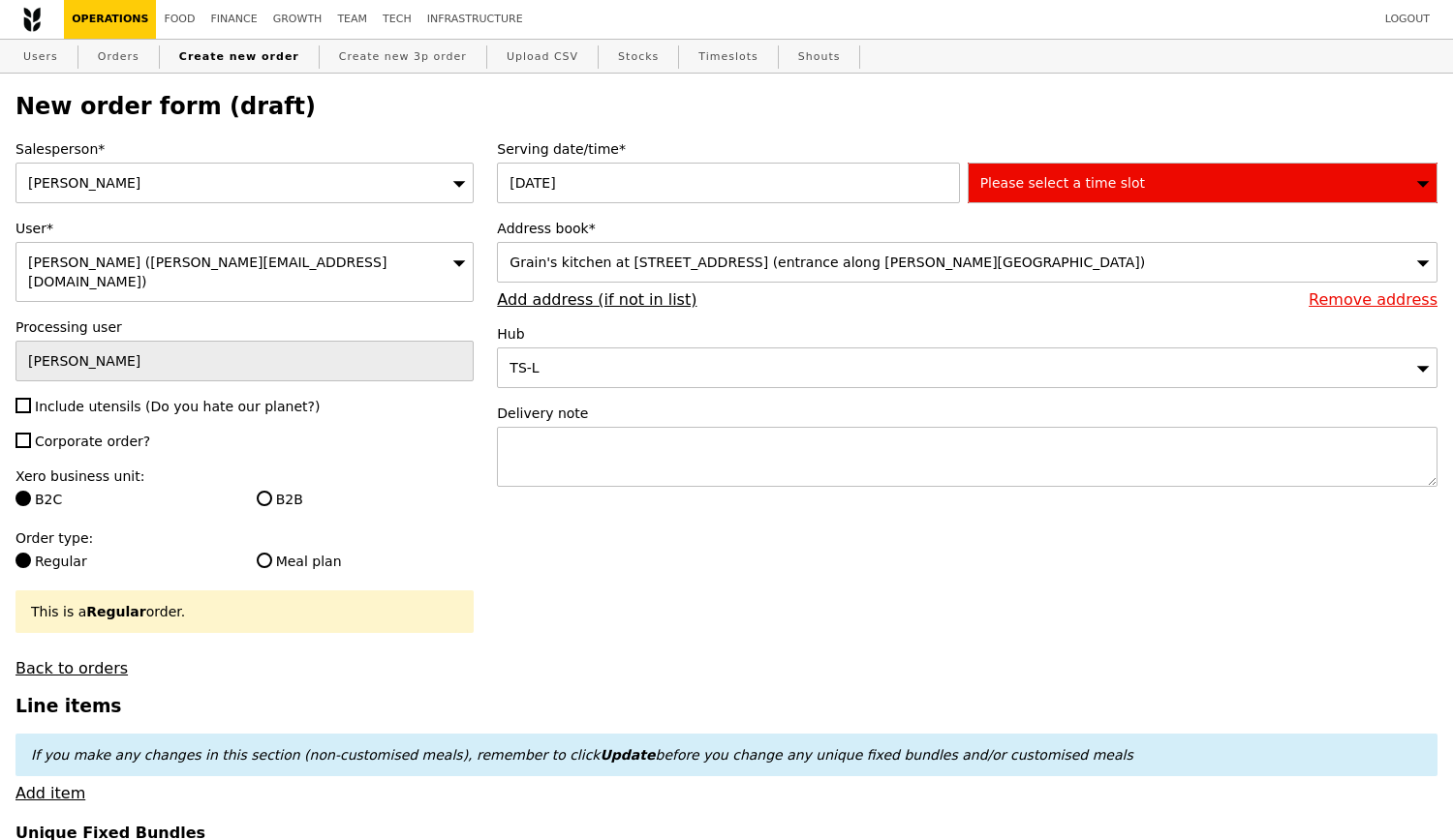
click at [1093, 190] on span "Please select a time slot" at bounding box center [1062, 183] width 165 height 16
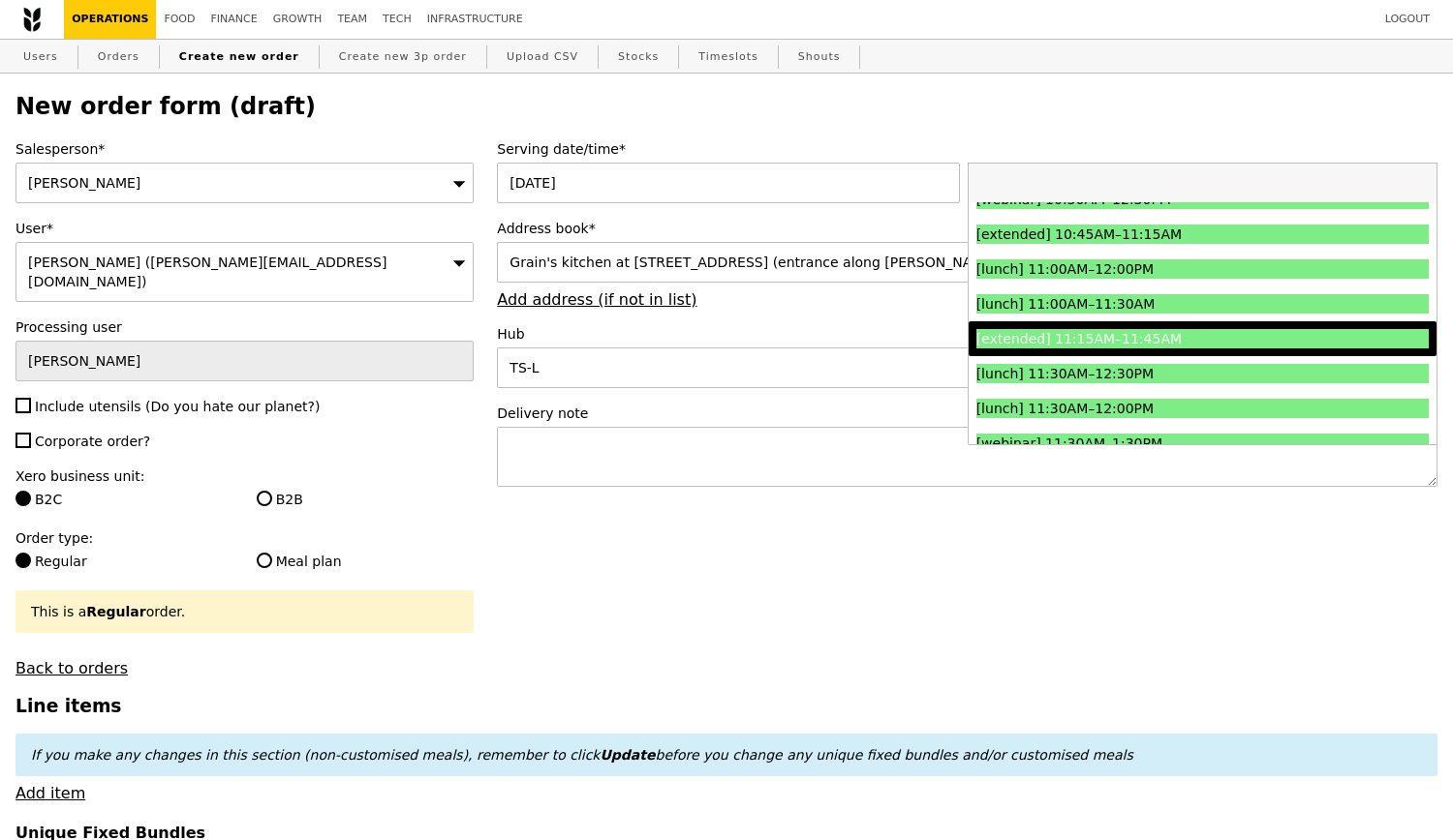
scroll to position [580, 0]
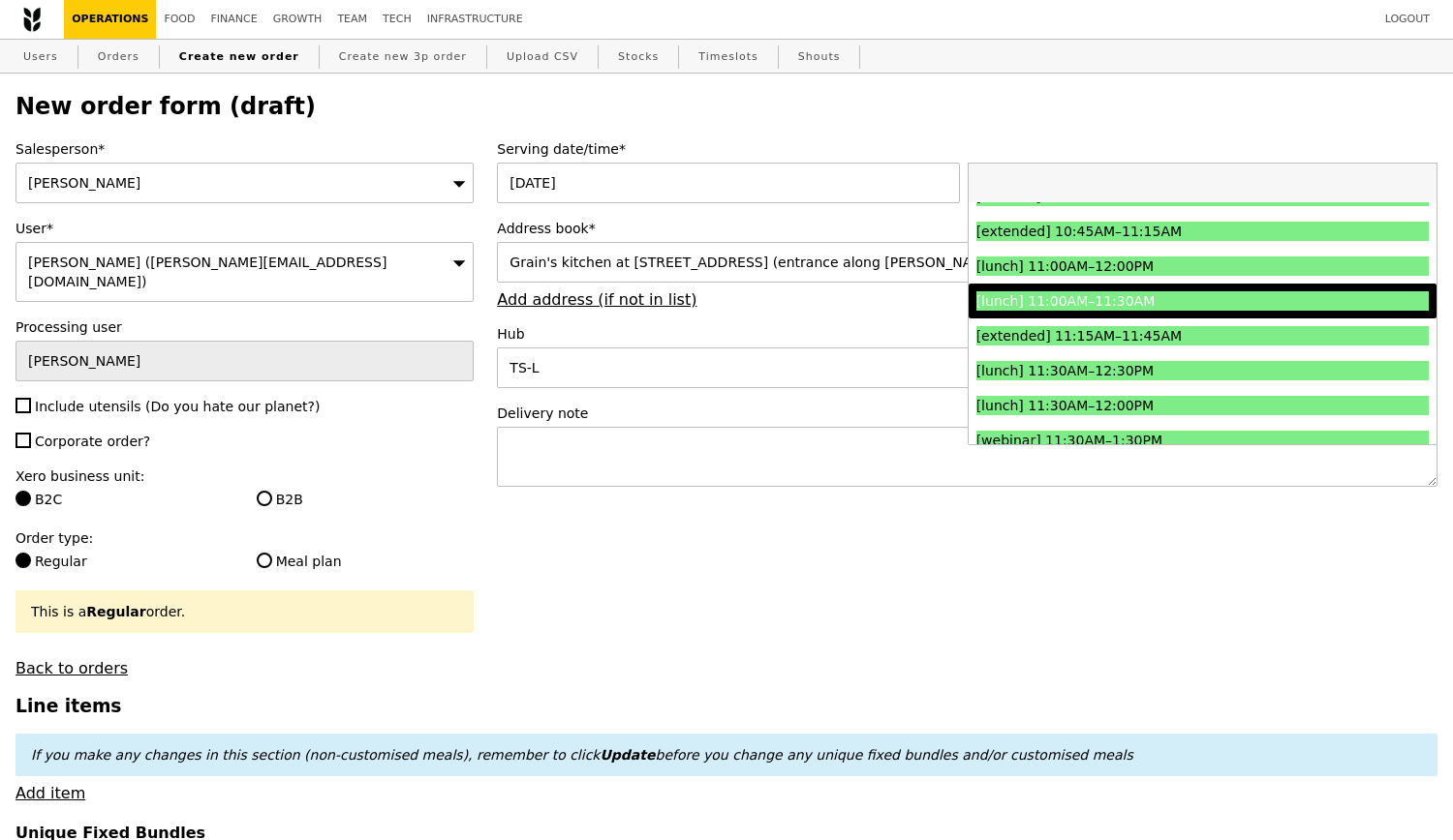
click at [1087, 311] on div "[lunch] 11:00AM–11:30AM" at bounding box center [1146, 301] width 339 height 20
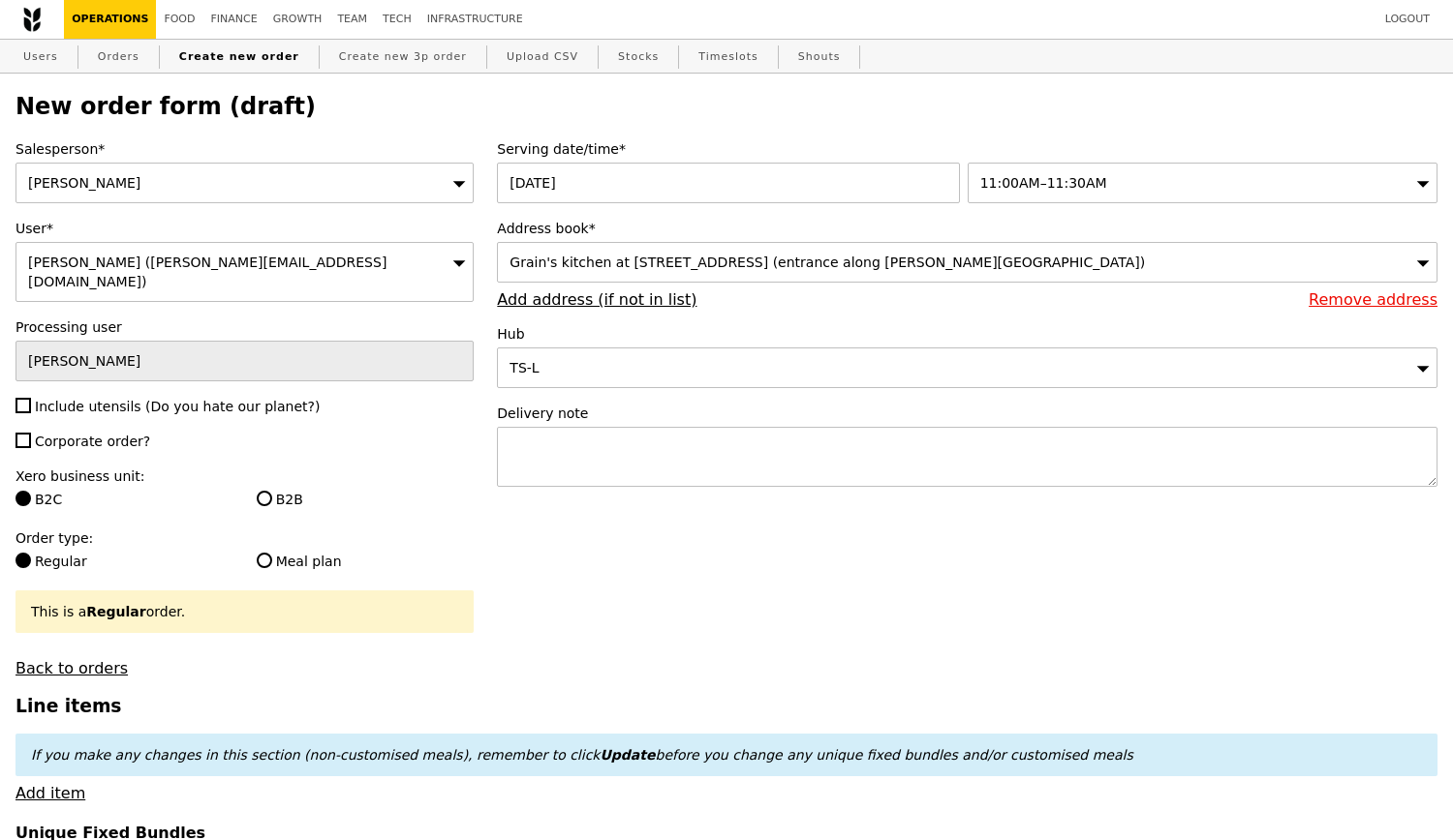
type input "Confirm"
click at [232, 400] on div "Salesperson* [PERSON_NAME] User* [PERSON_NAME] ([PERSON_NAME][EMAIL_ADDRESS][DO…" at bounding box center [245, 408] width 482 height 538
click at [225, 399] on span "Include utensils (Do you hate our planet?)" at bounding box center [176, 407] width 284 height 16
click at [31, 398] on input "Include utensils (Do you hate our planet?)" at bounding box center [24, 406] width 16 height 16
checkbox input "true"
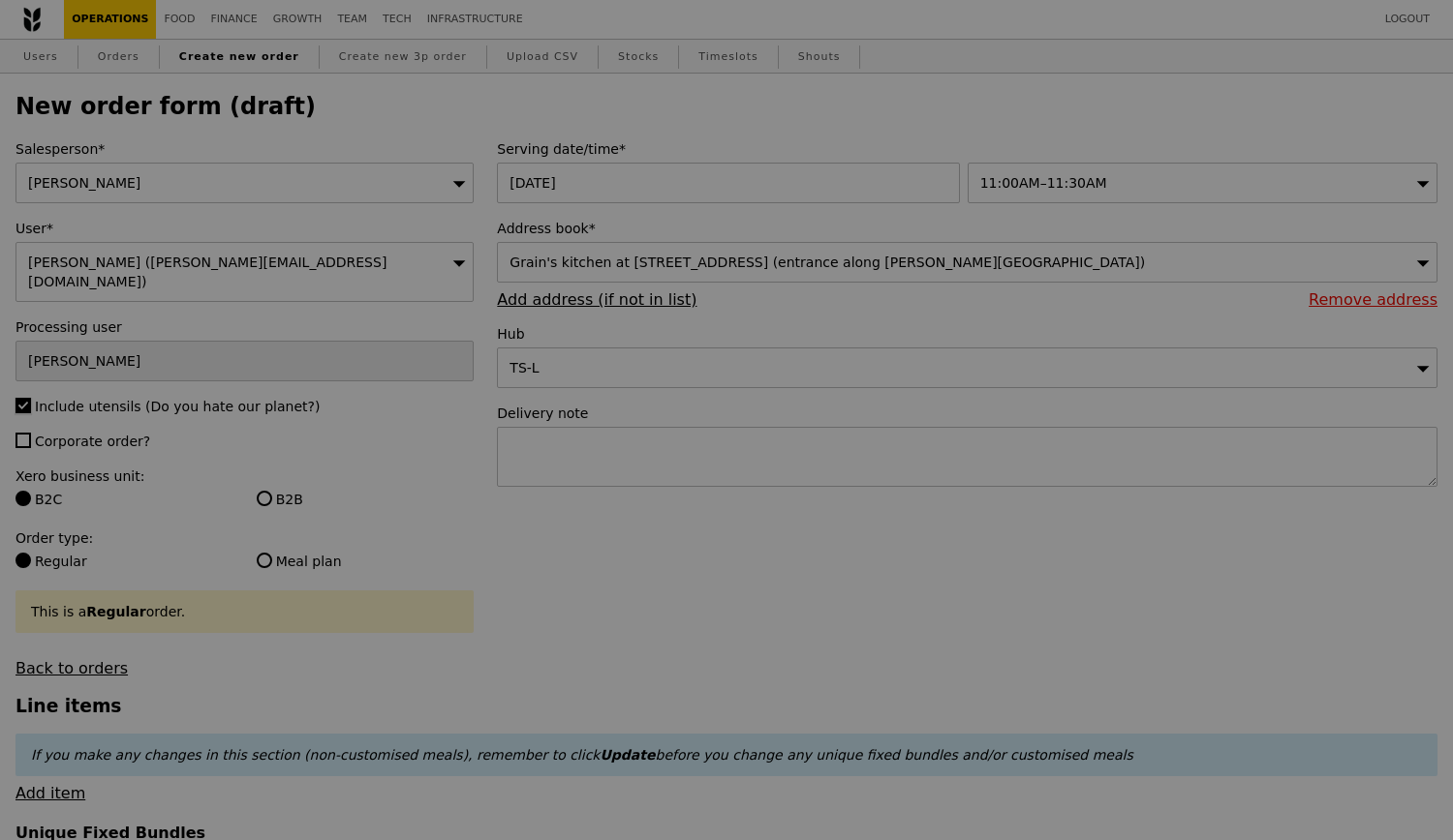
type input "Confirm"
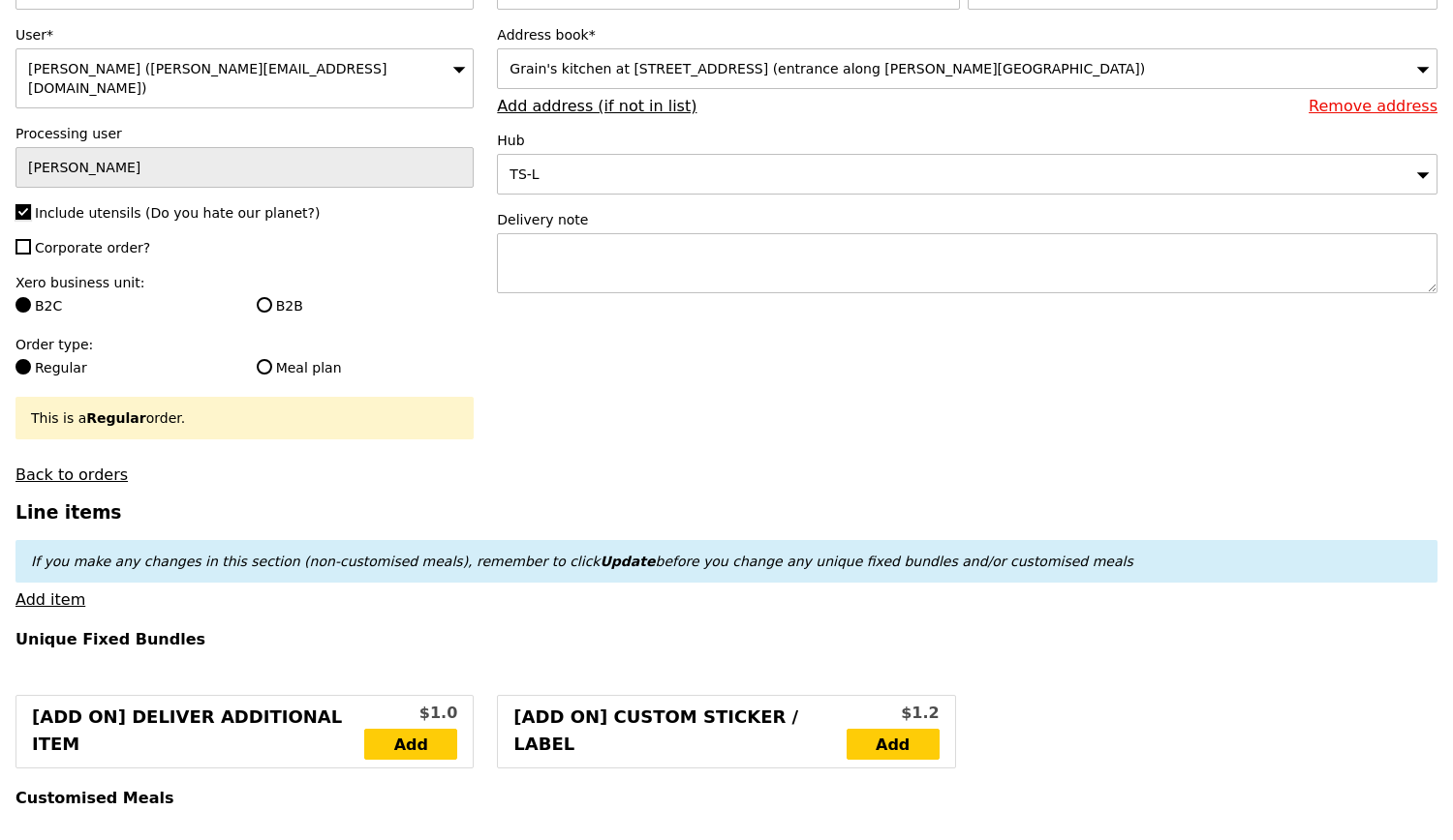
scroll to position [290, 0]
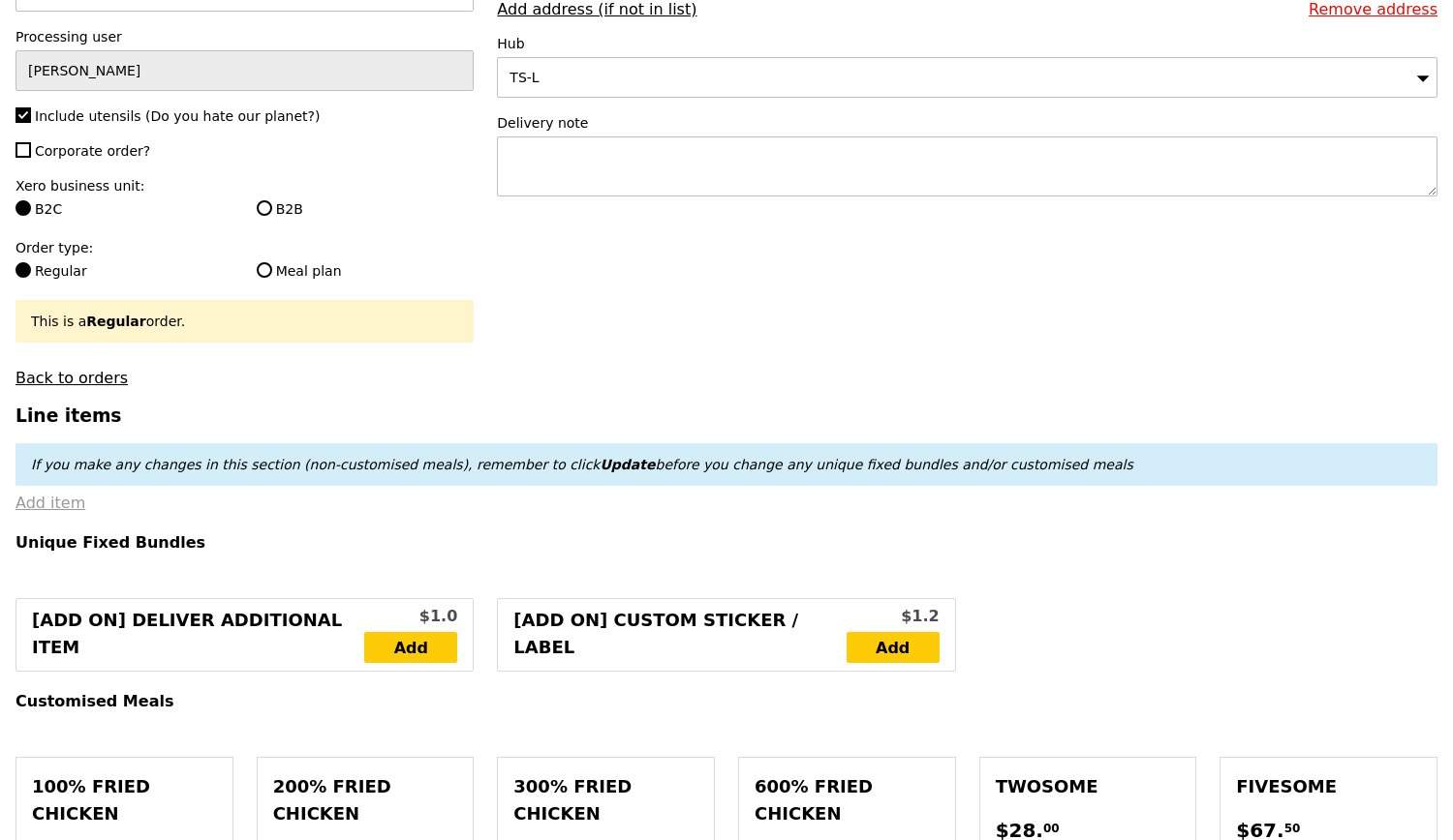
click at [56, 499] on link "Add item" at bounding box center [51, 502] width 69 height 19
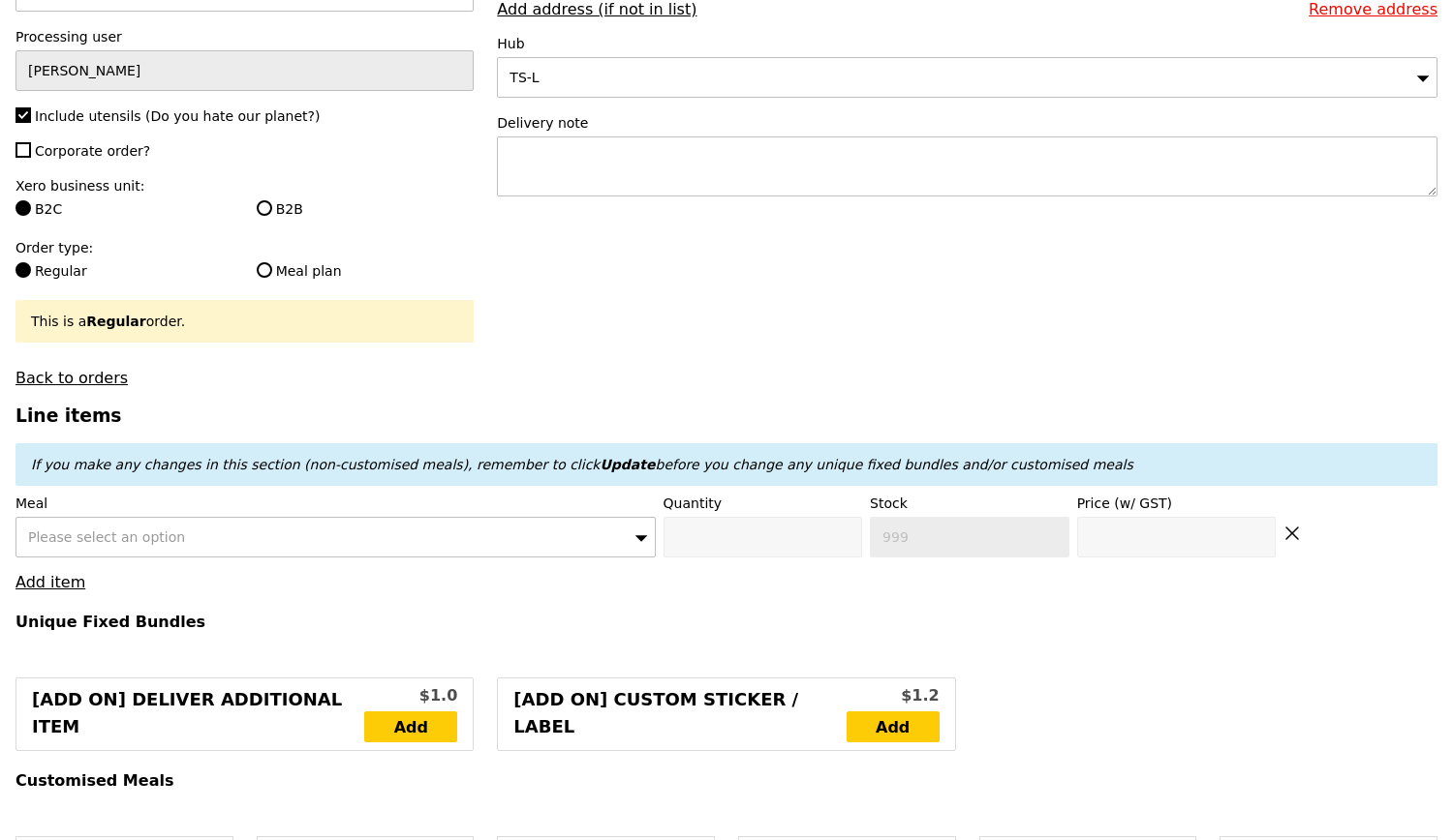
click at [254, 533] on div "Please select an option" at bounding box center [336, 537] width 640 height 41
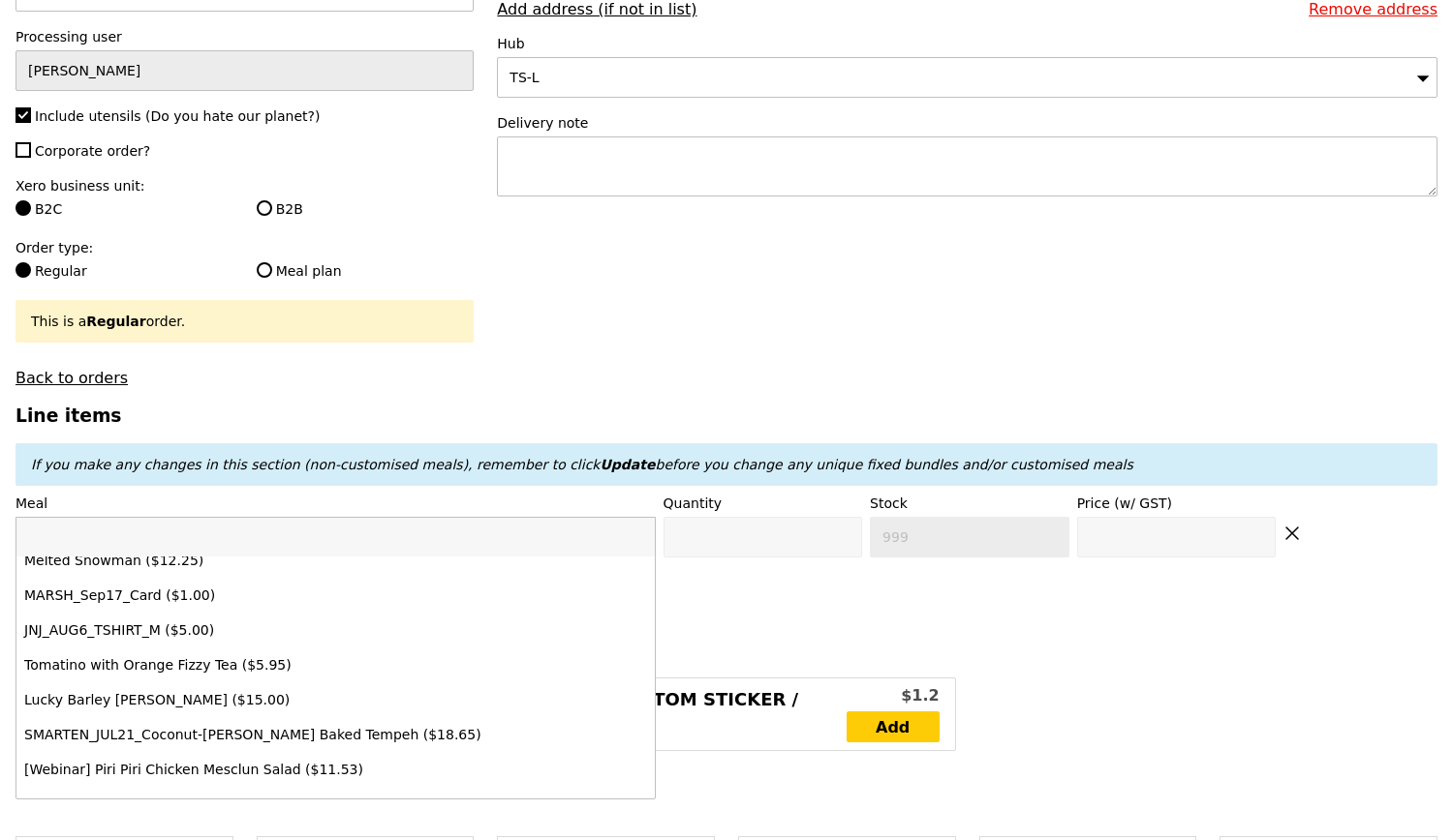
scroll to position [1258, 0]
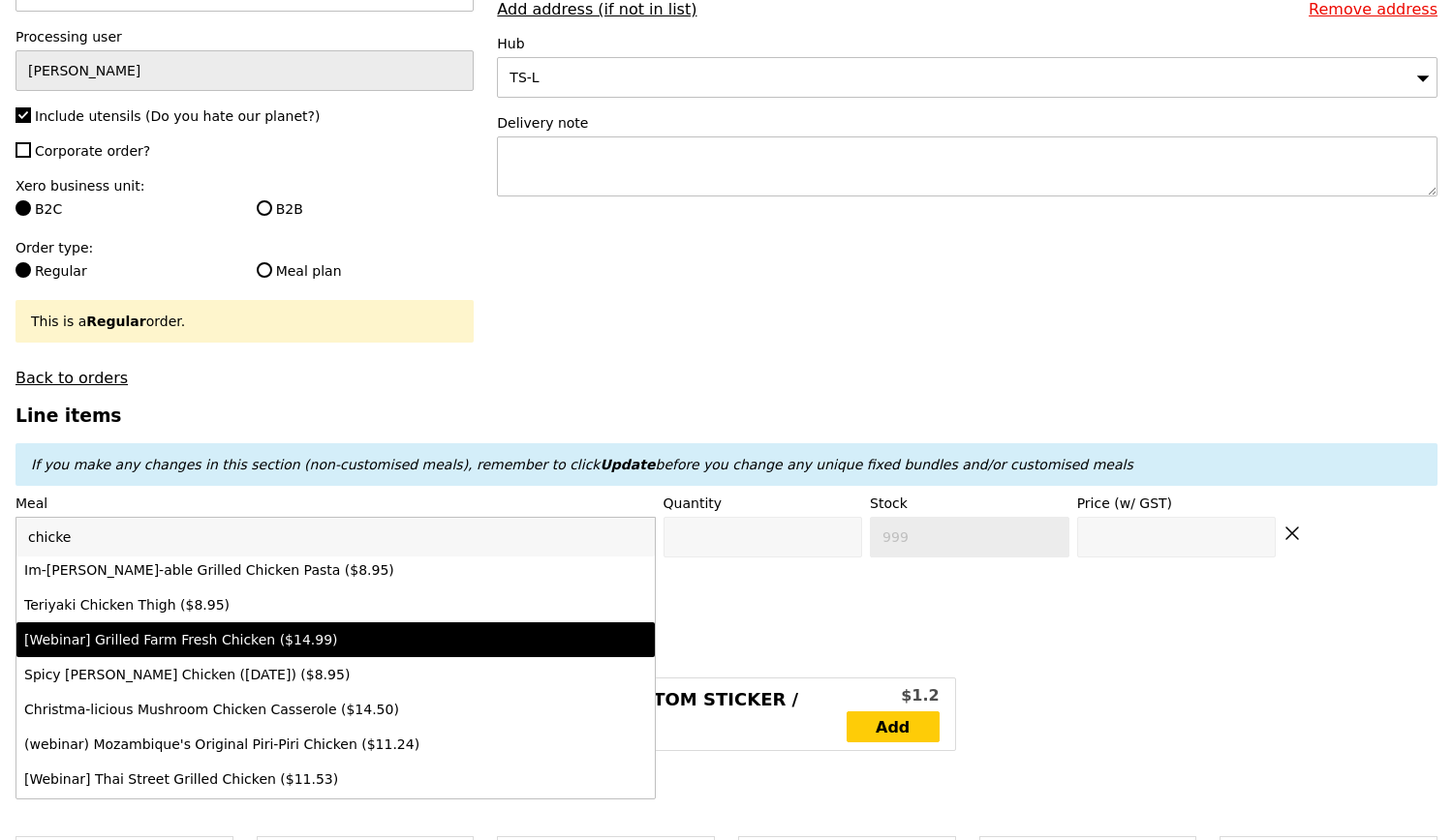
type input "chicken"
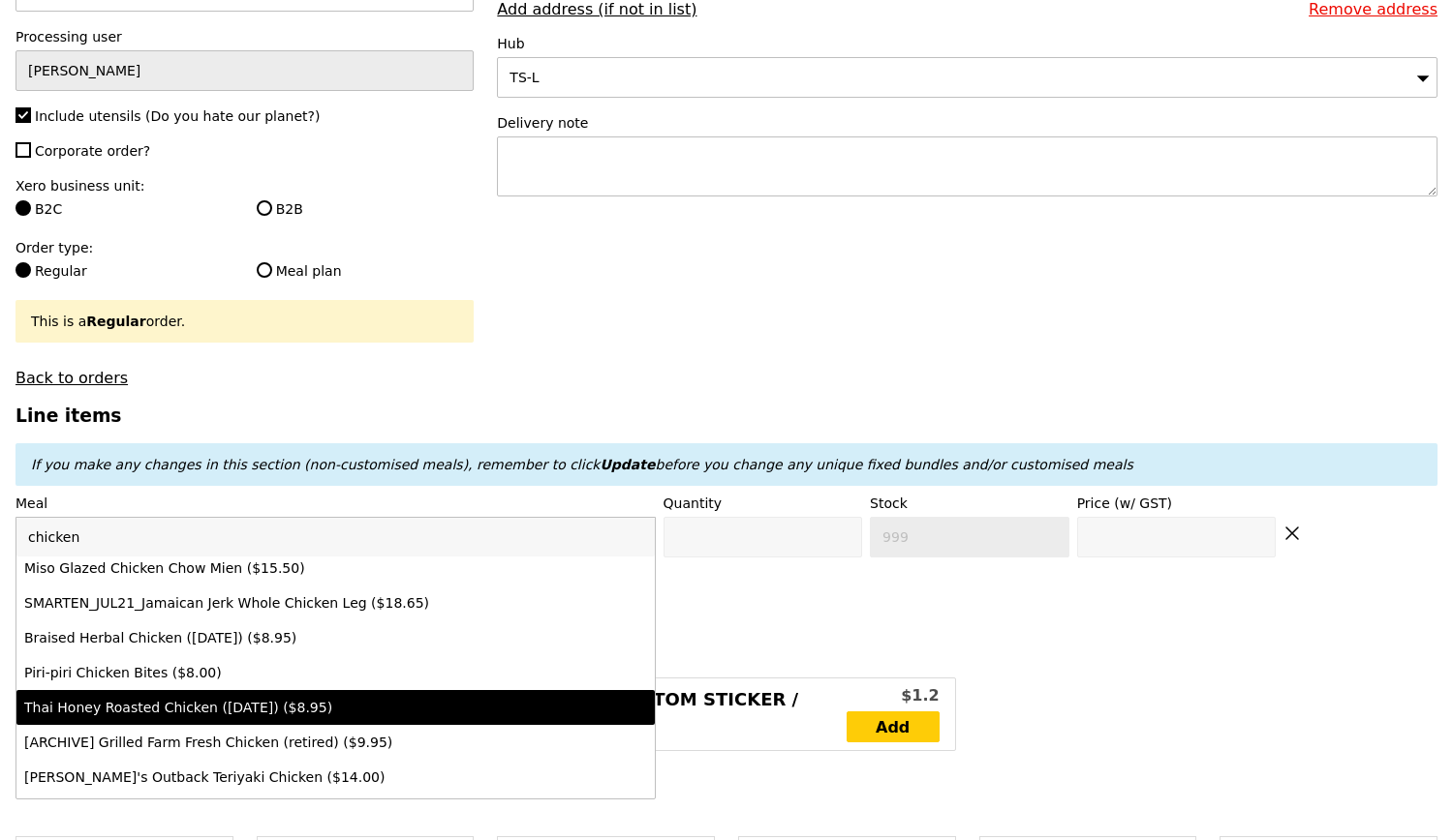
scroll to position [1548, 0]
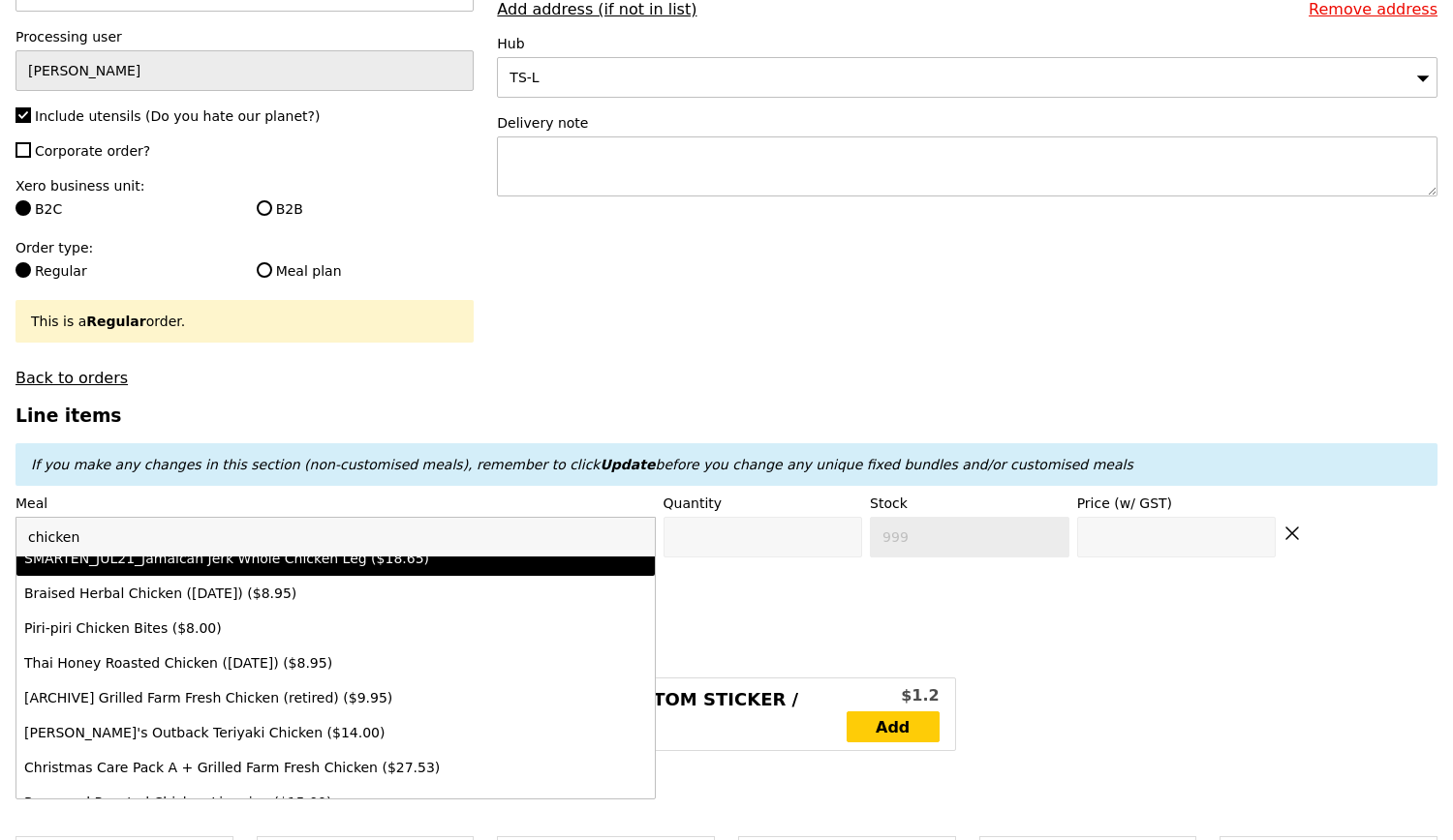
drag, startPoint x: 106, startPoint y: 516, endPoint x: 0, endPoint y: 507, distance: 106.4
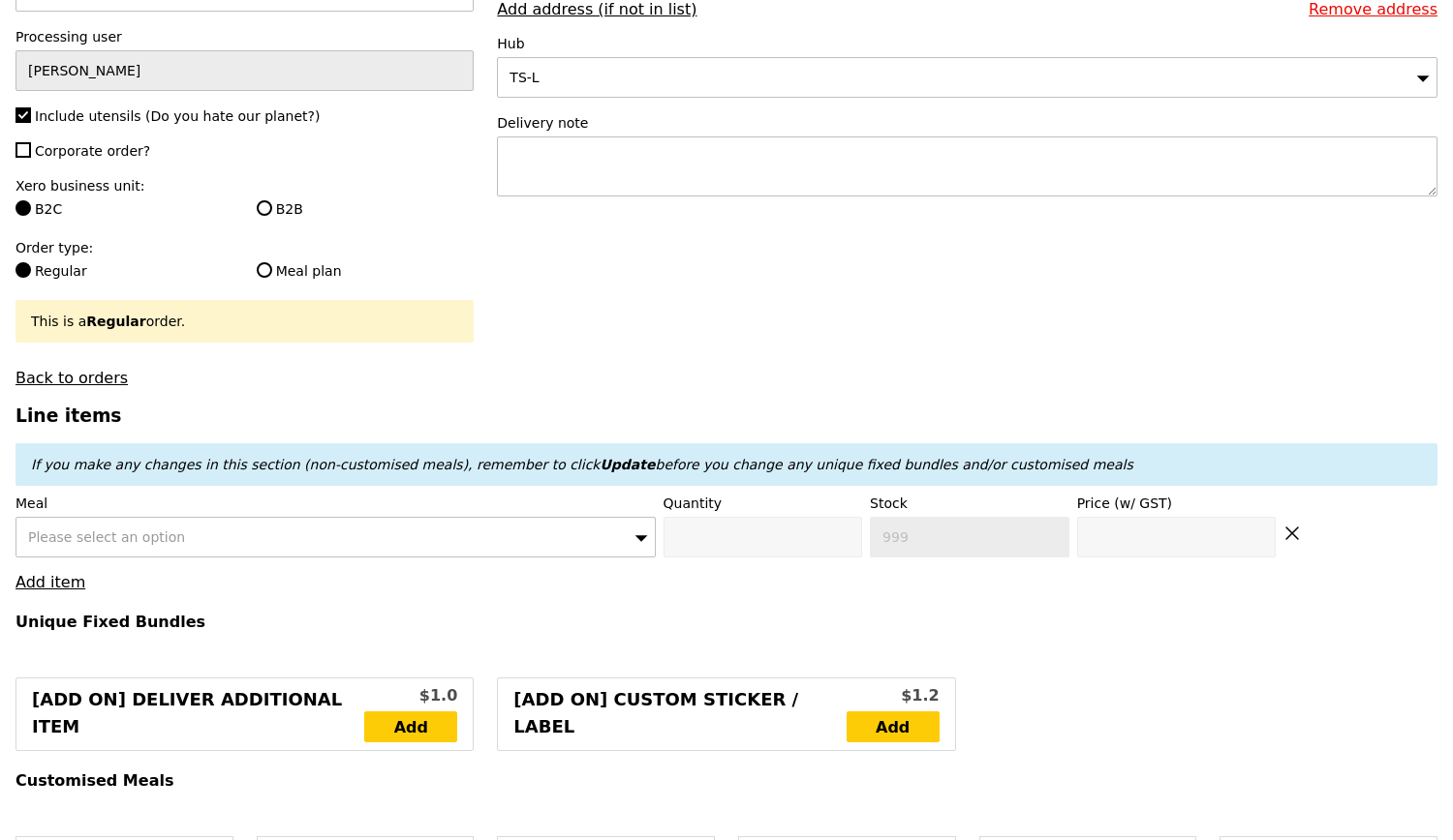
click at [92, 529] on span "Please select an option" at bounding box center [106, 537] width 157 height 16
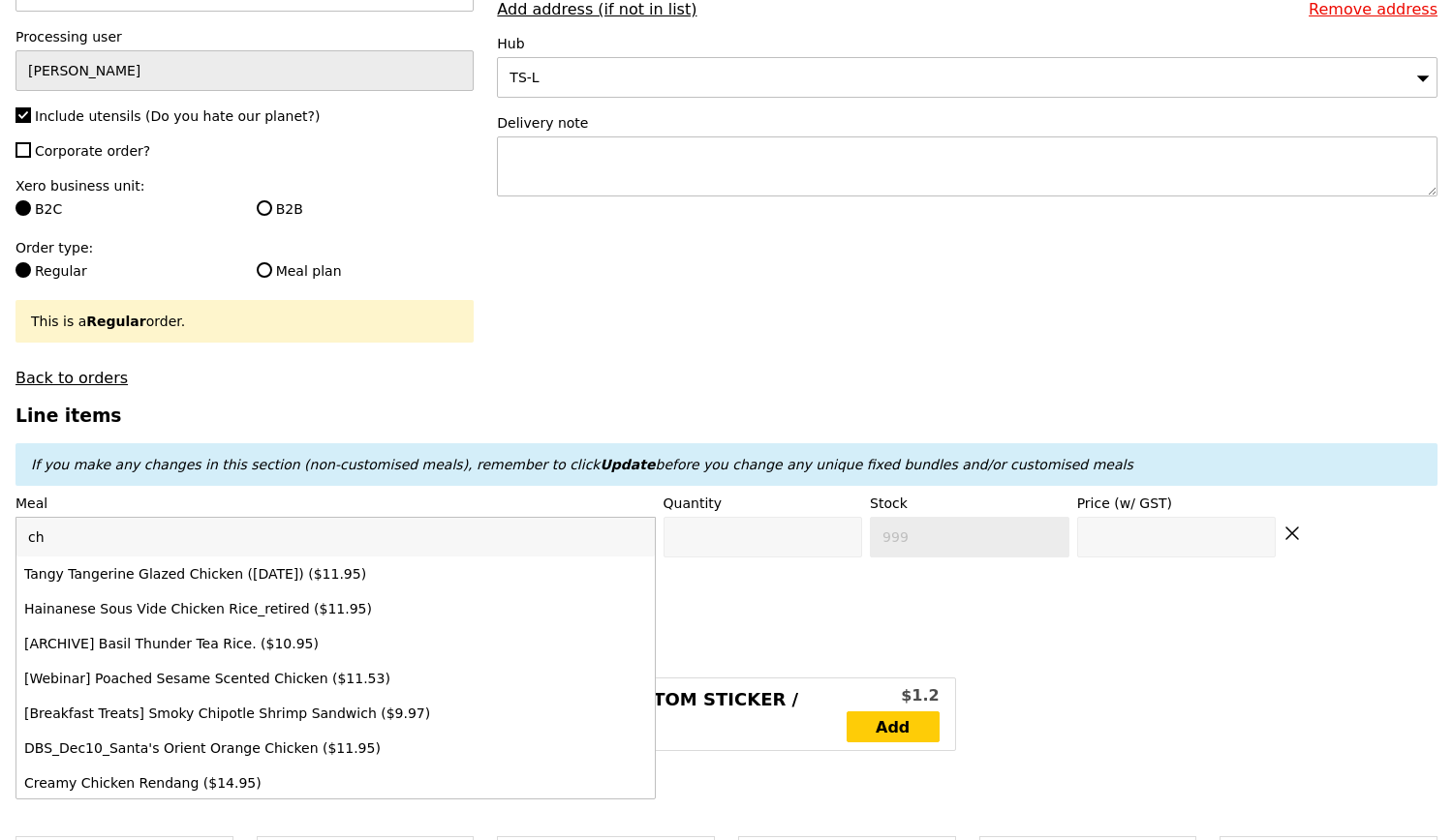
type input "c"
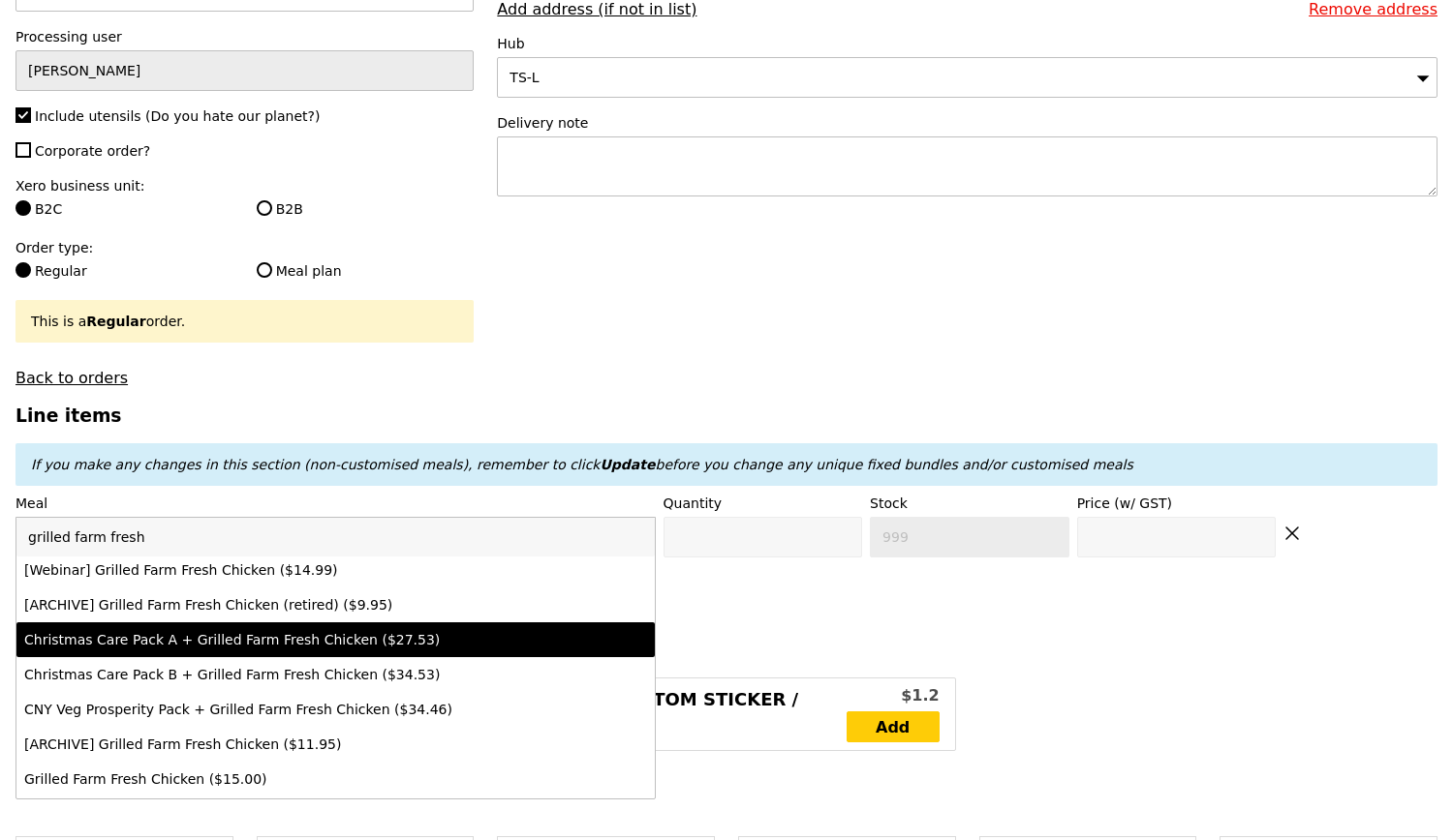
scroll to position [193, 0]
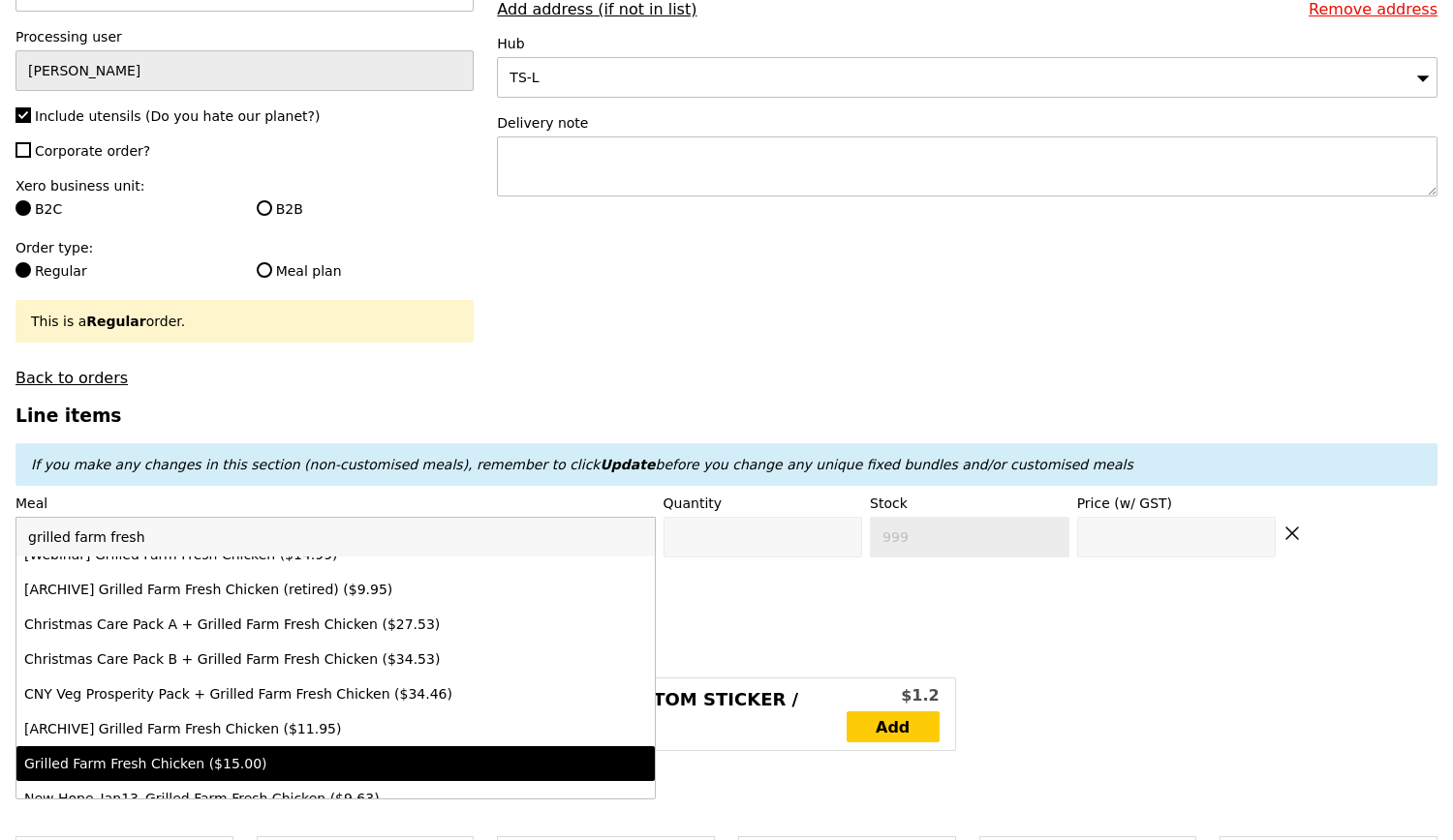
type input "grilled farm fresh"
click at [290, 754] on div "Grilled Farm Fresh Chicken ($15.00)" at bounding box center [257, 764] width 467 height 20
type input "Confirm anyway"
type input "0"
type input "15.0"
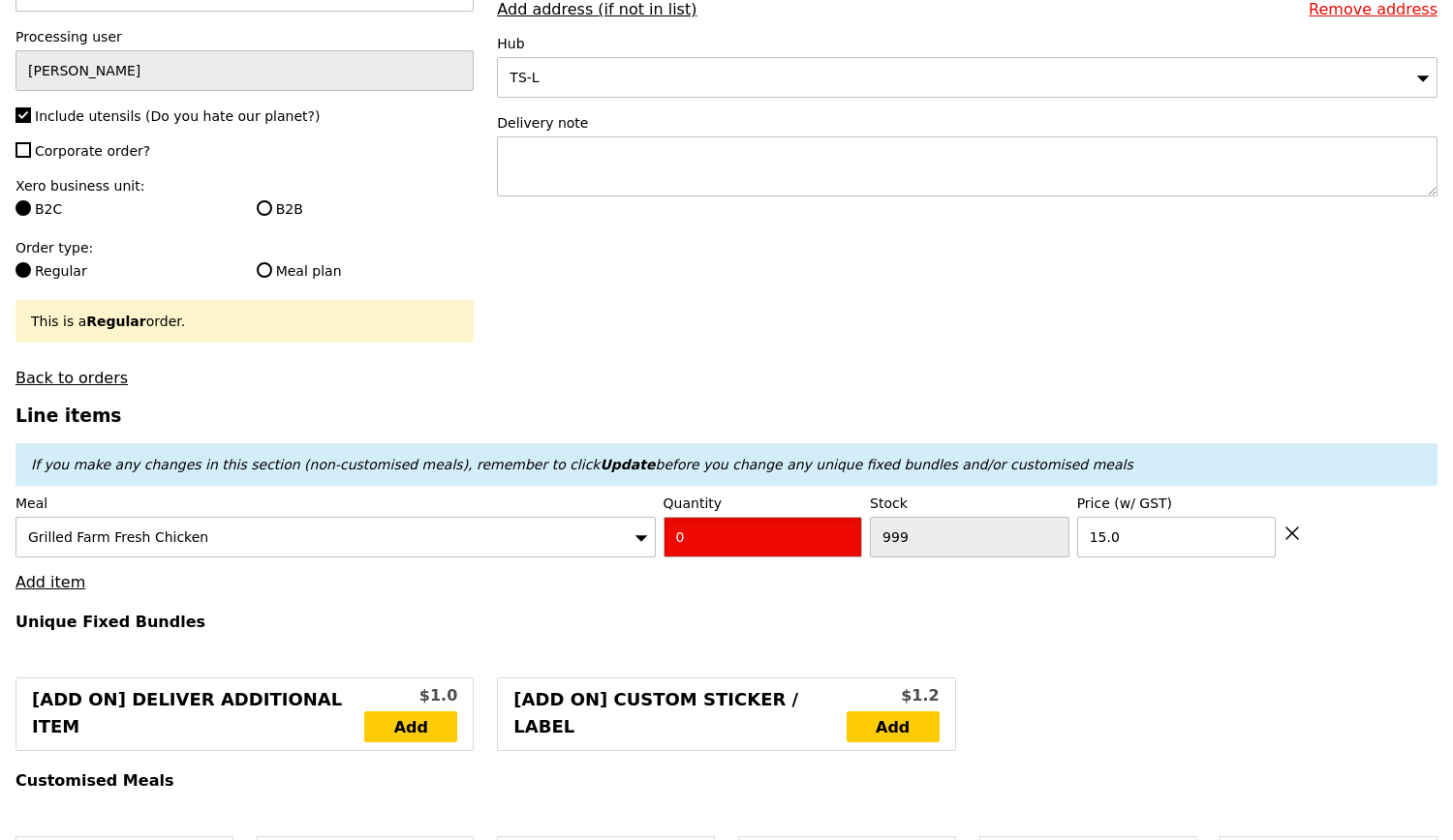
click at [765, 533] on input "0" at bounding box center [762, 537] width 199 height 41
type input "Confirm"
type input "5"
type input "Loading..."
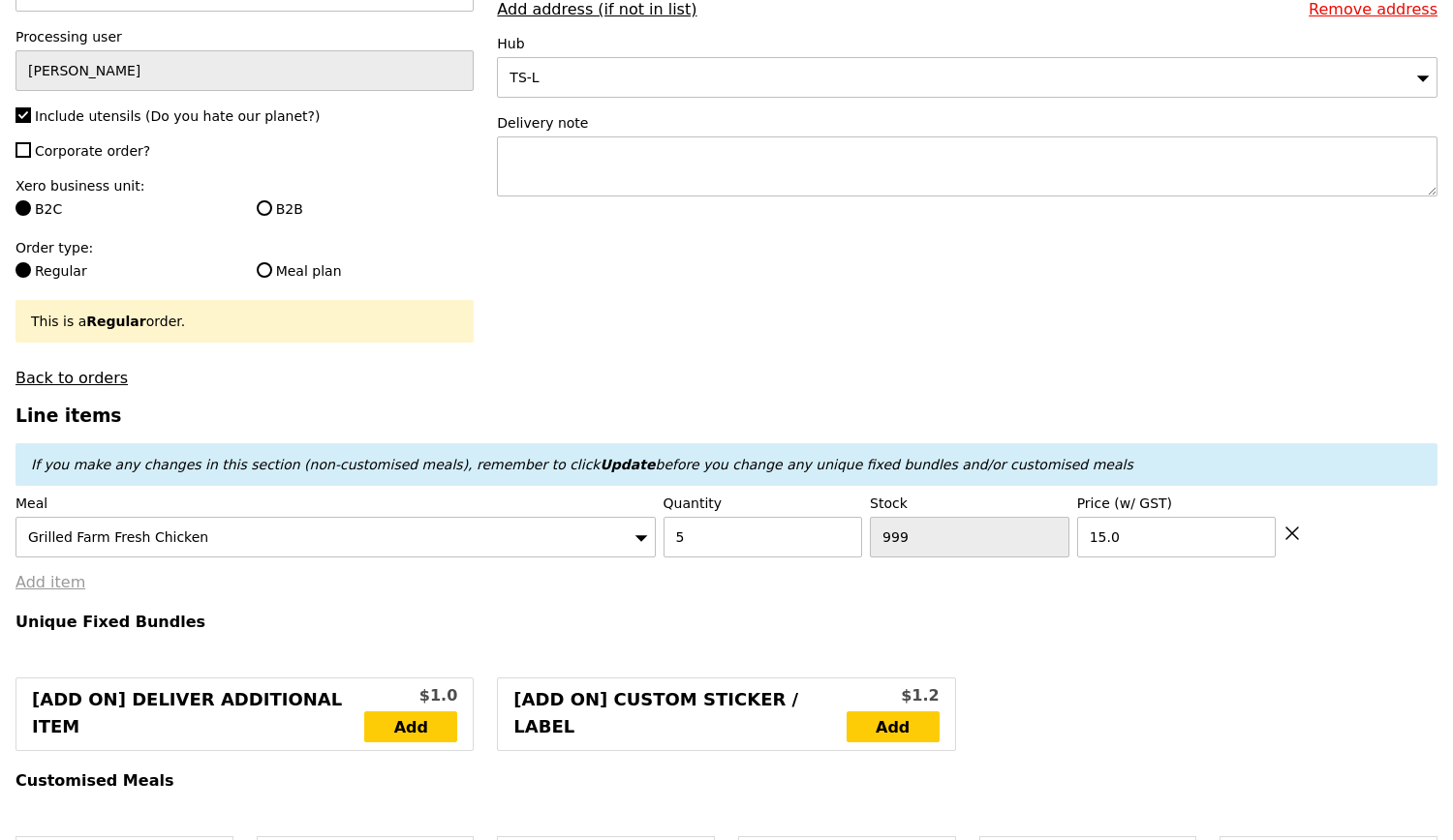
type input "75.00"
type input "0.00"
type input "75.00"
type input "Confirm"
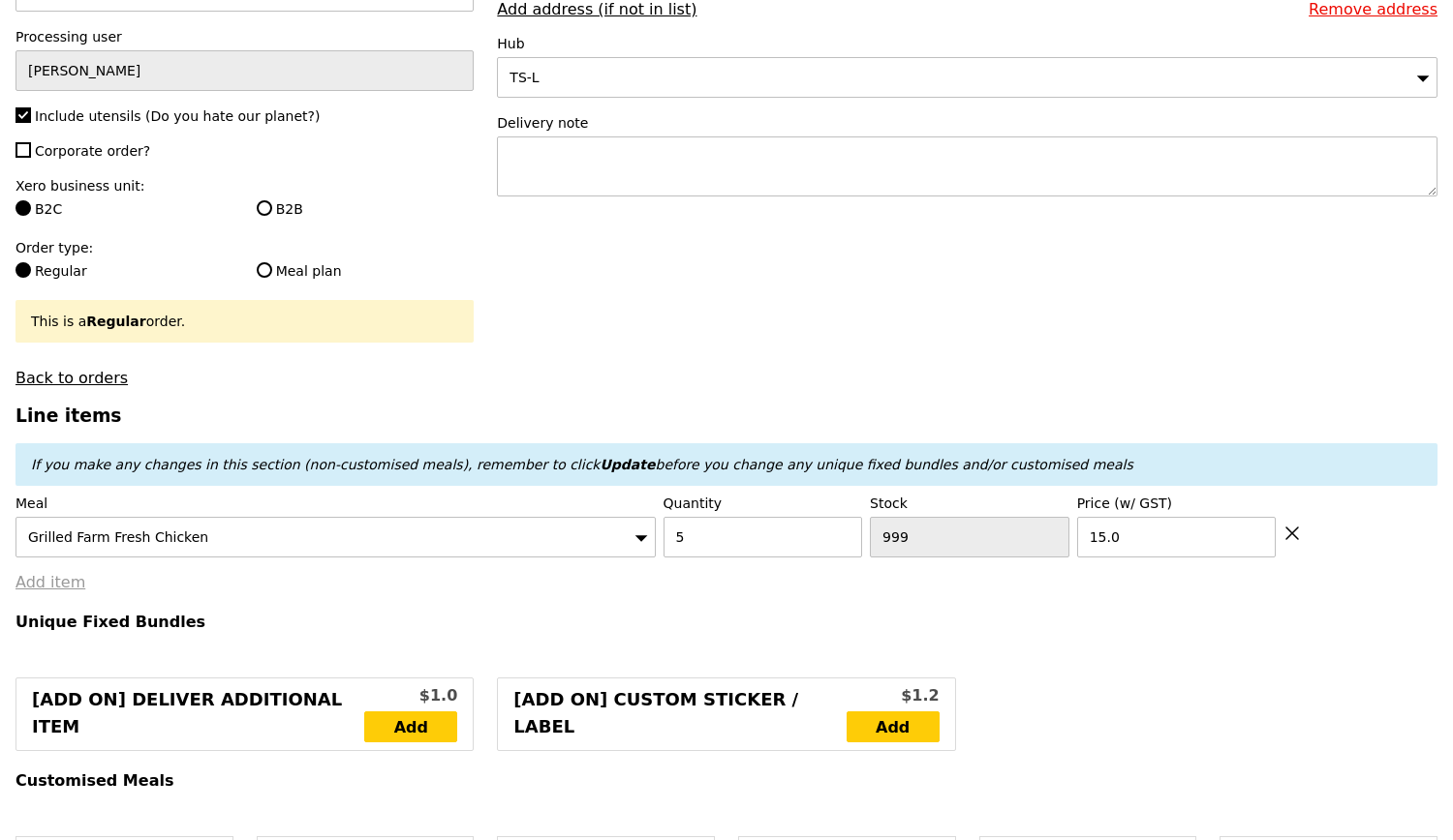
click at [60, 576] on link "Add item" at bounding box center [51, 581] width 69 height 19
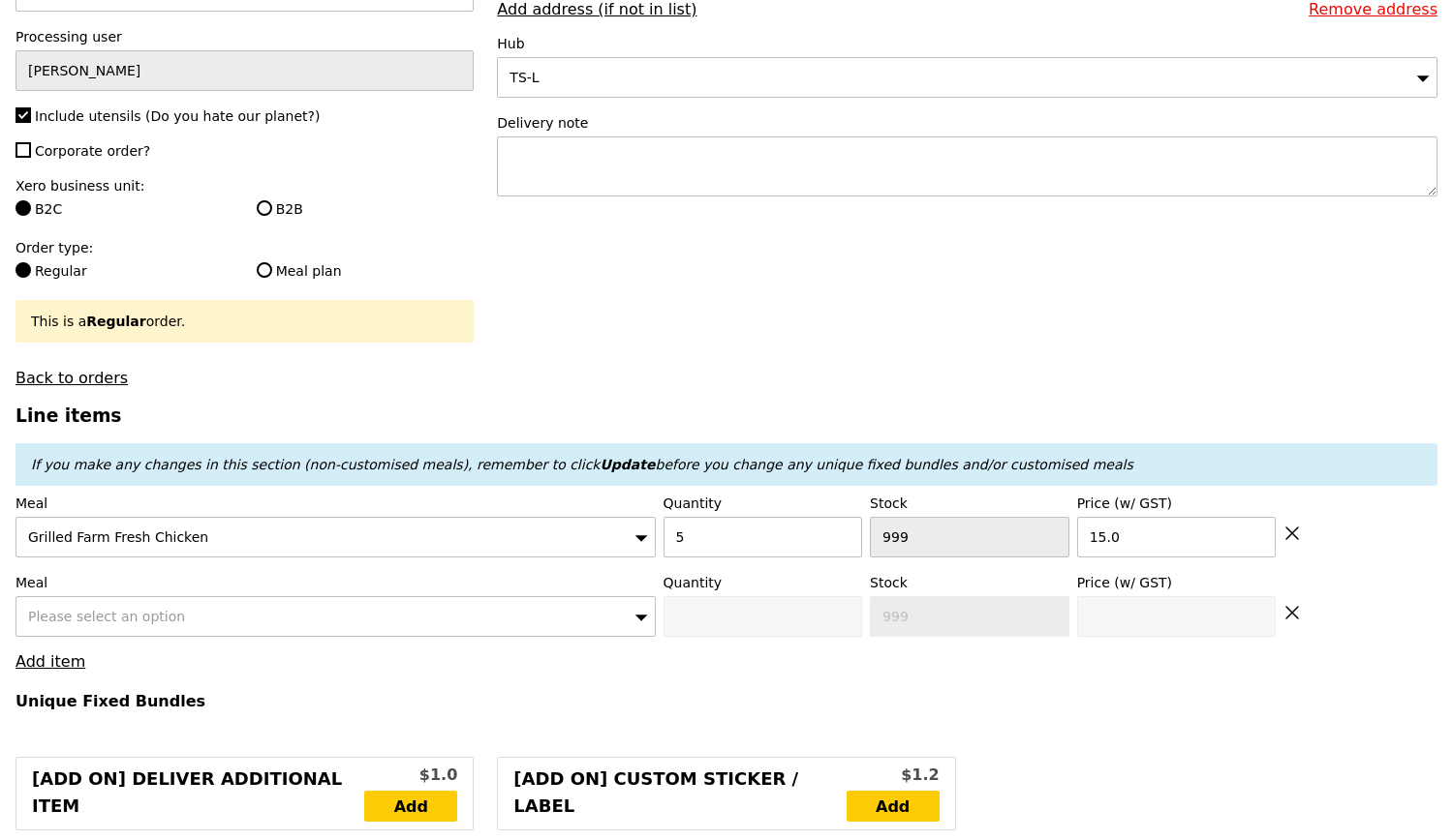
click at [189, 620] on div "Please select an option" at bounding box center [336, 616] width 640 height 41
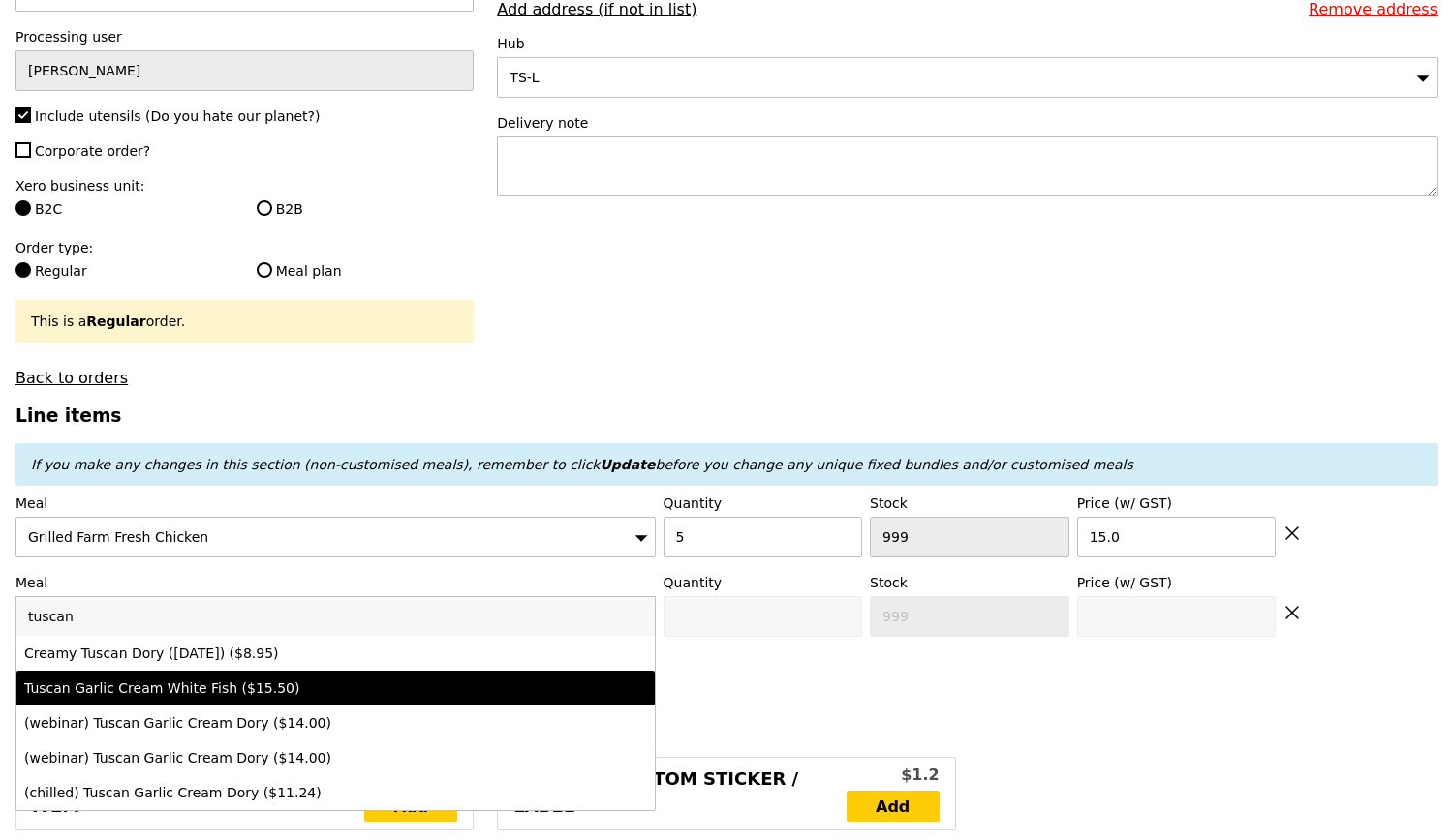
type input "tuscan"
click at [258, 684] on div "Tuscan Garlic Cream White Fish ($15.50)" at bounding box center [257, 688] width 467 height 20
type input "Confirm anyway"
type input "0"
type input "15.5"
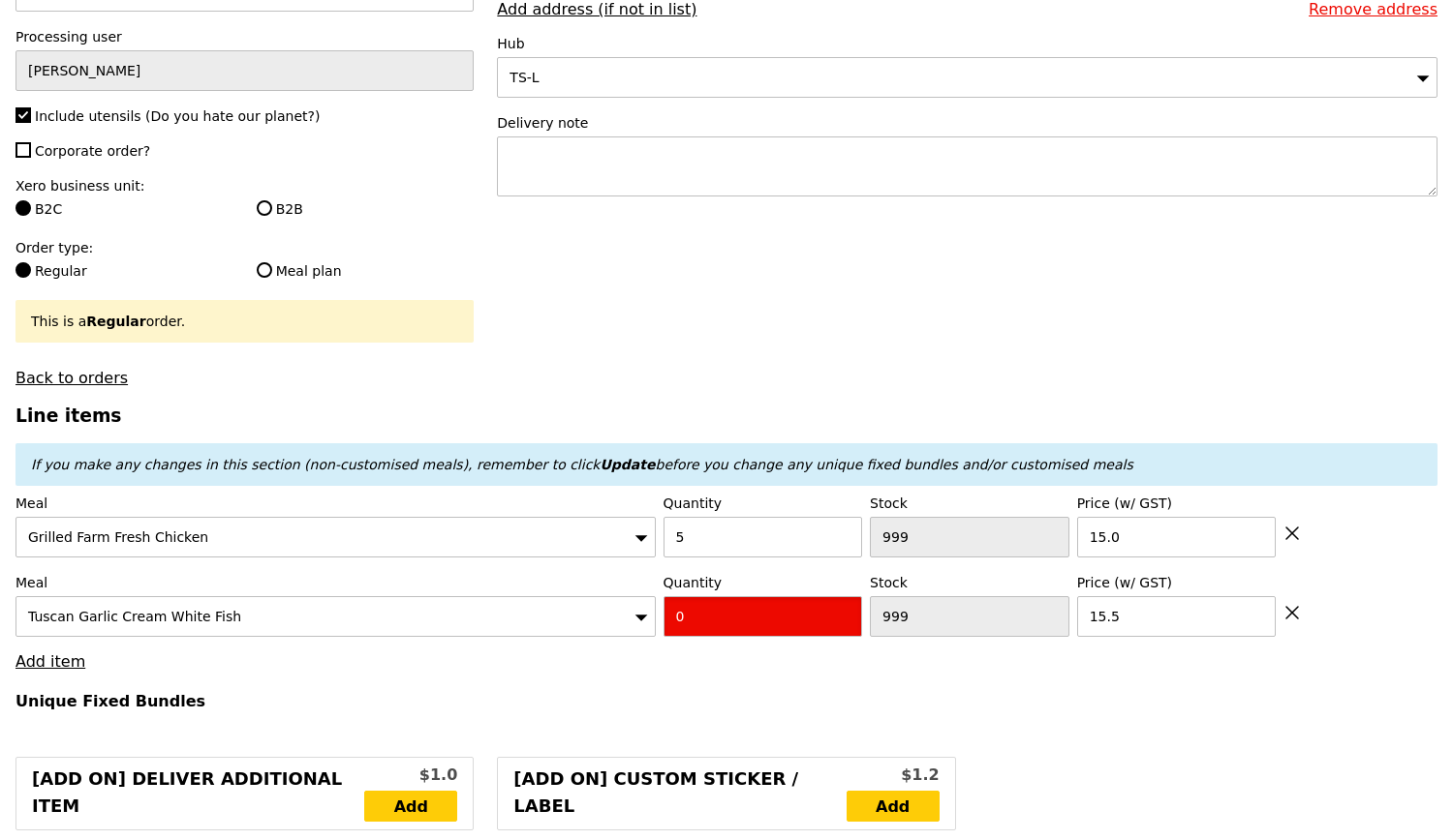
drag, startPoint x: 695, startPoint y: 614, endPoint x: 666, endPoint y: 612, distance: 29.1
click at [666, 612] on input "0" at bounding box center [762, 616] width 199 height 41
type input "Confirm"
type input "5"
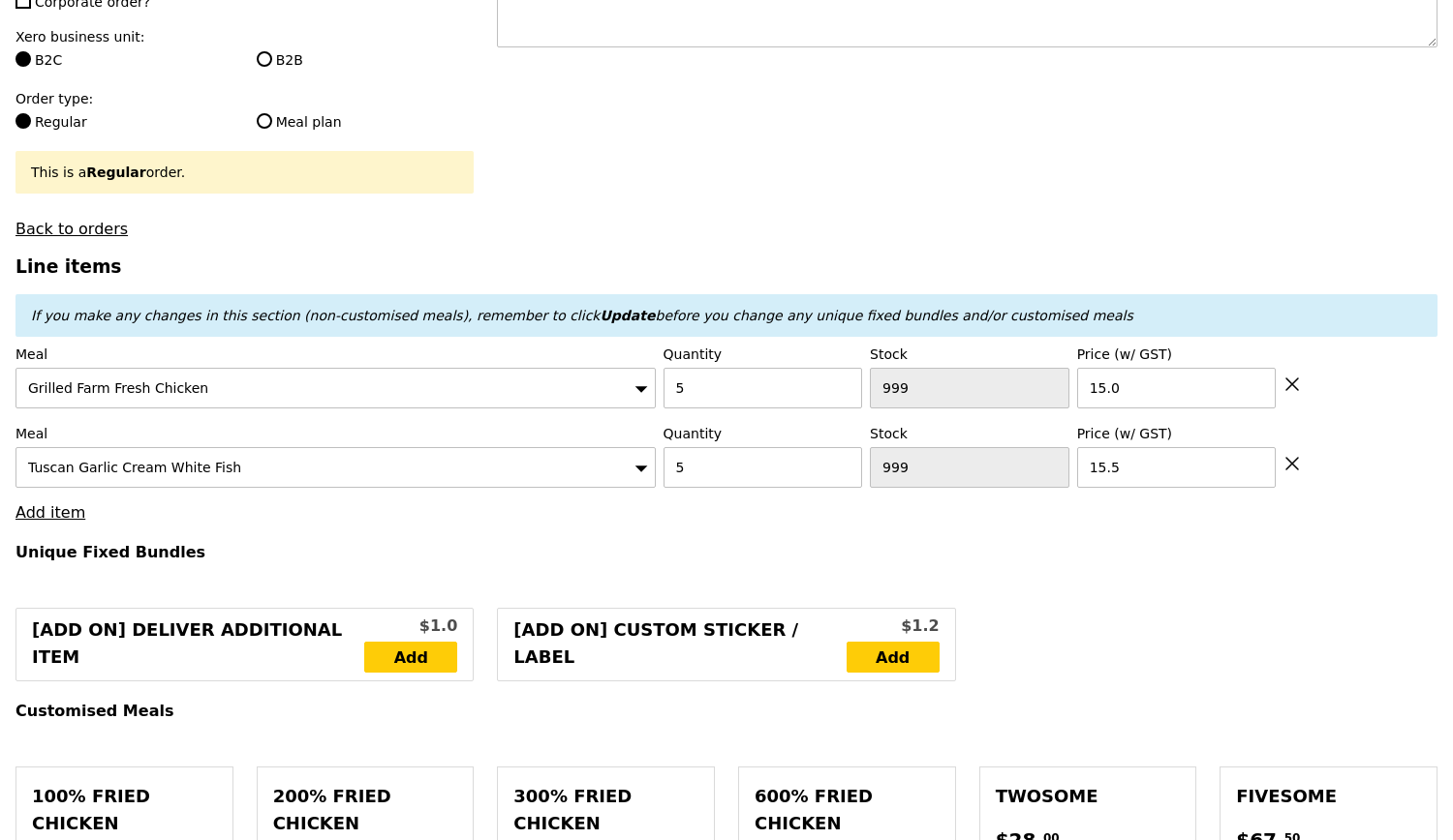
type input "Loading..."
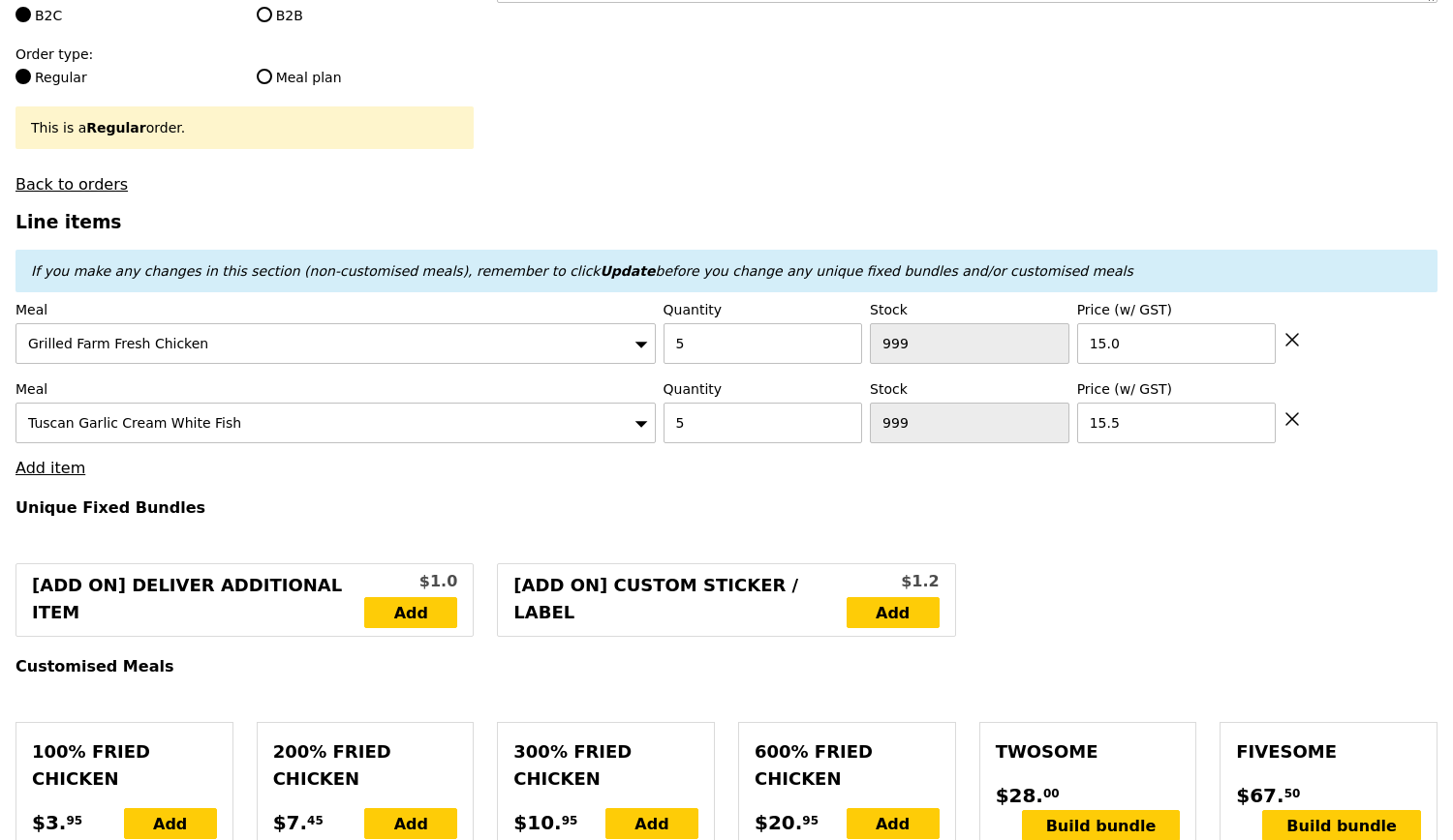
type input "152.50"
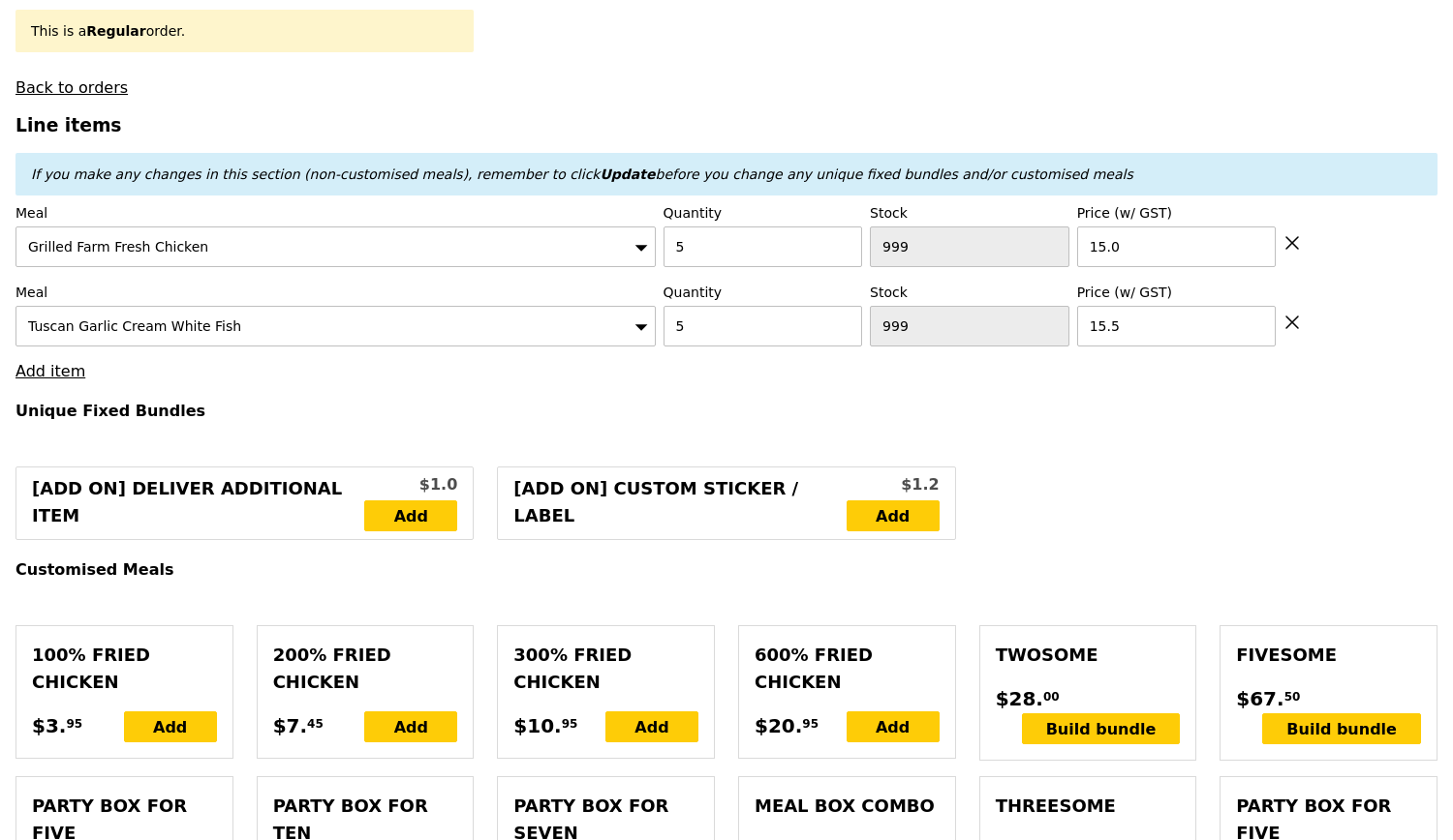
type input "Confirm"
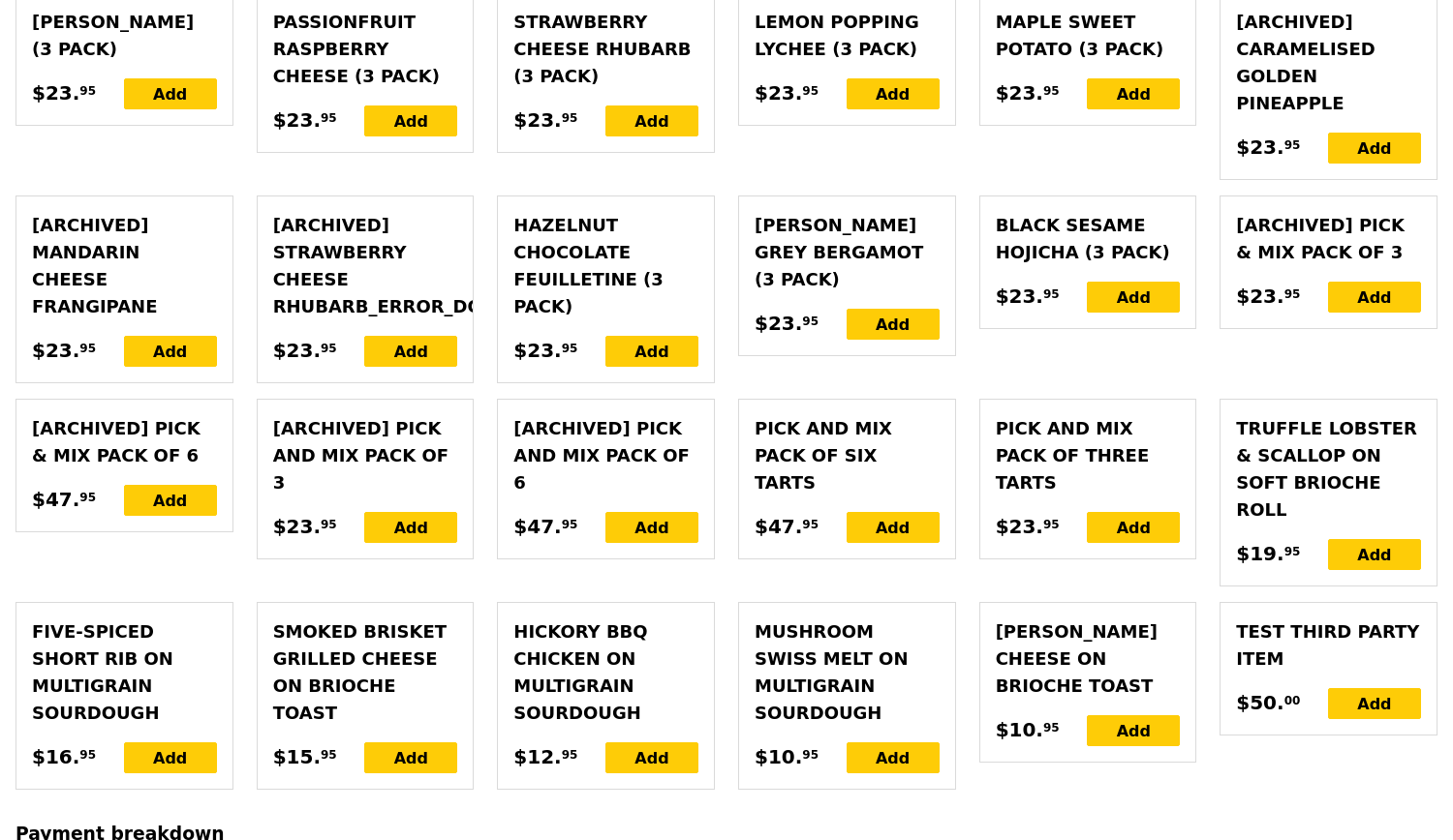
scroll to position [4829, 0]
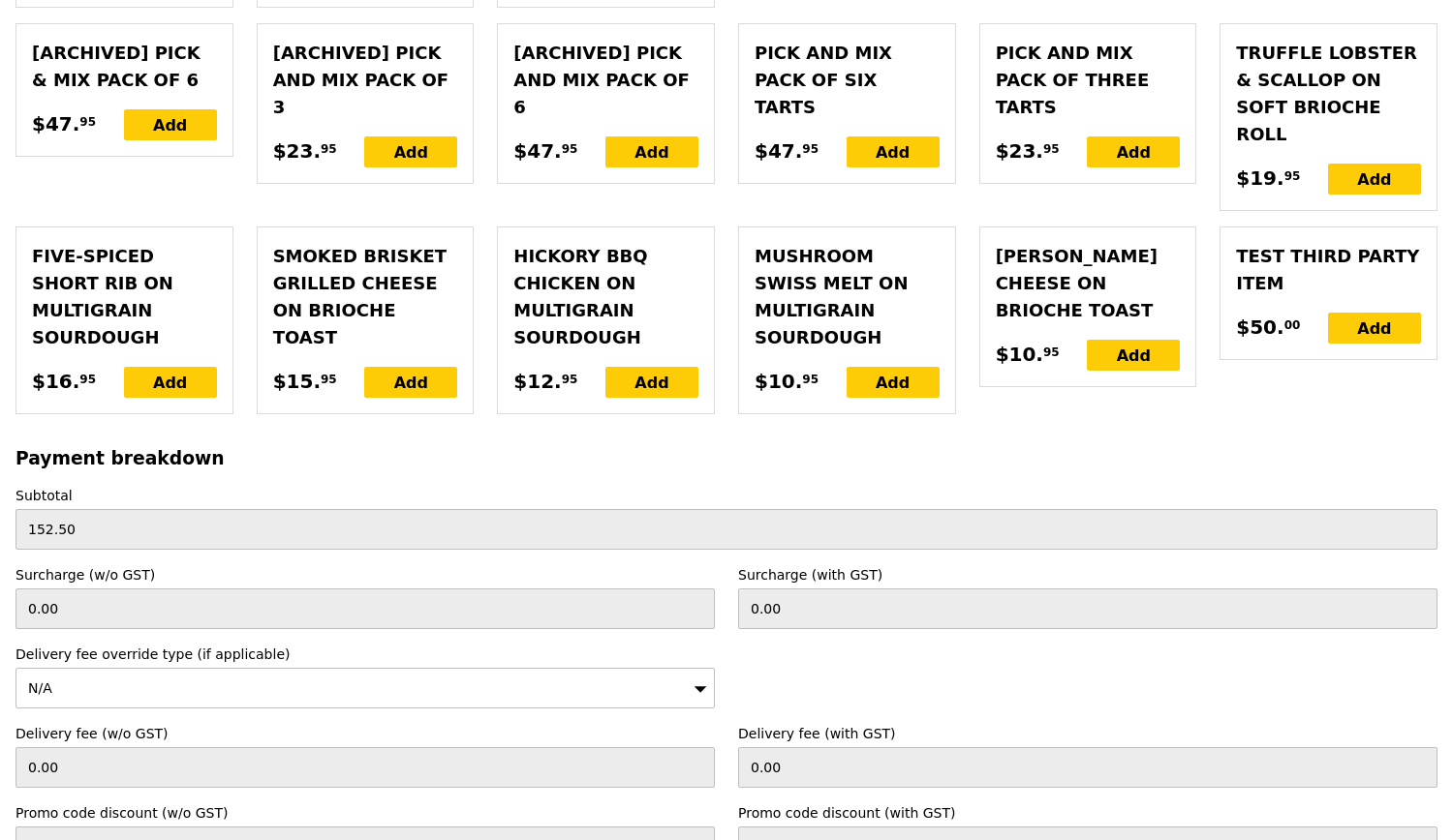
checkbox input "true"
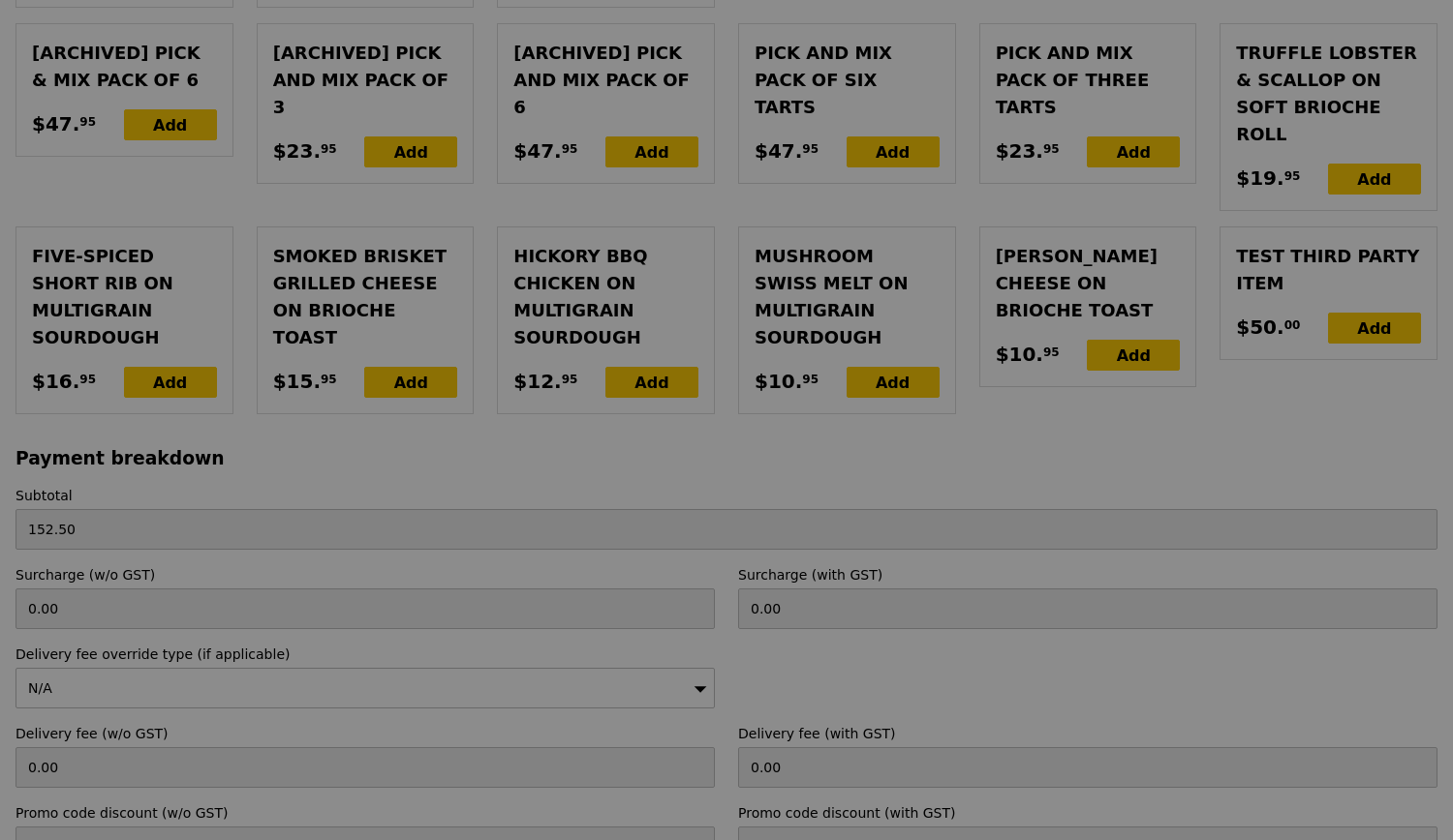
type input "Confirm"
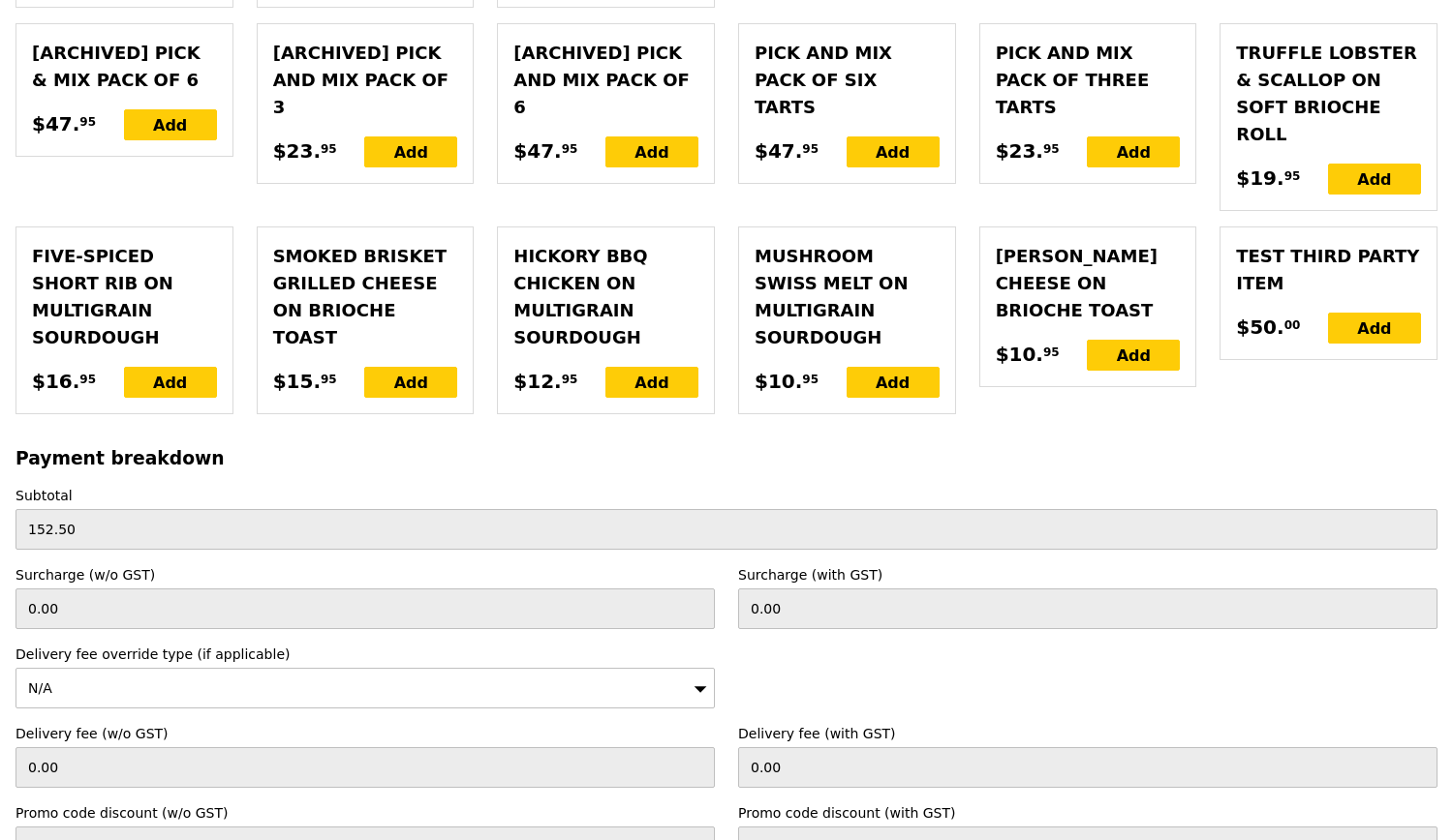
checkbox input "false"
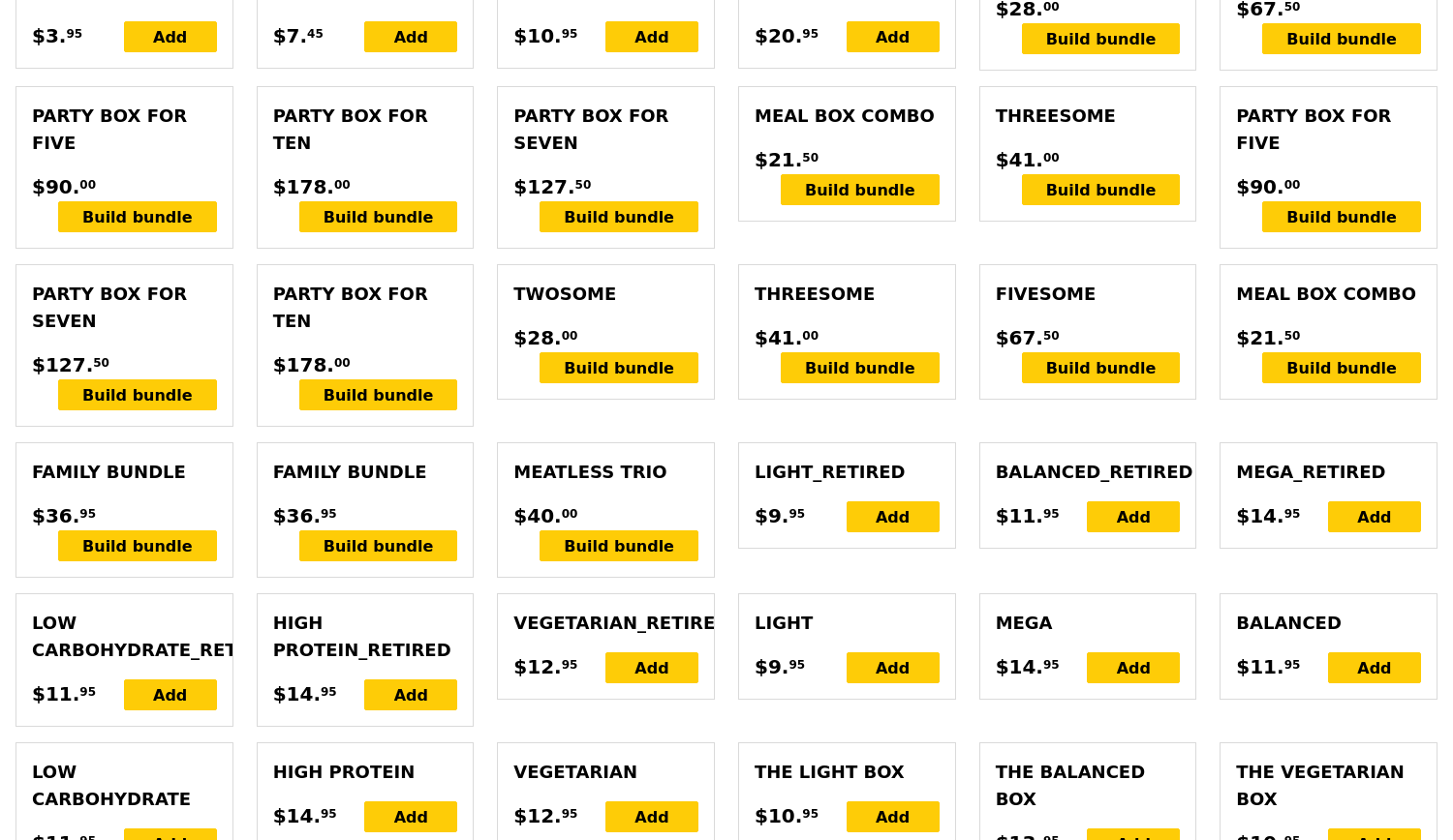
scroll to position [1055, 0]
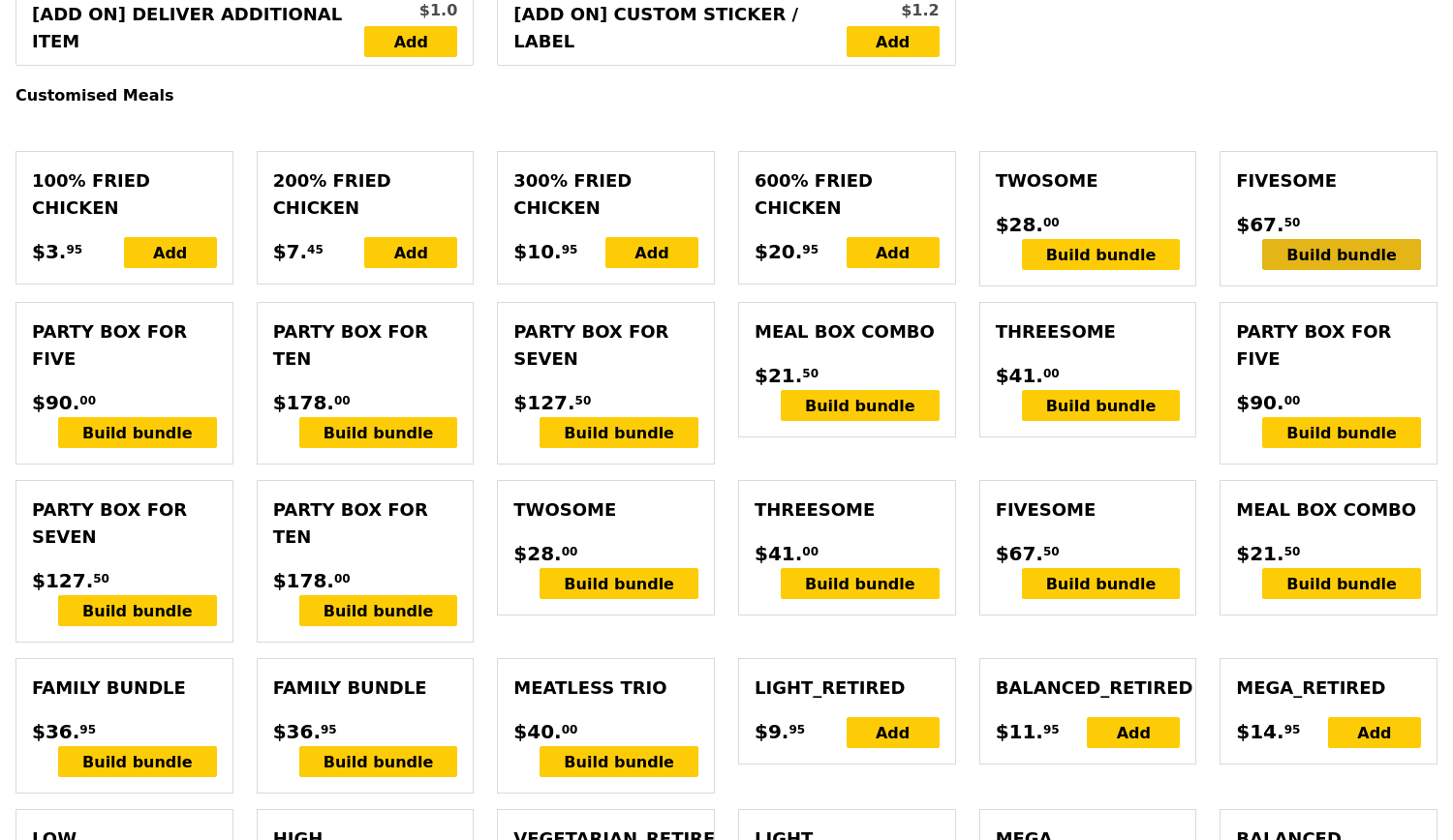
click at [1333, 258] on div "Build bundle" at bounding box center [1341, 254] width 159 height 31
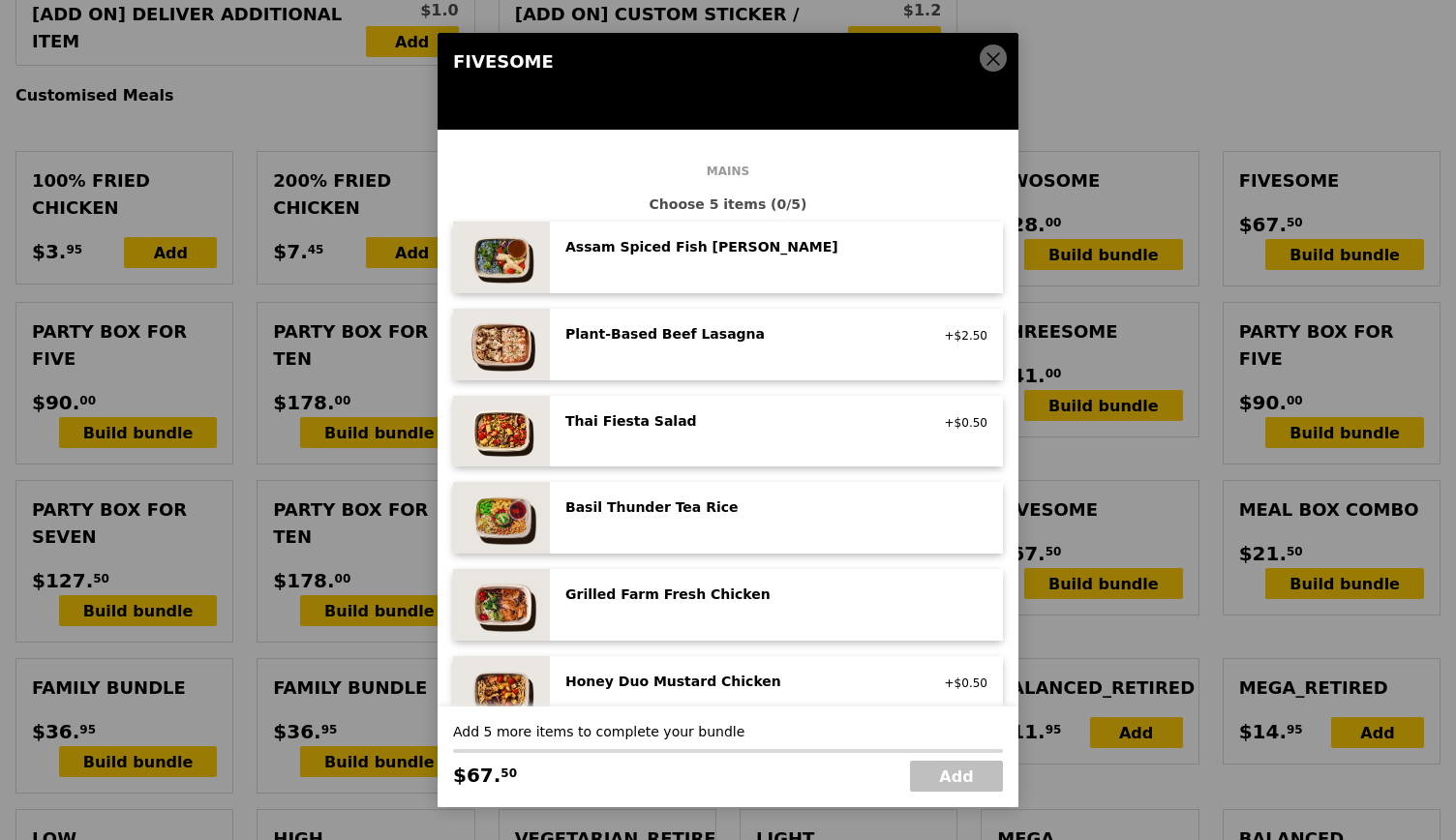
click at [991, 55] on icon at bounding box center [994, 59] width 18 height 18
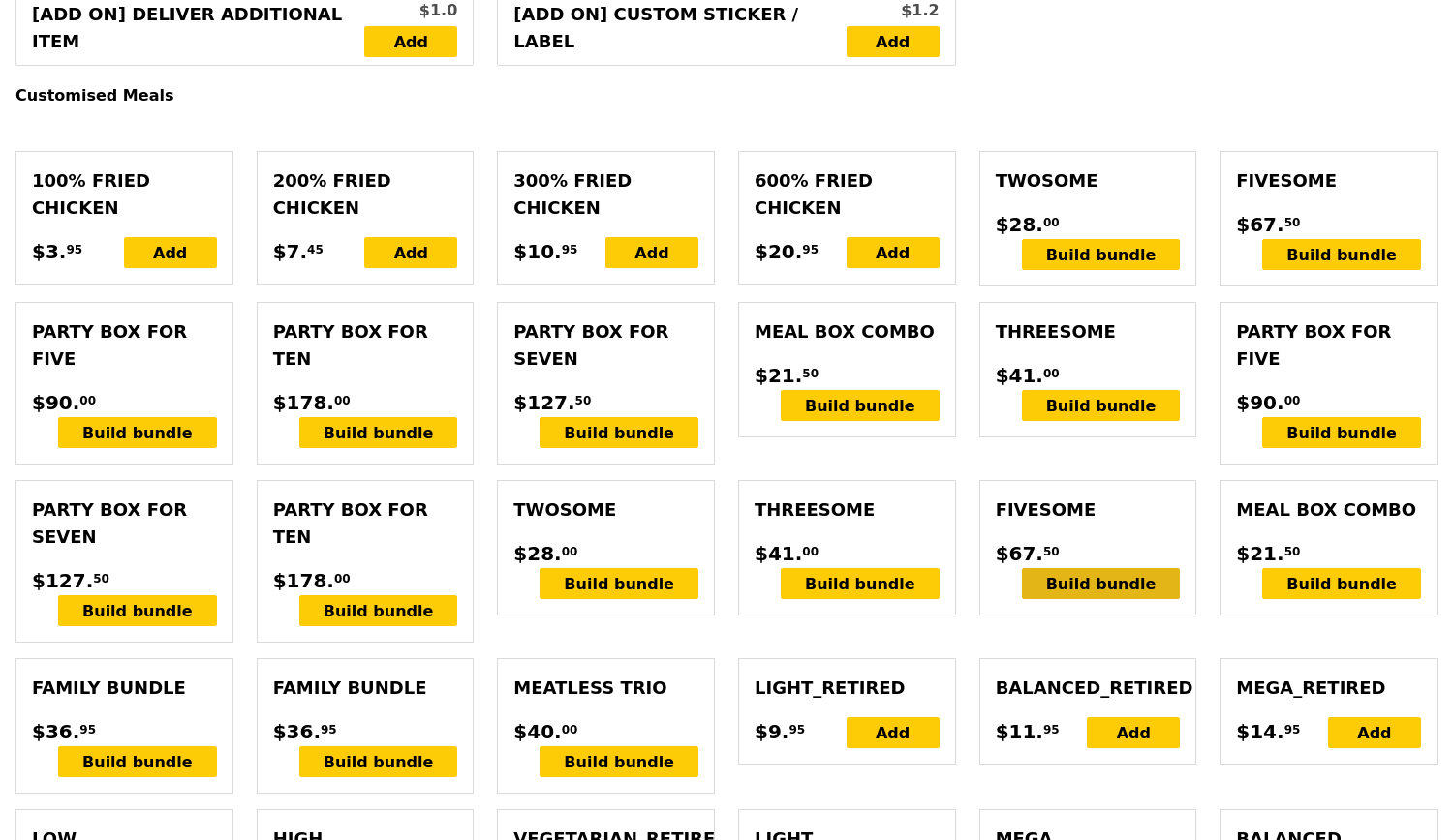
click at [1117, 581] on div "Build bundle" at bounding box center [1101, 583] width 159 height 31
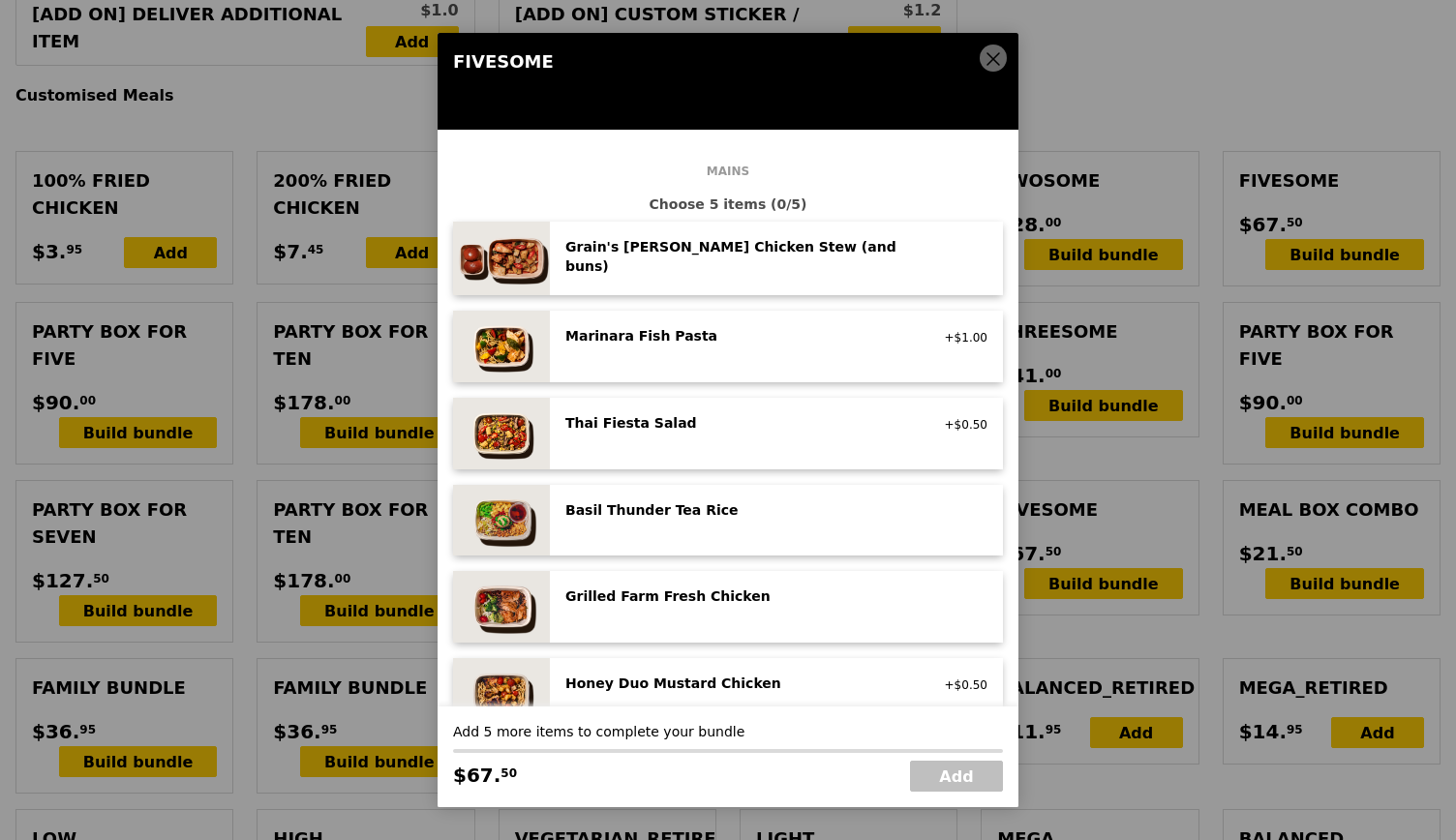
click at [985, 53] on icon at bounding box center [994, 59] width 18 height 18
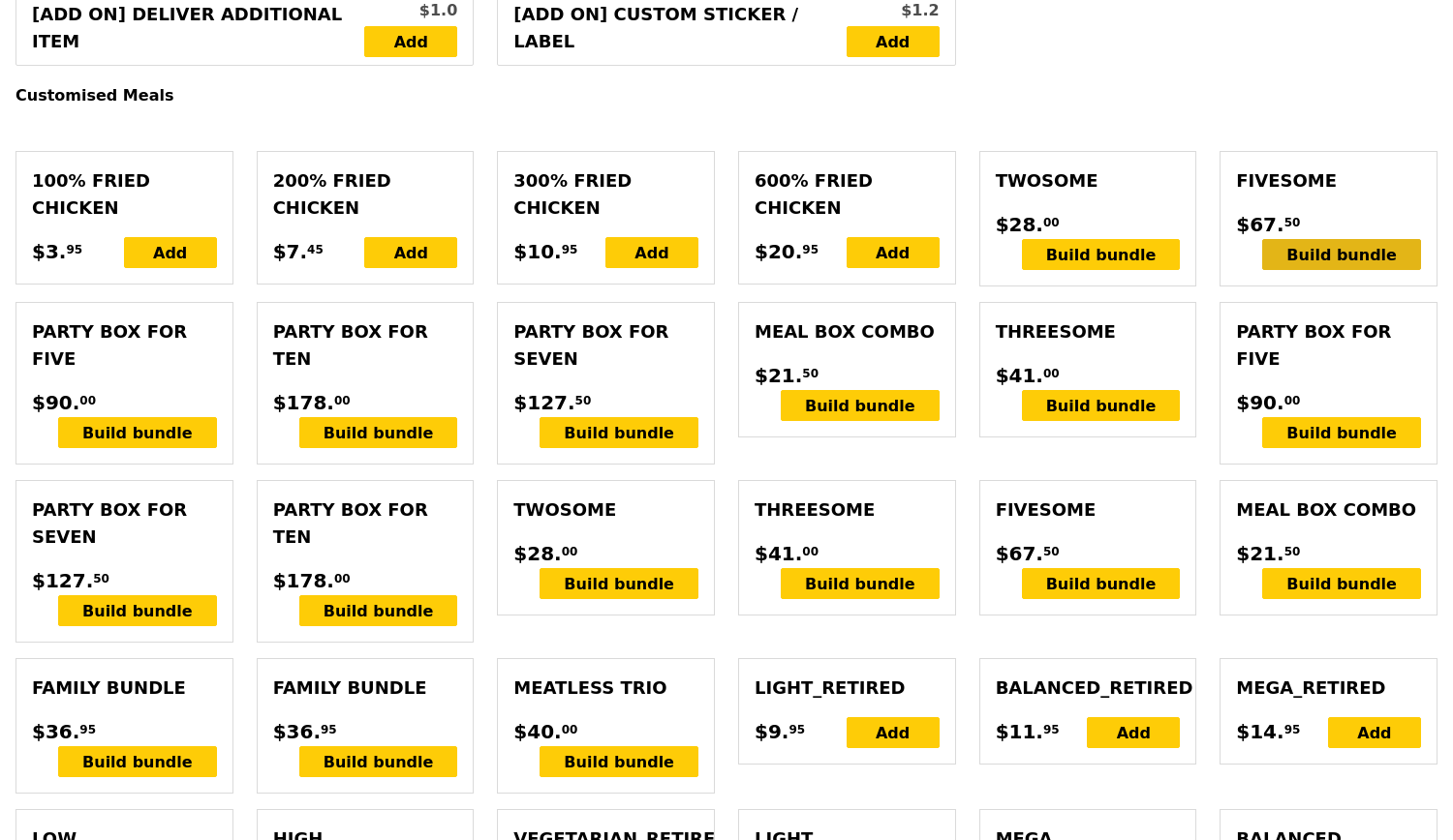
click at [1289, 246] on div "Build bundle" at bounding box center [1341, 254] width 159 height 31
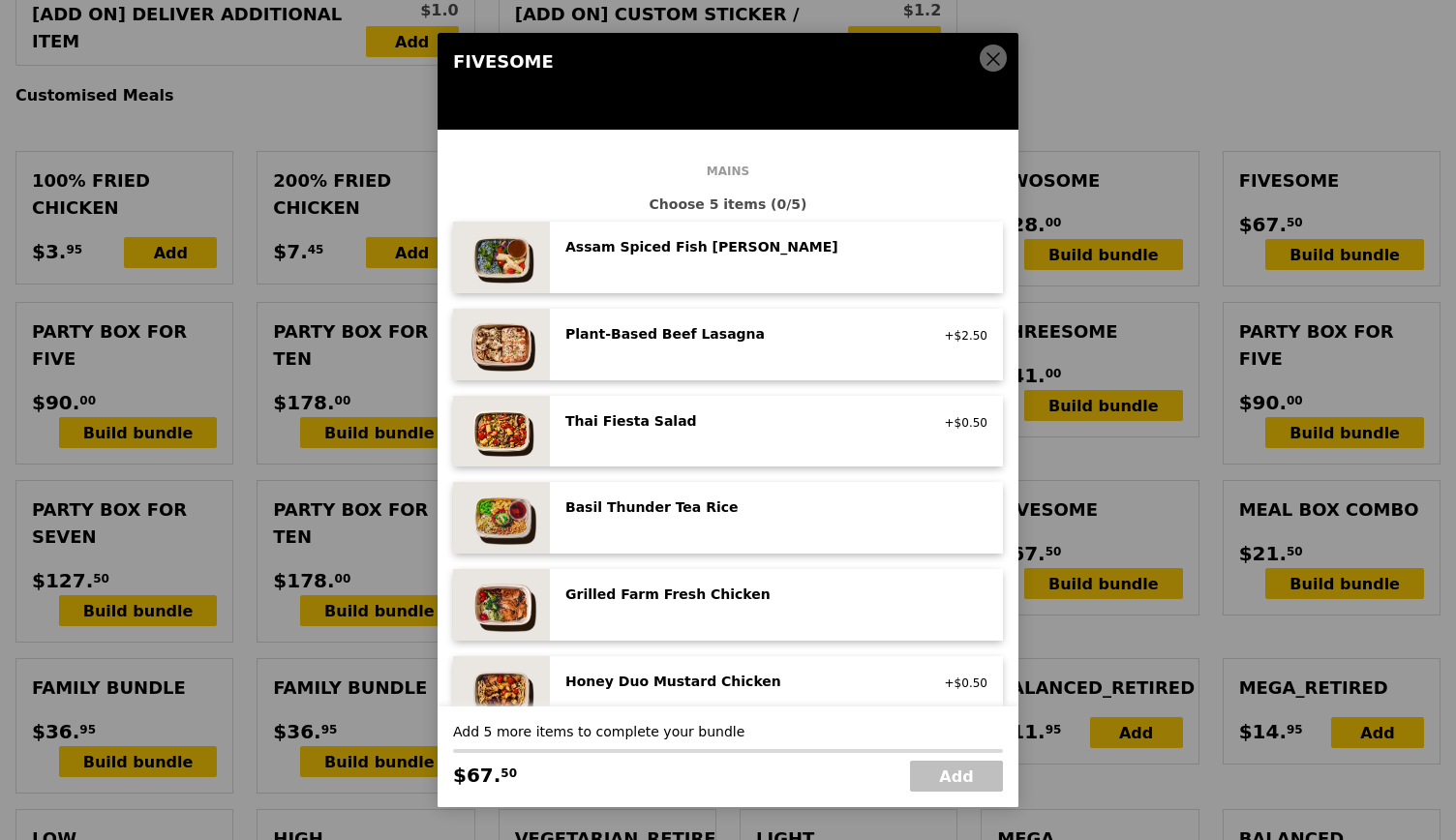
click at [990, 63] on icon at bounding box center [994, 59] width 12 height 12
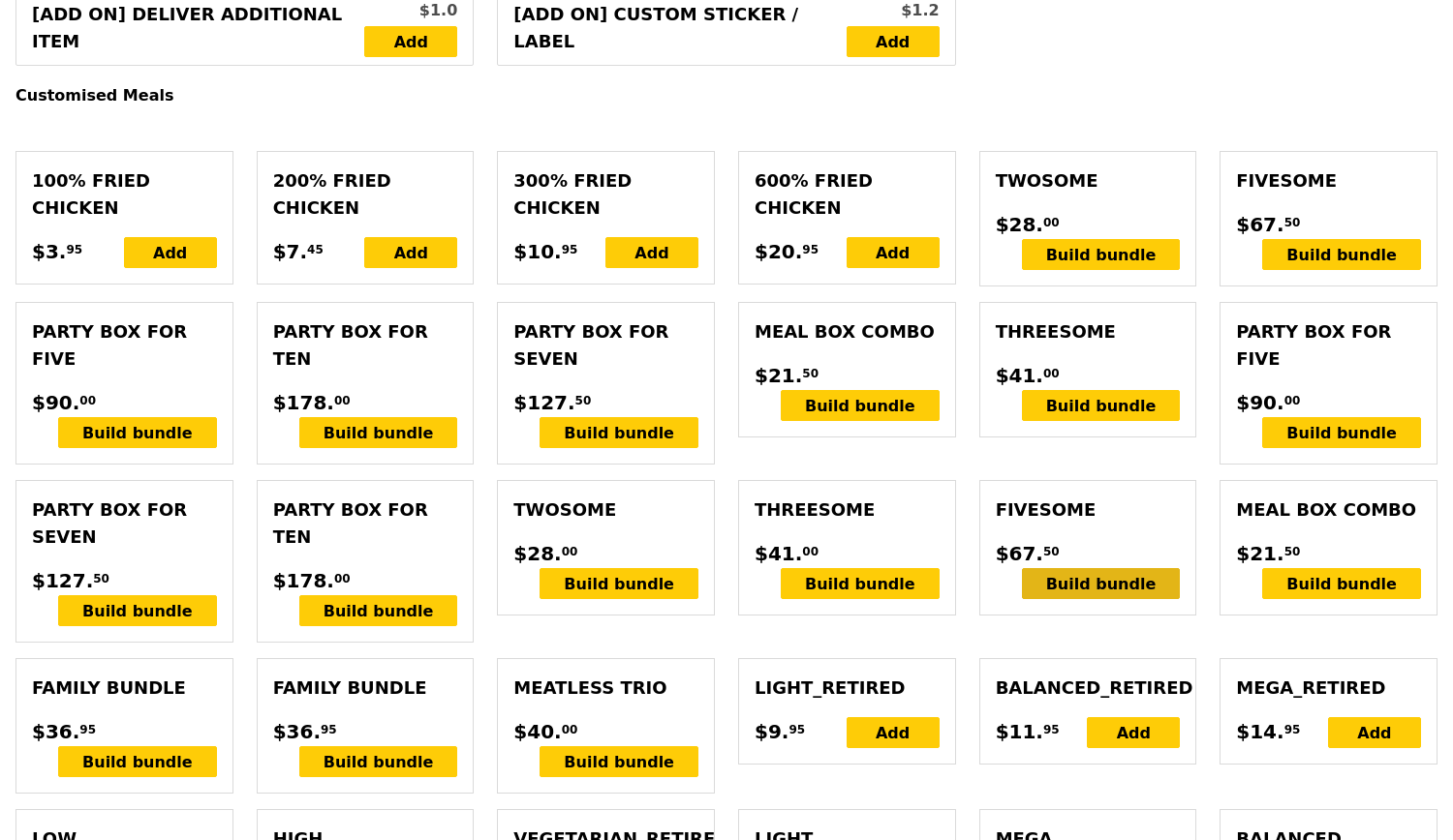
click at [1108, 579] on div "Build bundle" at bounding box center [1101, 583] width 159 height 31
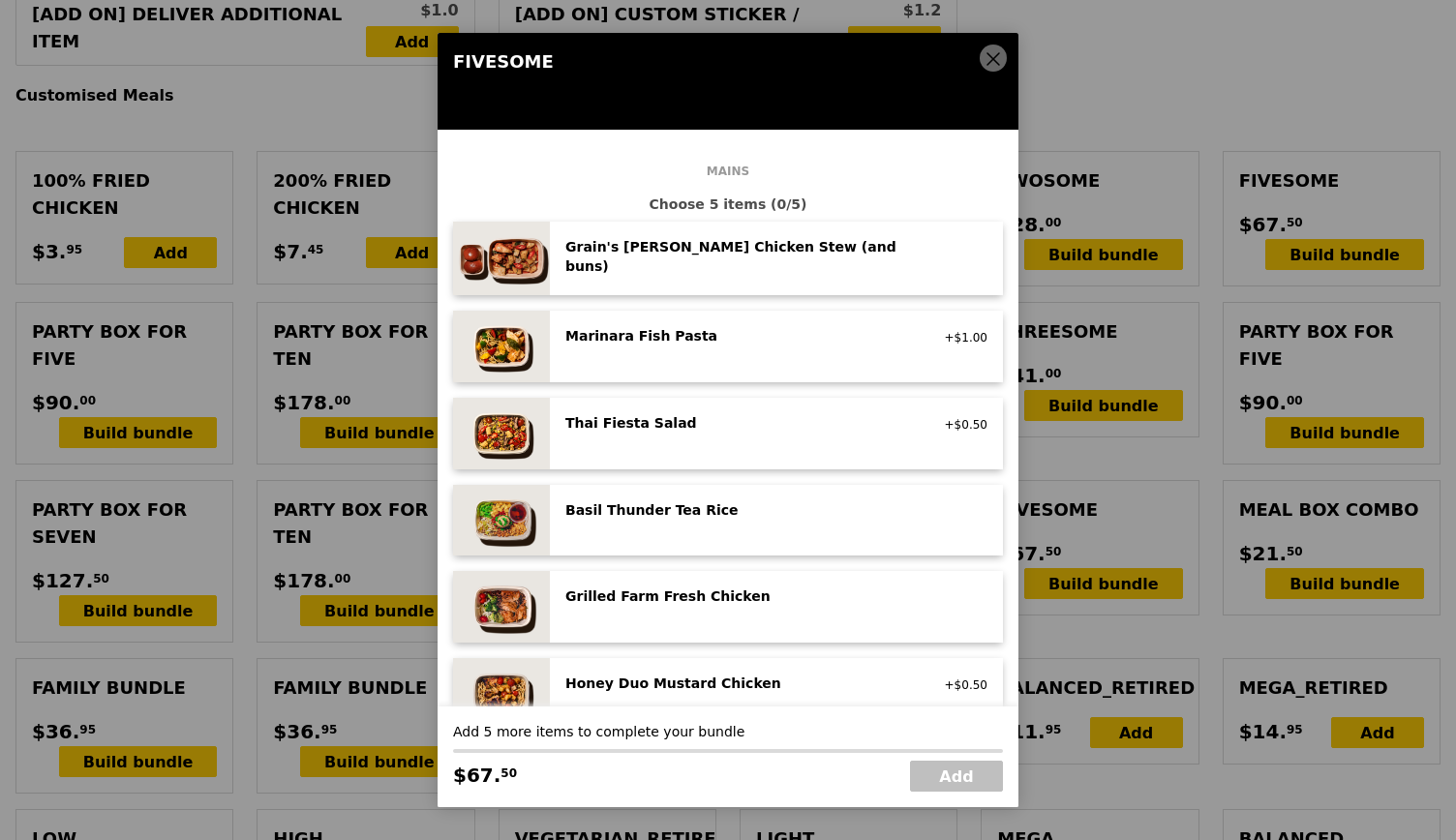
click at [837, 247] on div "Grain's [PERSON_NAME] Chicken Stew (and buns)" at bounding box center [739, 256] width 348 height 39
click at [842, 312] on div "Marinara Fish Pasta pescatarian, contains allium, dairy, nuts, wheat +$1.00" at bounding box center [776, 347] width 453 height 71
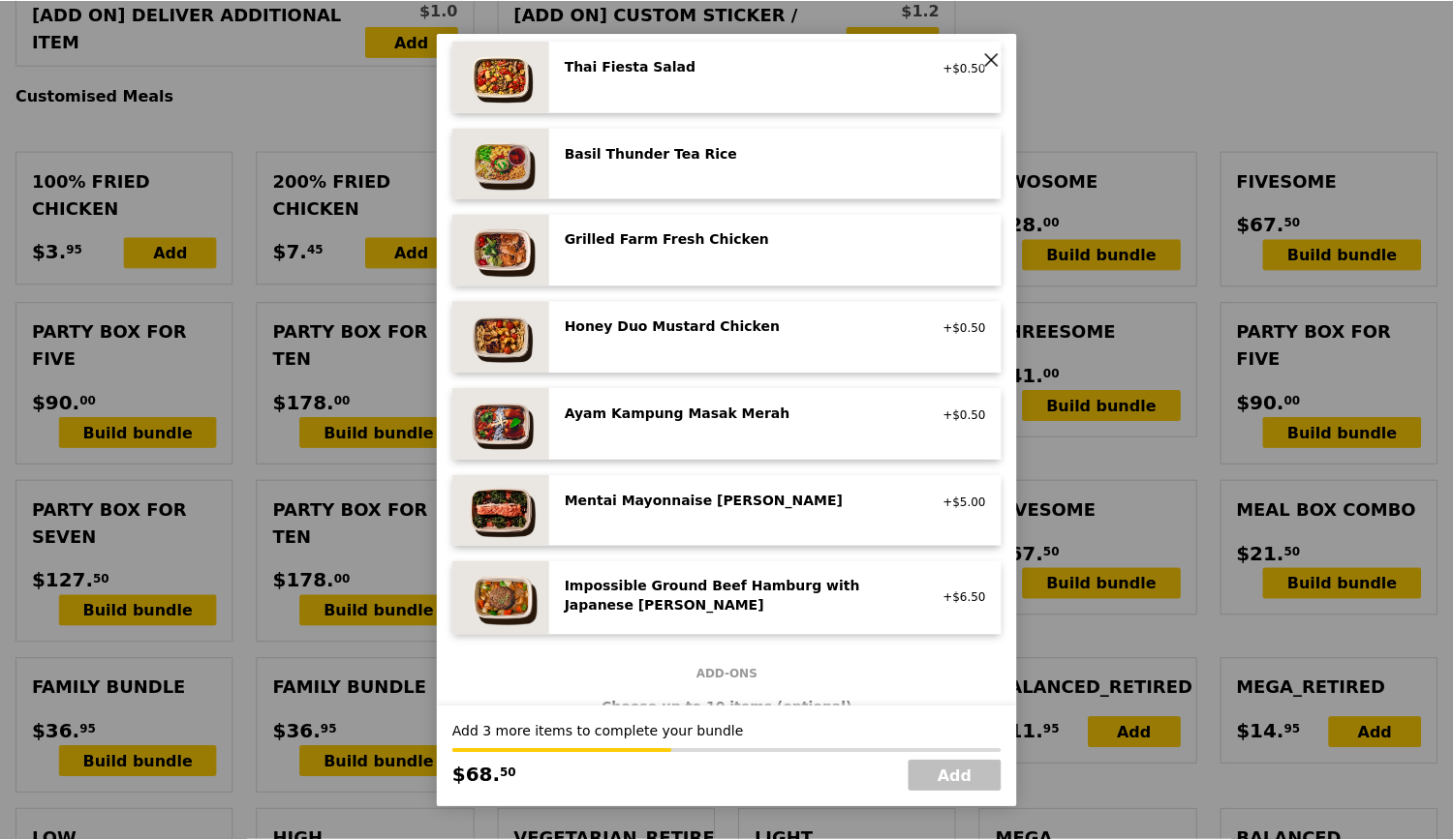
scroll to position [387, 0]
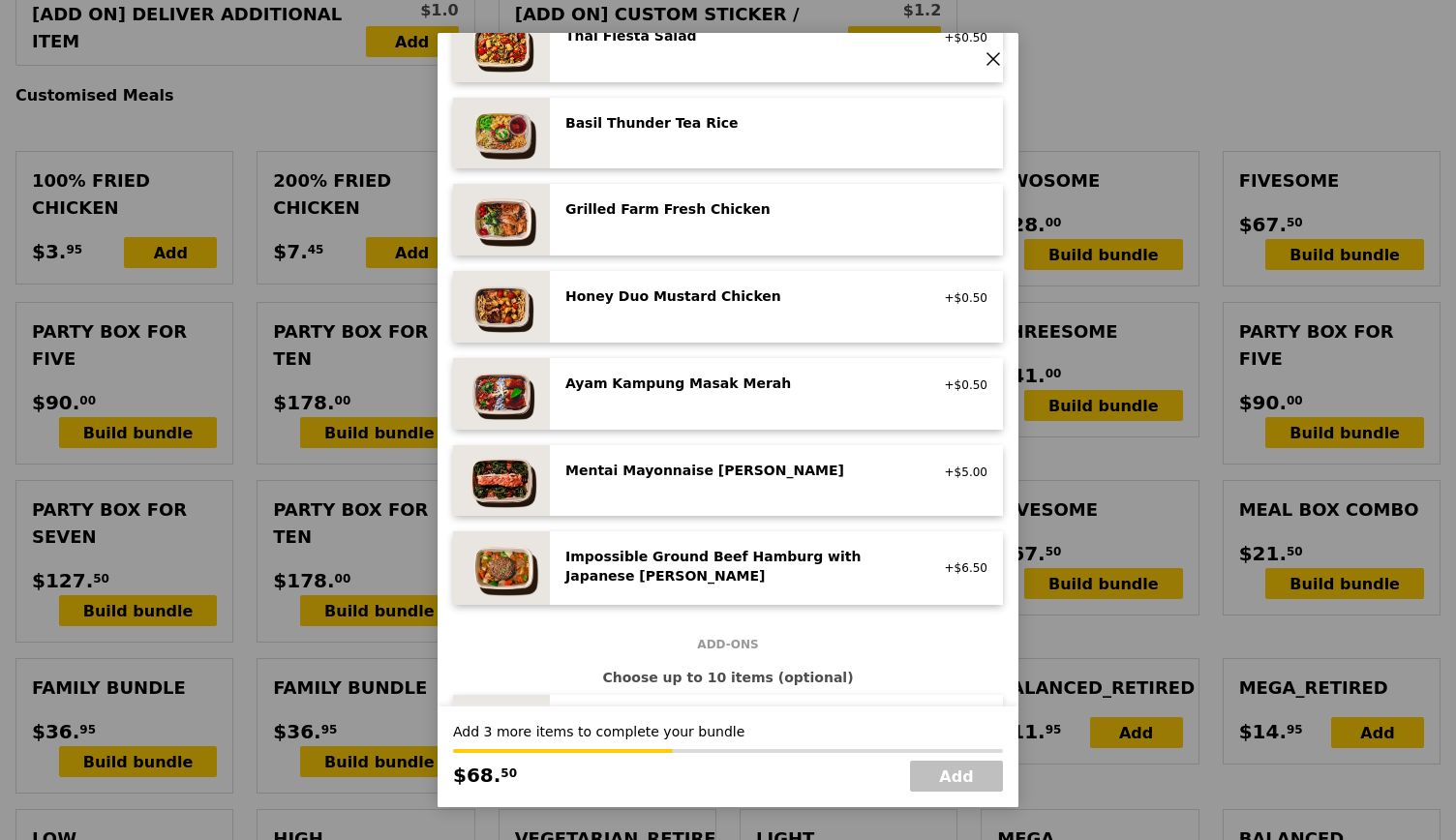
click at [789, 551] on div "Impossible Ground Beef Hamburg with Japanese [PERSON_NAME]" at bounding box center [739, 566] width 348 height 39
click at [788, 467] on div "Mentai Mayonnaise [PERSON_NAME]" at bounding box center [739, 471] width 348 height 20
click at [782, 391] on div "Ayam Kampung Masak Merah high protein, spicy, contains allium, shellfish, soy, …" at bounding box center [739, 384] width 371 height 23
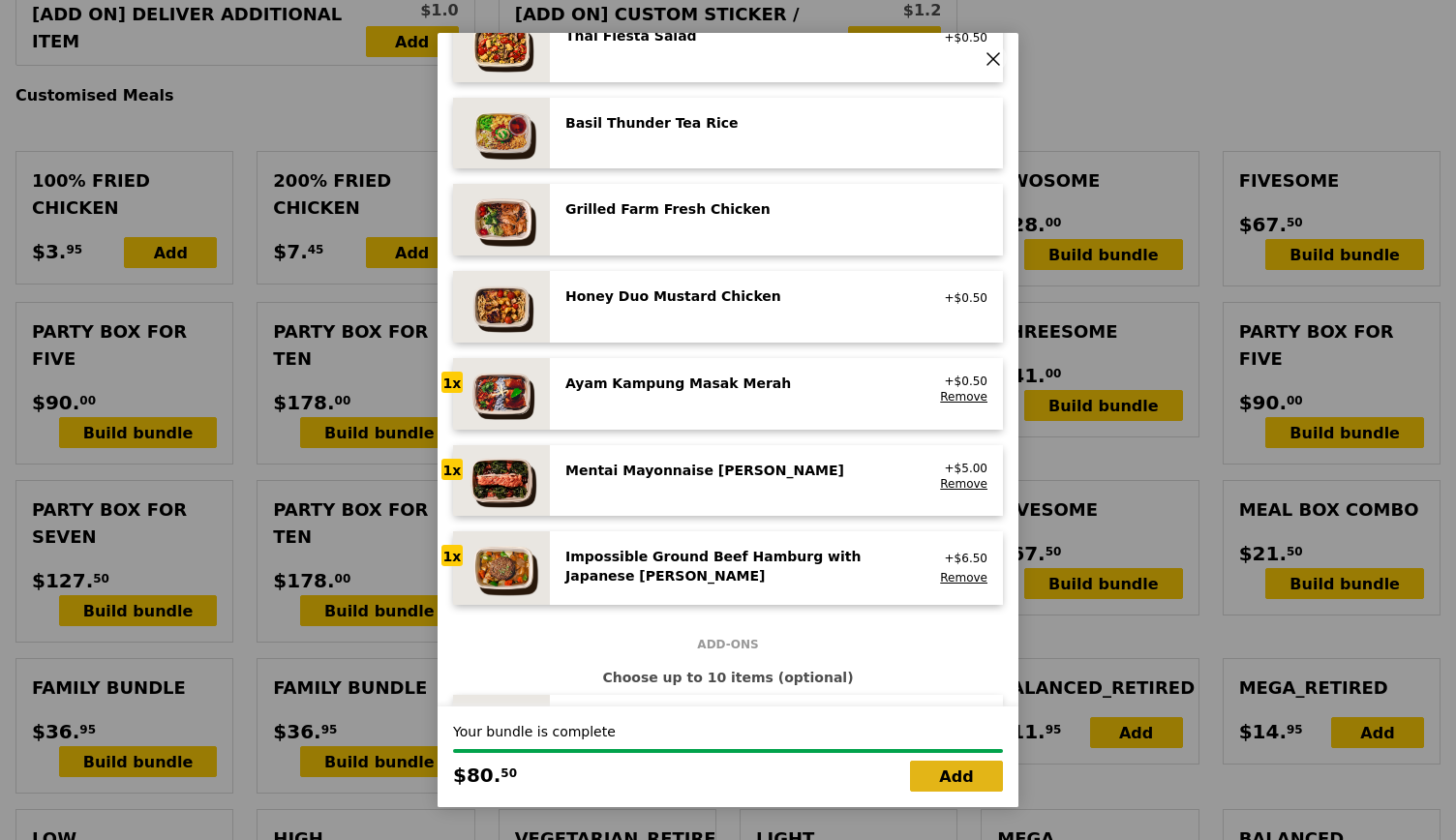
click at [974, 787] on link "Add" at bounding box center [956, 776] width 93 height 31
type input "Loading..."
type input "233.00"
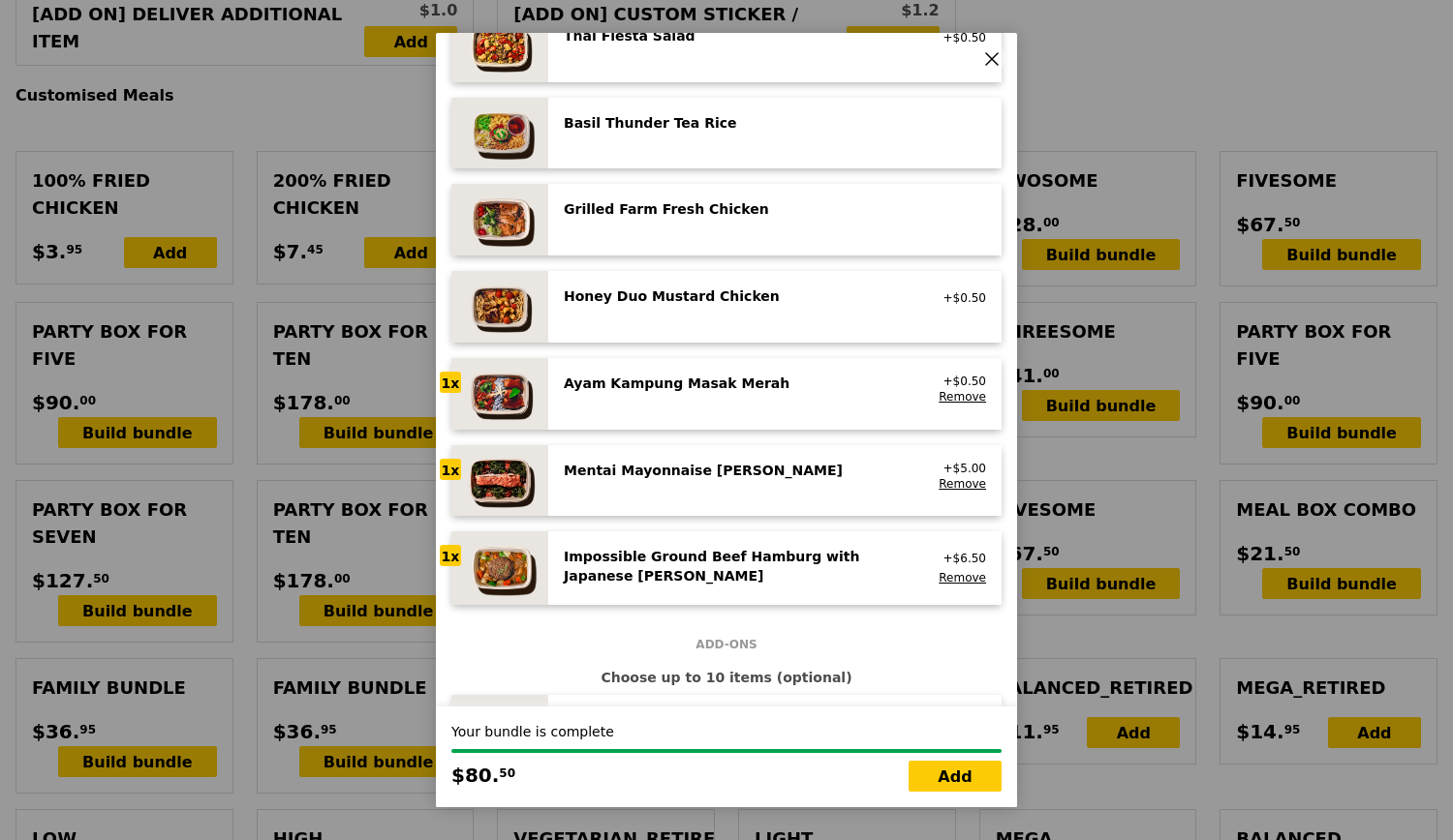
type input "Confirm"
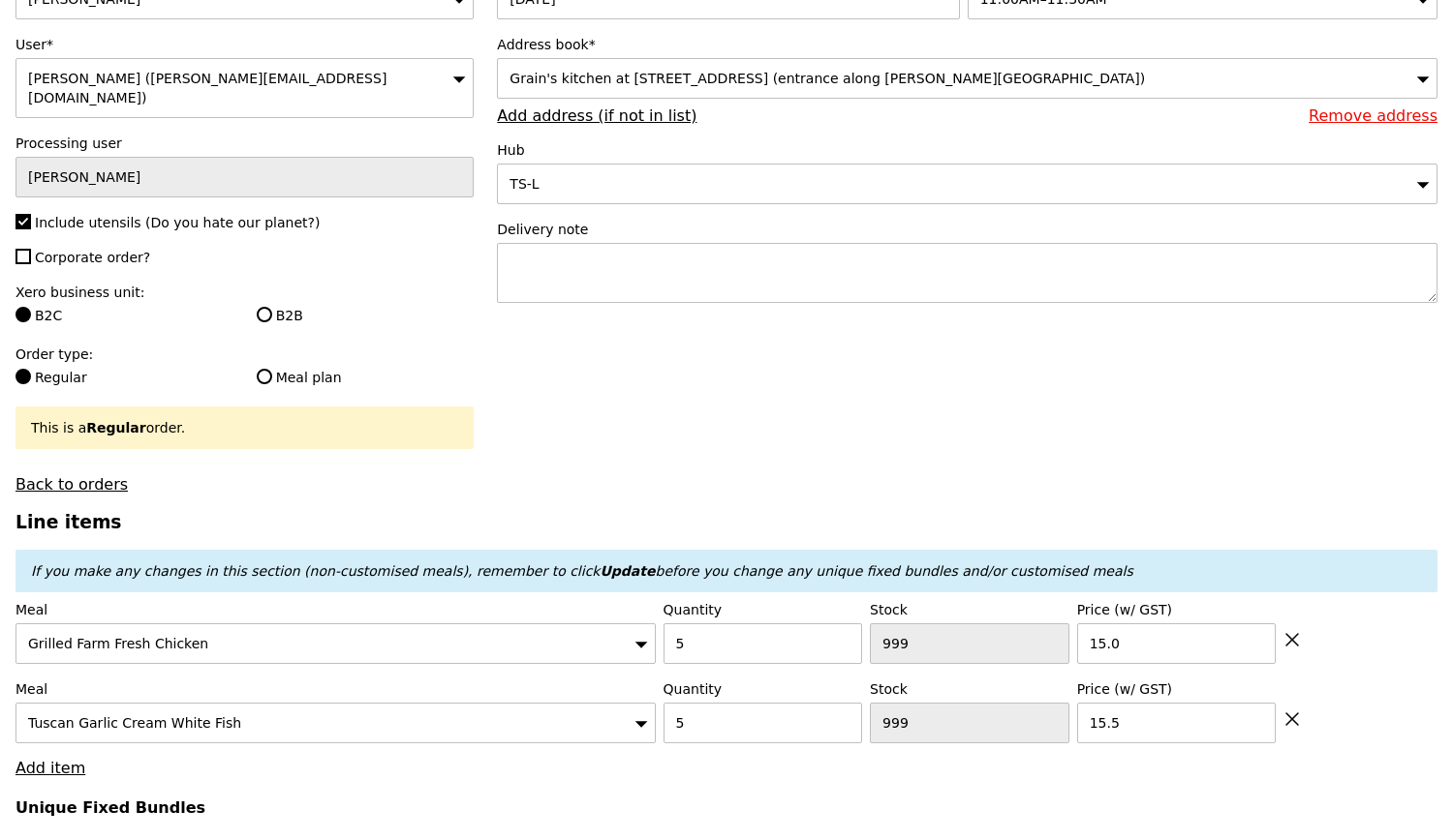
scroll to position [0, 0]
